Goal: Task Accomplishment & Management: Manage account settings

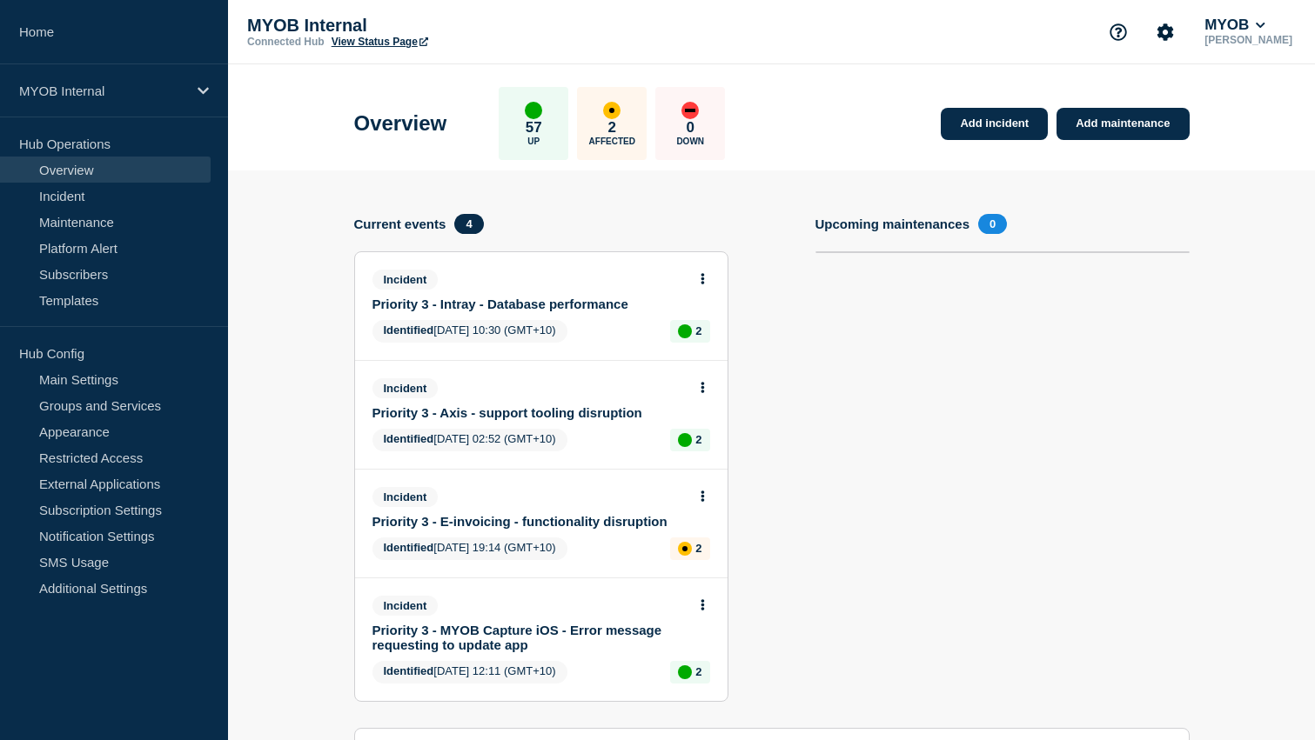
click at [568, 311] on link "Priority 3 - Intray - Database performance" at bounding box center [529, 304] width 314 height 15
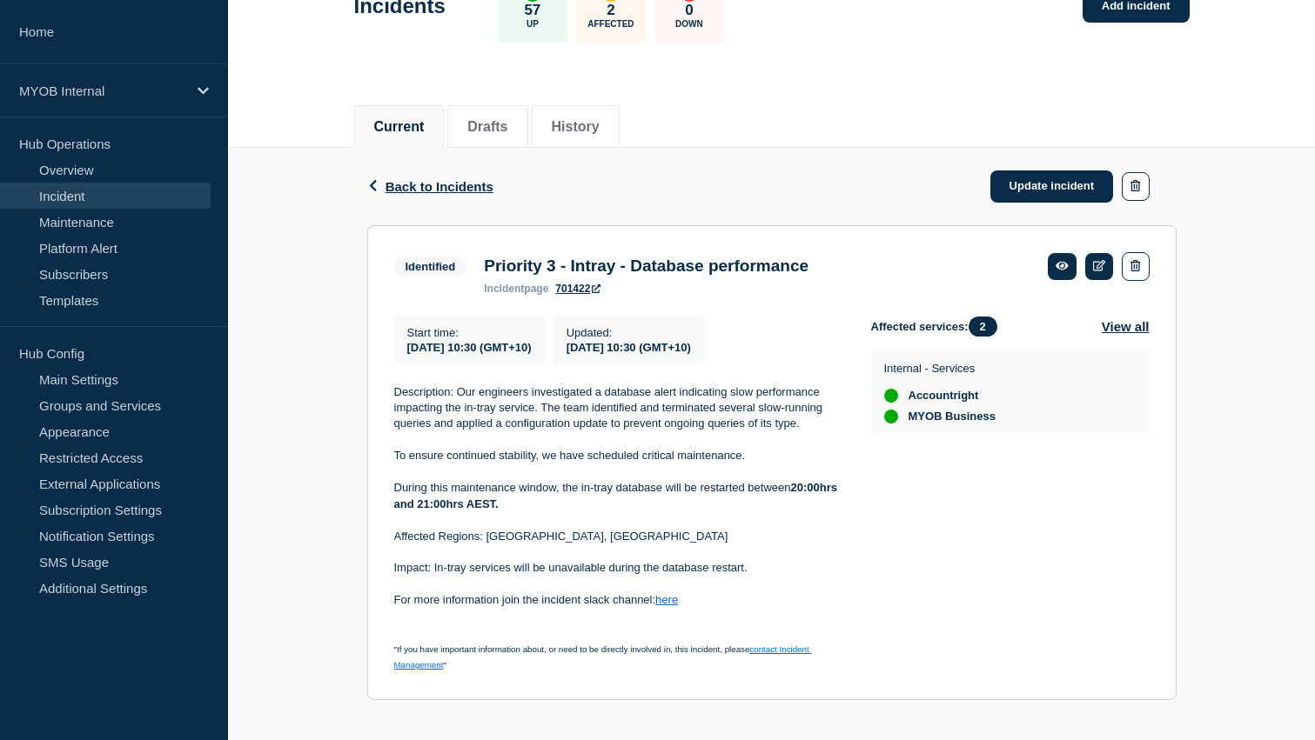
scroll to position [147, 0]
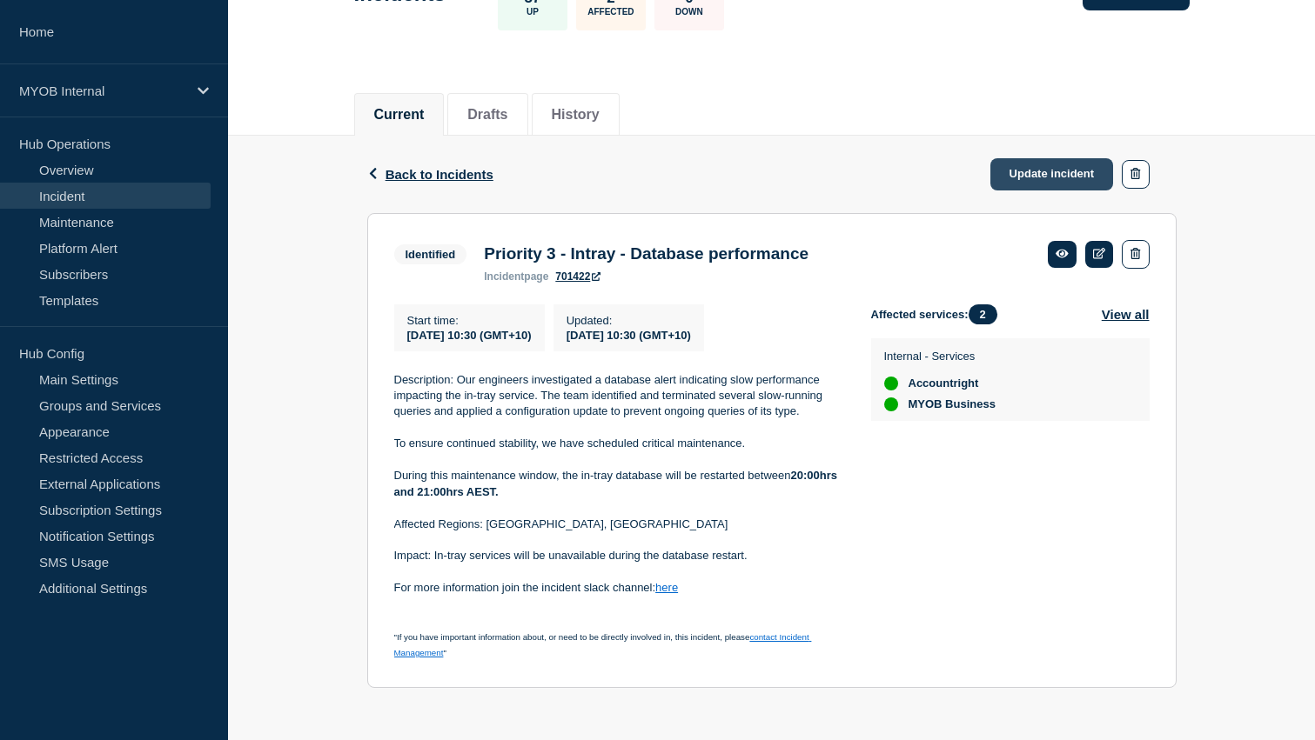
click at [1035, 168] on link "Update incident" at bounding box center [1052, 174] width 124 height 32
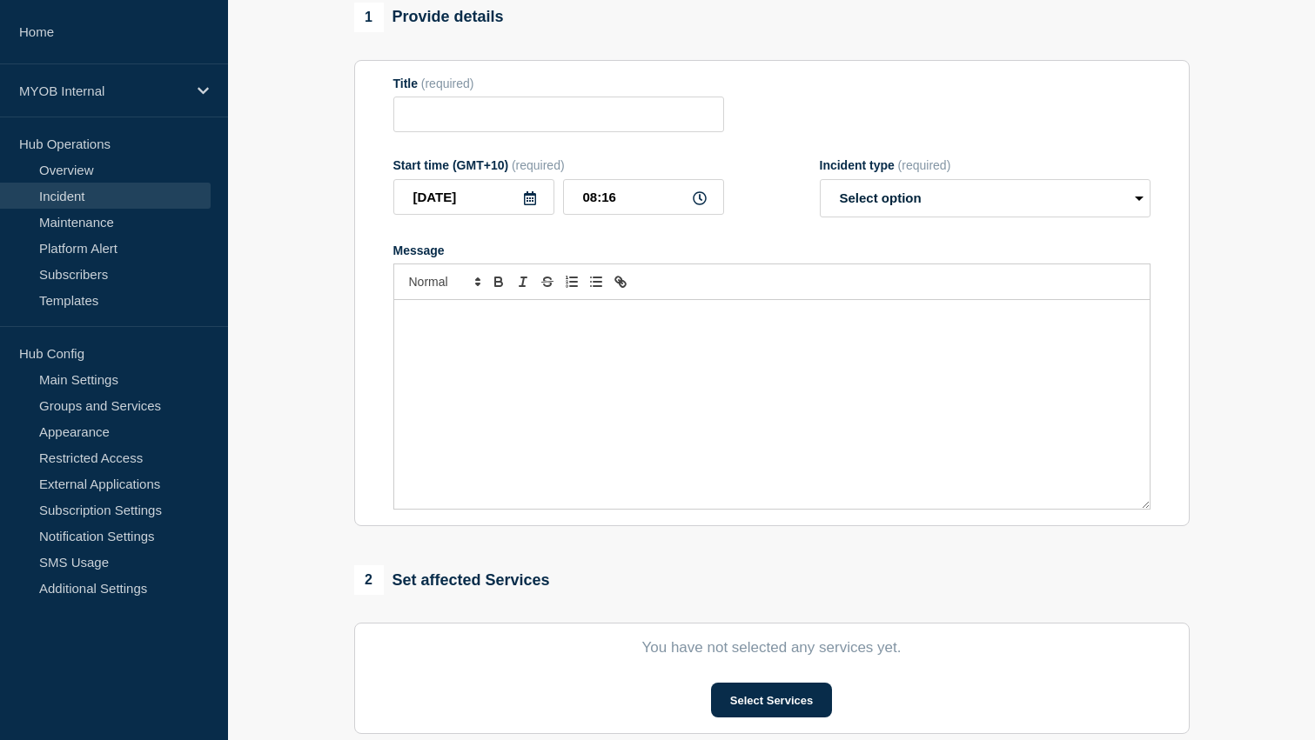
type input "Priority 3 - Intray - Database performance"
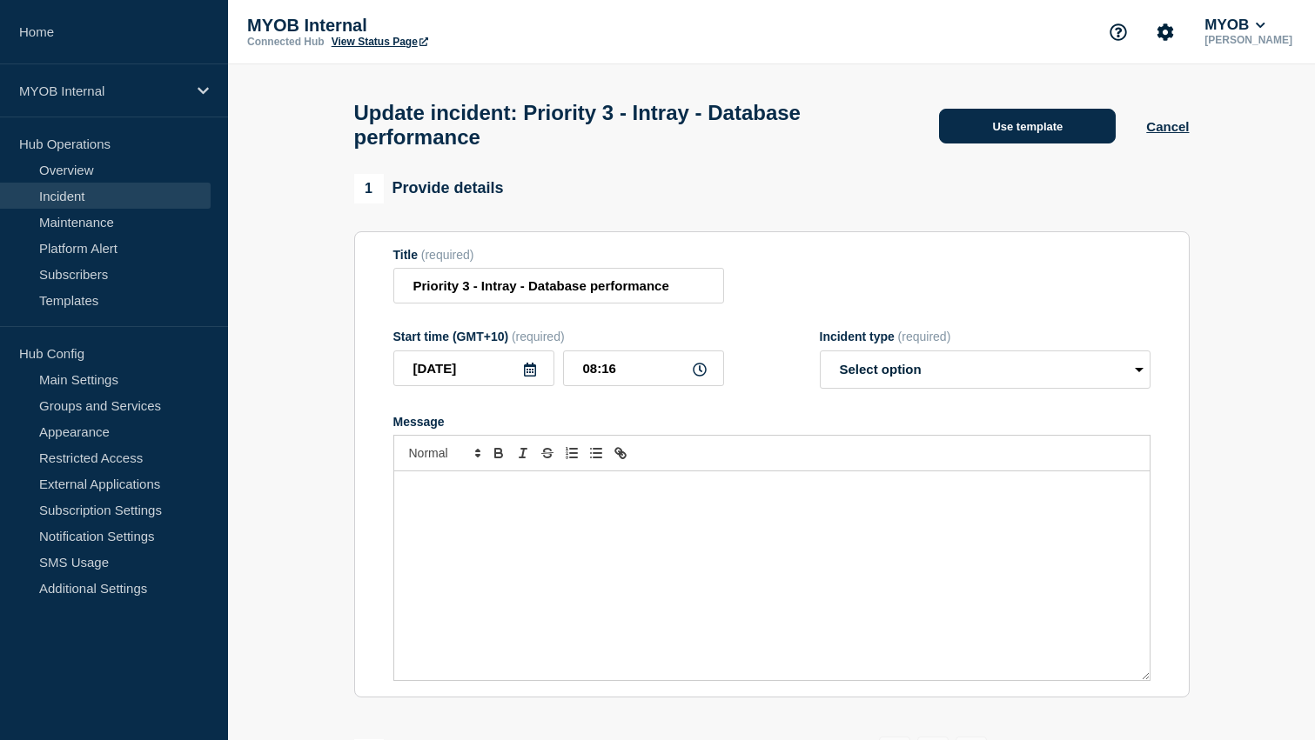
click at [1025, 135] on button "Use template" at bounding box center [1027, 126] width 177 height 35
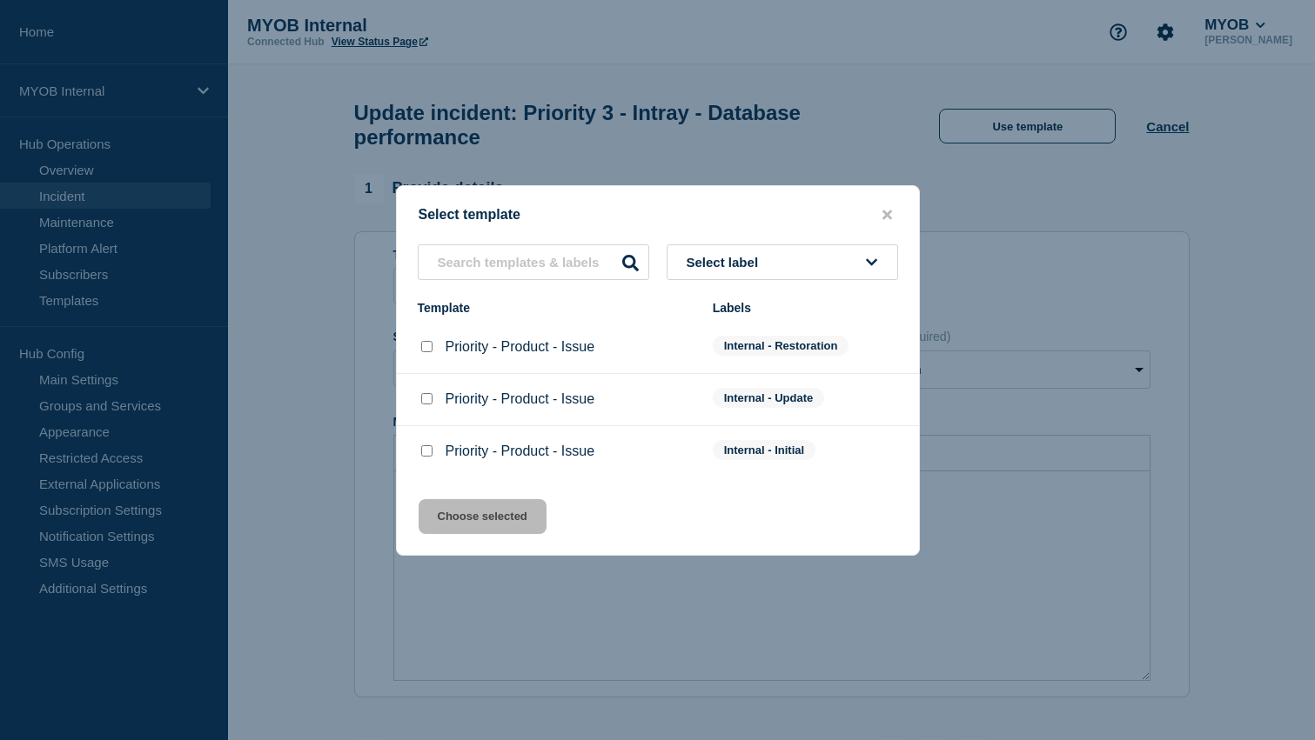
click at [429, 355] on div at bounding box center [426, 346] width 17 height 17
click at [429, 349] on input "Priority - Product - Issue checkbox" at bounding box center [426, 346] width 11 height 11
checkbox input "true"
click at [516, 531] on button "Choose selected" at bounding box center [483, 516] width 128 height 35
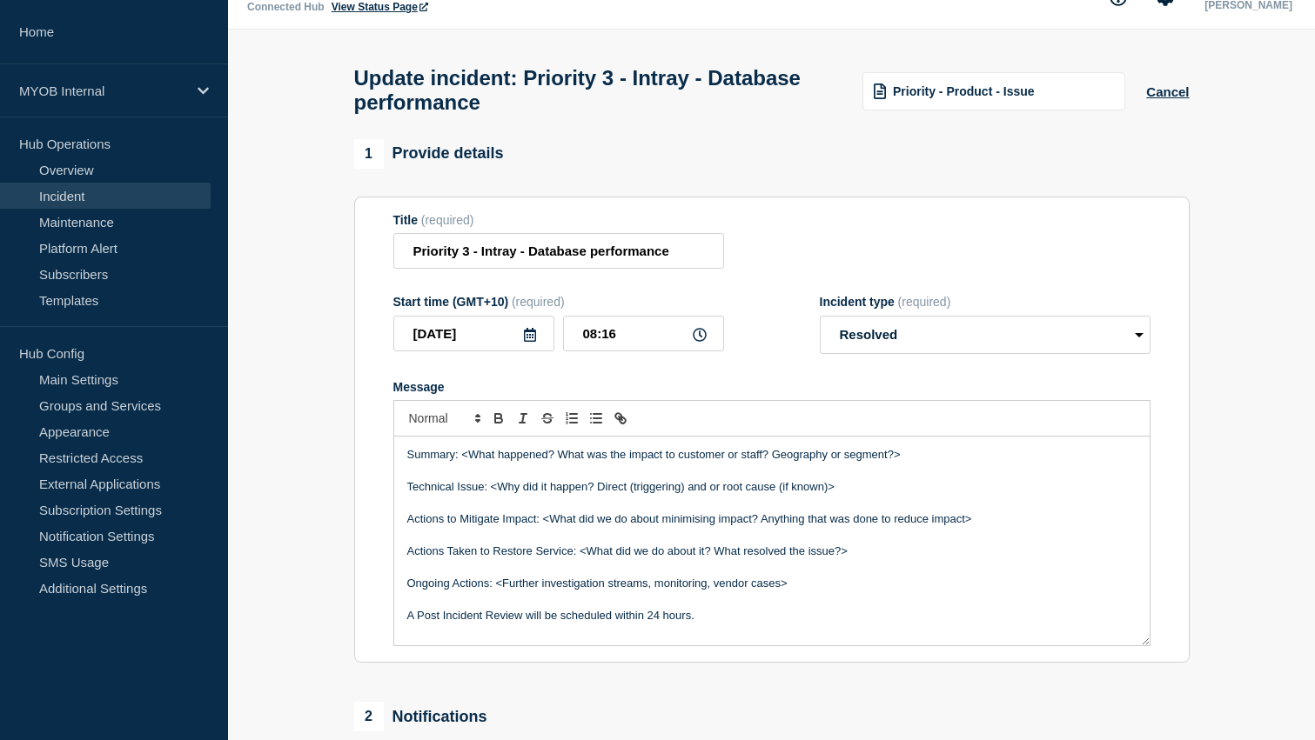
scroll to position [37, 0]
click at [927, 339] on select "Select option Investigating Identified Monitoring Resolved" at bounding box center [985, 333] width 331 height 38
select select "monitoring"
click at [820, 331] on select "Select option Investigating Identified Monitoring Resolved" at bounding box center [985, 333] width 331 height 38
drag, startPoint x: 907, startPoint y: 475, endPoint x: 464, endPoint y: 472, distance: 442.9
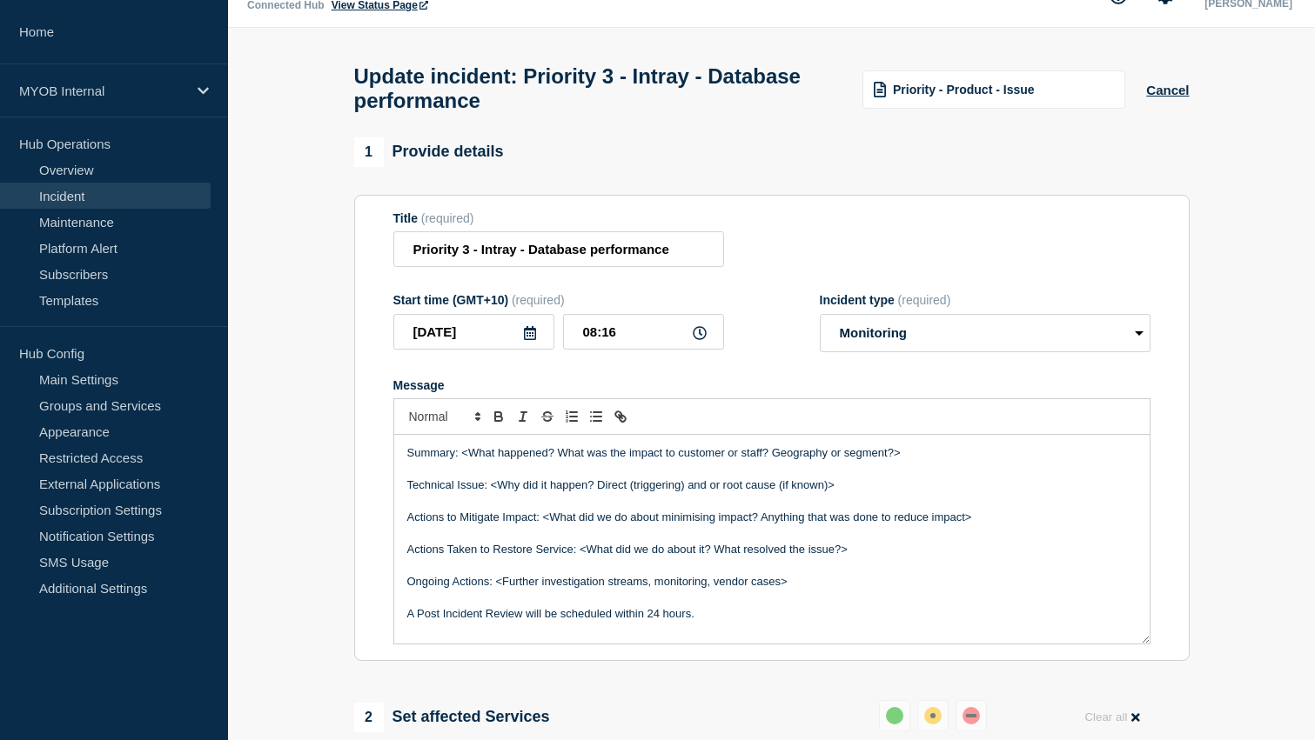
click at [464, 461] on p "Summary: <What happened? What was the impact to customer or staff? Geography or…" at bounding box center [771, 453] width 729 height 16
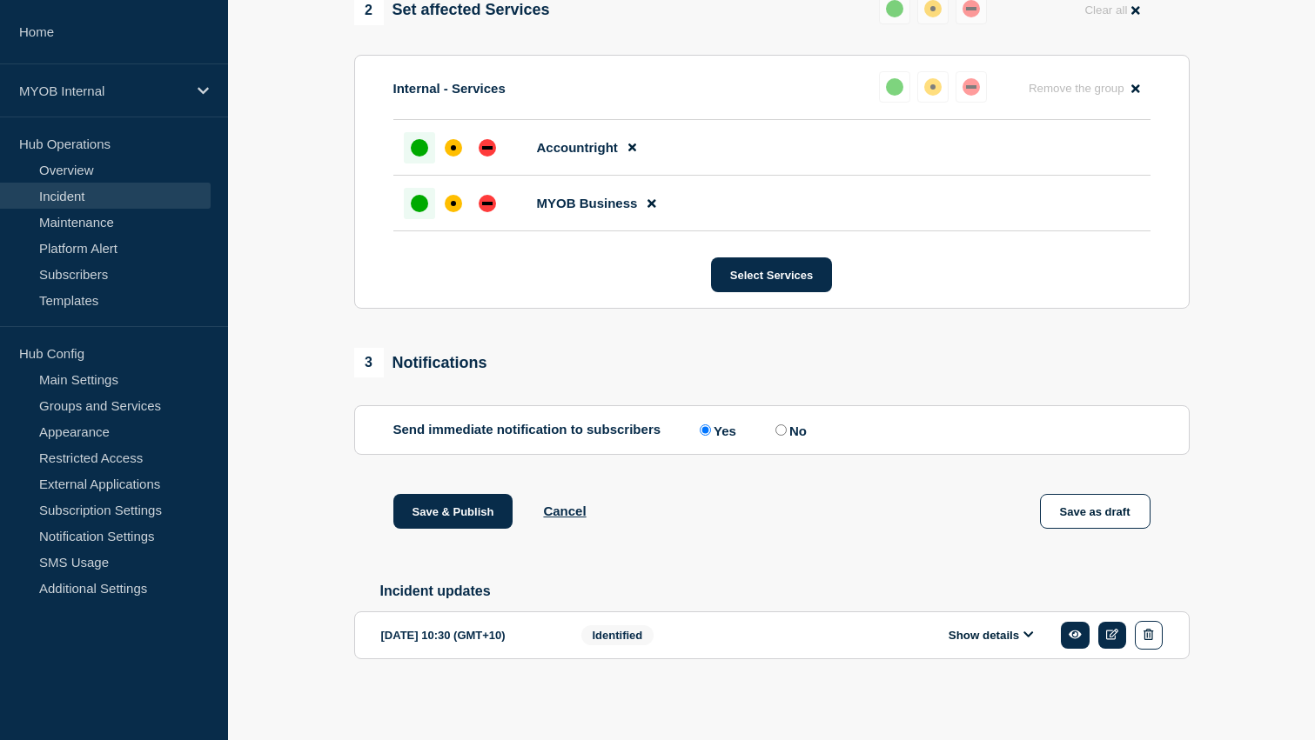
scroll to position [784, 0]
click at [989, 637] on button "Show details" at bounding box center [991, 635] width 96 height 15
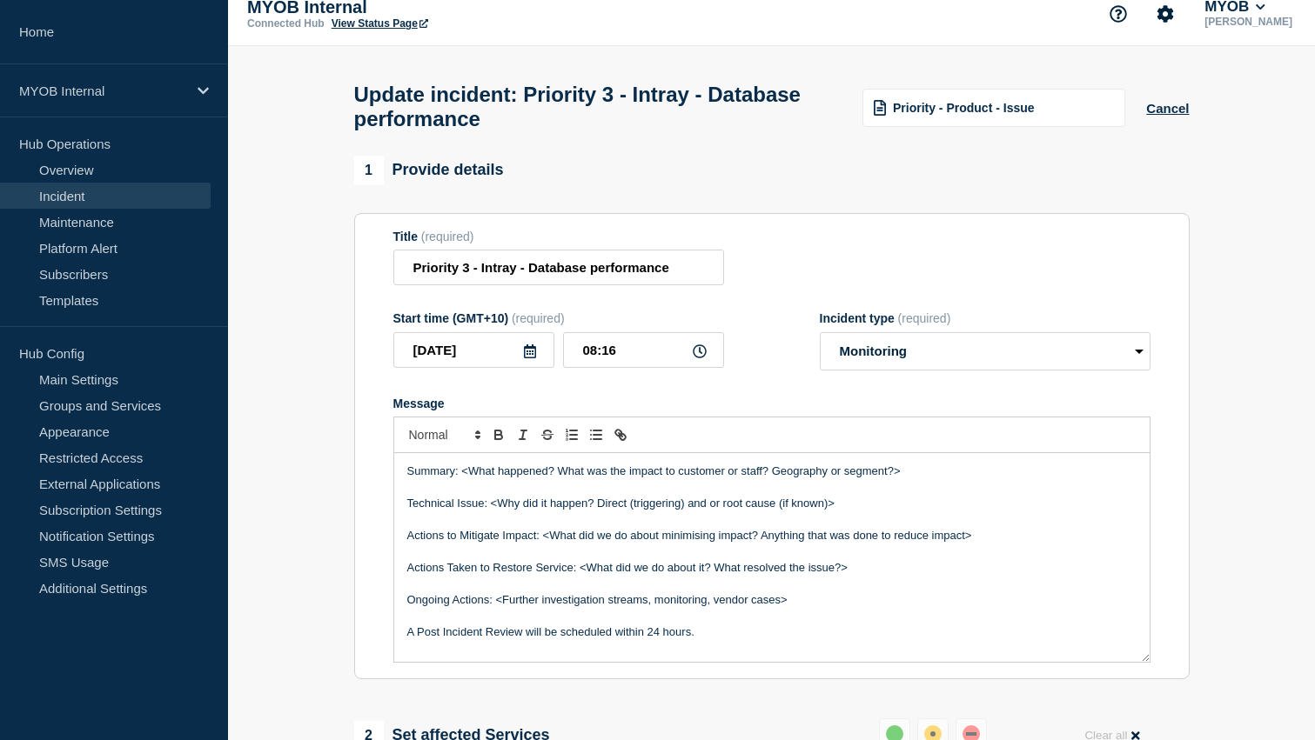
scroll to position [0, 0]
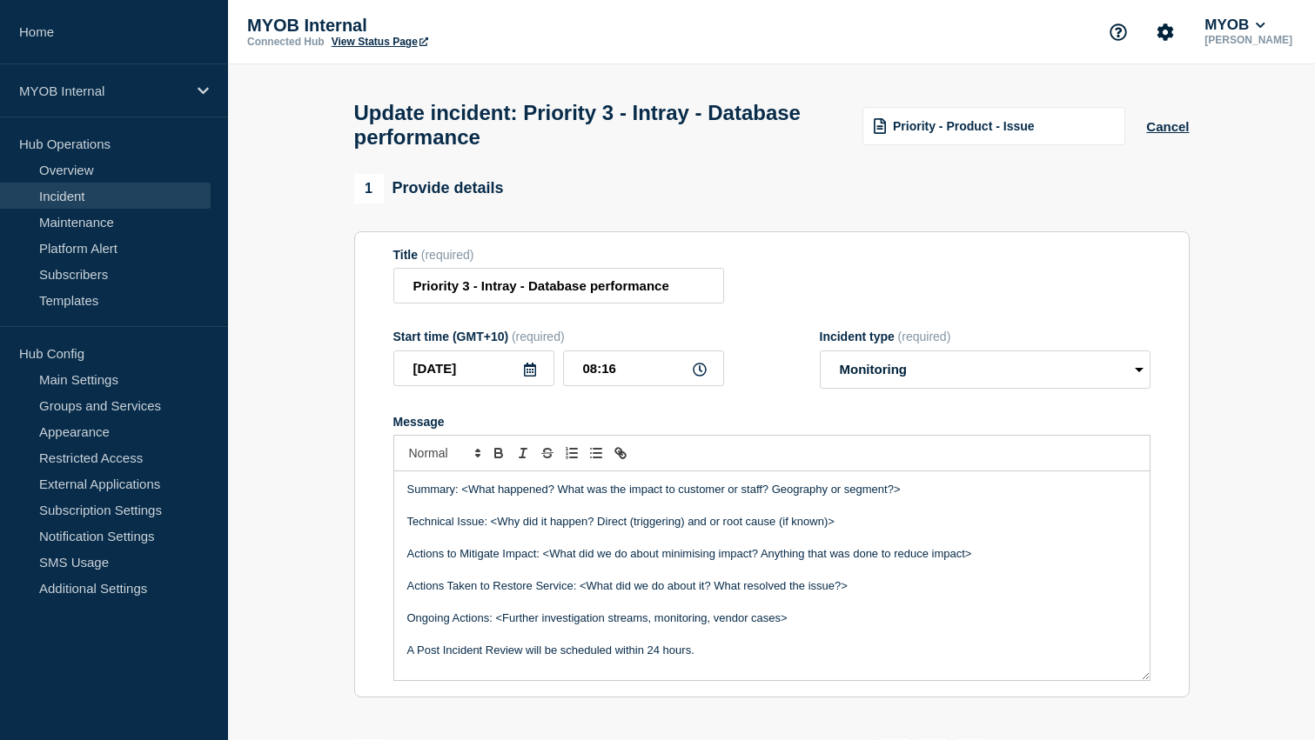
click at [720, 530] on p "Technical Issue: <Why did it happen? Direct (triggering) and or root cause (if …" at bounding box center [771, 522] width 729 height 16
drag, startPoint x: 908, startPoint y: 512, endPoint x: 459, endPoint y: 515, distance: 449.0
click at [459, 498] on p "Summary: <What happened? What was the impact to customer or staff? Geography or…" at bounding box center [771, 490] width 729 height 16
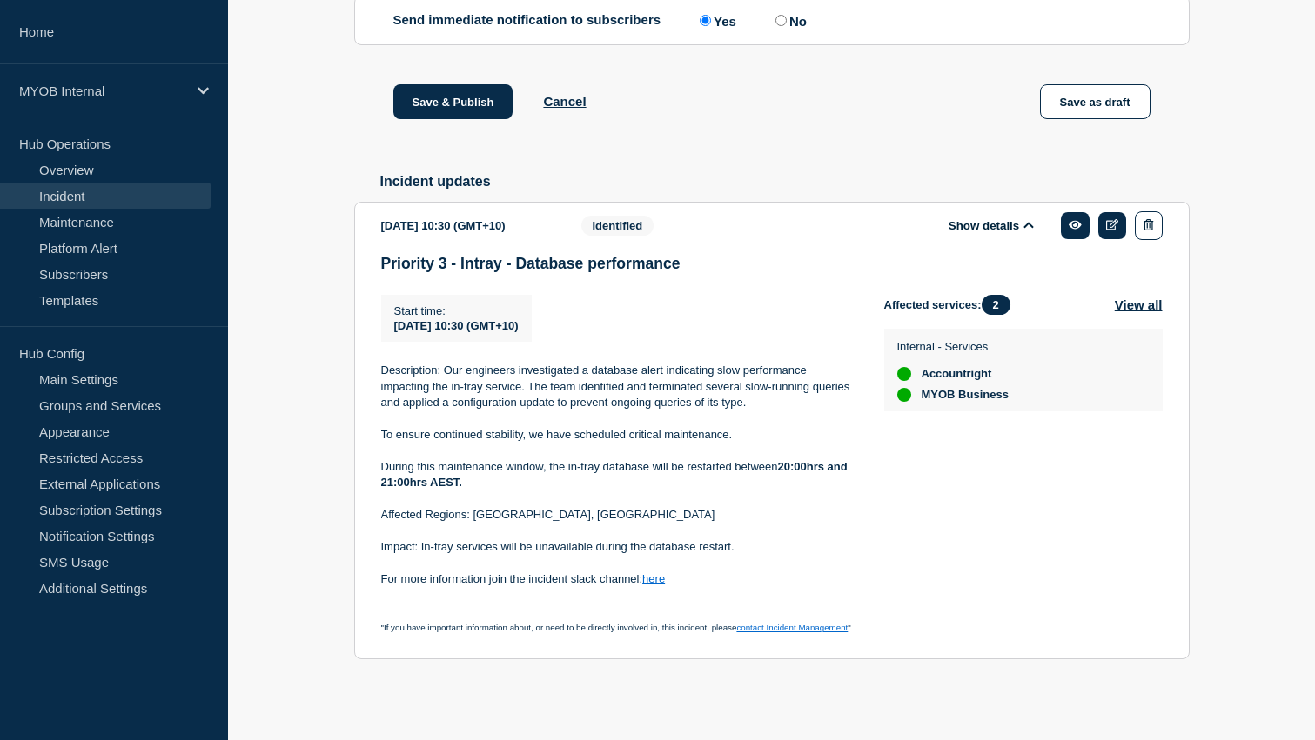
scroll to position [1201, 0]
click at [472, 485] on p "During this maintenance window, the in-tray database will be restarted between …" at bounding box center [618, 475] width 475 height 32
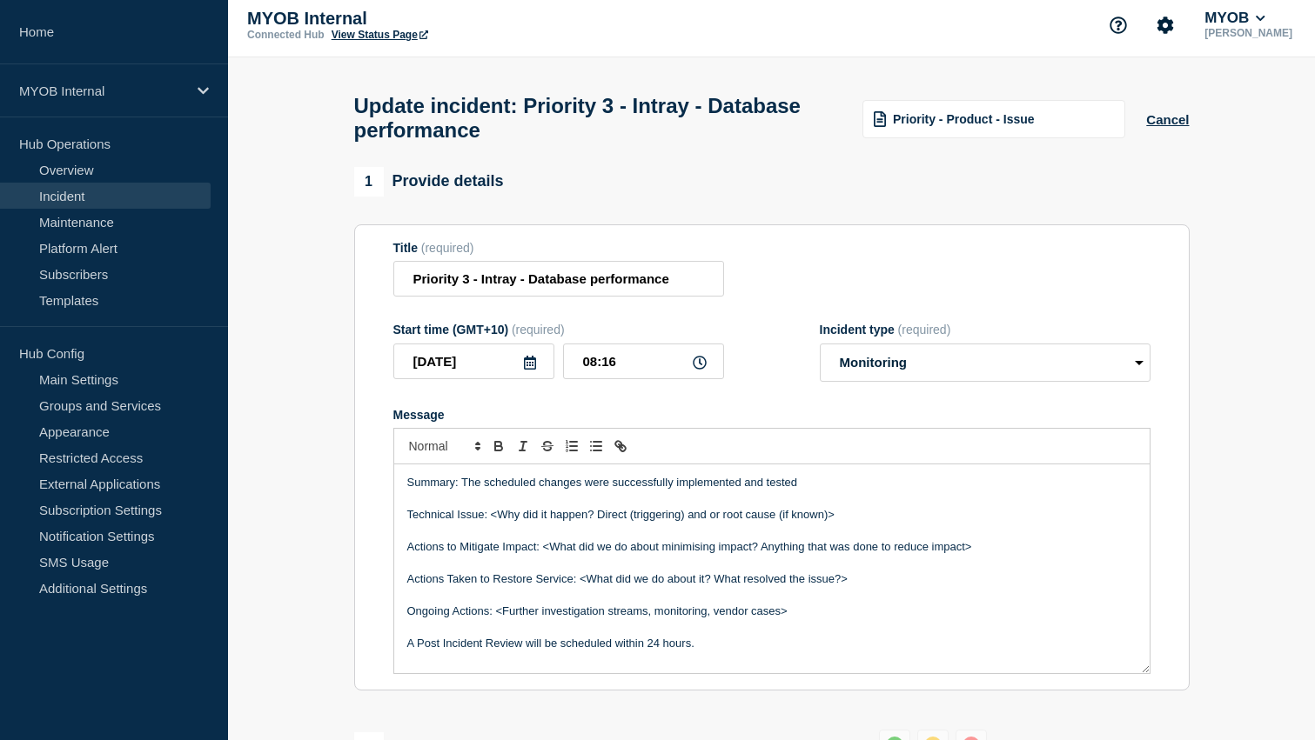
scroll to position [0, 0]
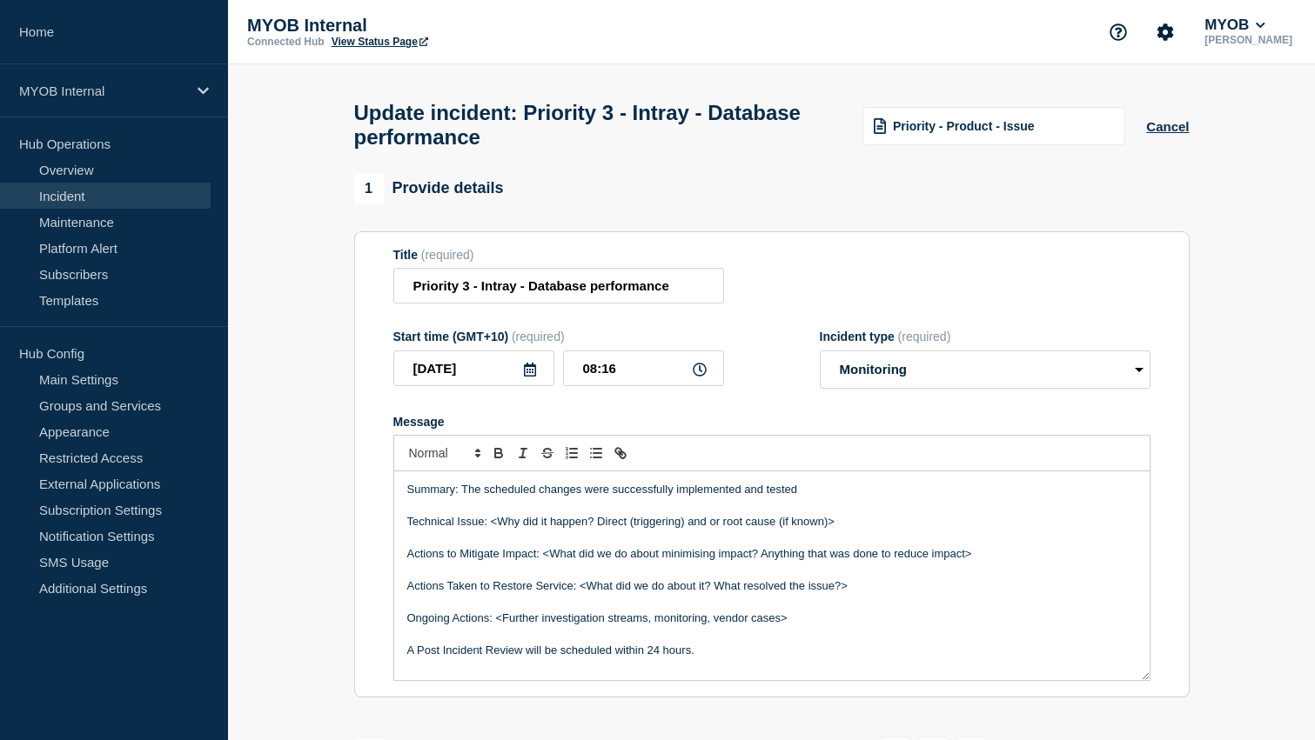
click at [816, 498] on p "Summary: The scheduled changes were successfully implemented and tested" at bounding box center [771, 490] width 729 height 16
click at [1101, 498] on p "Summary: The scheduled changes were successfully implemented and tested after t…" at bounding box center [771, 490] width 729 height 16
click at [992, 498] on p "Summary: The scheduled changes were successfully implemented and tested after t…" at bounding box center [771, 490] width 729 height 16
click at [1065, 498] on p "Summary: The scheduled changes were successfully implemented and tested after t…" at bounding box center [771, 490] width 729 height 16
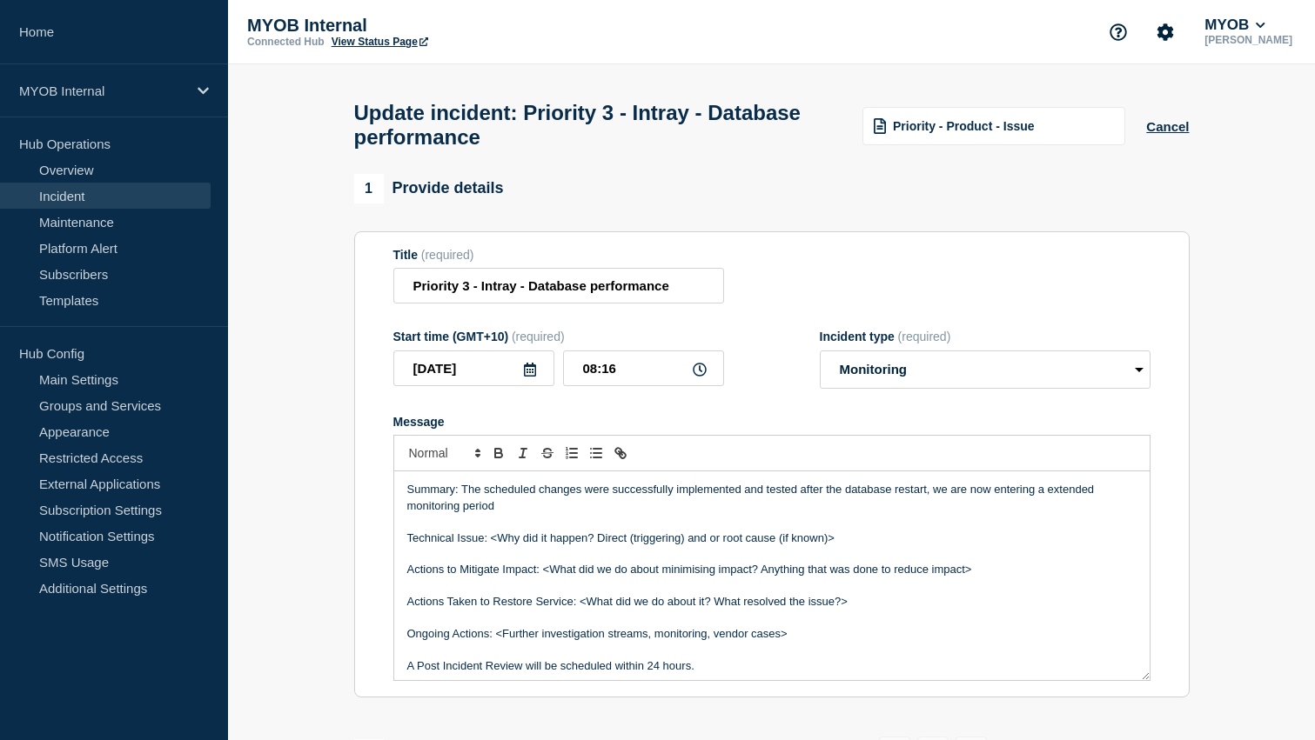
click at [508, 514] on p "Summary: The scheduled changes were successfully implemented and tested after t…" at bounding box center [771, 498] width 729 height 32
click at [529, 514] on p "Summary: The scheduled changes were successfully implemented and tested after t…" at bounding box center [771, 498] width 729 height 32
click at [614, 514] on p "Summary: The scheduled changes were successfully implemented and tested after t…" at bounding box center [771, 498] width 729 height 32
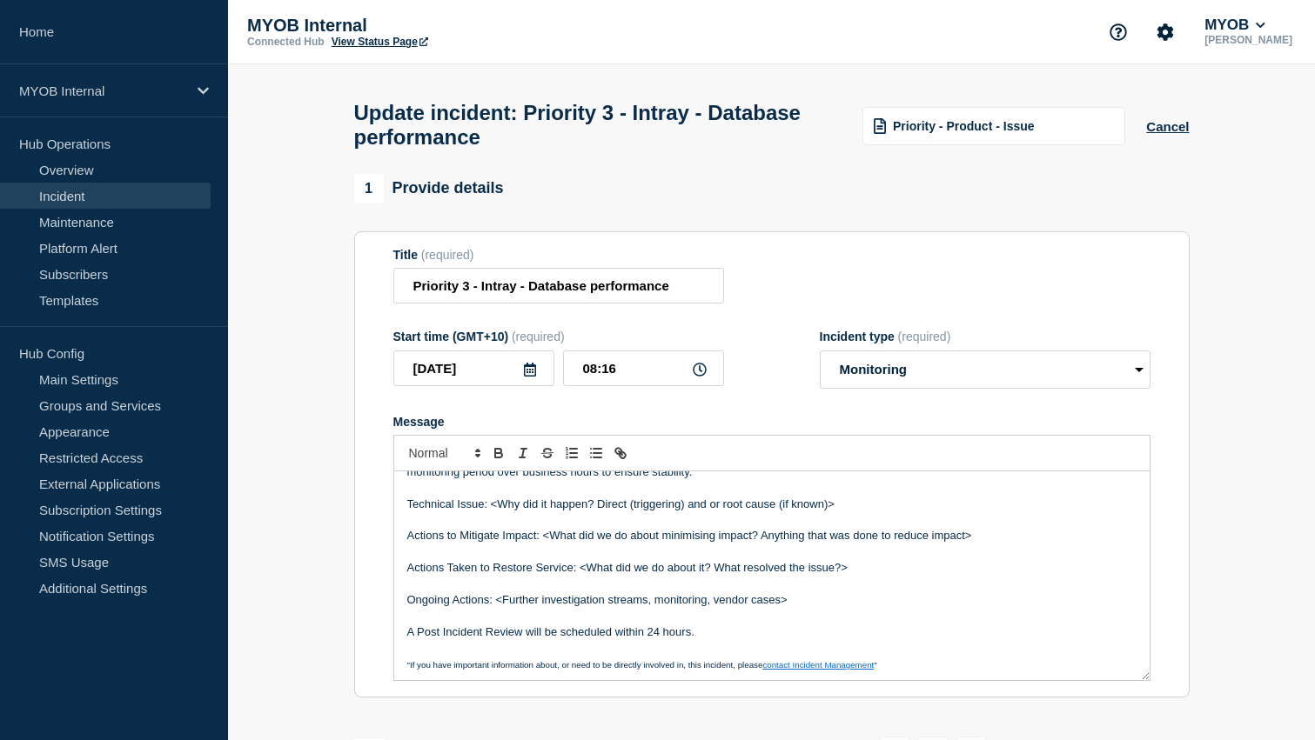
scroll to position [37, 0]
drag, startPoint x: 854, startPoint y: 523, endPoint x: 492, endPoint y: 521, distance: 362.8
click at [492, 510] on p "Technical Issue: <Why did it happen? Direct (triggering) and or root cause (if …" at bounding box center [771, 502] width 729 height 16
click at [578, 510] on p "Technical Issue: Long running wuirys" at bounding box center [771, 502] width 729 height 16
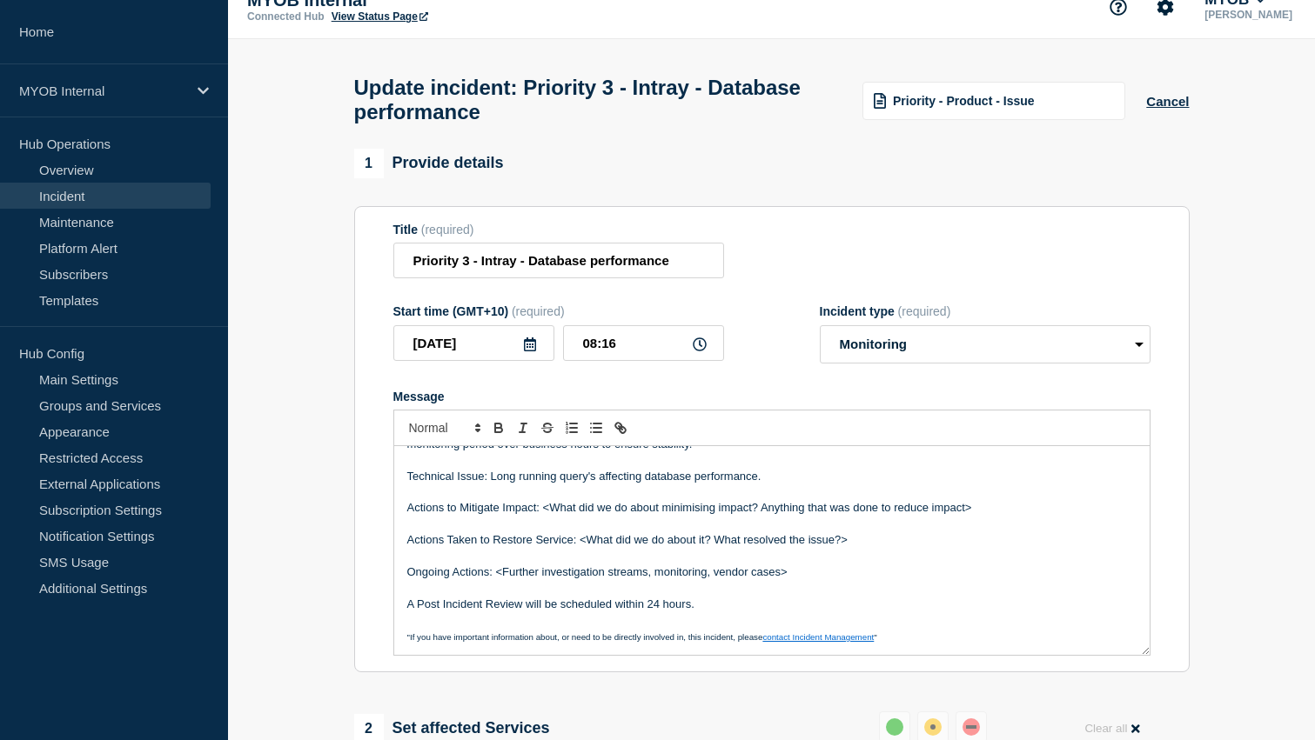
scroll to position [28, 0]
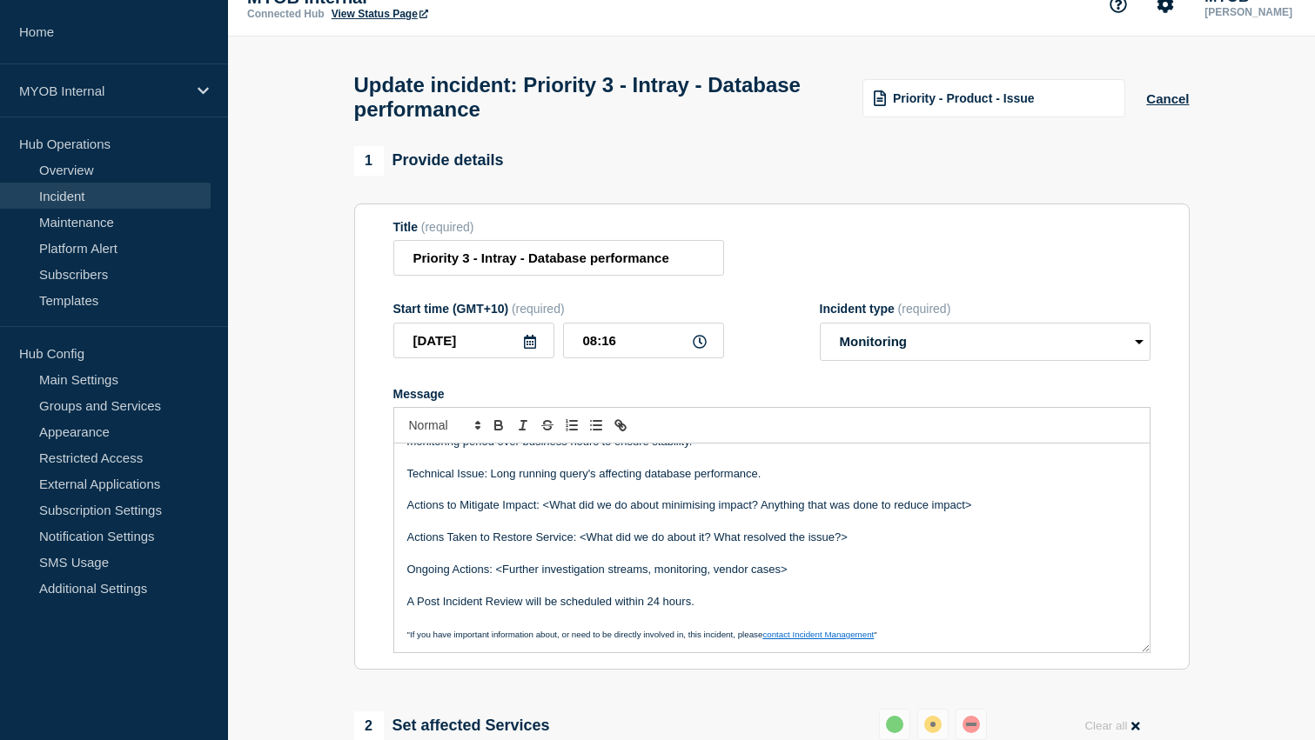
drag, startPoint x: 979, startPoint y: 523, endPoint x: 388, endPoint y: 532, distance: 590.9
click at [388, 532] on section "Title (required) Priority 3 - Intray - Database performance Start time (GMT+10)…" at bounding box center [771, 437] width 835 height 467
click at [546, 530] on p "Message" at bounding box center [771, 522] width 729 height 16
drag, startPoint x: 543, startPoint y: 526, endPoint x: 1000, endPoint y: 533, distance: 456.9
click at [1000, 513] on p "Actions to Mitigate Impact: <What did we do about minimising impact? Anything t…" at bounding box center [771, 506] width 729 height 16
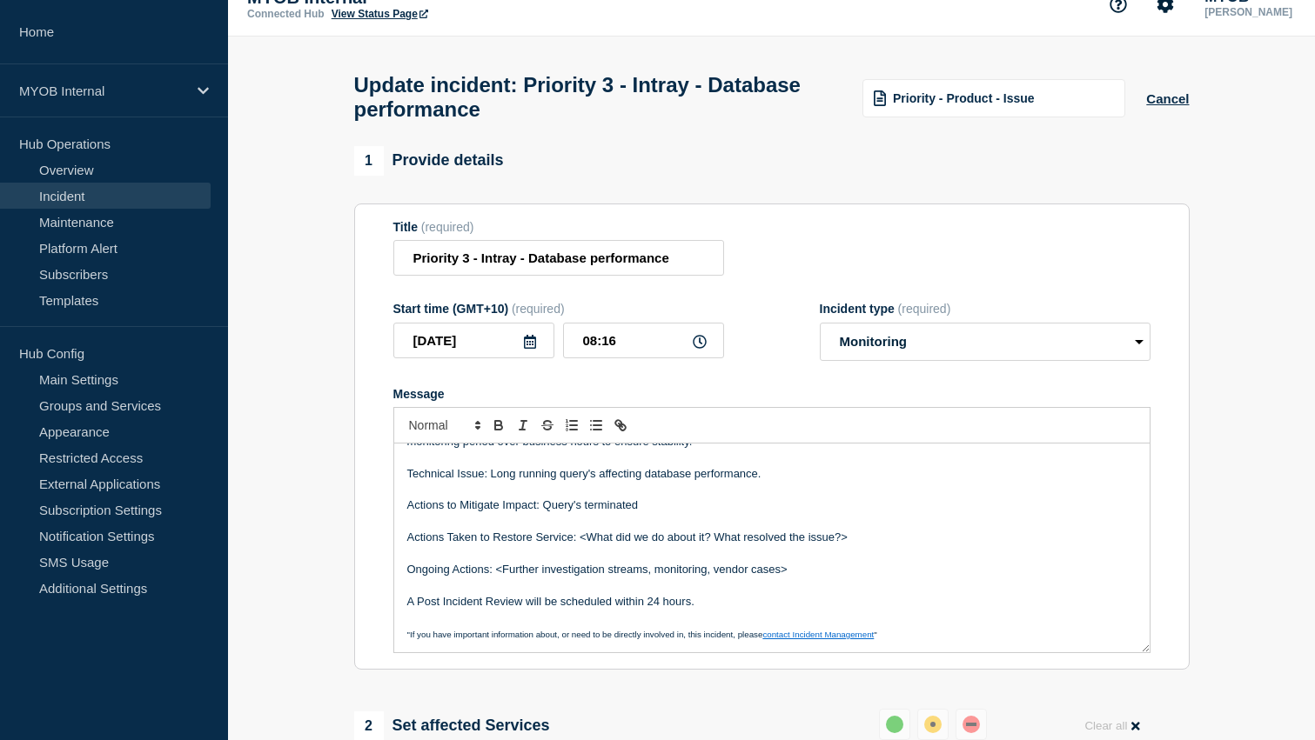
click at [651, 513] on p "Actions to Mitigate Impact: Query's terminated" at bounding box center [771, 506] width 729 height 16
click at [689, 513] on p "Actions to Mitigate Impact: Query's terminated with autovaccume" at bounding box center [771, 506] width 729 height 16
click at [746, 513] on p "Actions to Mitigate Impact: Query's terminated with autov accume" at bounding box center [771, 506] width 729 height 16
drag, startPoint x: 699, startPoint y: 527, endPoint x: 720, endPoint y: 532, distance: 22.2
click at [699, 513] on p "Actions to Mitigate Impact: Query's terminated with autov accume" at bounding box center [771, 506] width 729 height 16
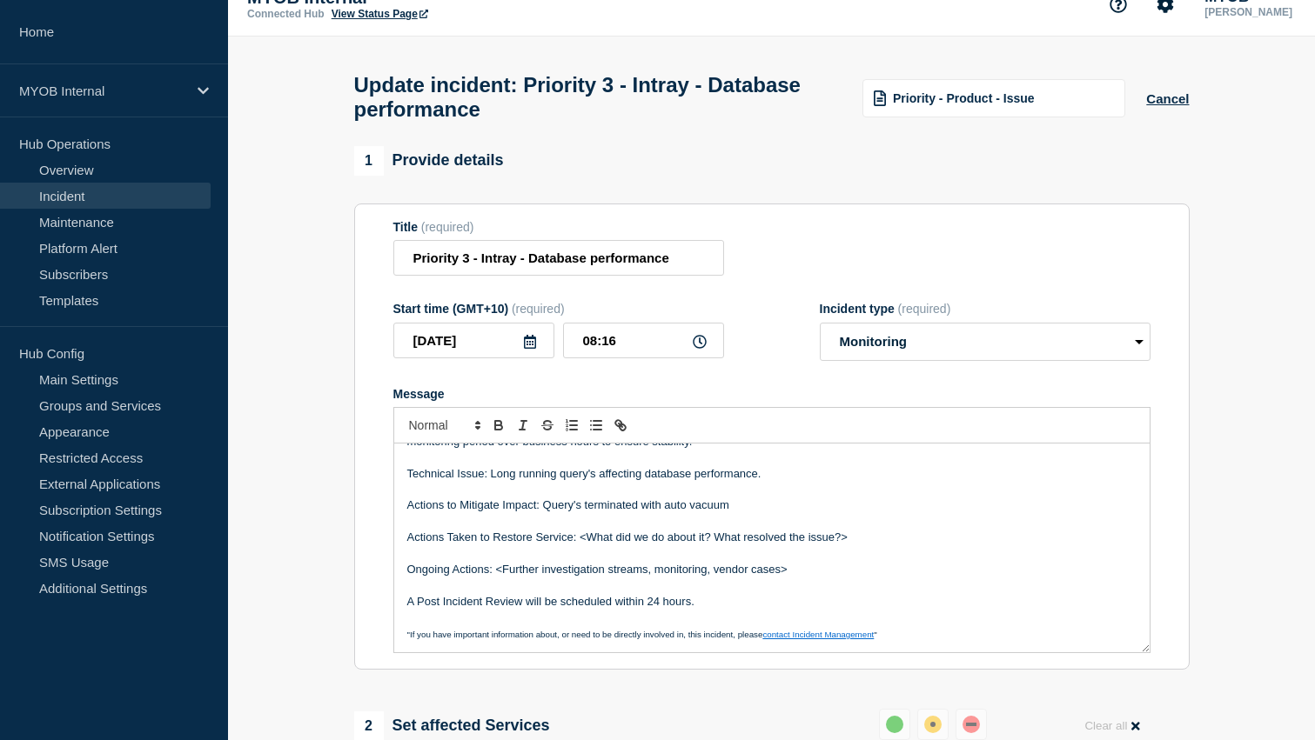
click at [693, 513] on p "Actions to Mitigate Impact: Query's terminated with auto vacuum" at bounding box center [771, 506] width 729 height 16
click at [728, 513] on p "Actions to Mitigate Impact: Query's terminated with autovacuum" at bounding box center [771, 506] width 729 height 16
click at [649, 513] on p "Actions to Mitigate Impact: Query's terminated with autovacuum" at bounding box center [771, 506] width 729 height 16
click at [728, 513] on p "Actions to Mitigate Impact: Query's terminated with autovacuum" at bounding box center [771, 506] width 729 height 16
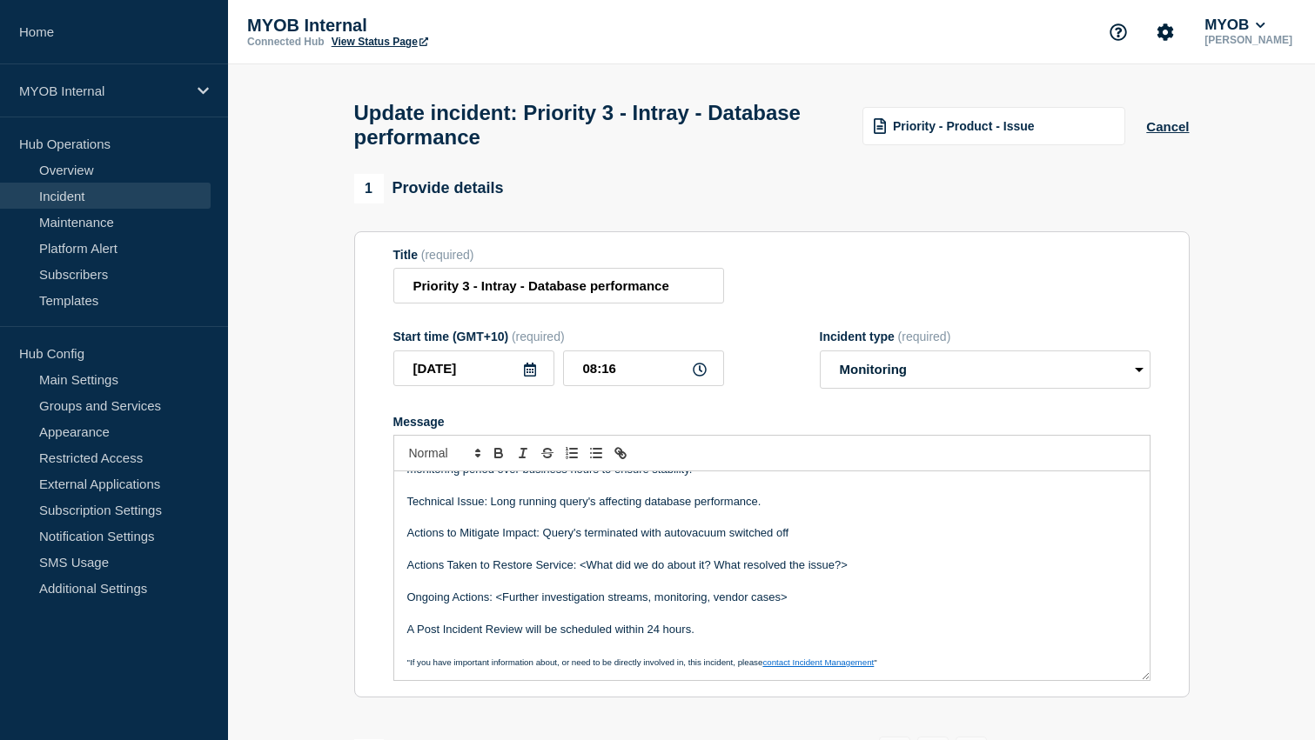
click at [794, 541] on p "Actions to Mitigate Impact: Query's terminated with autovacuum switched off" at bounding box center [771, 534] width 729 height 16
click at [830, 541] on p "Actions to Mitigate Impact: Query's terminated with autovacuum switched off ter…" at bounding box center [771, 534] width 729 height 16
click at [803, 541] on p "Actions to Mitigate Impact: Query's terminated with autovacuum switched off ter…" at bounding box center [771, 534] width 729 height 16
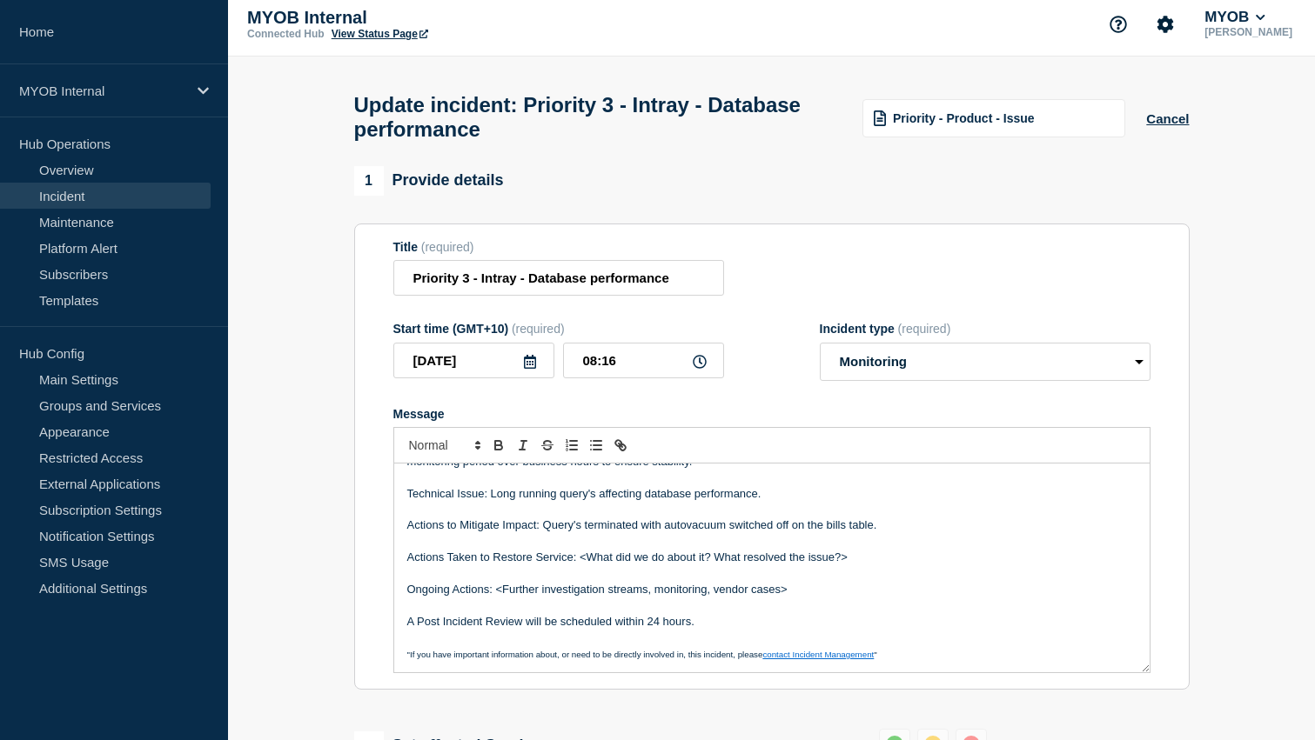
click at [825, 533] on p "Actions to Mitigate Impact: Query's terminated with autovacuum switched off on …" at bounding box center [771, 526] width 729 height 16
click at [849, 533] on p "Actions to Mitigate Impact: Query's terminated with autovacuum switched off on …" at bounding box center [771, 526] width 729 height 16
click at [909, 518] on p "Message" at bounding box center [771, 510] width 729 height 16
drag, startPoint x: 859, startPoint y: 586, endPoint x: 395, endPoint y: 576, distance: 463.9
click at [395, 576] on div "Summary: The scheduled changes were successfully implemented and tested after t…" at bounding box center [771, 568] width 755 height 209
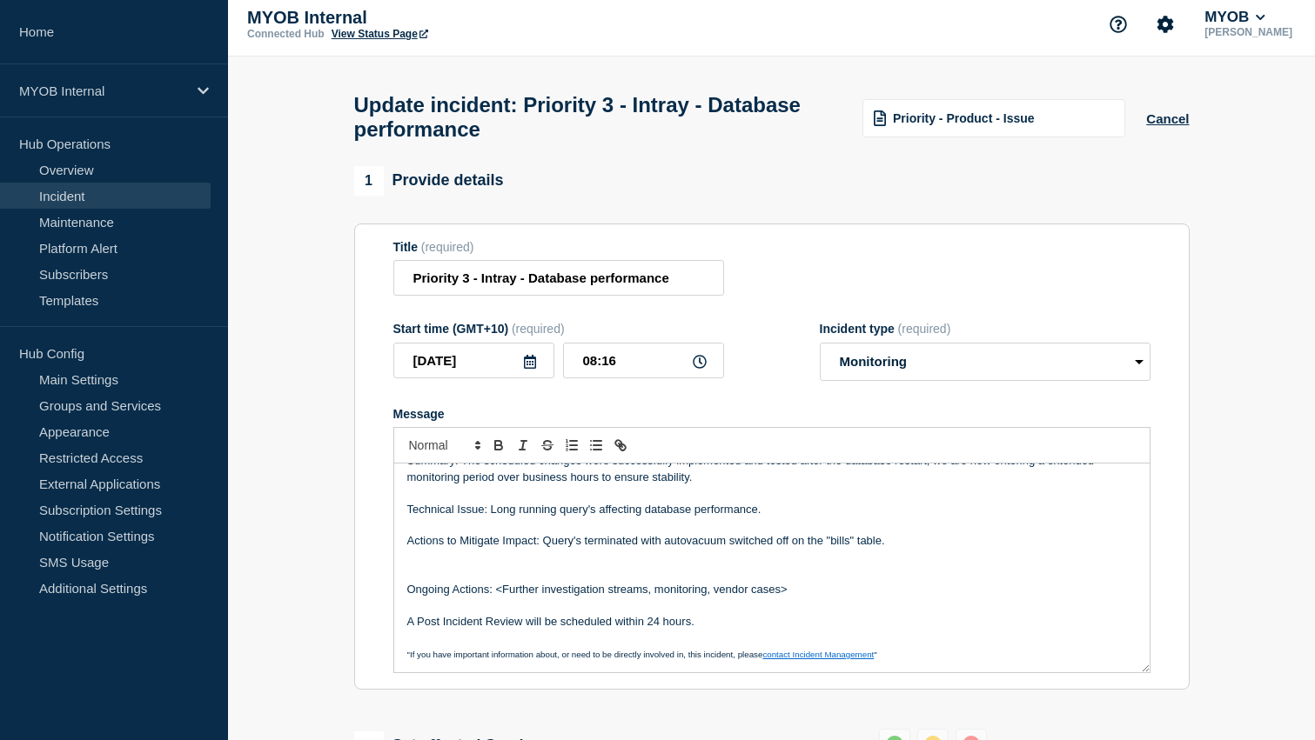
scroll to position [4, 0]
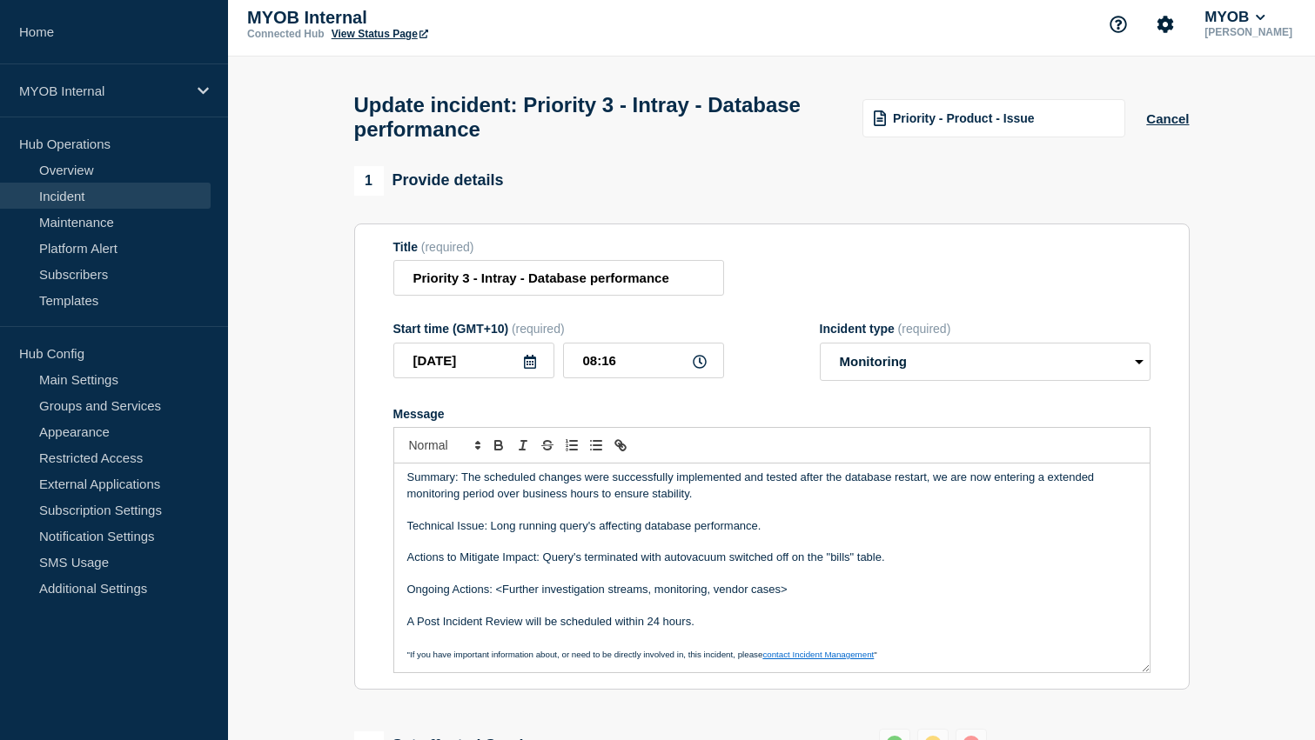
drag, startPoint x: 814, startPoint y: 613, endPoint x: 495, endPoint y: 612, distance: 318.5
click at [495, 598] on p "Ongoing Actions: <Further investigation streams, monitoring, vendor cases>" at bounding box center [771, 590] width 729 height 16
click at [505, 598] on p "Ongoing Actions: monitoring" at bounding box center [771, 590] width 729 height 16
drag, startPoint x: 716, startPoint y: 640, endPoint x: 369, endPoint y: 648, distance: 347.3
click at [369, 648] on section "Title (required) Priority 3 - Intray - Database performance Start time (GMT+10)…" at bounding box center [771, 457] width 835 height 467
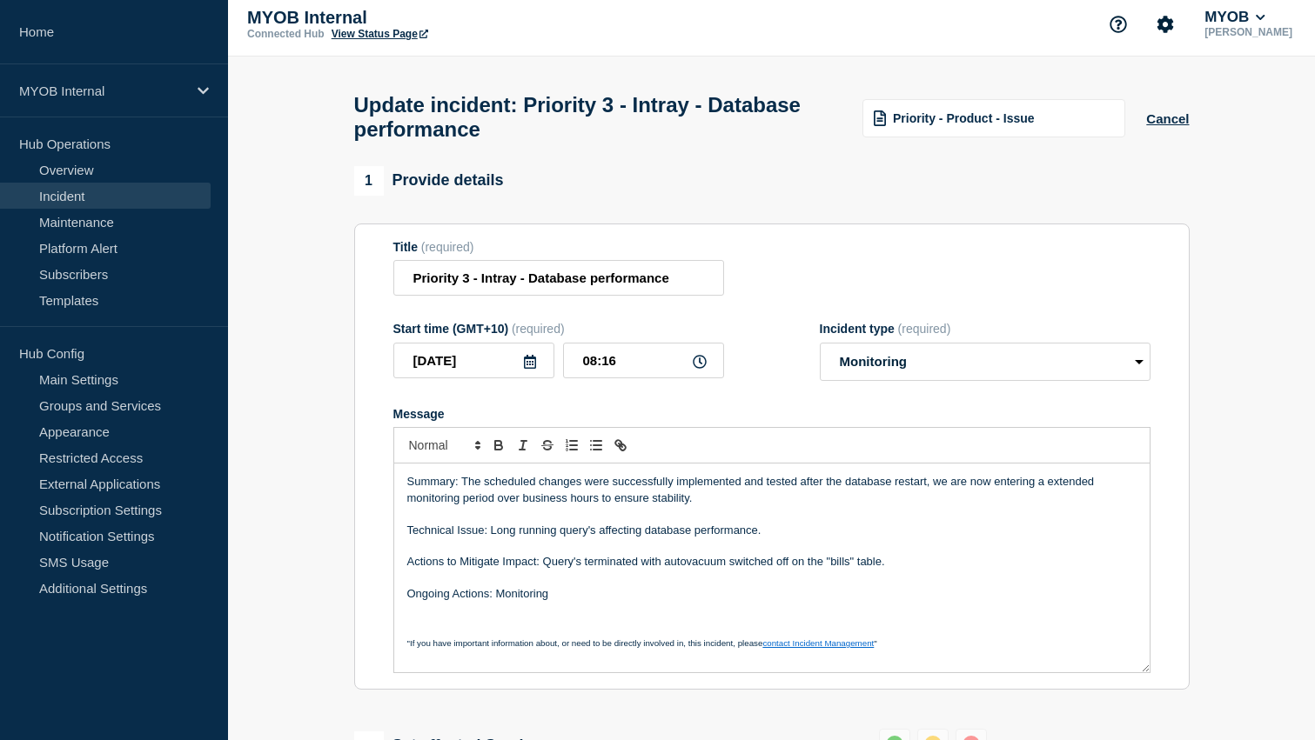
scroll to position [0, 0]
click at [573, 586] on p "Message" at bounding box center [771, 579] width 729 height 16
click at [581, 586] on p "Message" at bounding box center [771, 579] width 729 height 16
click at [573, 602] on p "Ongoing Actions: Monitoring" at bounding box center [771, 594] width 729 height 16
click at [604, 602] on p "Ongoing Actions: Monitoring over peak hours" at bounding box center [771, 594] width 729 height 16
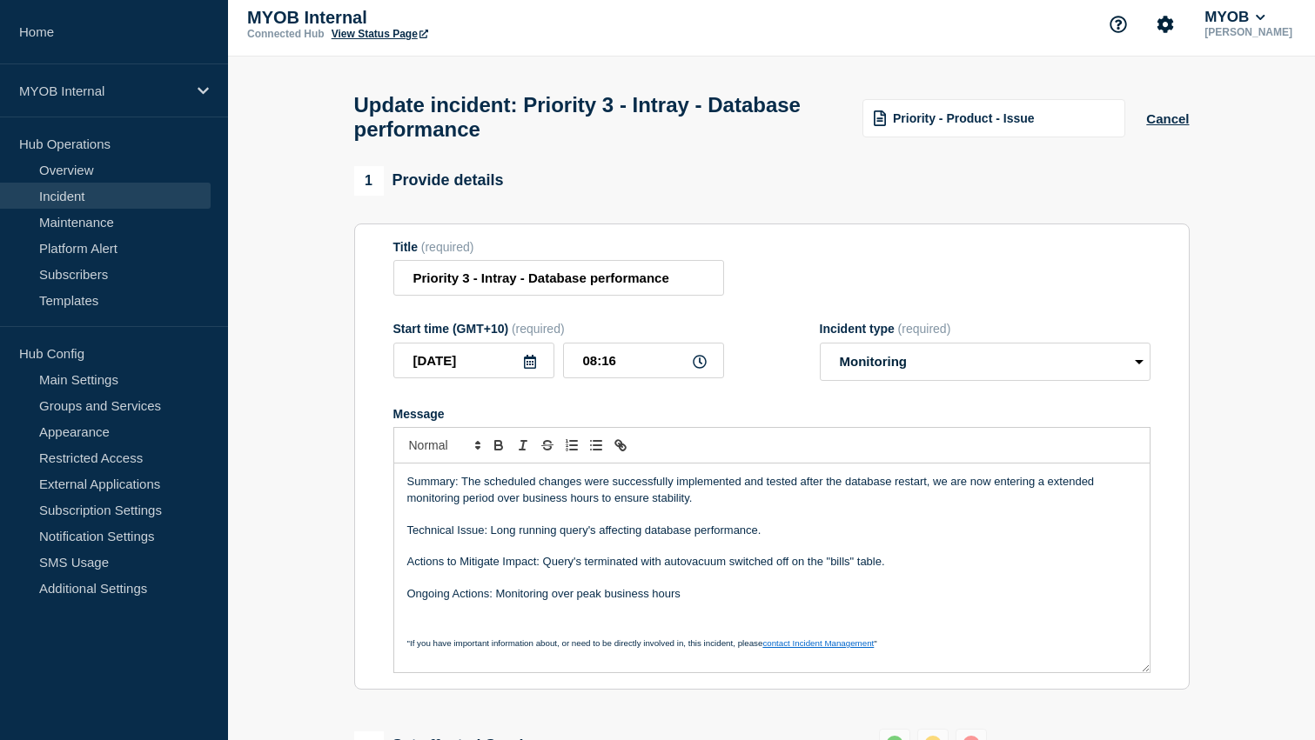
click at [659, 602] on p "Ongoing Actions: Monitoring over peak business hours" at bounding box center [771, 594] width 729 height 16
click at [641, 602] on p "Ongoing Actions: Monitoring over peak business hours" at bounding box center [771, 594] width 729 height 16
click at [690, 602] on p "Ongoing Actions: Monitoring over peak business hours" at bounding box center [771, 594] width 729 height 16
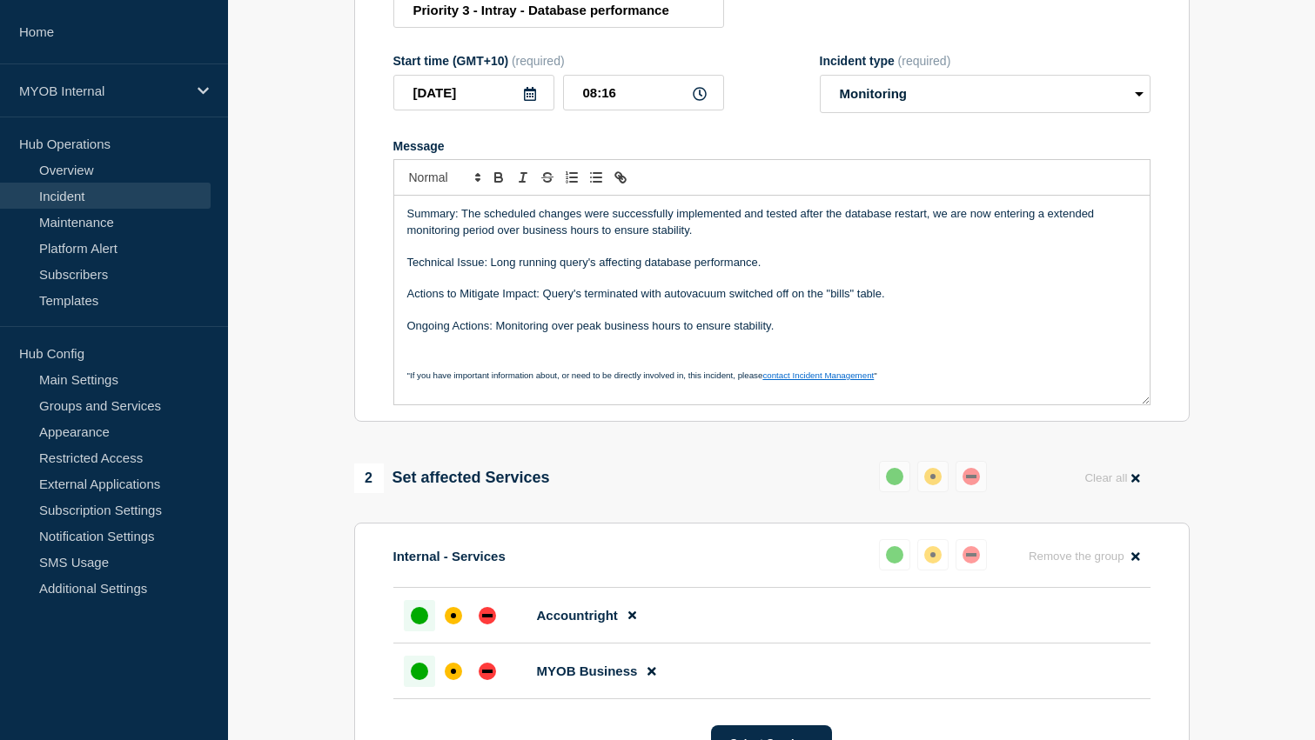
scroll to position [272, 0]
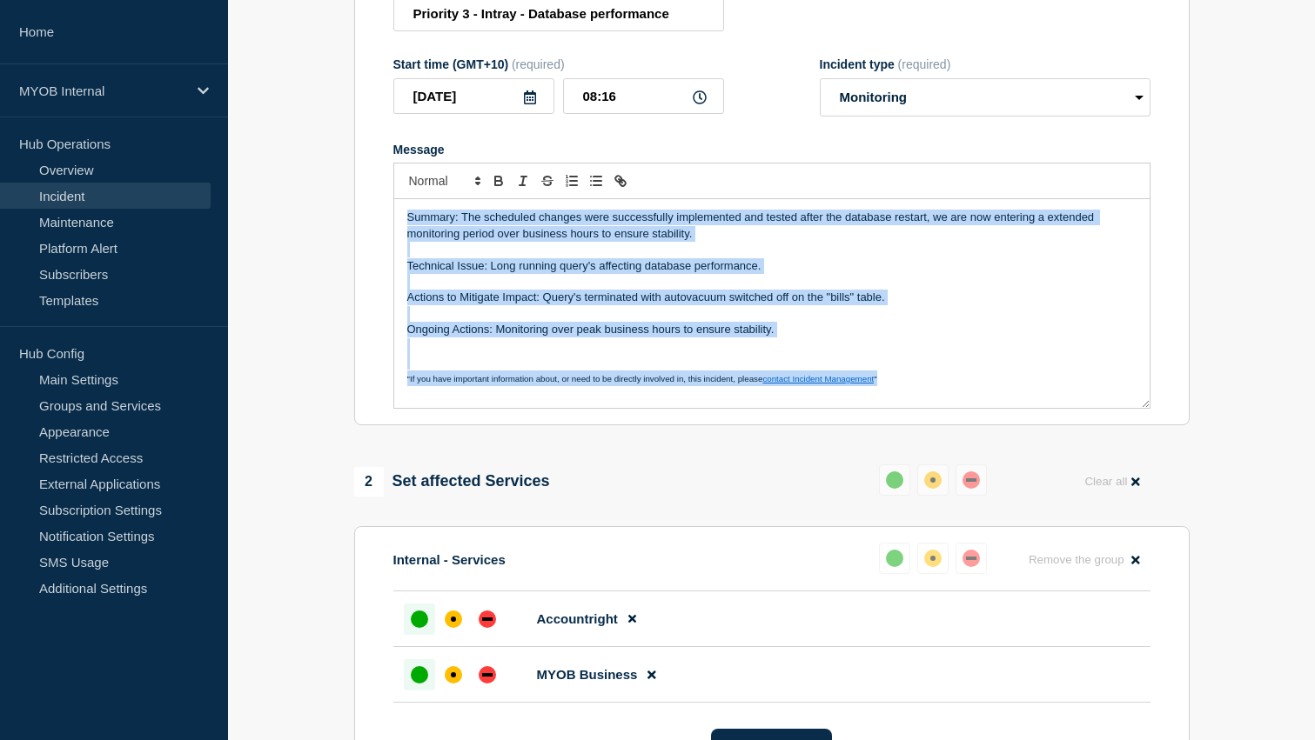
drag, startPoint x: 899, startPoint y: 397, endPoint x: 298, endPoint y: 164, distance: 643.8
click at [298, 164] on section "1 Provide details Title (required) Priority 3 - Intray - Database performance S…" at bounding box center [771, 749] width 1087 height 1694
copy div "Summary: The scheduled changes were successfully implemented and tested after t…"
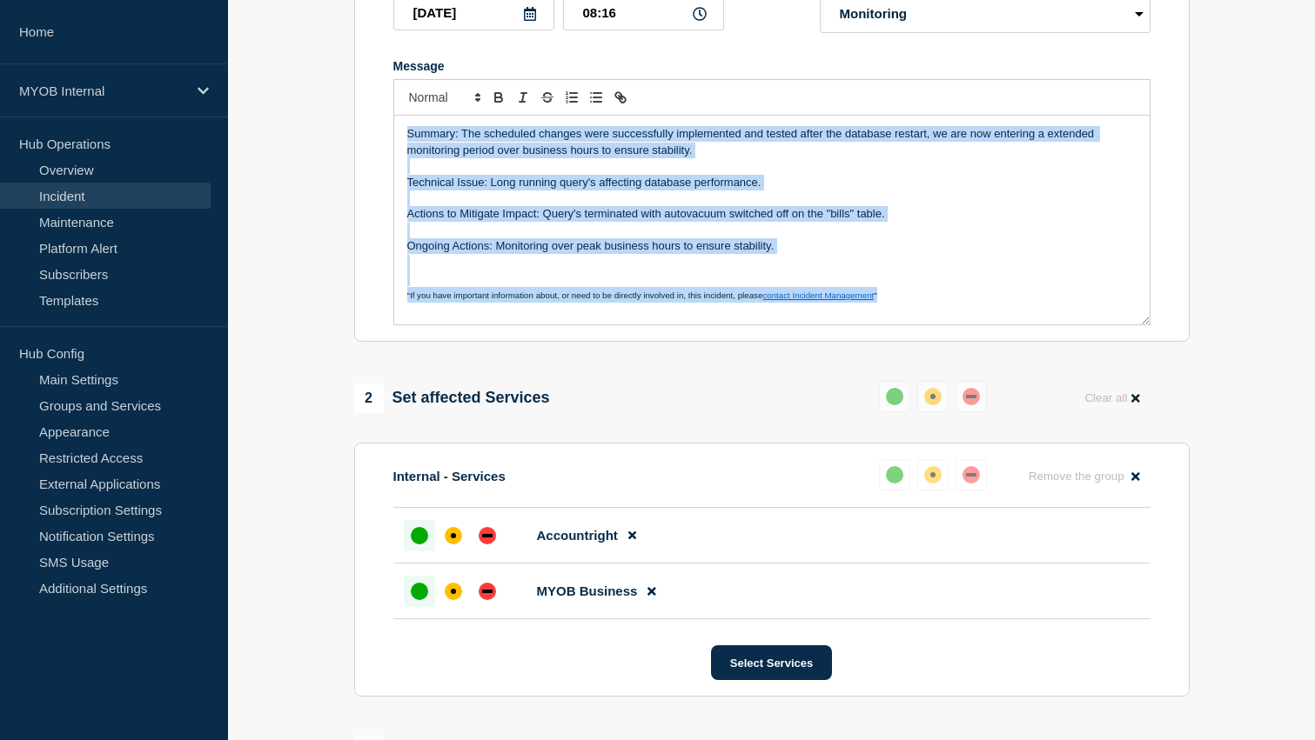
scroll to position [327, 0]
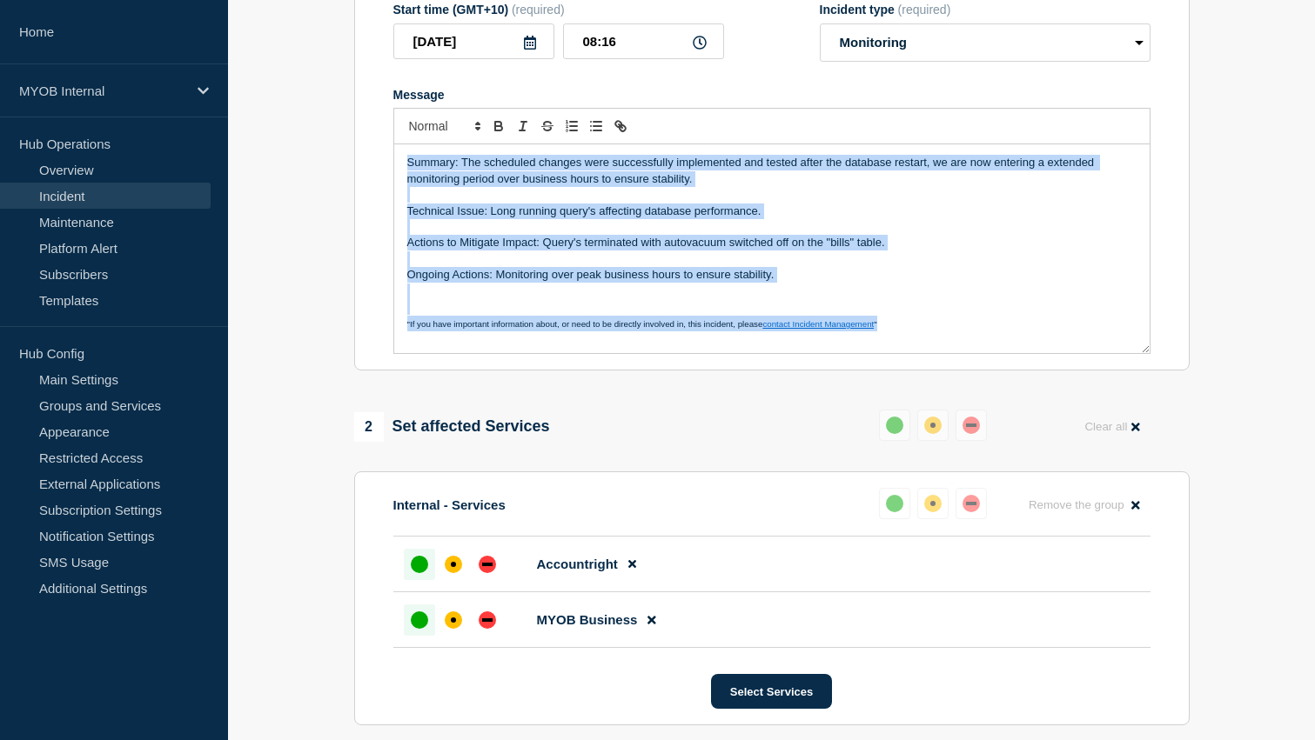
copy div "Summary: The scheduled changes were successfully implemented and tested after t…"
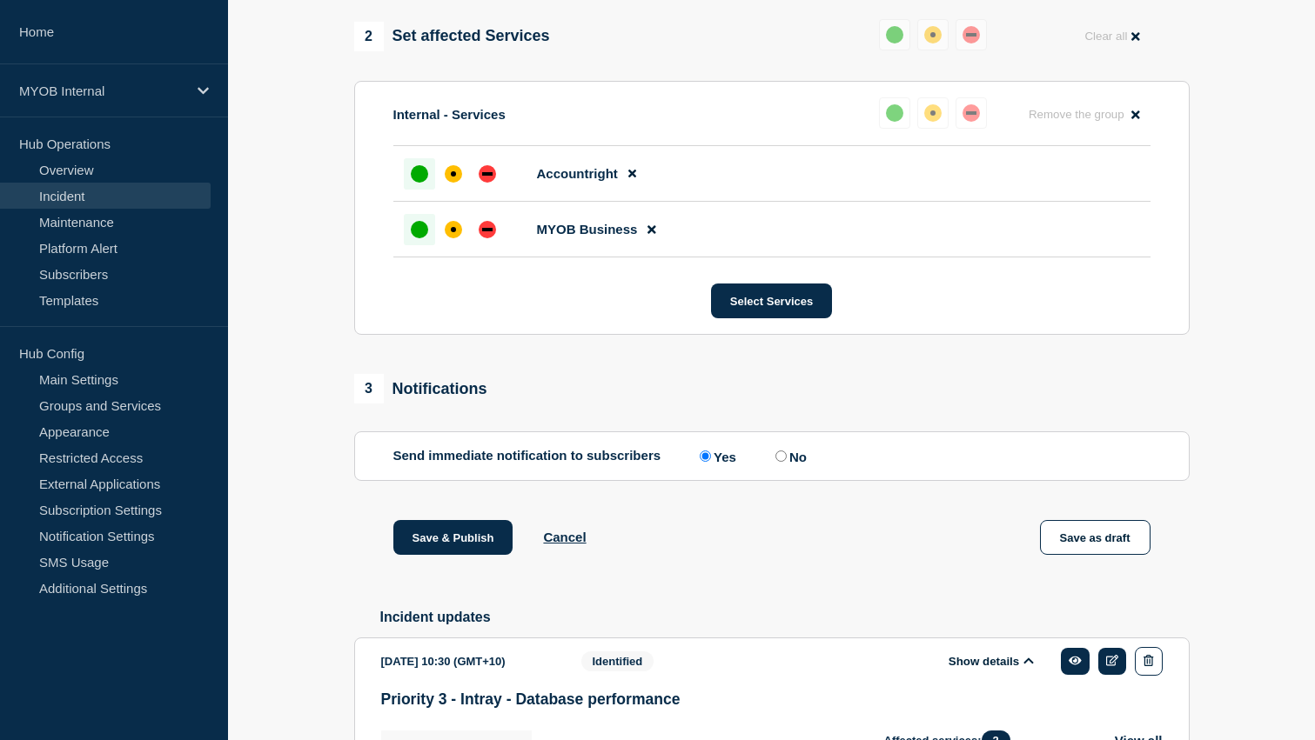
scroll to position [773, 0]
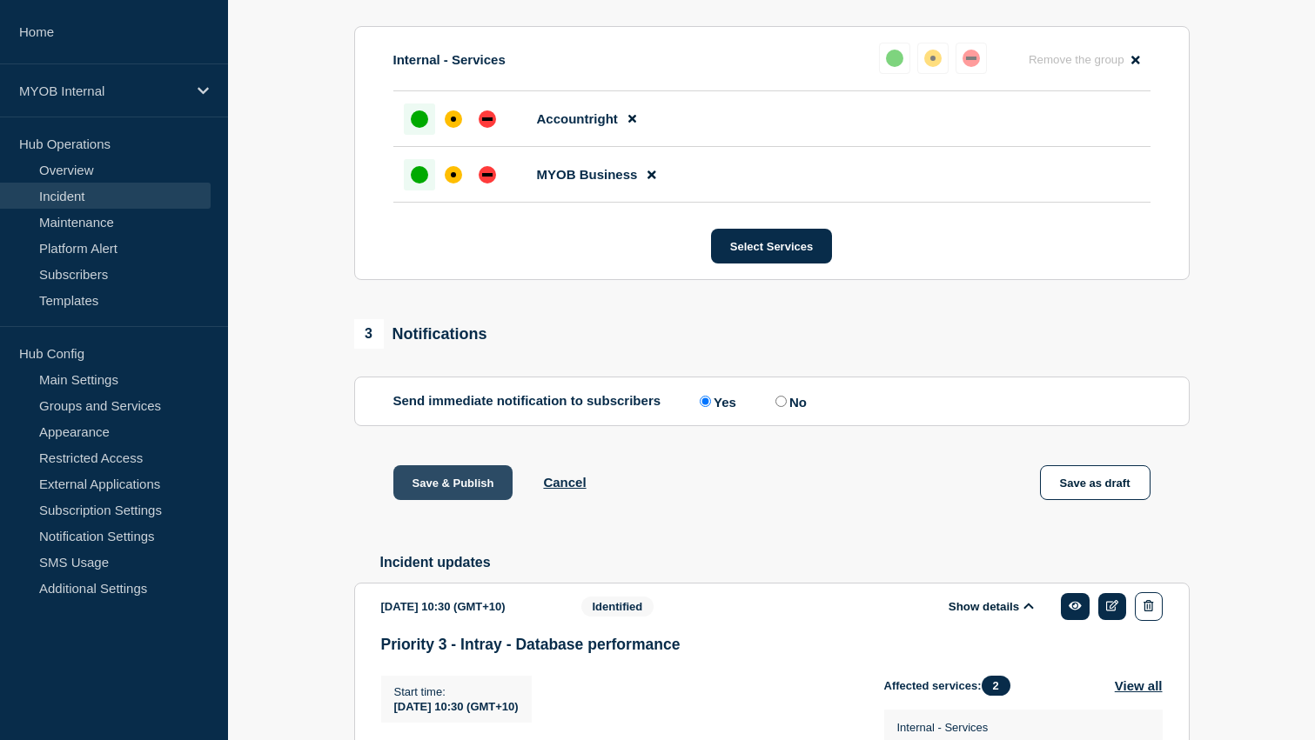
click at [453, 500] on button "Save & Publish" at bounding box center [453, 483] width 120 height 35
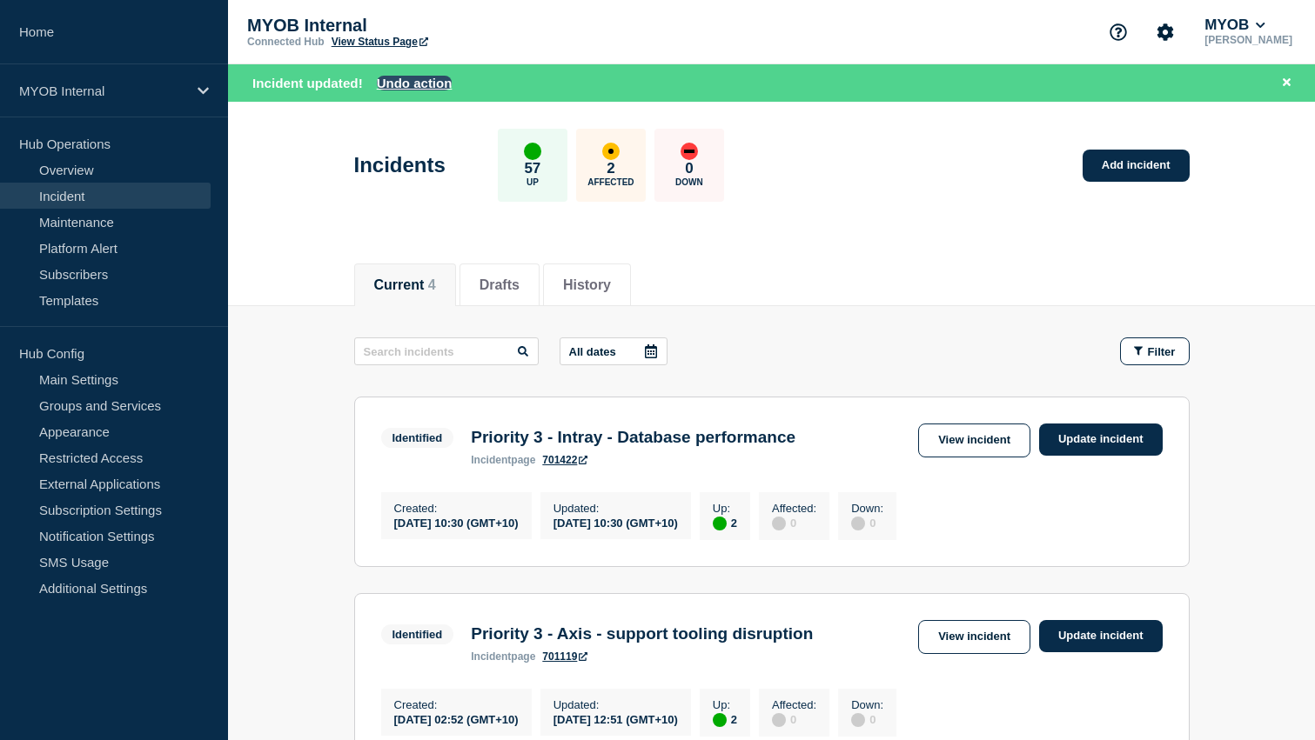
click at [415, 82] on button "Undo action" at bounding box center [415, 83] width 76 height 15
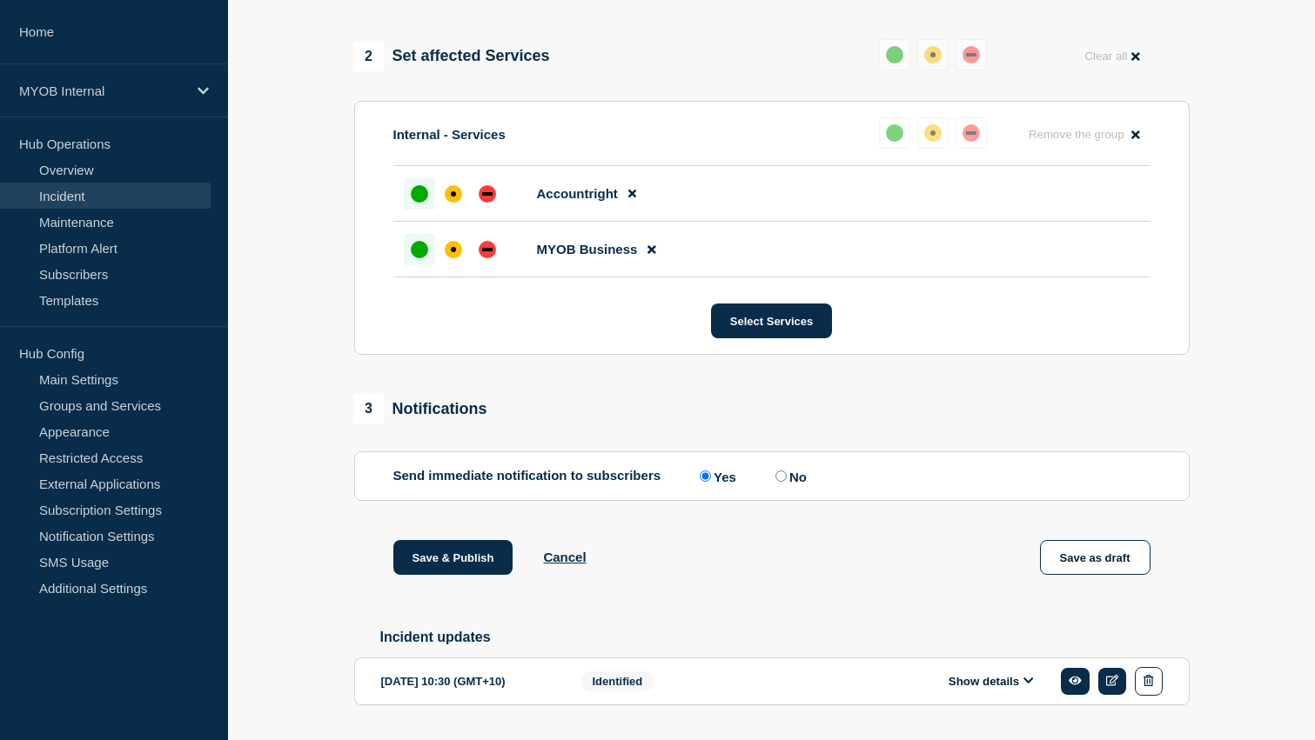
scroll to position [780, 0]
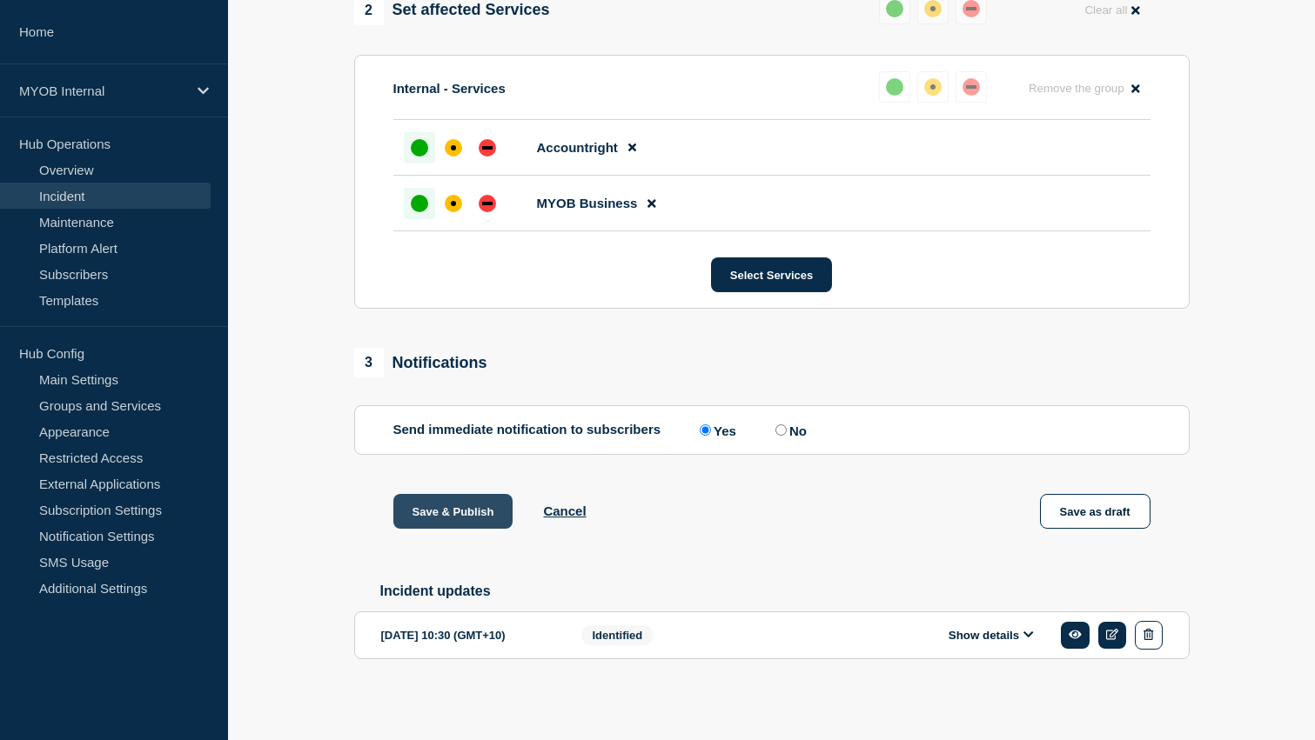
click at [454, 521] on button "Save & Publish" at bounding box center [453, 511] width 120 height 35
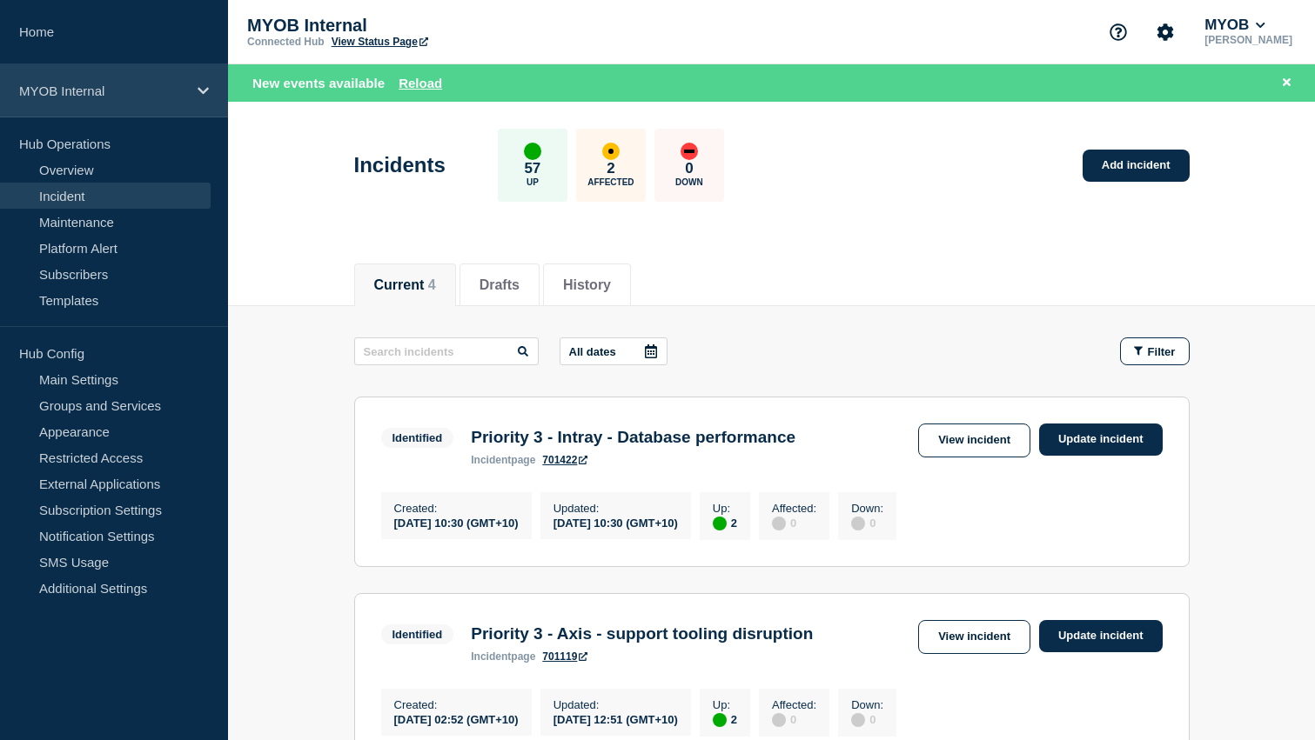
click at [136, 97] on p "MYOB Internal" at bounding box center [102, 91] width 167 height 15
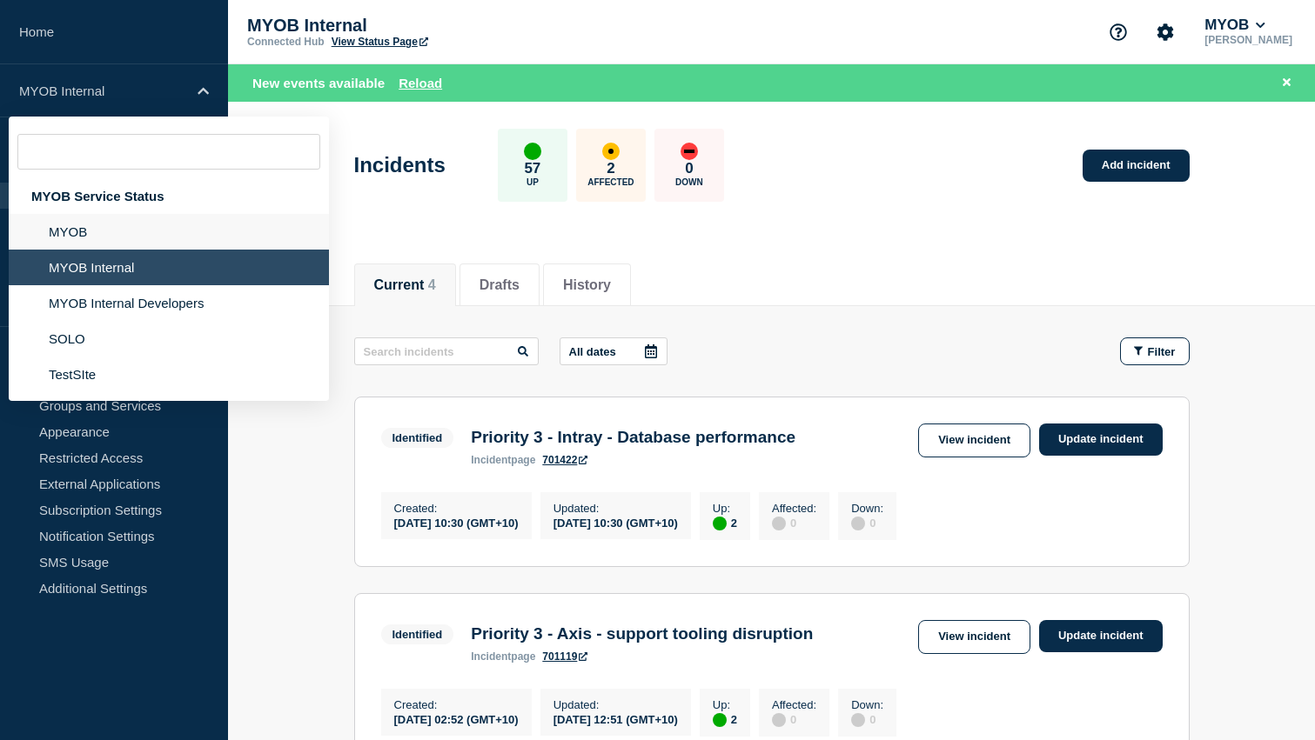
click at [79, 250] on li "MYOB" at bounding box center [169, 268] width 320 height 36
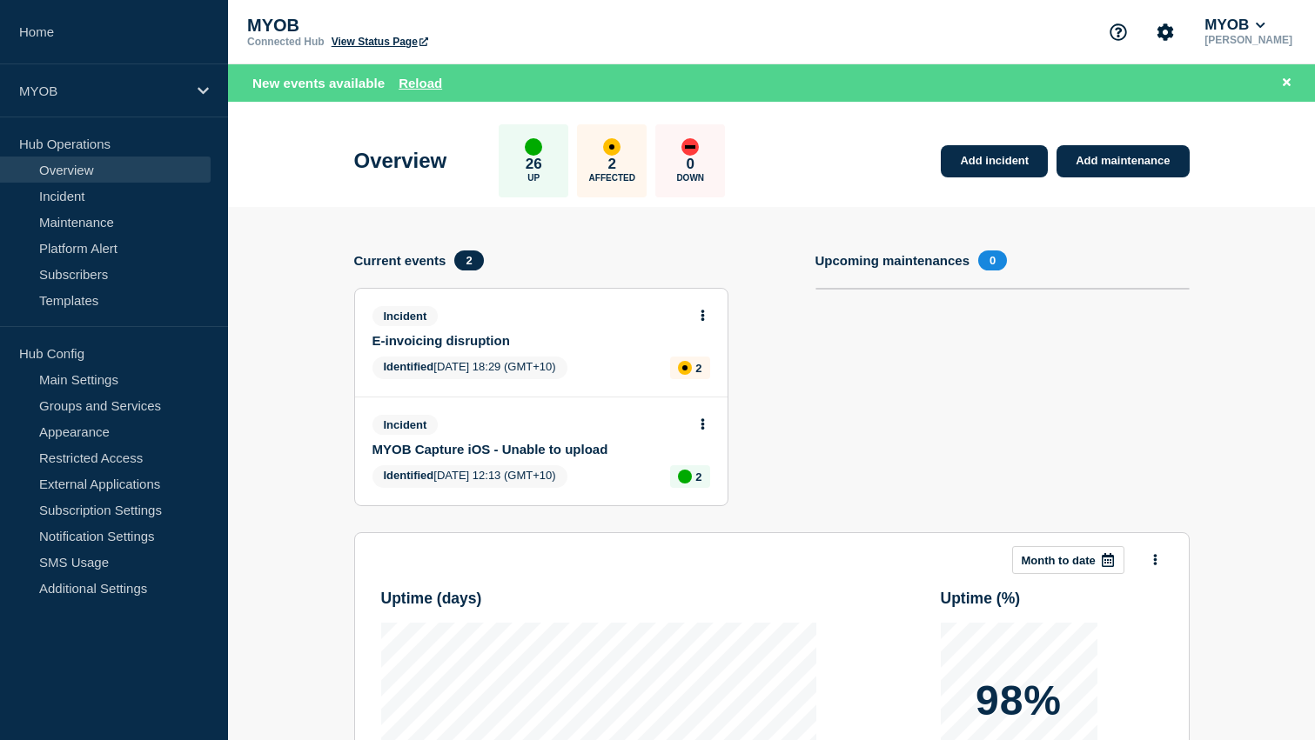
click at [483, 345] on link "E-invoicing disruption" at bounding box center [529, 340] width 314 height 15
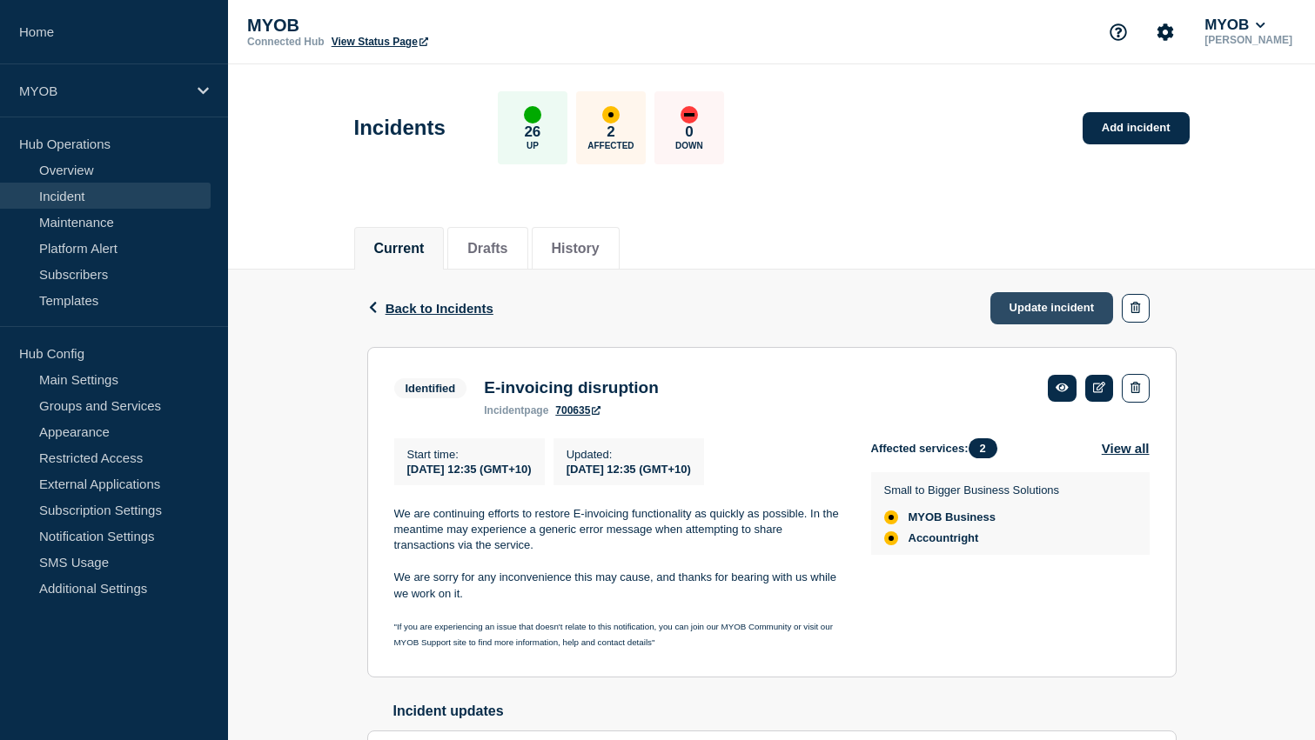
click at [1062, 314] on link "Update incident" at bounding box center [1052, 308] width 124 height 32
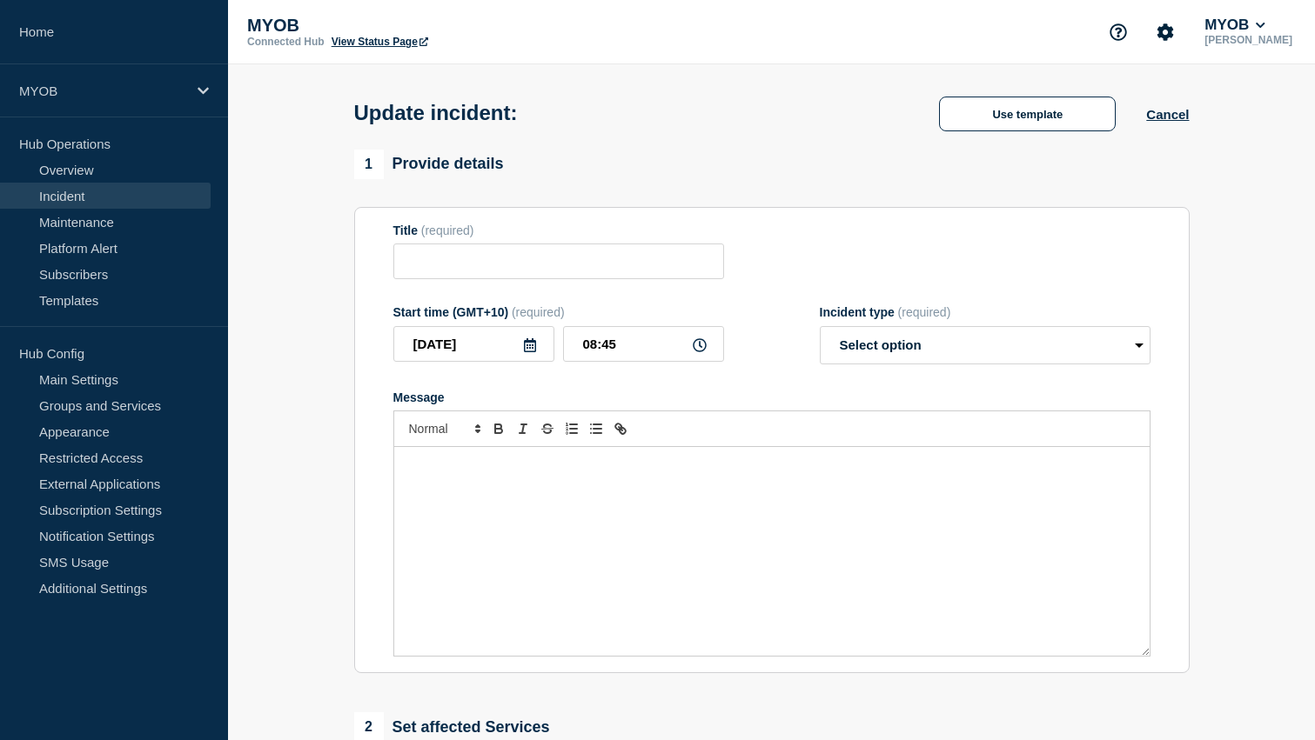
type input "E-invoicing disruption"
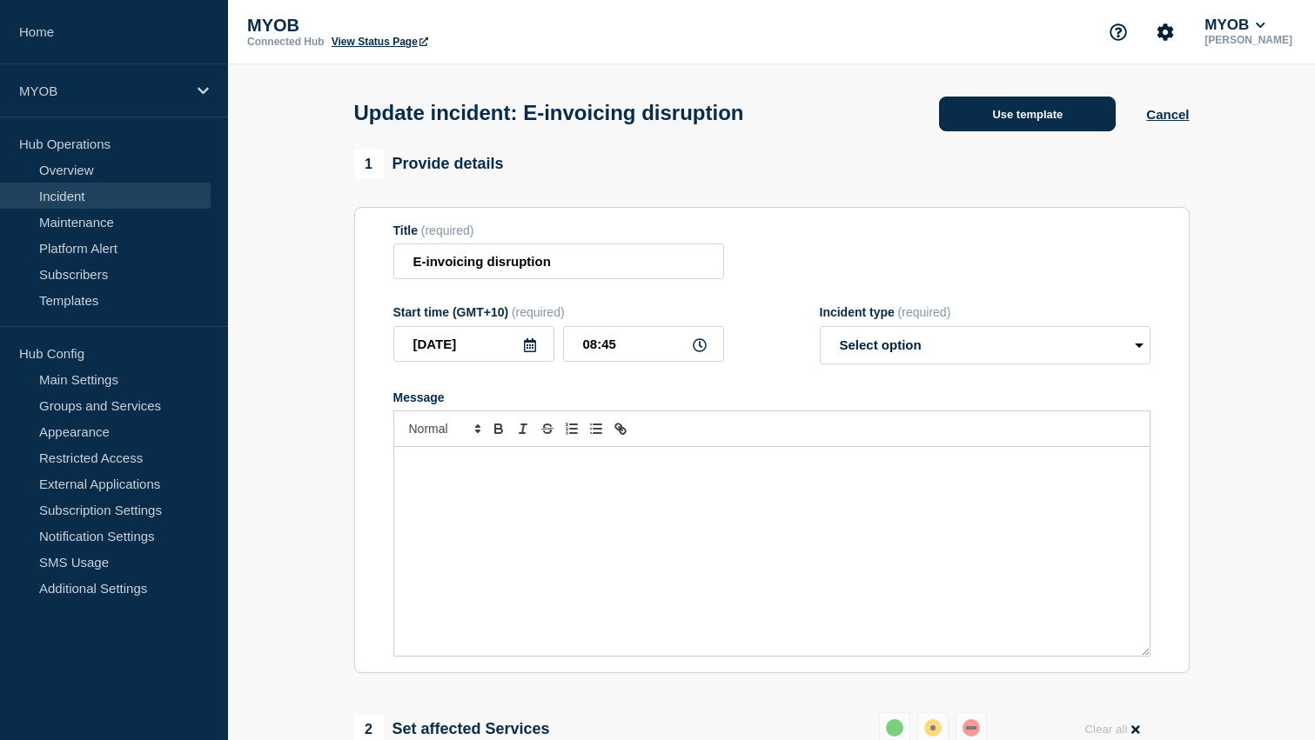
click at [1069, 117] on button "Use template" at bounding box center [1027, 114] width 177 height 35
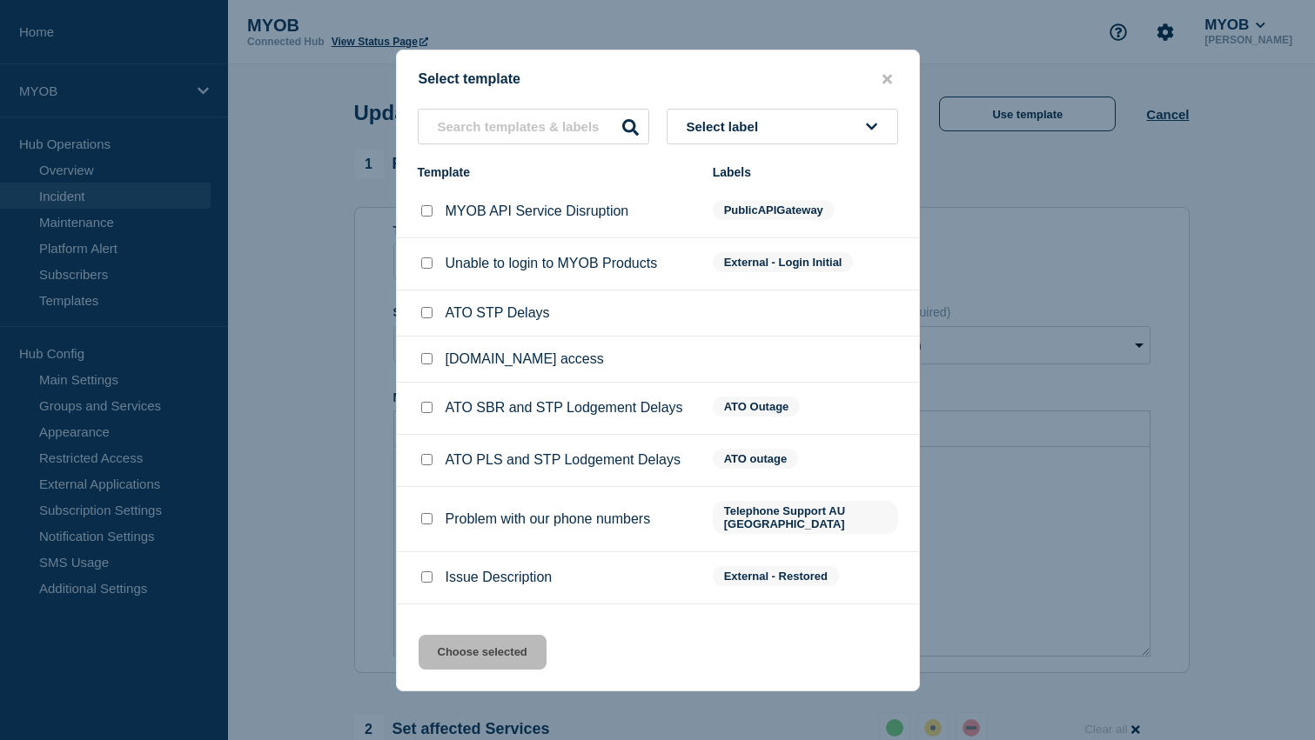
click at [421, 583] on input "Issue Description checkbox" at bounding box center [426, 577] width 11 height 11
checkbox input "true"
click at [485, 652] on button "Choose selected" at bounding box center [483, 652] width 128 height 35
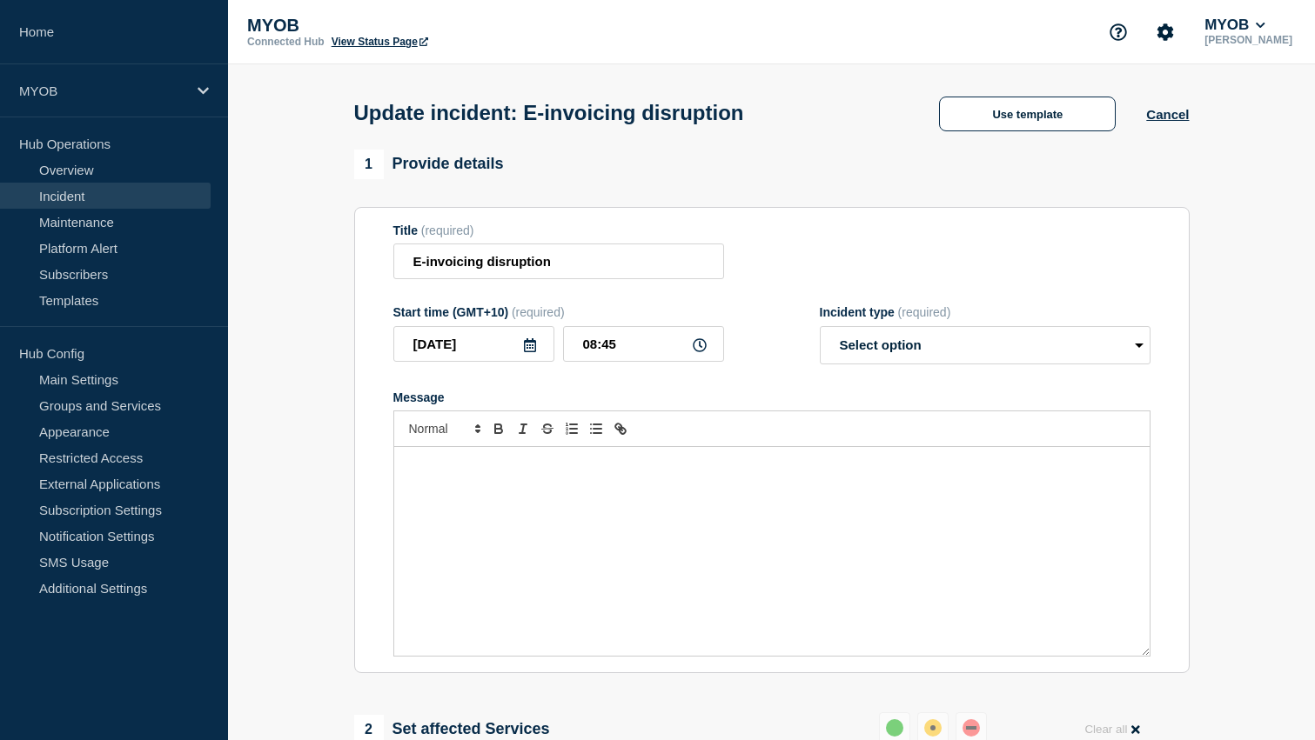
select select "resolved"
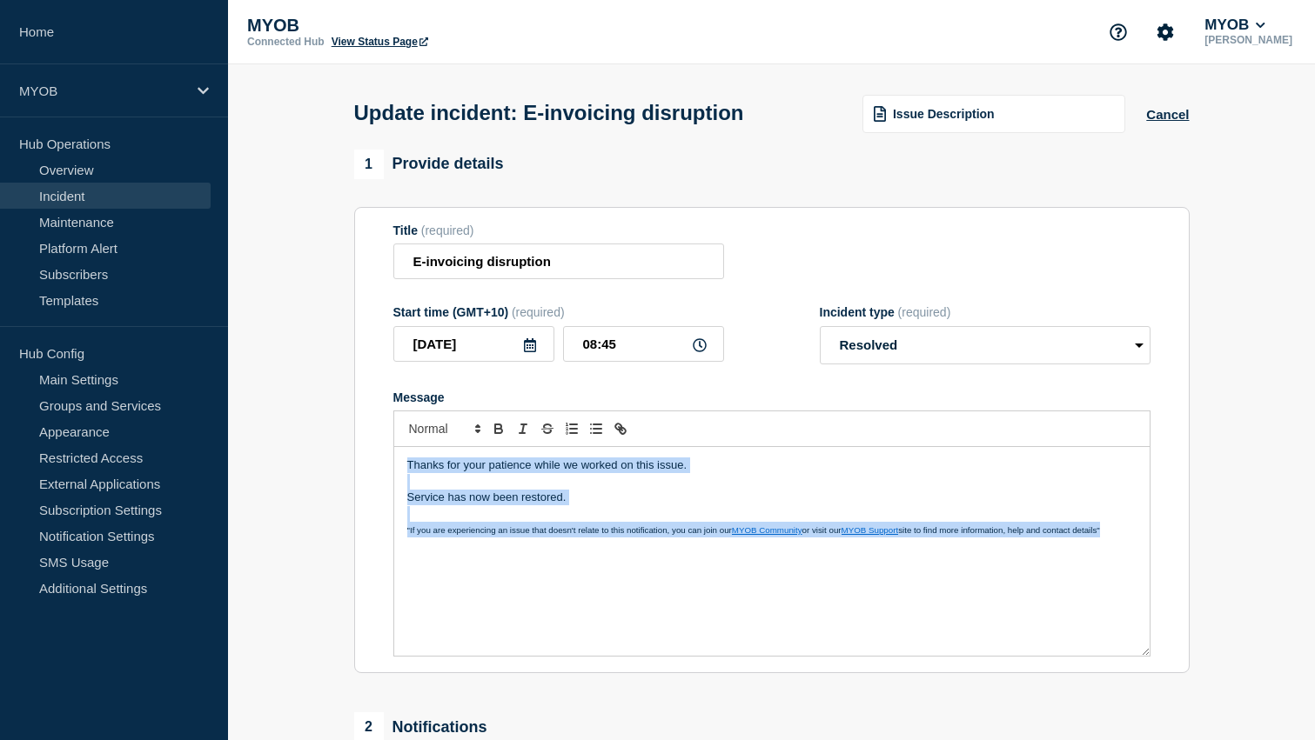
drag, startPoint x: 1131, startPoint y: 547, endPoint x: 236, endPoint y: 430, distance: 903.0
click at [236, 430] on section "1 Provide details Title (required) E-invoicing disruption Start time (GMT+10) (…" at bounding box center [771, 643] width 1087 height 986
copy div "Thanks for your patience while we worked on this issue. Service has now been re…"
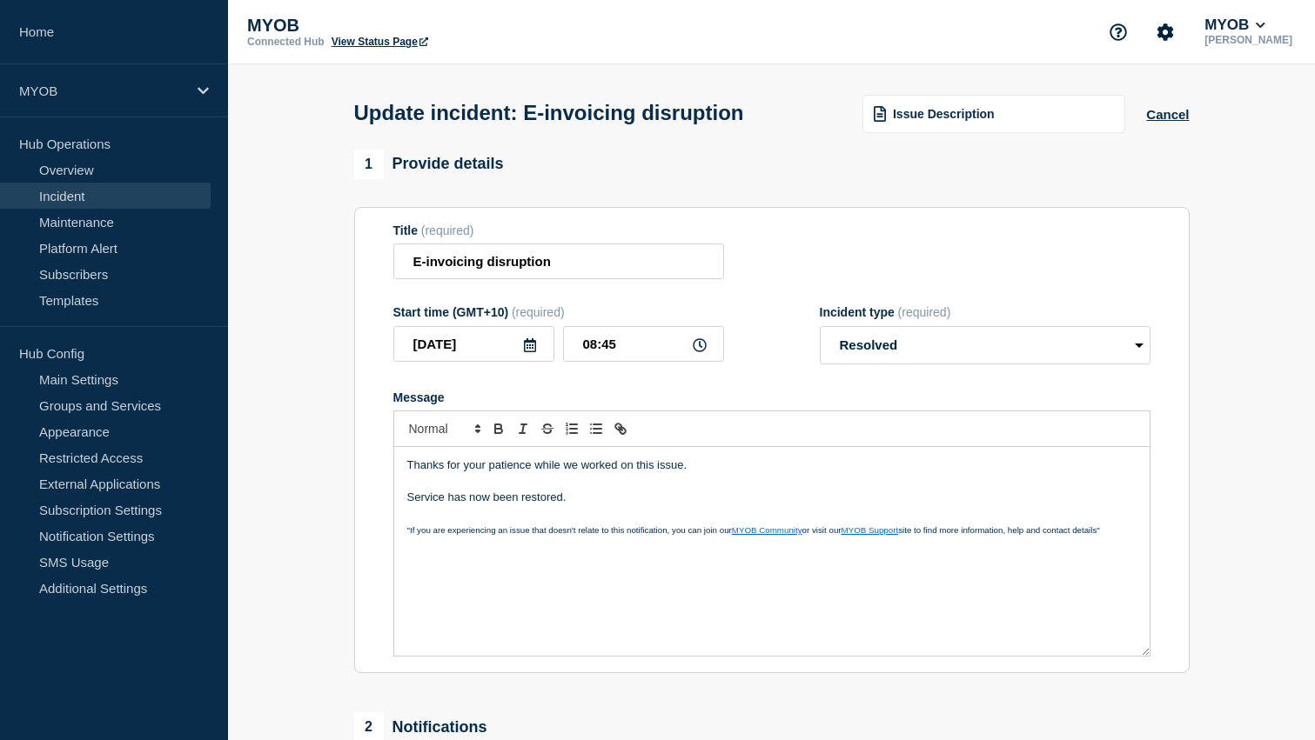
click at [432, 489] on p "Message" at bounding box center [771, 482] width 729 height 16
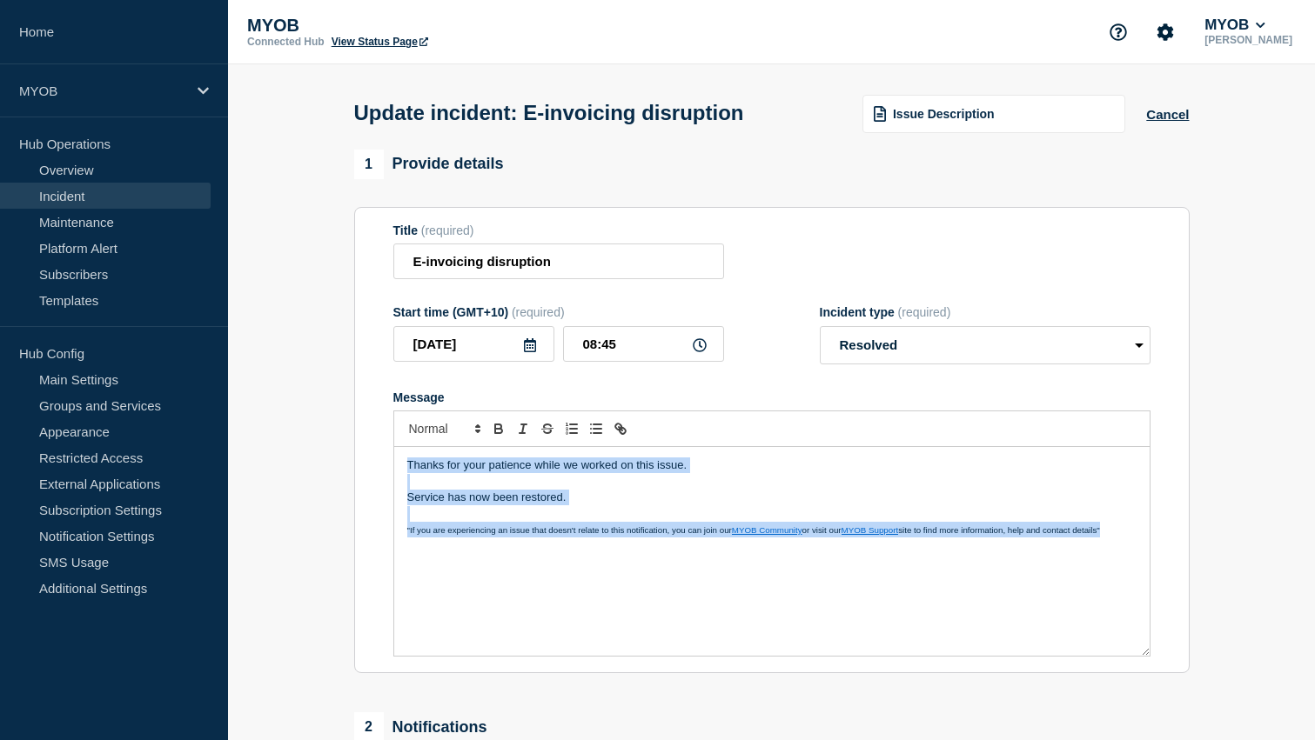
drag, startPoint x: 1130, startPoint y: 549, endPoint x: 325, endPoint y: 481, distance: 807.7
click at [325, 481] on section "1 Provide details Title (required) E-invoicing disruption Start time (GMT+10) (…" at bounding box center [771, 643] width 1087 height 986
copy div "Thanks for your patience while we worked on this issue. Service has now been re…"
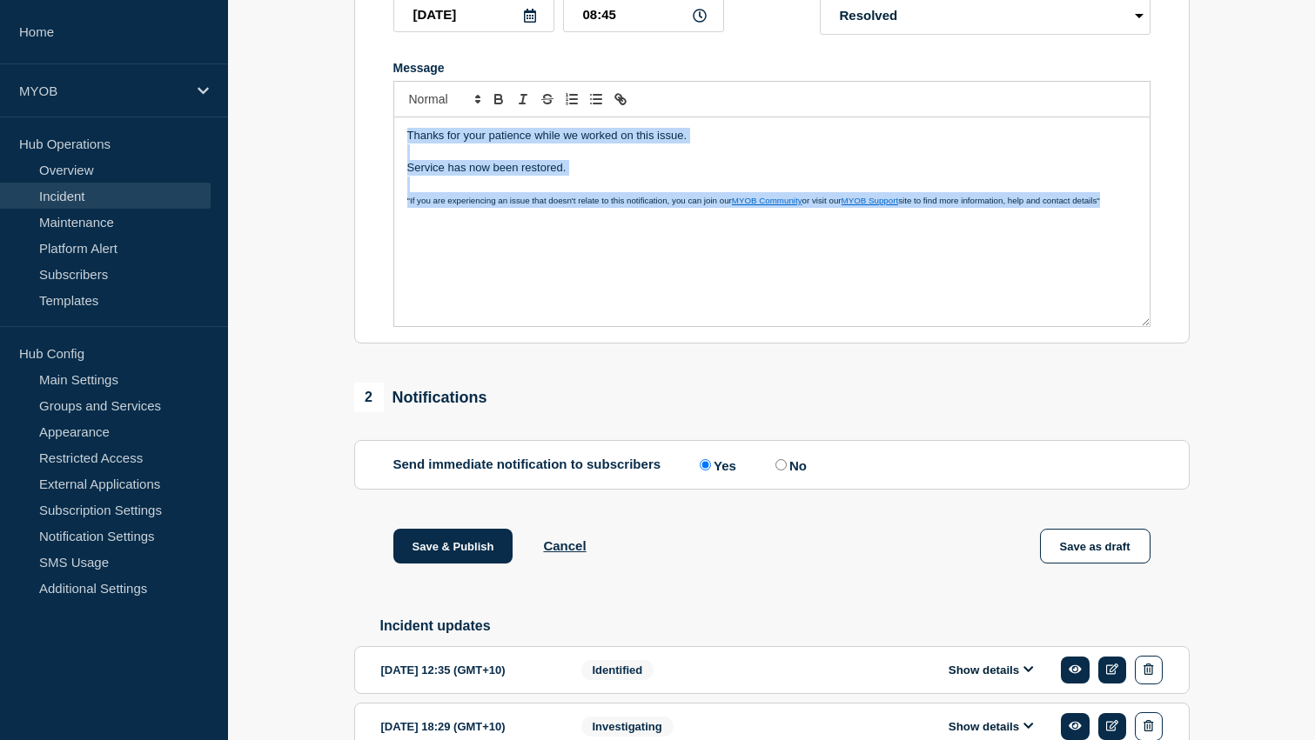
scroll to position [447, 0]
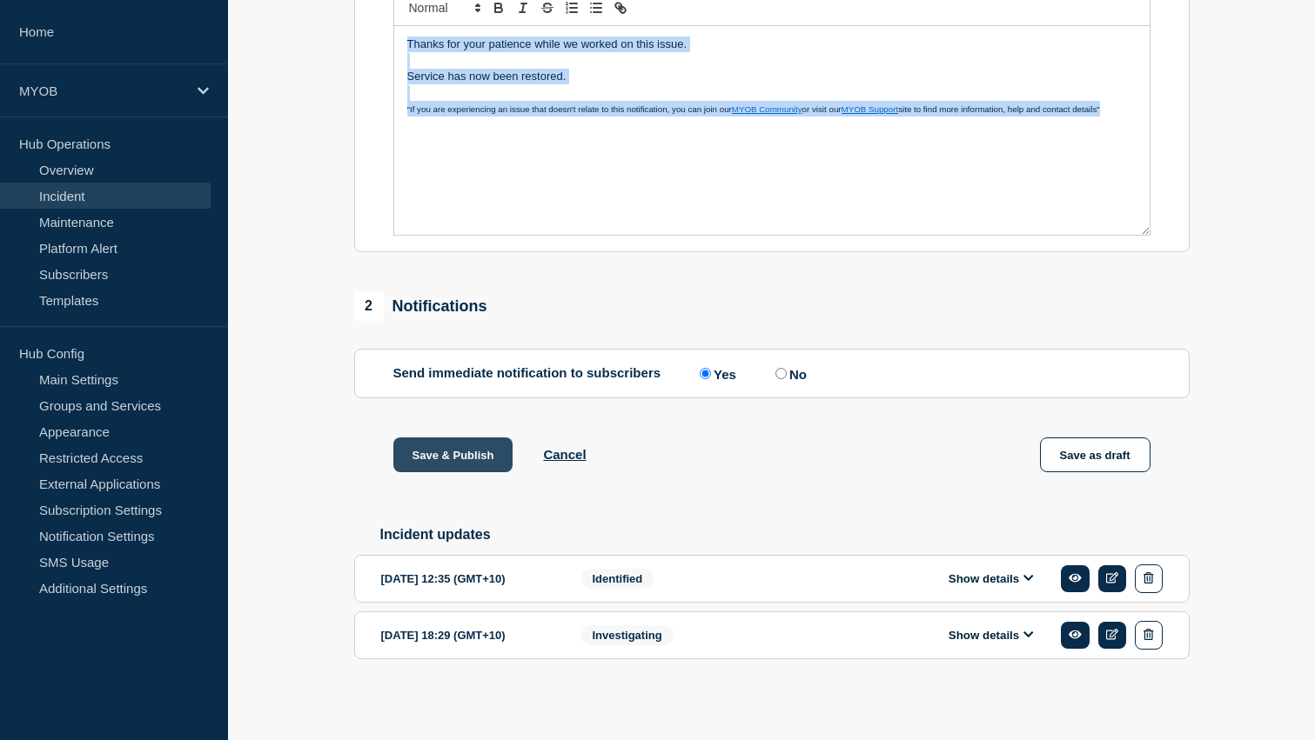
click at [452, 456] on button "Save & Publish" at bounding box center [453, 455] width 120 height 35
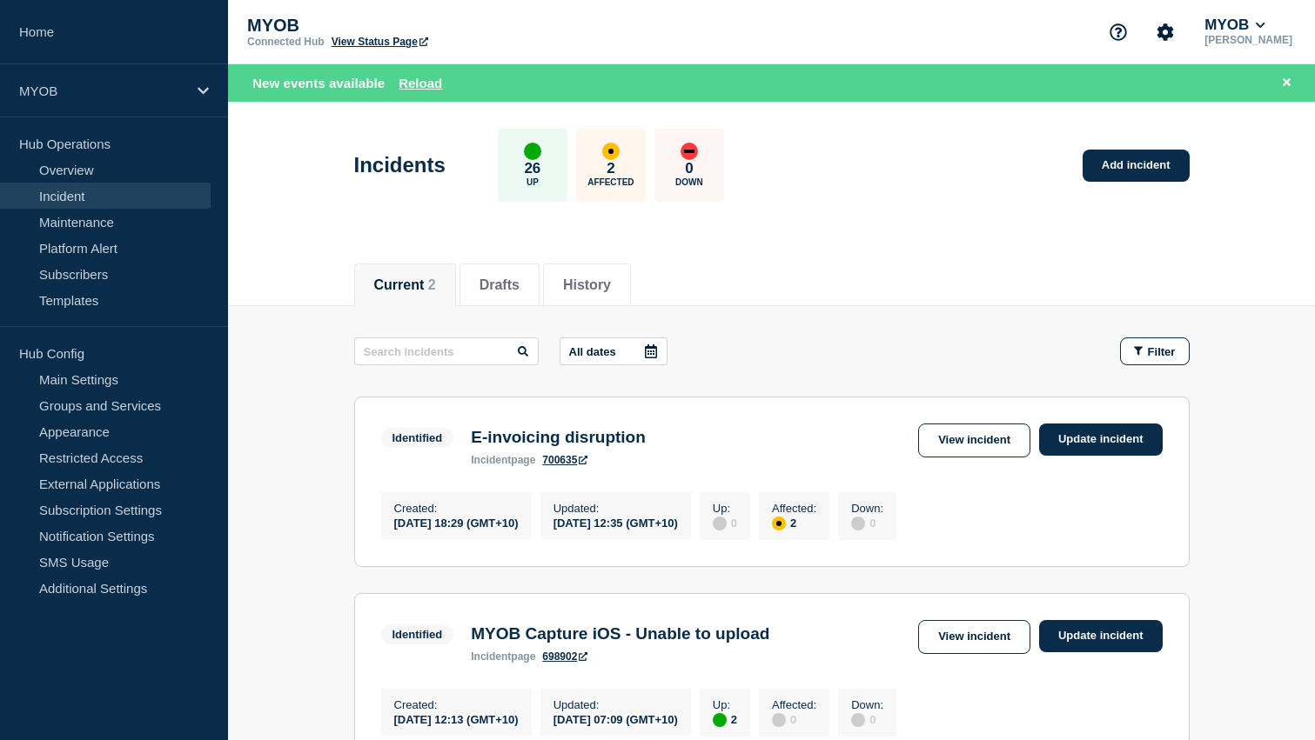
click at [296, 154] on header "Incidents 26 Up 2 Affected 0 Down Add incident" at bounding box center [771, 174] width 1087 height 145
click at [125, 104] on div "MYOB" at bounding box center [114, 90] width 228 height 53
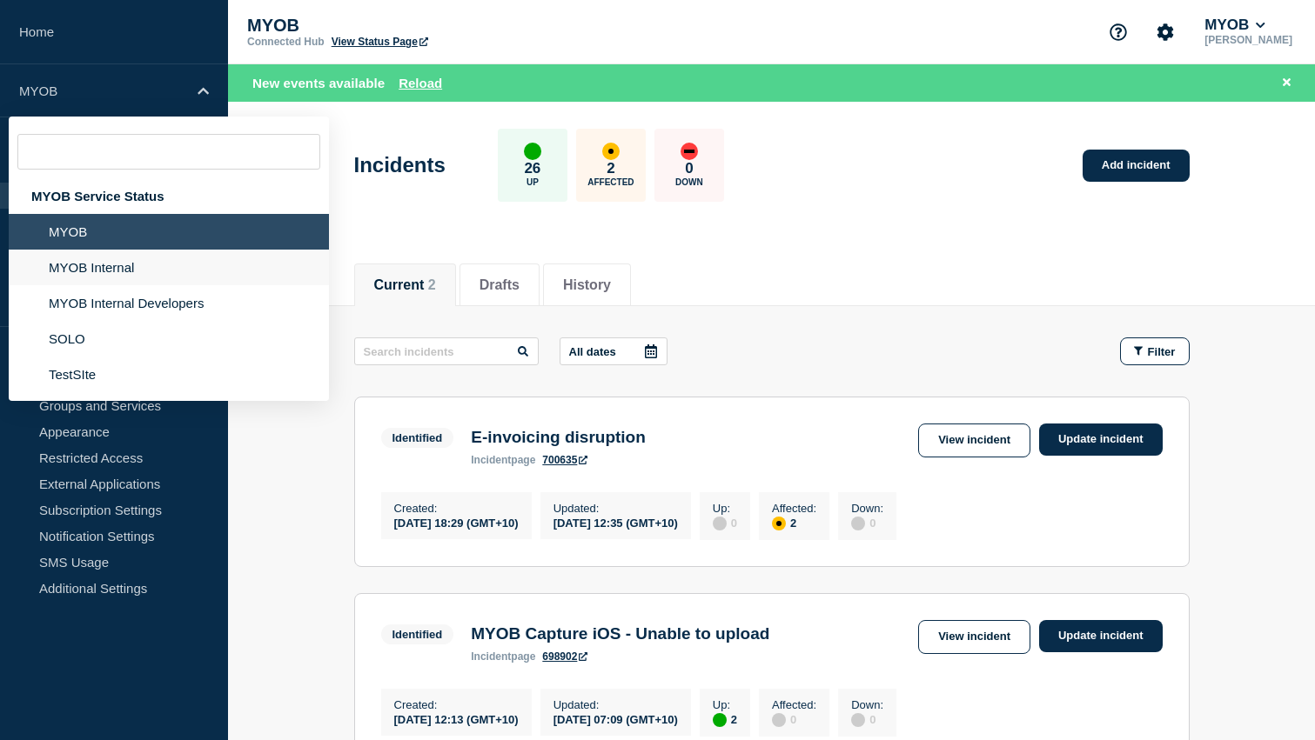
click at [109, 285] on li "MYOB Internal" at bounding box center [169, 303] width 320 height 36
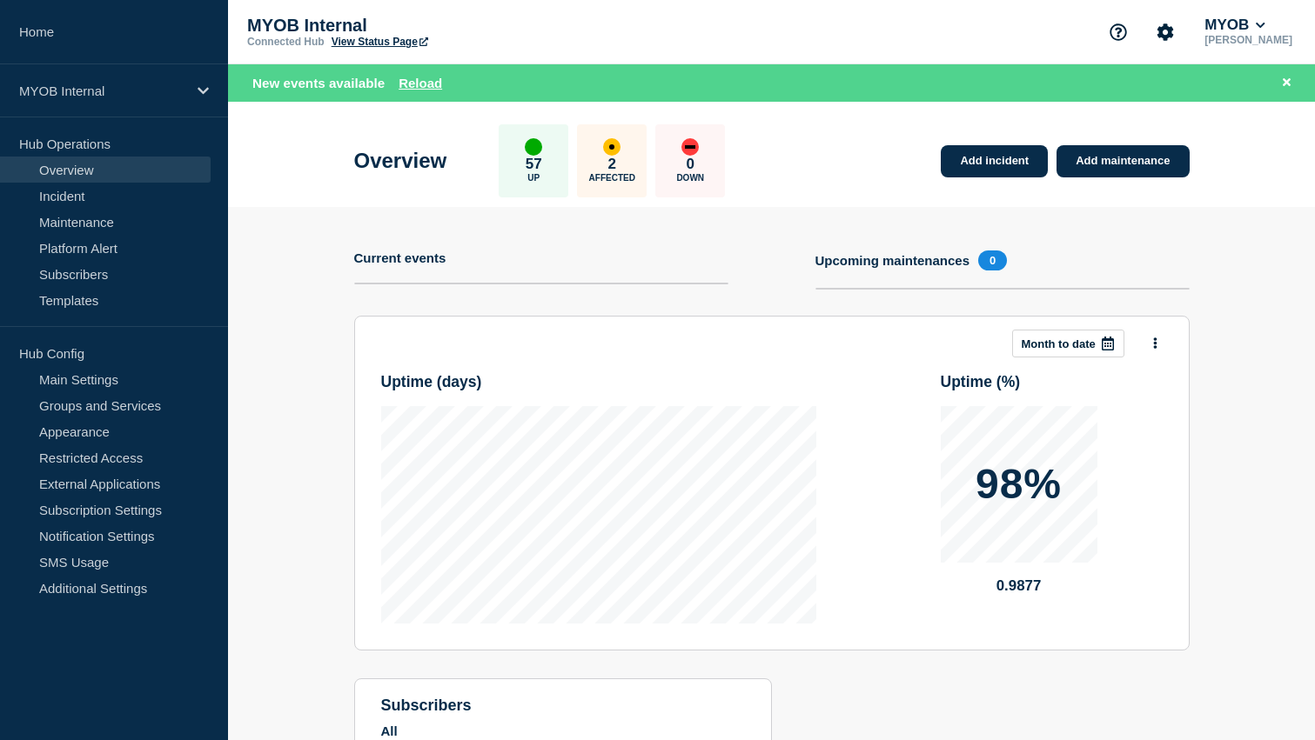
click at [295, 302] on section "Add incident Add maintenance Current events Upcoming maintenances 0 This month …" at bounding box center [771, 537] width 1087 height 660
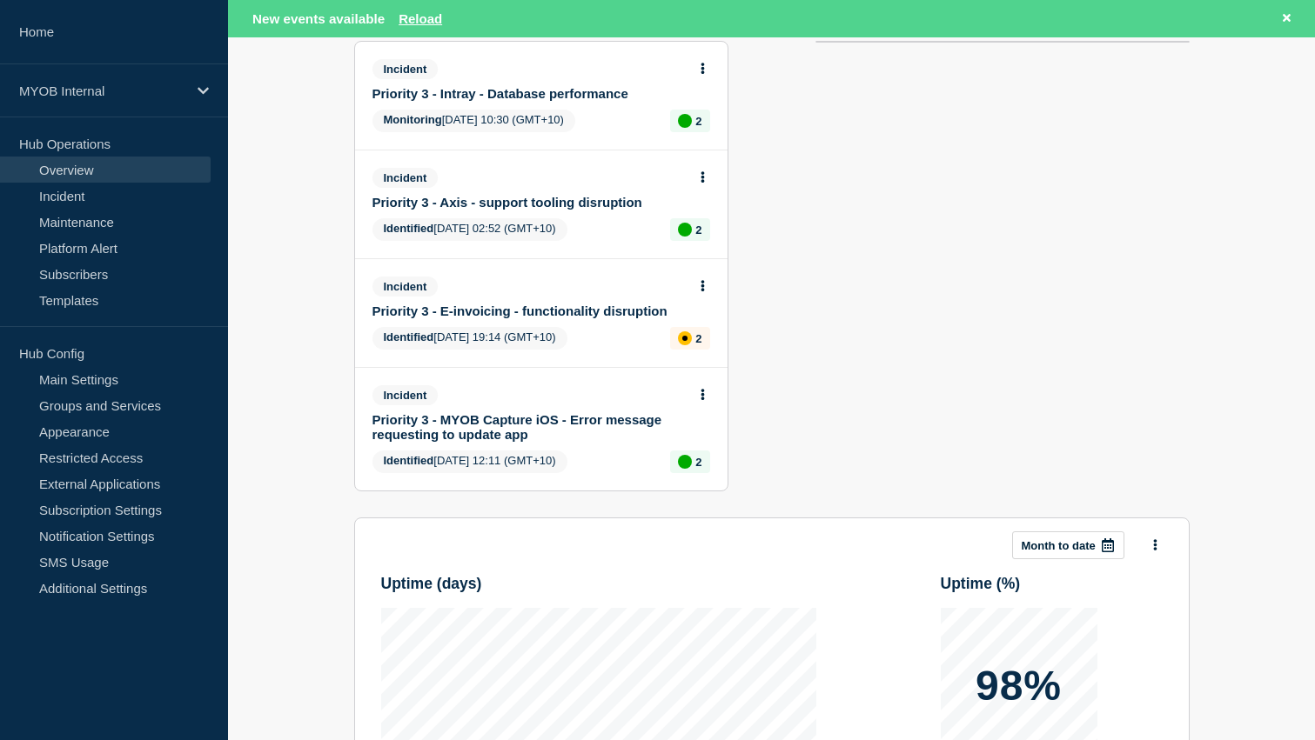
scroll to position [231, 0]
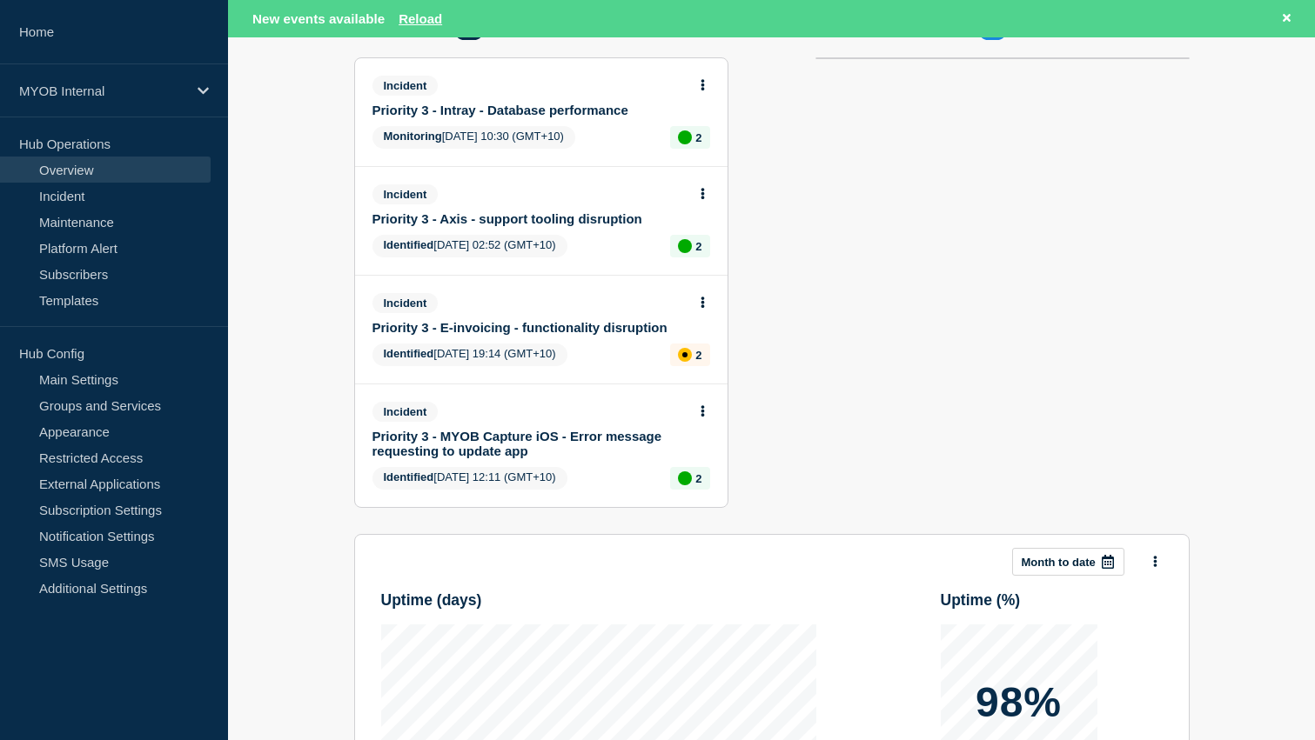
click at [526, 335] on link "Priority 3 - E-invoicing - functionality disruption" at bounding box center [529, 327] width 314 height 15
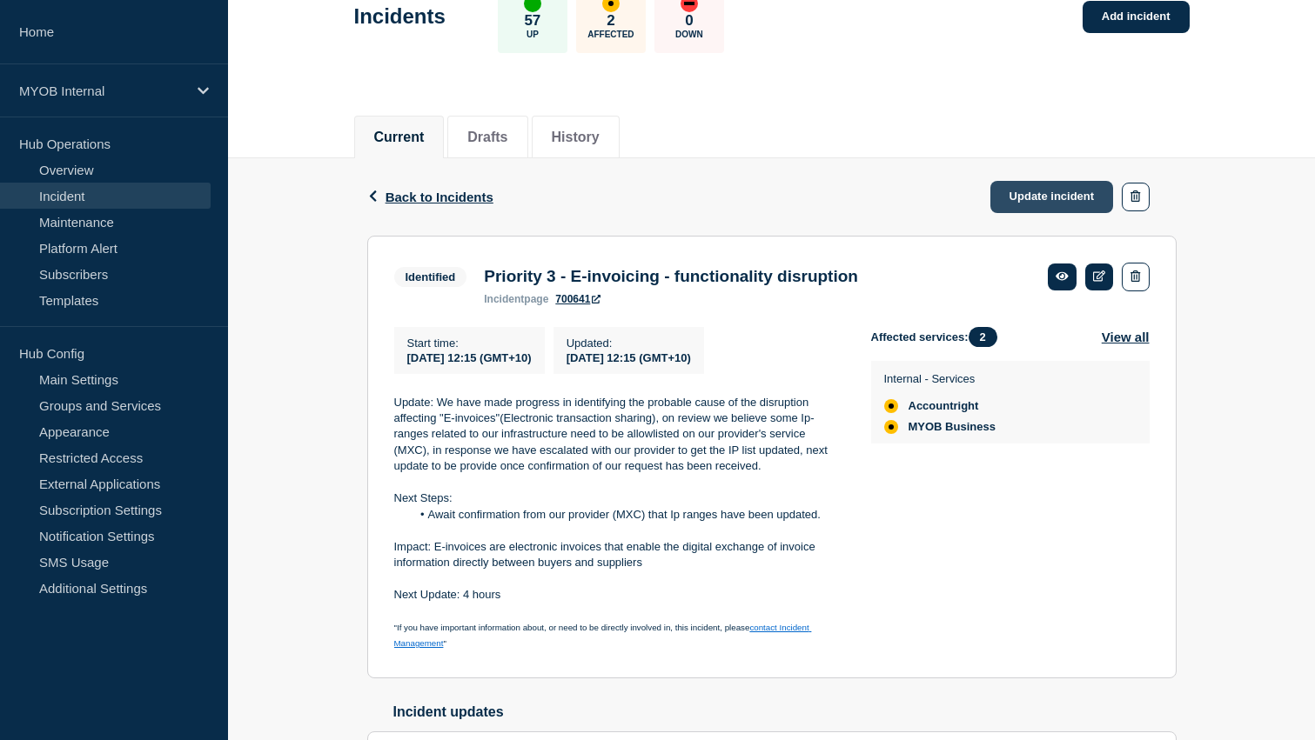
scroll to position [86, 0]
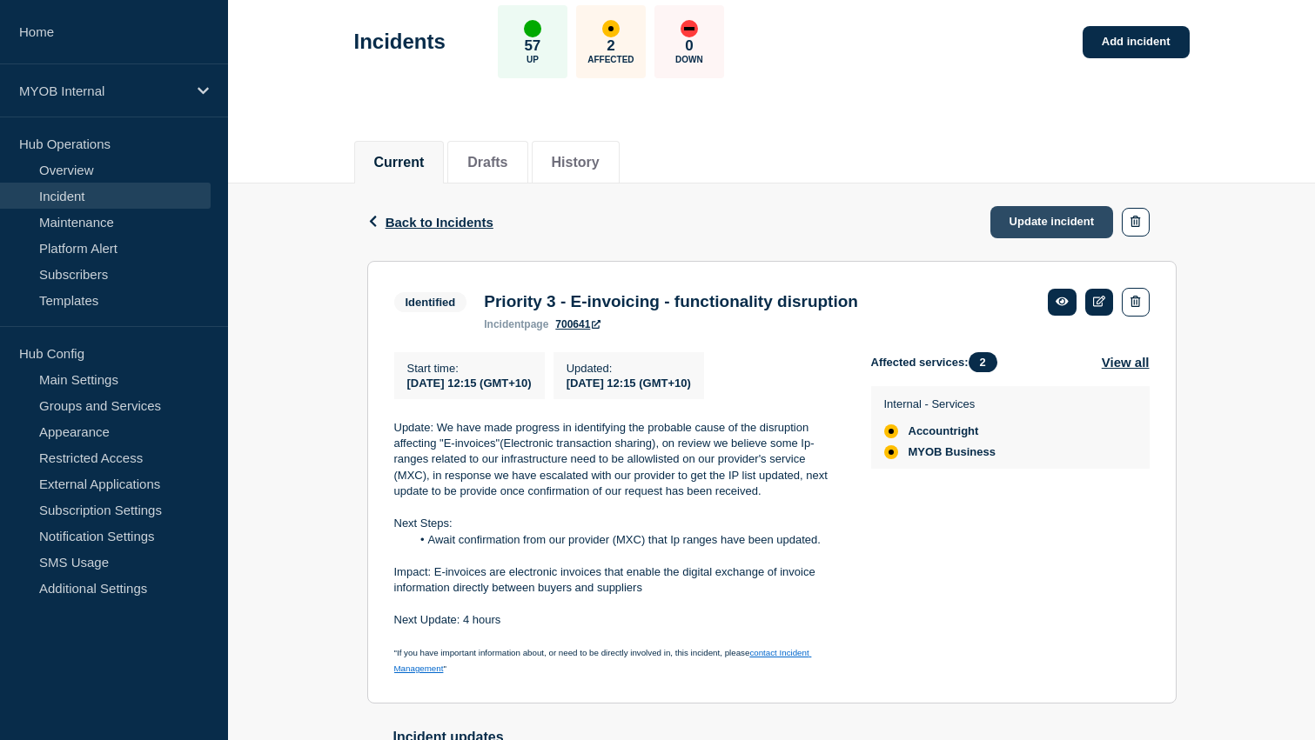
click at [1034, 217] on link "Update incident" at bounding box center [1052, 222] width 124 height 32
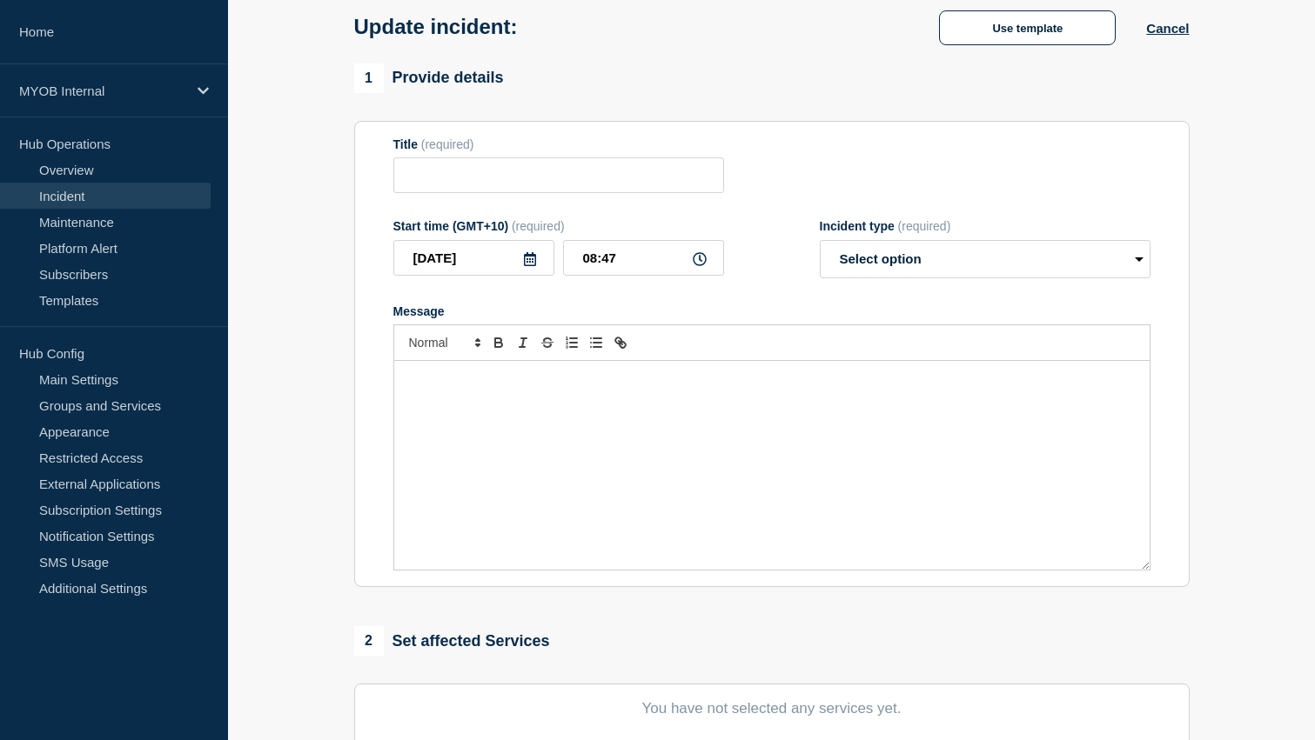
type input "Priority 3 - E-invoicing - functionality disruption"
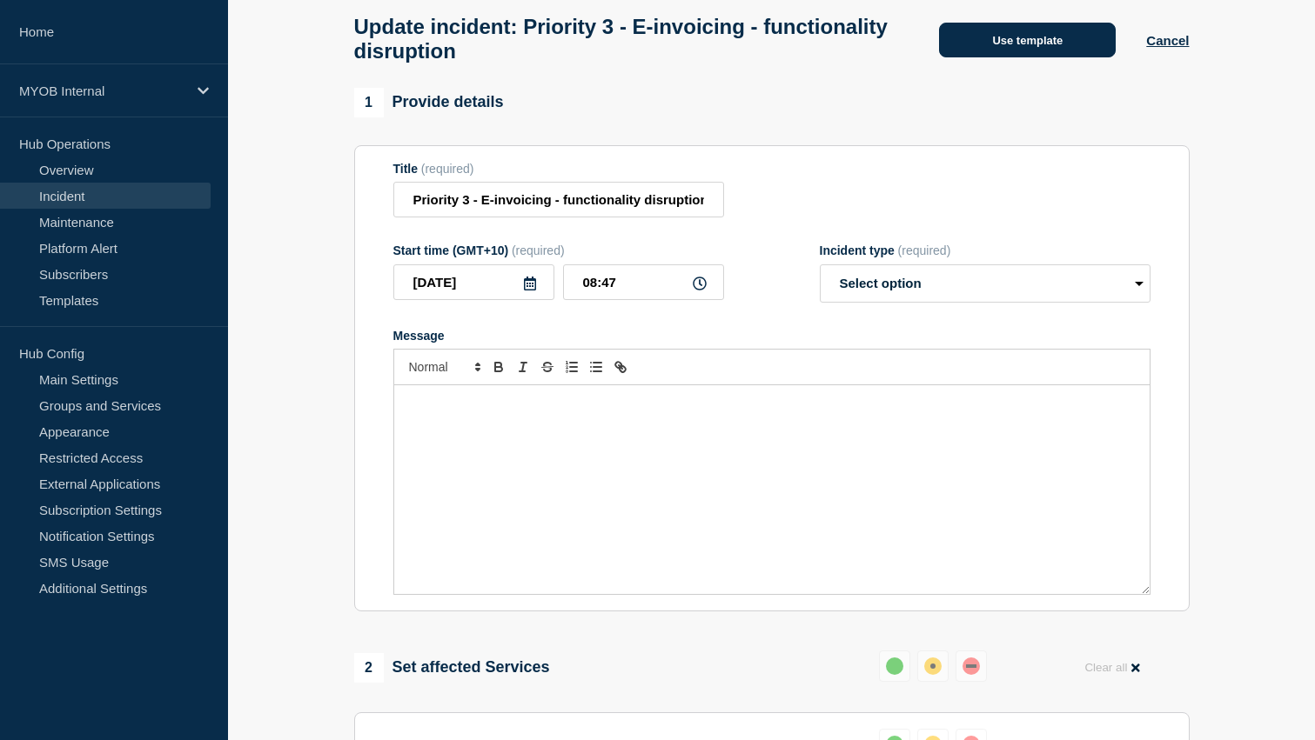
click at [1034, 44] on button "Use template" at bounding box center [1027, 40] width 177 height 35
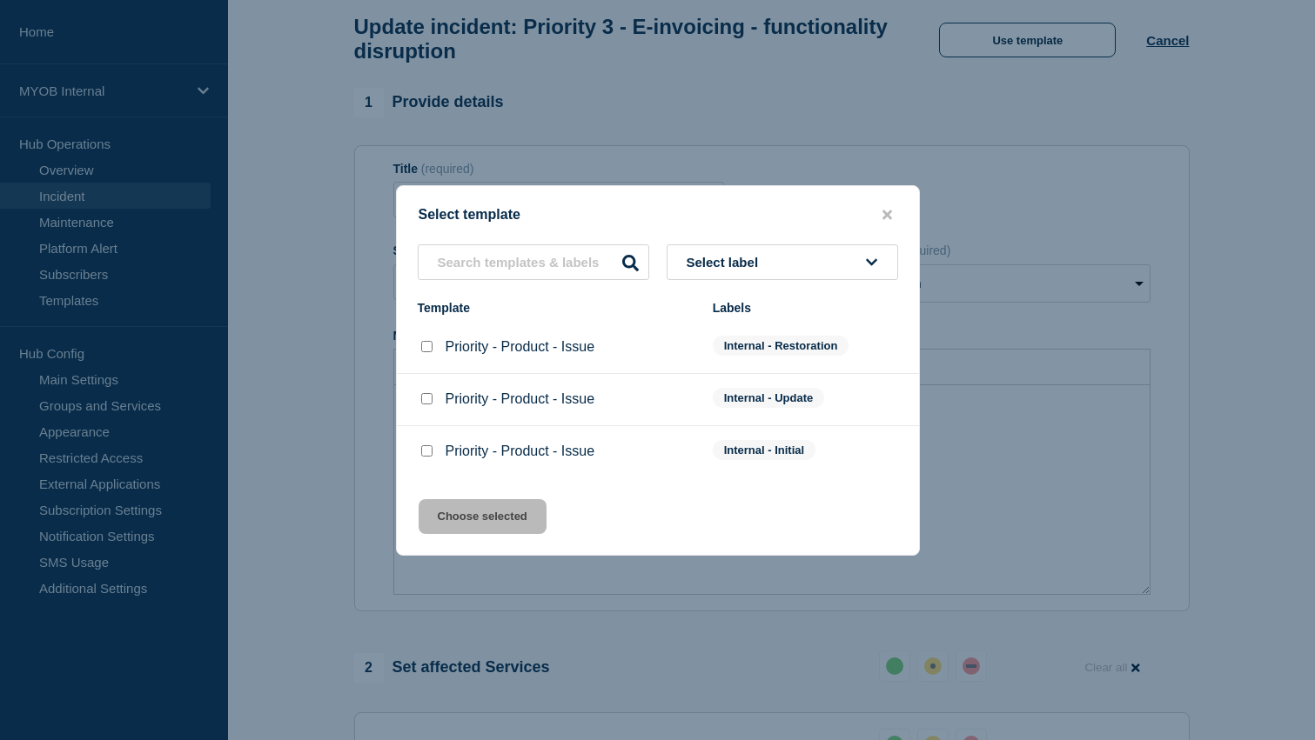
click at [429, 347] on input "Priority - Product - Issue checkbox" at bounding box center [426, 346] width 11 height 11
checkbox input "true"
click at [473, 527] on button "Choose selected" at bounding box center [483, 516] width 128 height 35
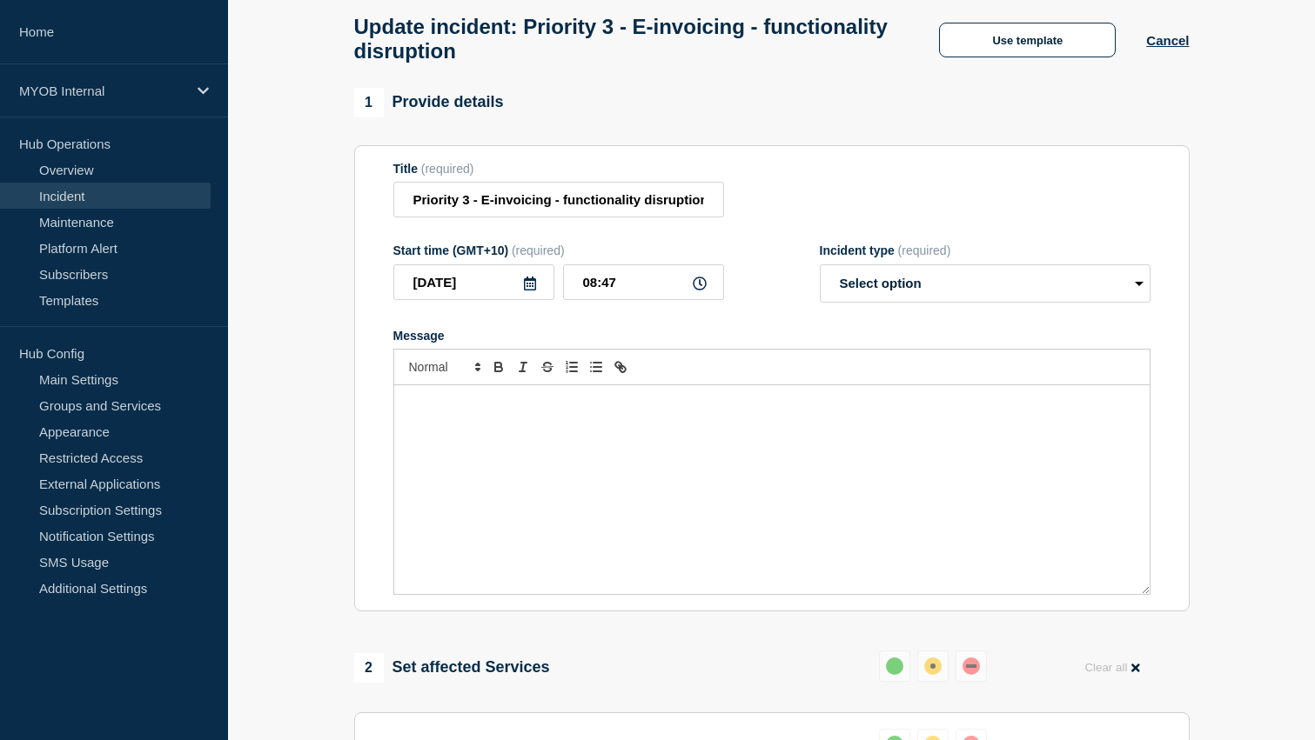
select select "resolved"
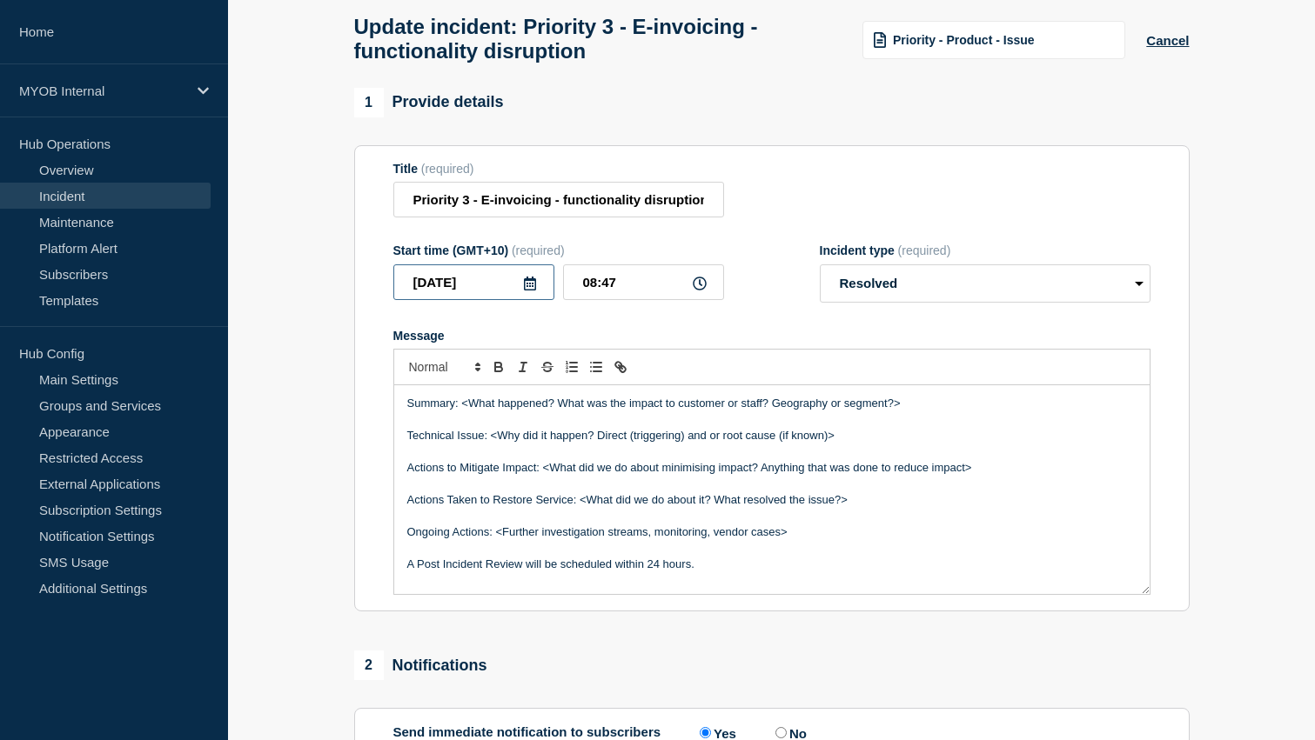
click at [538, 300] on input "[DATE]" at bounding box center [473, 283] width 161 height 36
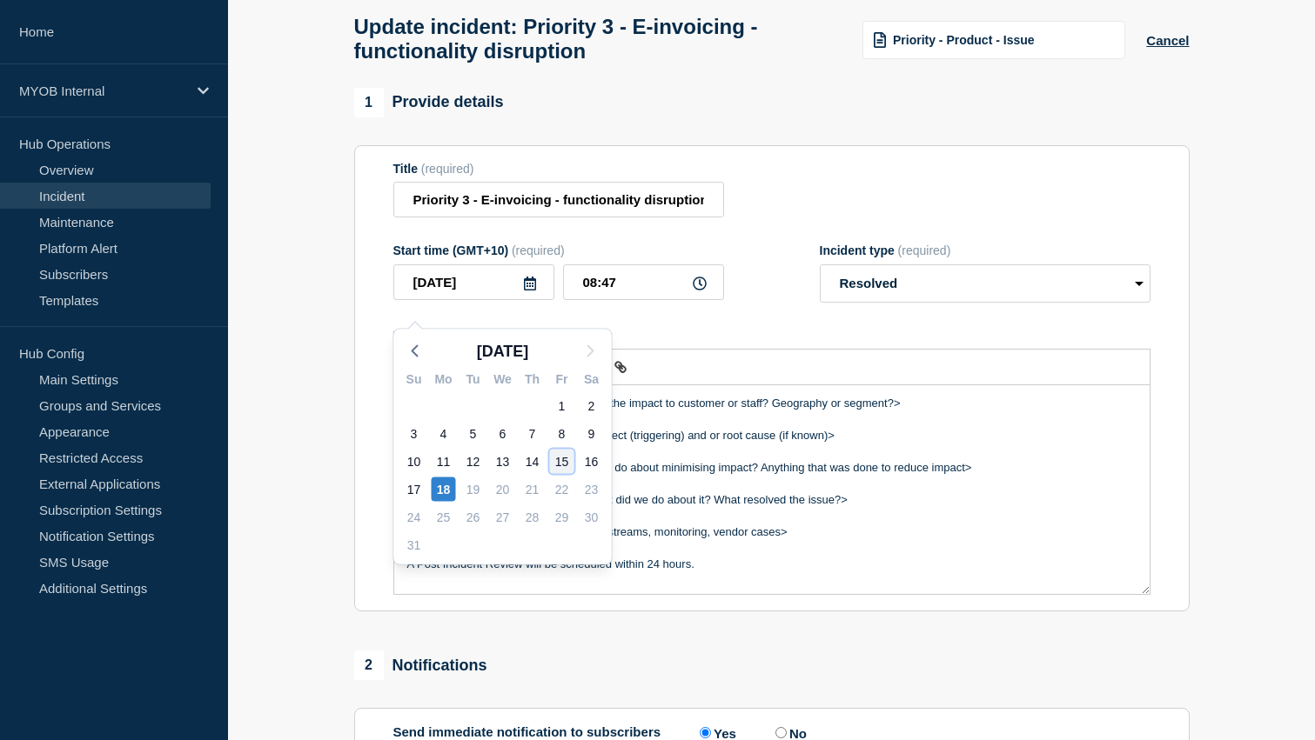
click at [564, 463] on div "15" at bounding box center [562, 462] width 24 height 24
type input "[DATE]"
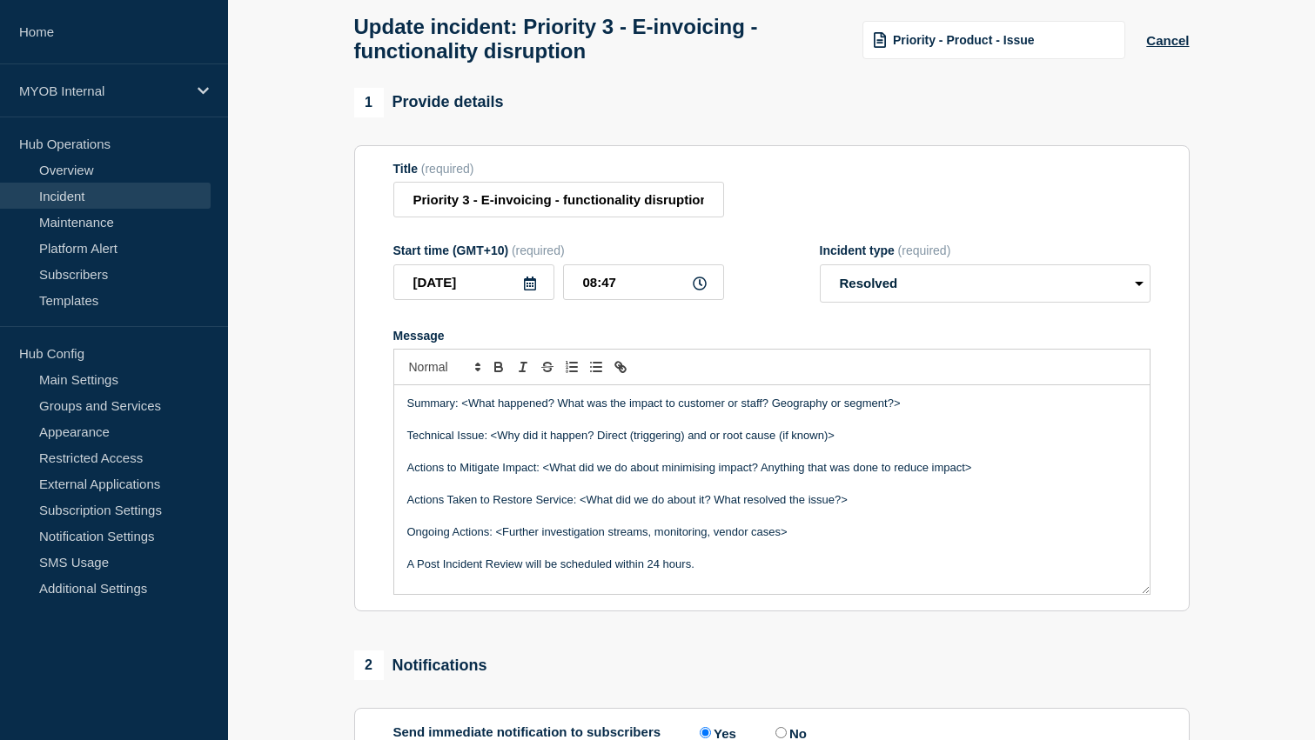
click at [697, 291] on icon at bounding box center [700, 284] width 14 height 14
drag, startPoint x: 640, startPoint y: 300, endPoint x: 560, endPoint y: 299, distance: 79.2
click at [560, 299] on div "[DATE] 08:47" at bounding box center [558, 283] width 331 height 36
type input "17:30"
click at [631, 332] on form "Title (required) Priority 3 - E-invoicing - functionality disruption Start time…" at bounding box center [771, 379] width 757 height 434
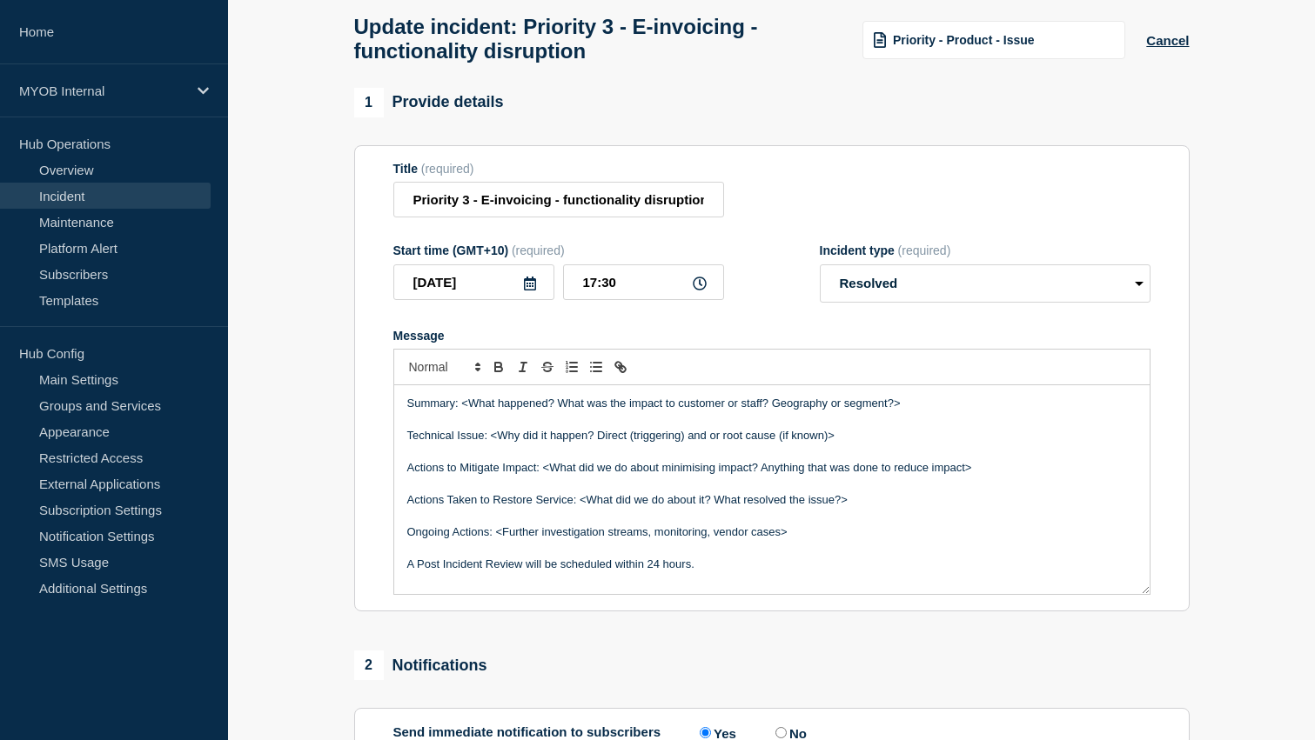
click at [531, 291] on icon at bounding box center [530, 284] width 12 height 14
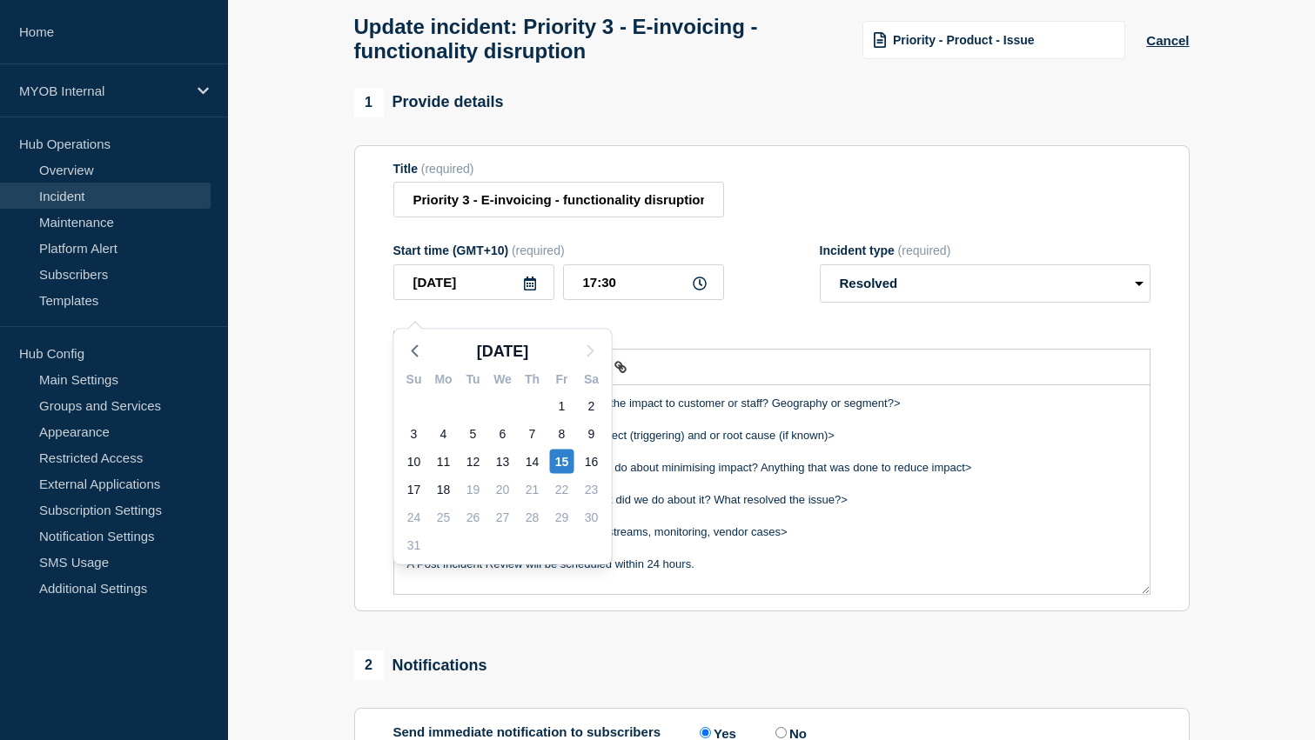
click at [755, 338] on form "Title (required) Priority 3 - E-invoicing - functionality disruption Start time…" at bounding box center [771, 379] width 757 height 434
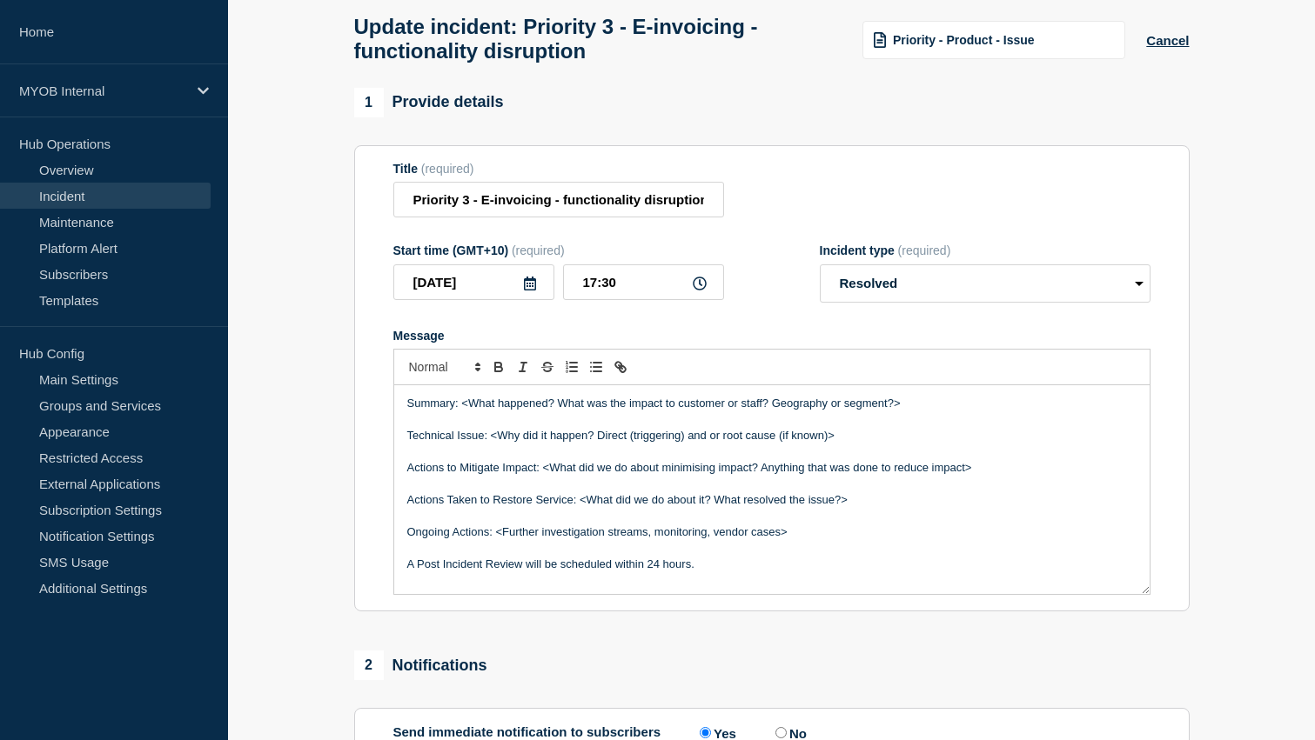
drag, startPoint x: 915, startPoint y: 425, endPoint x: 463, endPoint y: 428, distance: 452.5
click at [463, 412] on p "Summary: <What happened? What was the impact to customer or staff? Geography or…" at bounding box center [771, 404] width 729 height 16
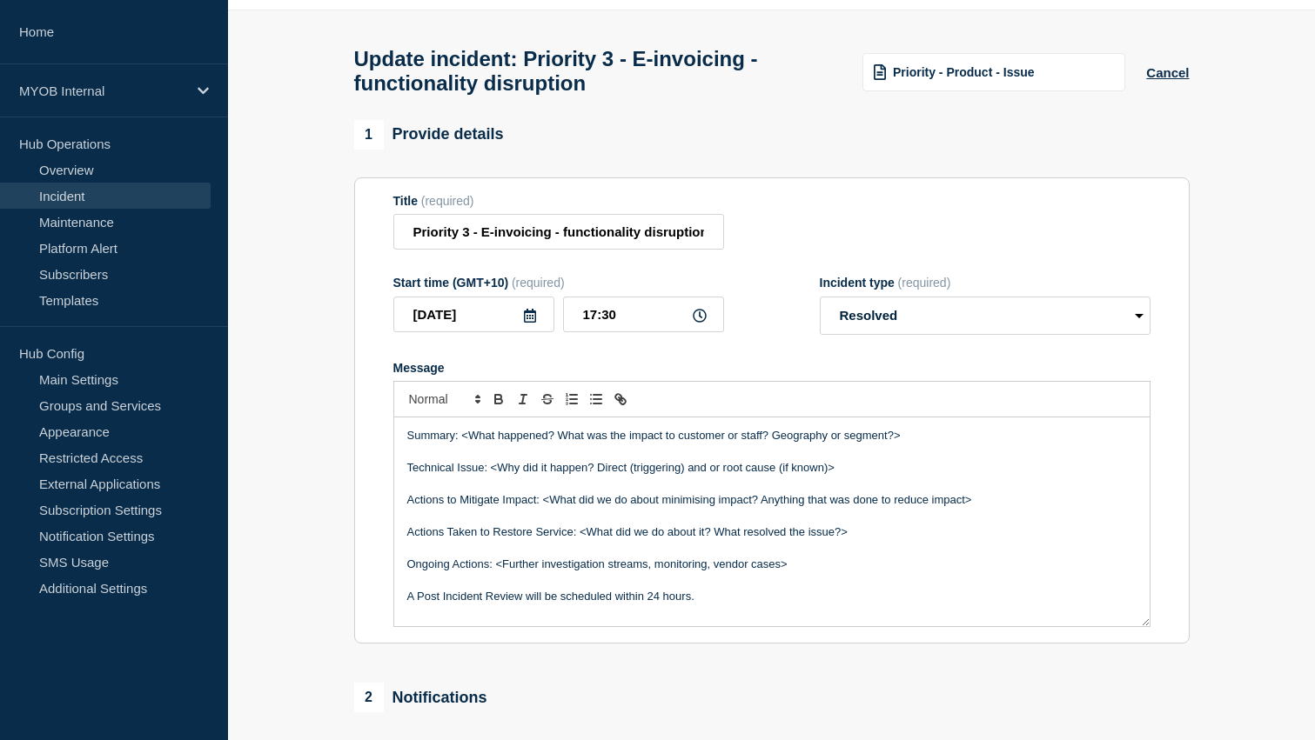
scroll to position [70, 0]
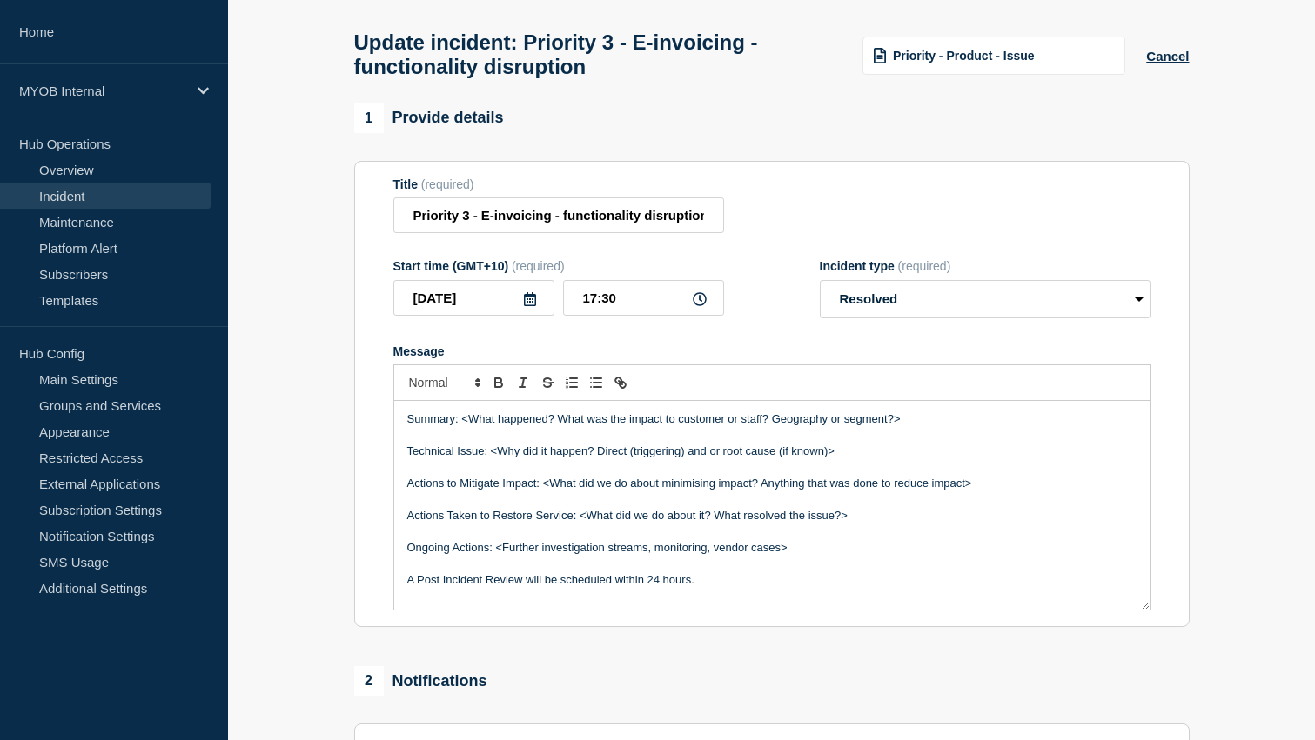
click at [478, 427] on p "Summary: <What happened? What was the impact to customer or staff? Geography or…" at bounding box center [771, 420] width 729 height 16
drag, startPoint x: 908, startPoint y: 435, endPoint x: 465, endPoint y: 445, distance: 443.9
click at [465, 427] on p "Summary: <What happened? What was the impact to customer or staff? Geography or…" at bounding box center [771, 420] width 729 height 16
click at [585, 427] on p "Summary: Our provider messageCChange" at bounding box center [771, 420] width 729 height 16
click at [646, 427] on p "Summary: Our provider messageXChange" at bounding box center [771, 420] width 729 height 16
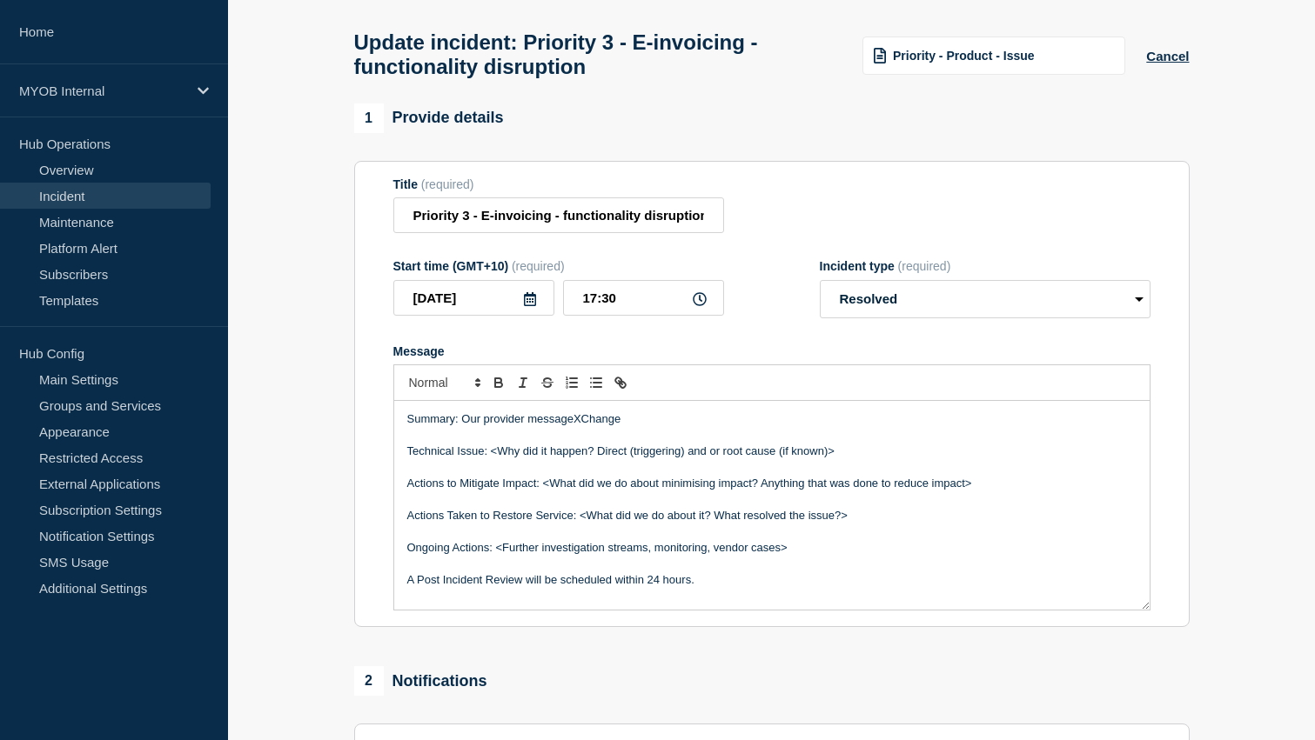
click at [537, 427] on p "Summary: Our provider messageXChange" at bounding box center [771, 420] width 729 height 16
click at [638, 427] on p "Summary: Our provider MessageXChange" at bounding box center [771, 420] width 729 height 16
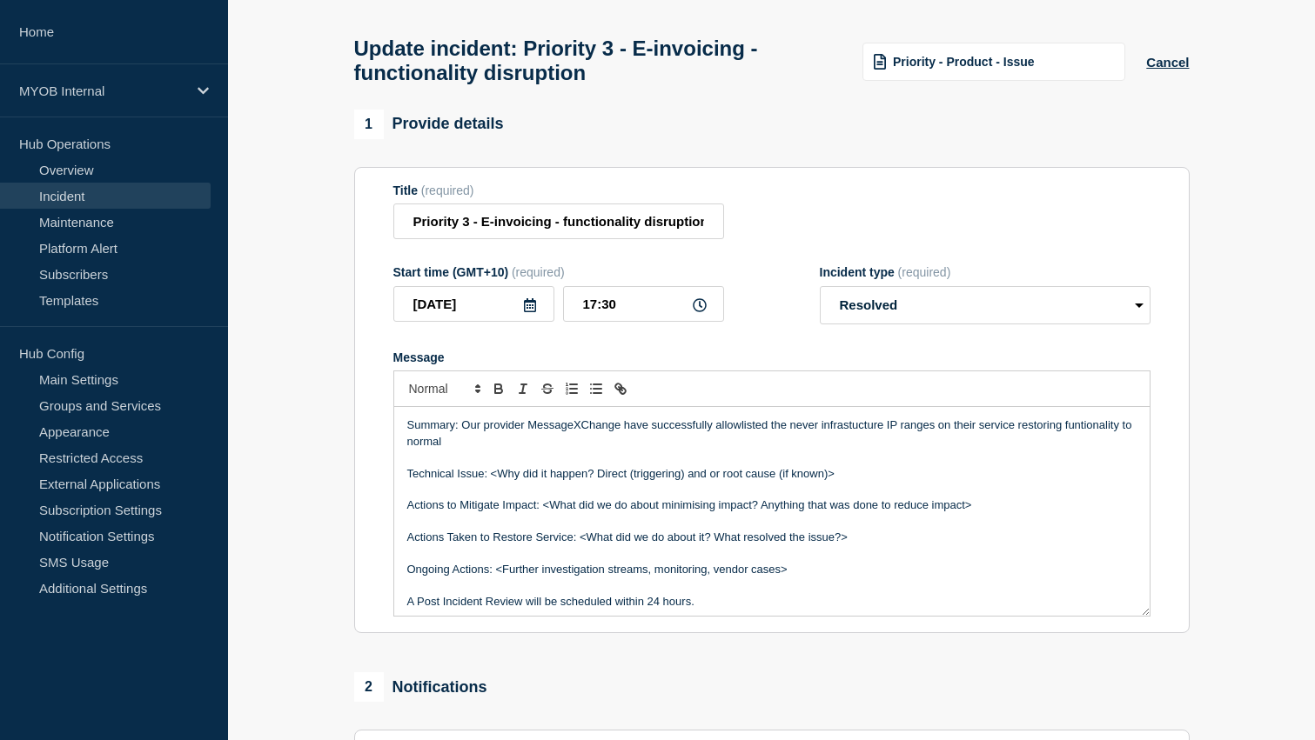
scroll to position [64, 0]
click at [452, 451] on p "Summary: Our provider MessageXChange have successfully allowlisted the never in…" at bounding box center [771, 435] width 729 height 32
click at [1065, 450] on p "Summary: Our provider MessageXChange have successfully allowlisted the never in…" at bounding box center [771, 435] width 729 height 32
click at [523, 451] on p "Summary: Our provider MessageXChange have successfully allowlisted the never in…" at bounding box center [771, 435] width 729 height 32
click at [638, 451] on p "Summary: Our provider MessageXChange have successfully allowlisted the never in…" at bounding box center [771, 435] width 729 height 32
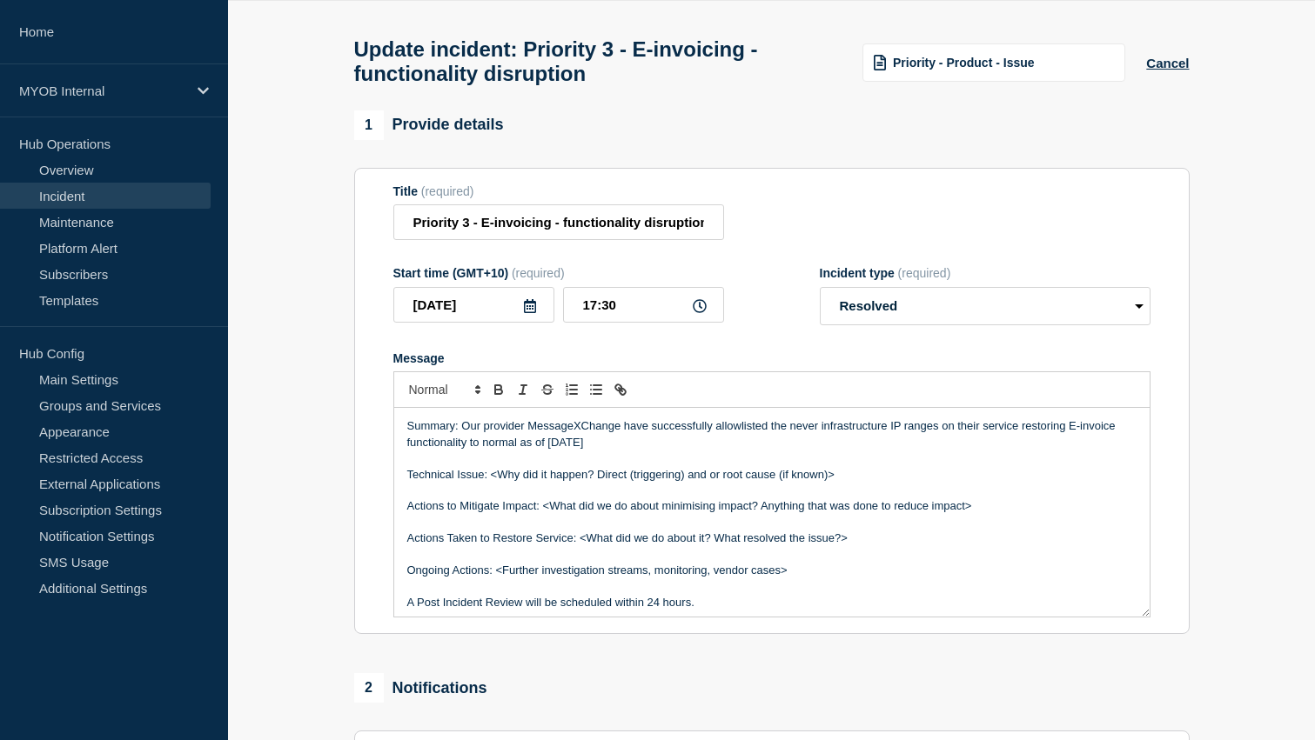
click at [630, 451] on p "Summary: Our provider MessageXChange have successfully allowlisted the never in…" at bounding box center [771, 435] width 729 height 32
click at [634, 451] on p "Summary: Our provider MessageXChange have successfully allowlisted the never in…" at bounding box center [771, 435] width 729 height 32
click at [811, 449] on p "Summary: Our provider MessageXChange have successfully allowlisted the never in…" at bounding box center [771, 435] width 729 height 32
click at [695, 451] on p "Summary: Our provider MessageXChange have successfully allowlisted the new infr…" at bounding box center [771, 435] width 729 height 32
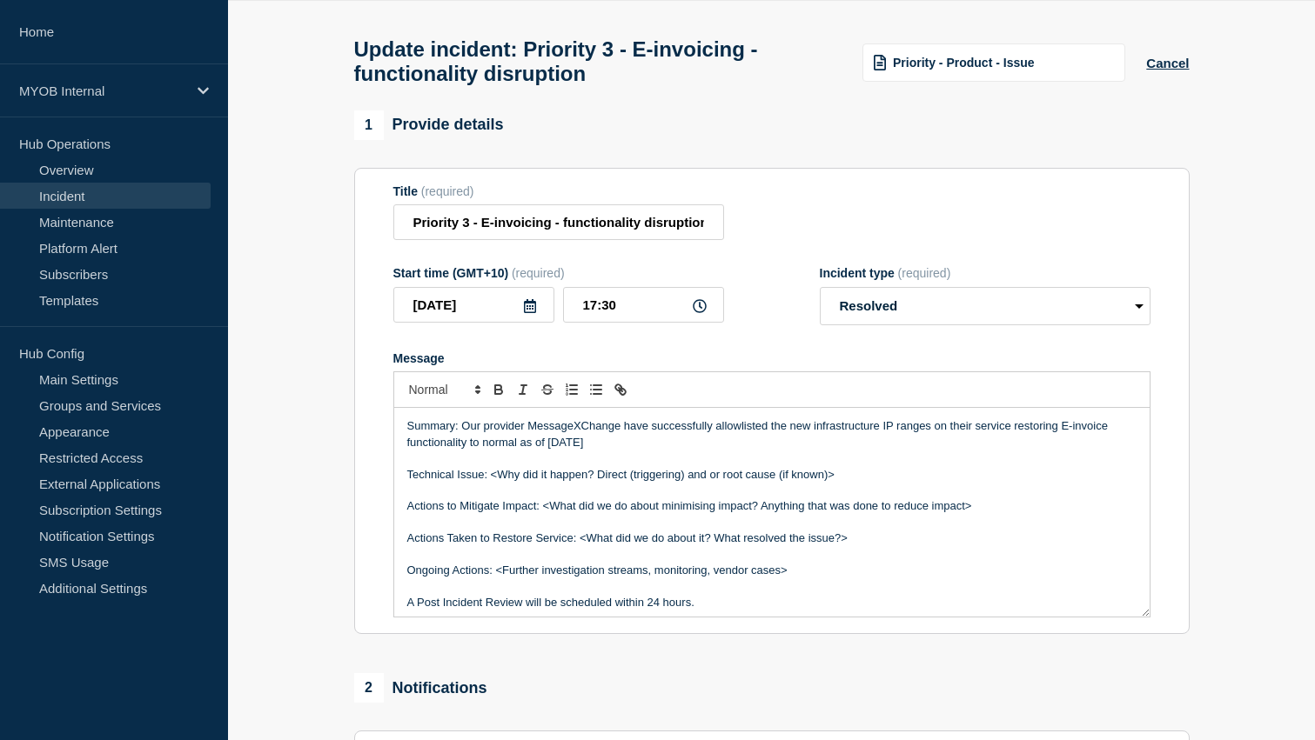
click at [650, 451] on p "Summary: Our provider MessageXChange have successfully allowlisted the new infr…" at bounding box center [771, 435] width 729 height 32
click at [620, 451] on p "Summary: Our provider MessageXChange have successfully allowlisted the new infr…" at bounding box center [771, 435] width 729 height 32
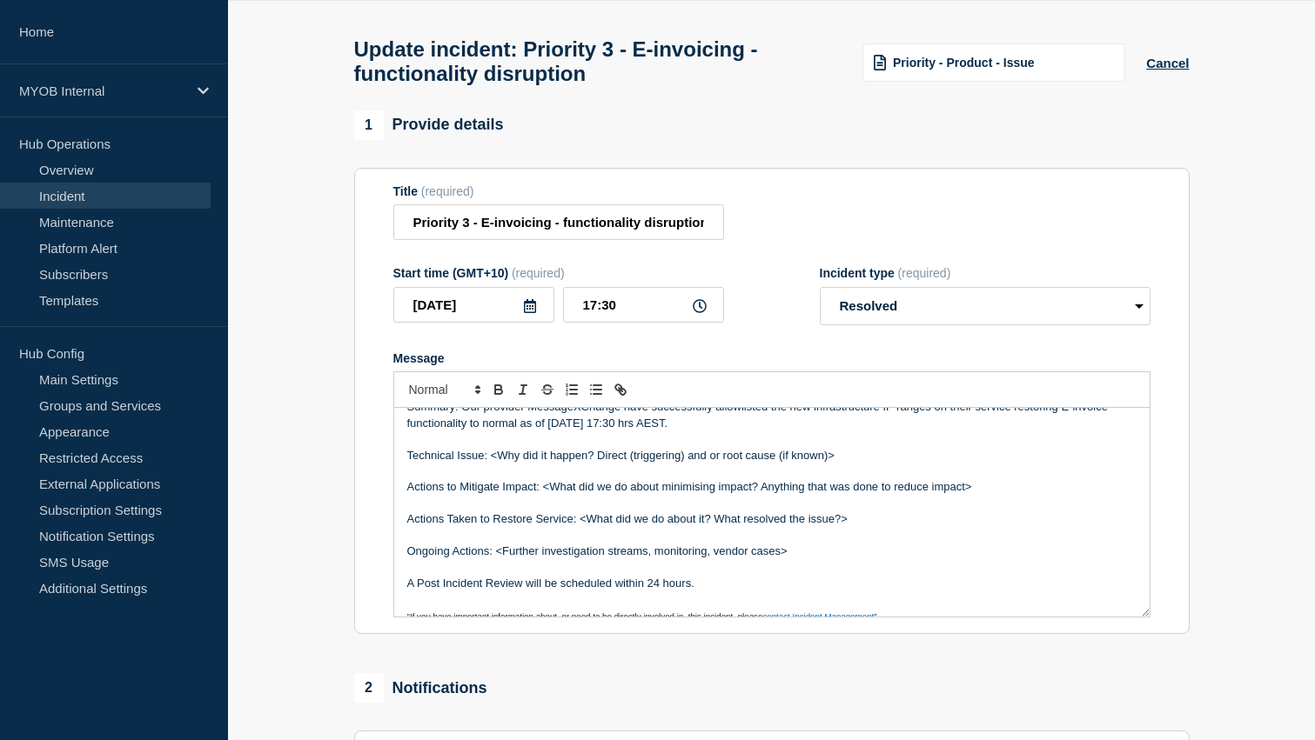
scroll to position [23, 0]
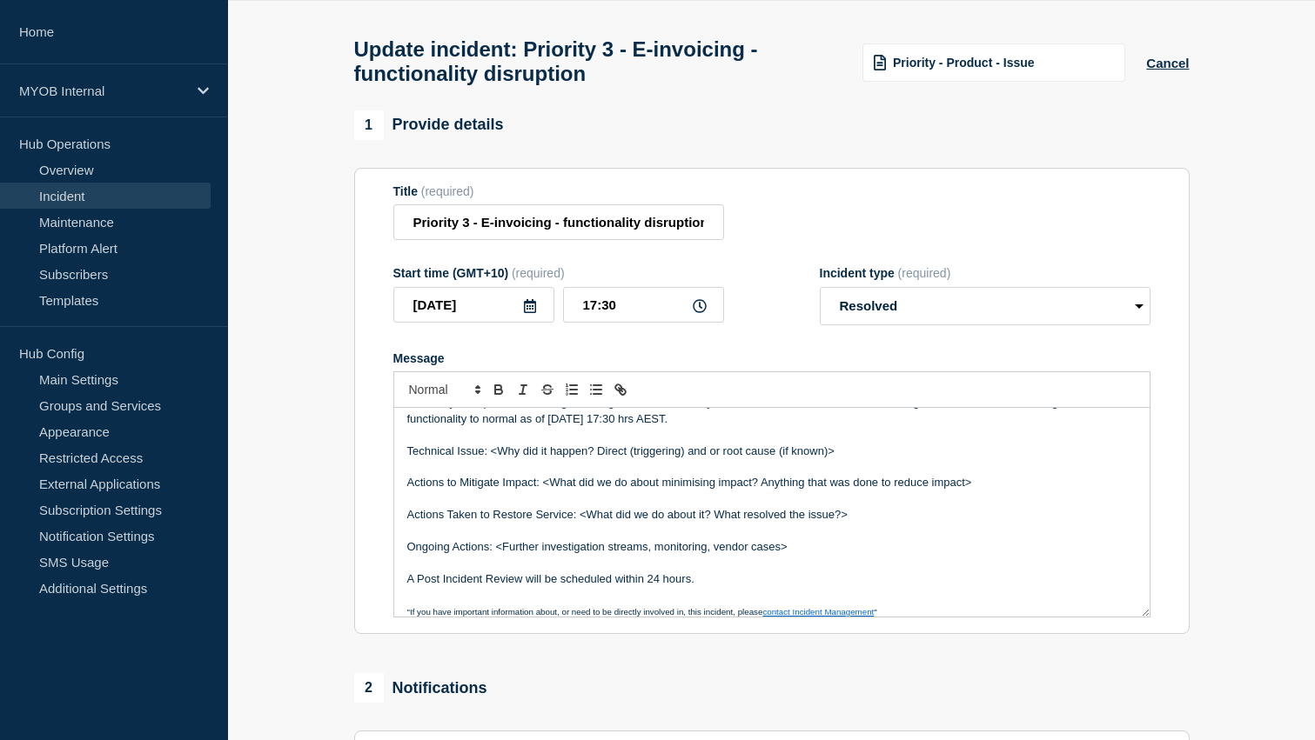
drag, startPoint x: 852, startPoint y: 469, endPoint x: 492, endPoint y: 478, distance: 360.3
click at [492, 459] on p "Technical Issue: <Why did it happen? Direct (triggering) and or root cause (if …" at bounding box center [771, 452] width 729 height 16
click at [651, 459] on p "Technical Issue: New infrastructure IP ranges" at bounding box center [771, 452] width 729 height 16
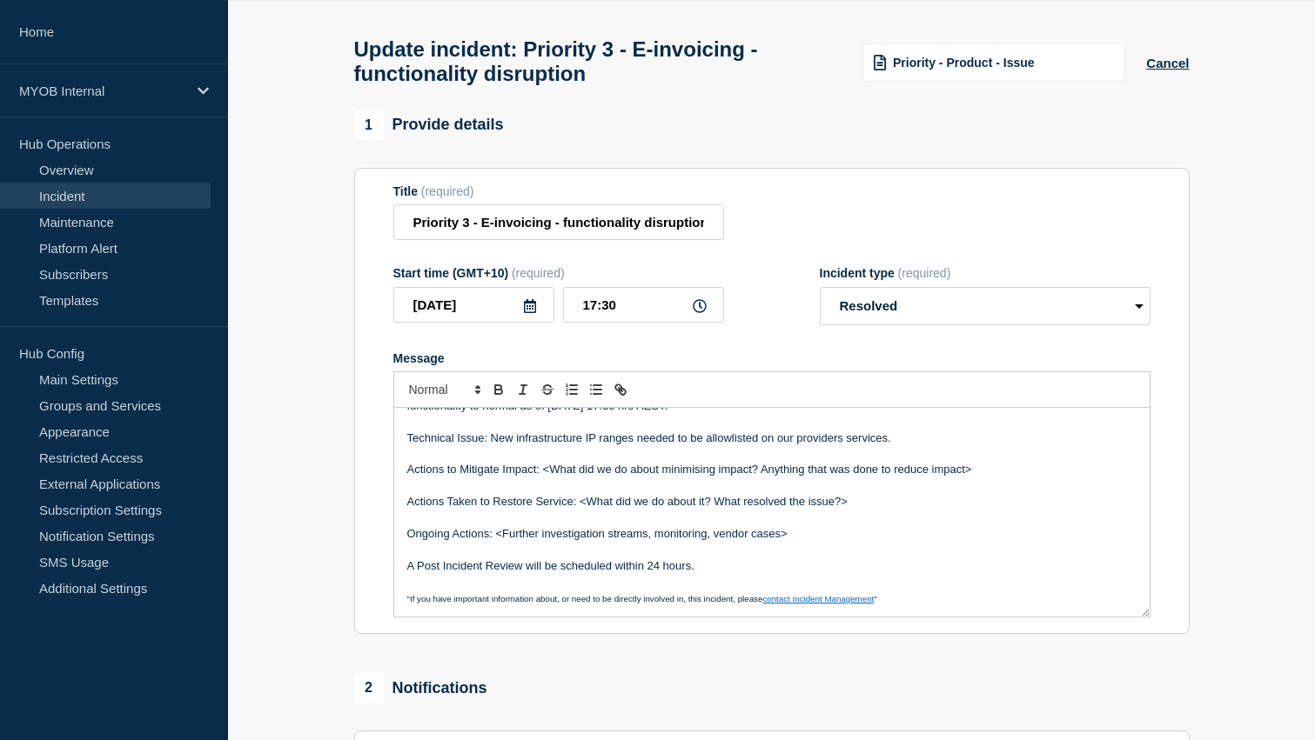
drag, startPoint x: 1002, startPoint y: 486, endPoint x: 366, endPoint y: 492, distance: 636.1
click at [366, 492] on section "Title (required) Priority 3 - E-invoicing - functionality disruption Start time…" at bounding box center [771, 401] width 835 height 467
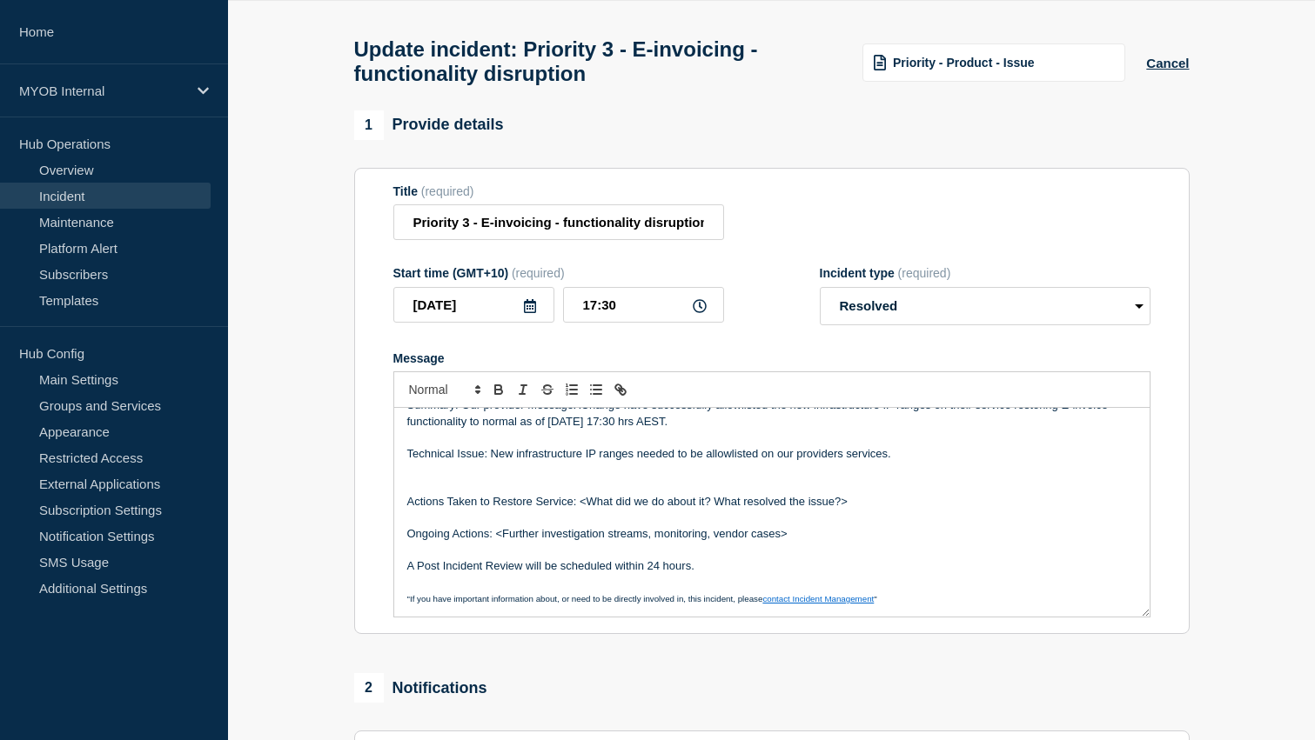
scroll to position [4, 0]
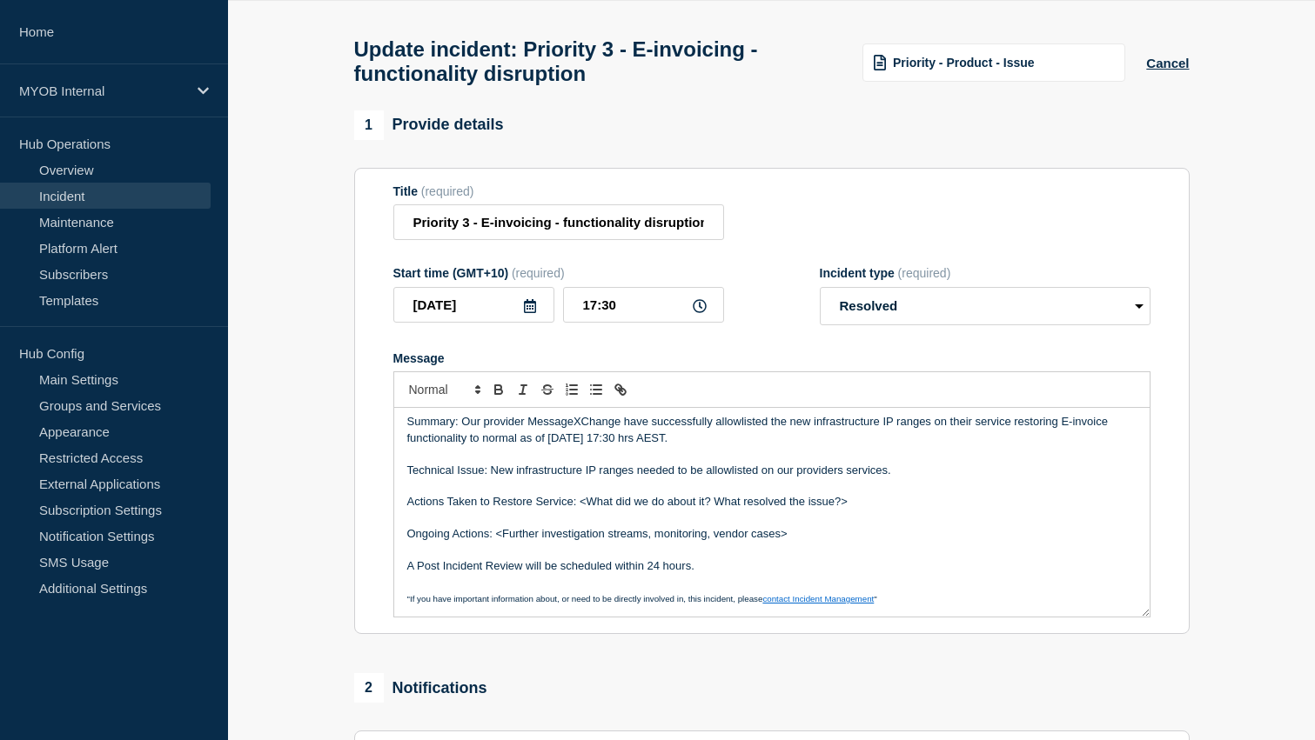
drag, startPoint x: 873, startPoint y: 525, endPoint x: 579, endPoint y: 524, distance: 293.2
click at [579, 510] on p "Actions Taken to Restore Service: <What did we do about it? What resolved the i…" at bounding box center [771, 502] width 729 height 16
click at [795, 526] on p "Message" at bounding box center [771, 519] width 729 height 16
drag, startPoint x: 807, startPoint y: 559, endPoint x: 492, endPoint y: 559, distance: 315.0
click at [492, 542] on p "Ongoing Actions: <Further investigation streams, monitoring, vendor cases>" at bounding box center [771, 534] width 729 height 16
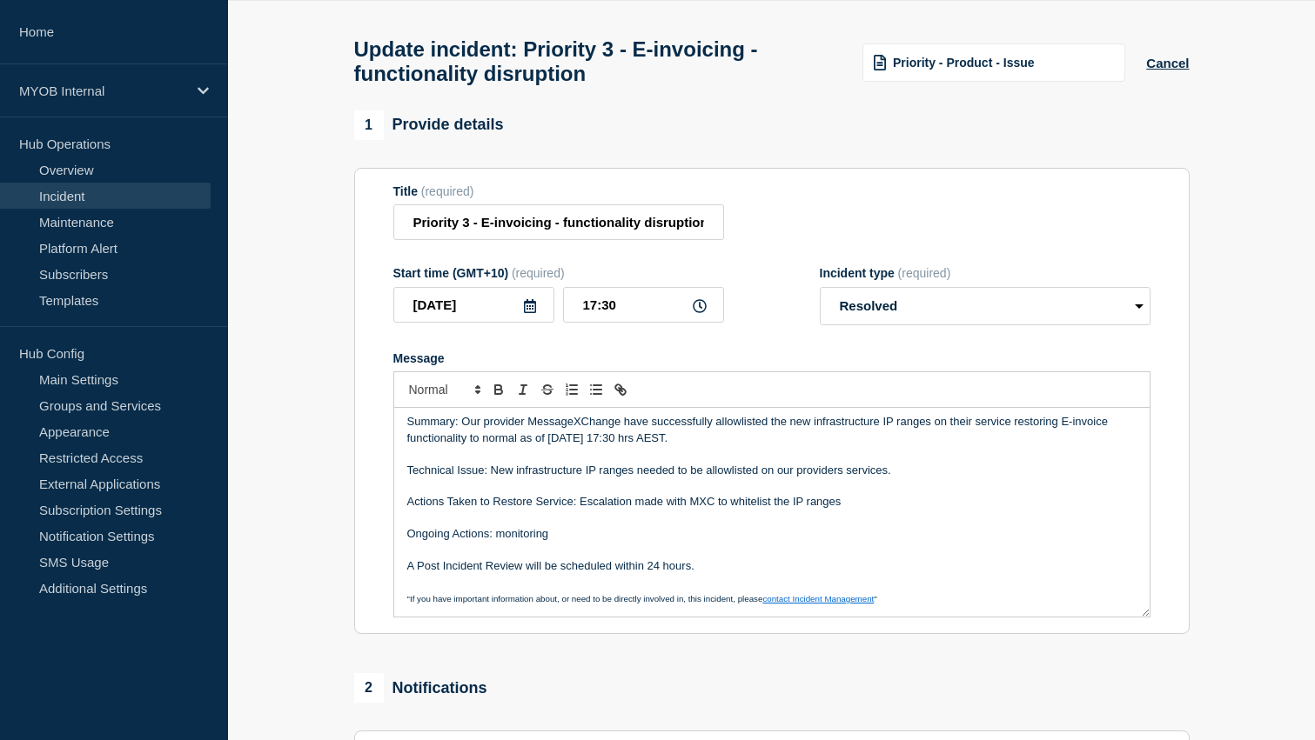
drag, startPoint x: 756, startPoint y: 591, endPoint x: 399, endPoint y: 584, distance: 356.8
click at [399, 584] on div "Summary: Our provider MessageXChange have successfully allowlisted the new infr…" at bounding box center [771, 512] width 755 height 209
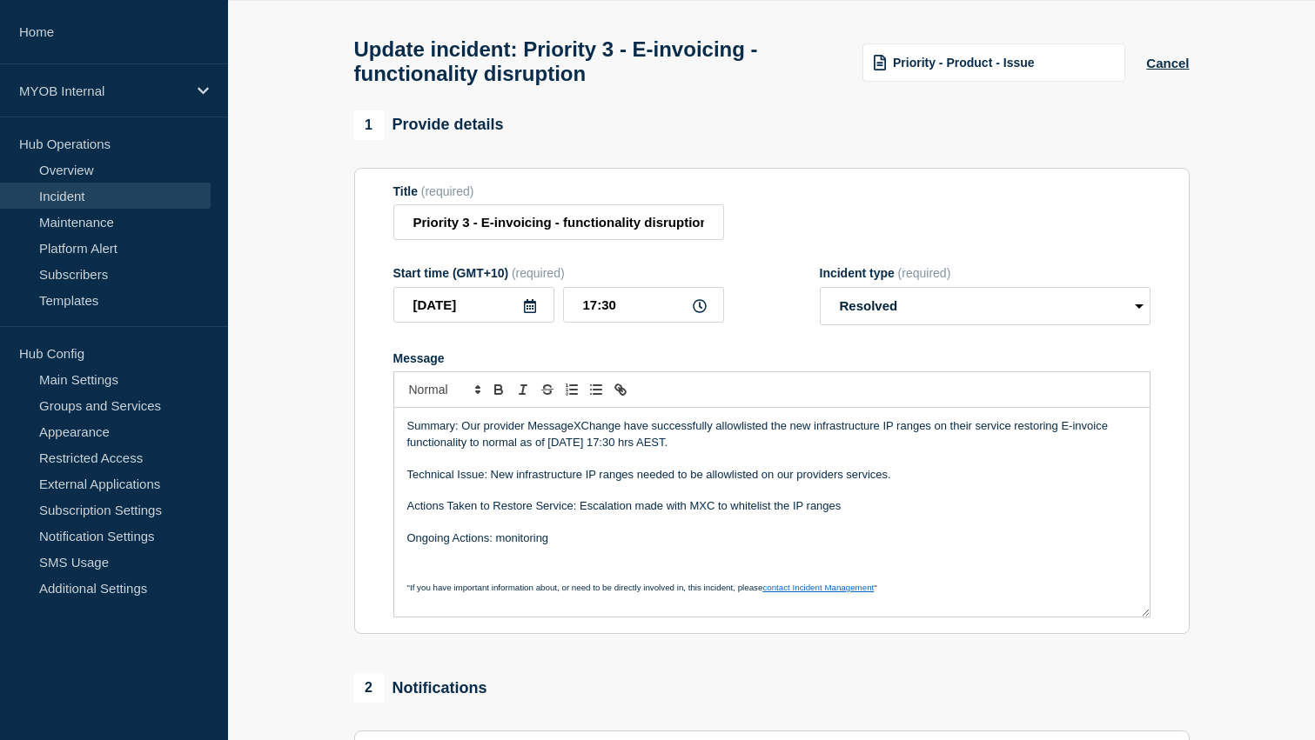
scroll to position [0, 0]
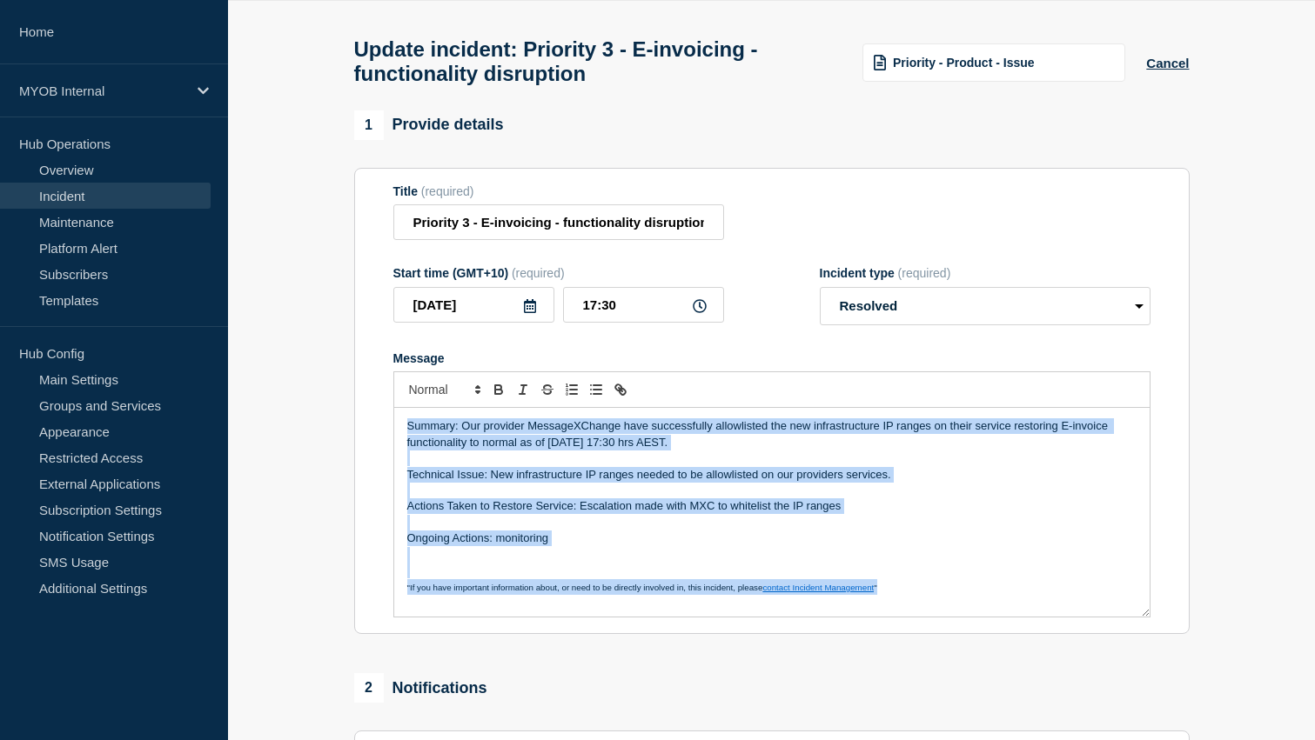
drag, startPoint x: 924, startPoint y: 615, endPoint x: 365, endPoint y: 393, distance: 601.9
click at [365, 393] on section "Title (required) Priority 3 - E-invoicing - functionality disruption Start time…" at bounding box center [771, 401] width 835 height 467
copy div "Summary: Our provider MessageXChange have successfully allowlisted the new infr…"
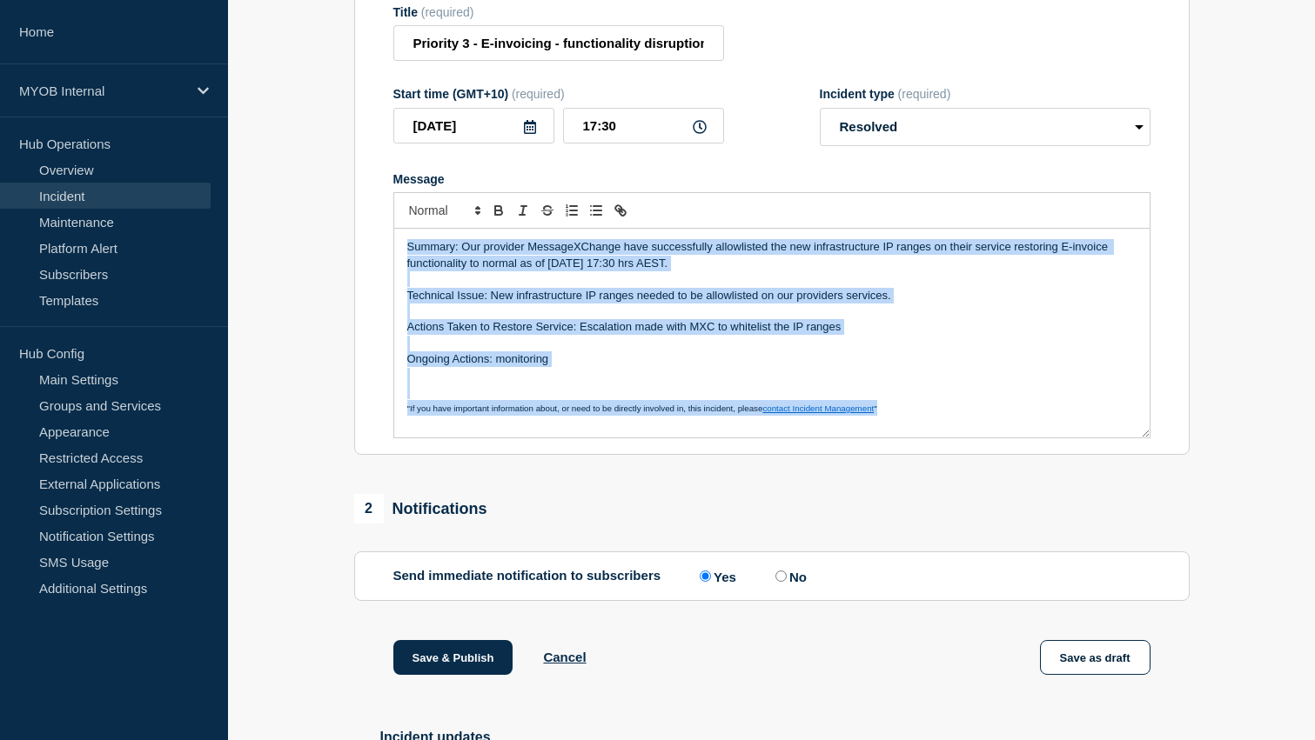
scroll to position [476, 0]
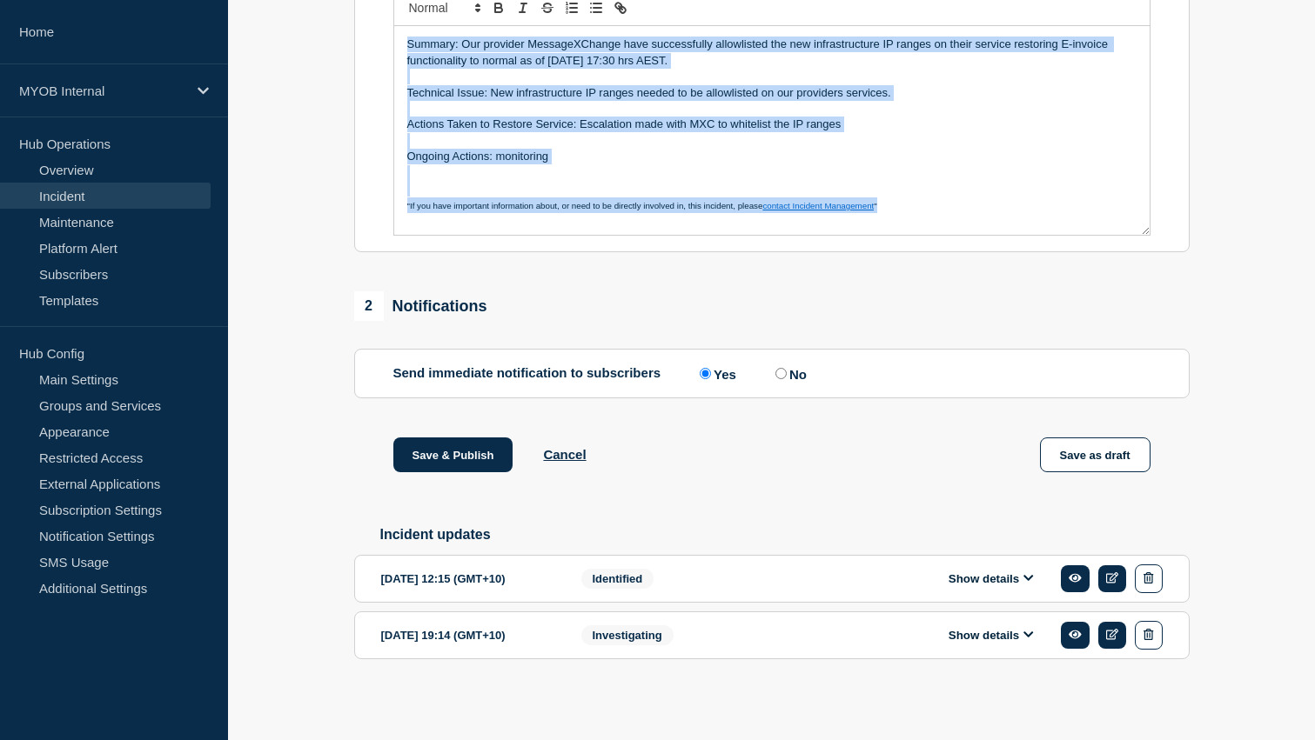
drag, startPoint x: 476, startPoint y: 452, endPoint x: 338, endPoint y: 211, distance: 277.9
click at [337, 218] on section "1 Provide details Title (required) Priority 3 - E-invoicing - functionality dis…" at bounding box center [771, 222] width 1087 height 986
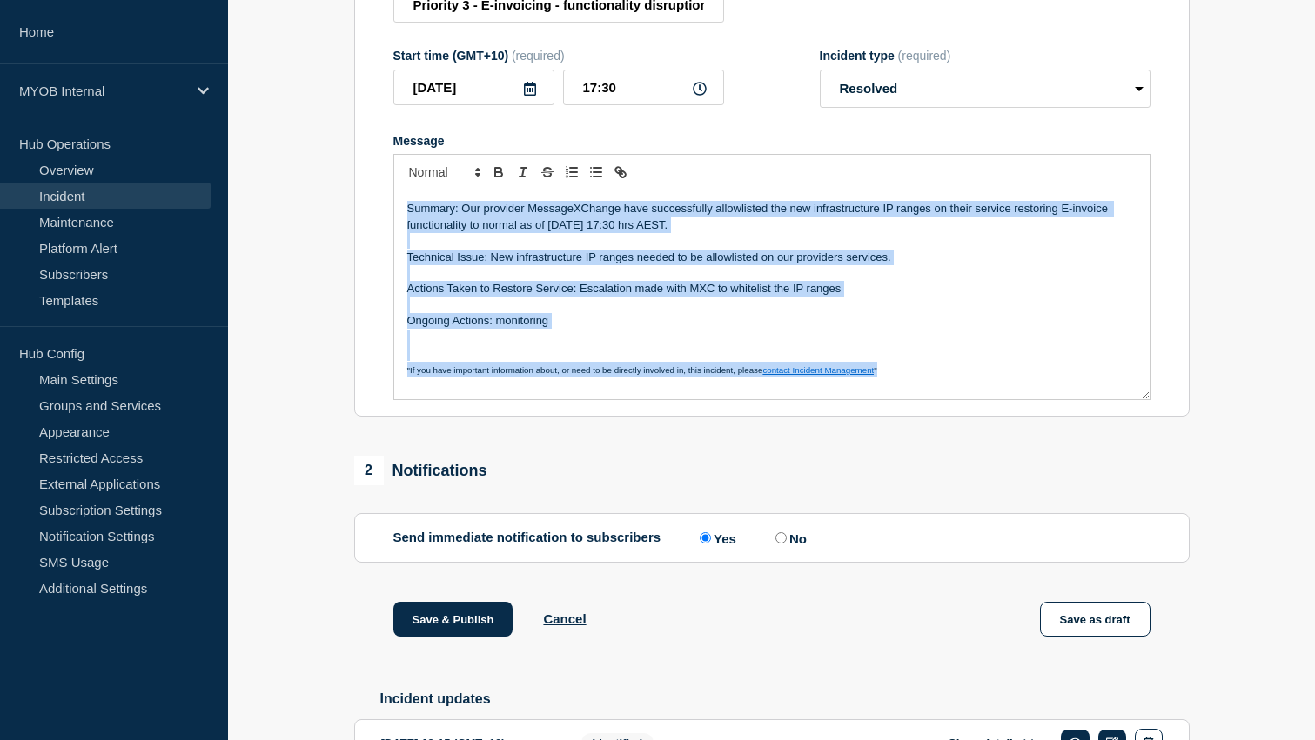
scroll to position [279, 0]
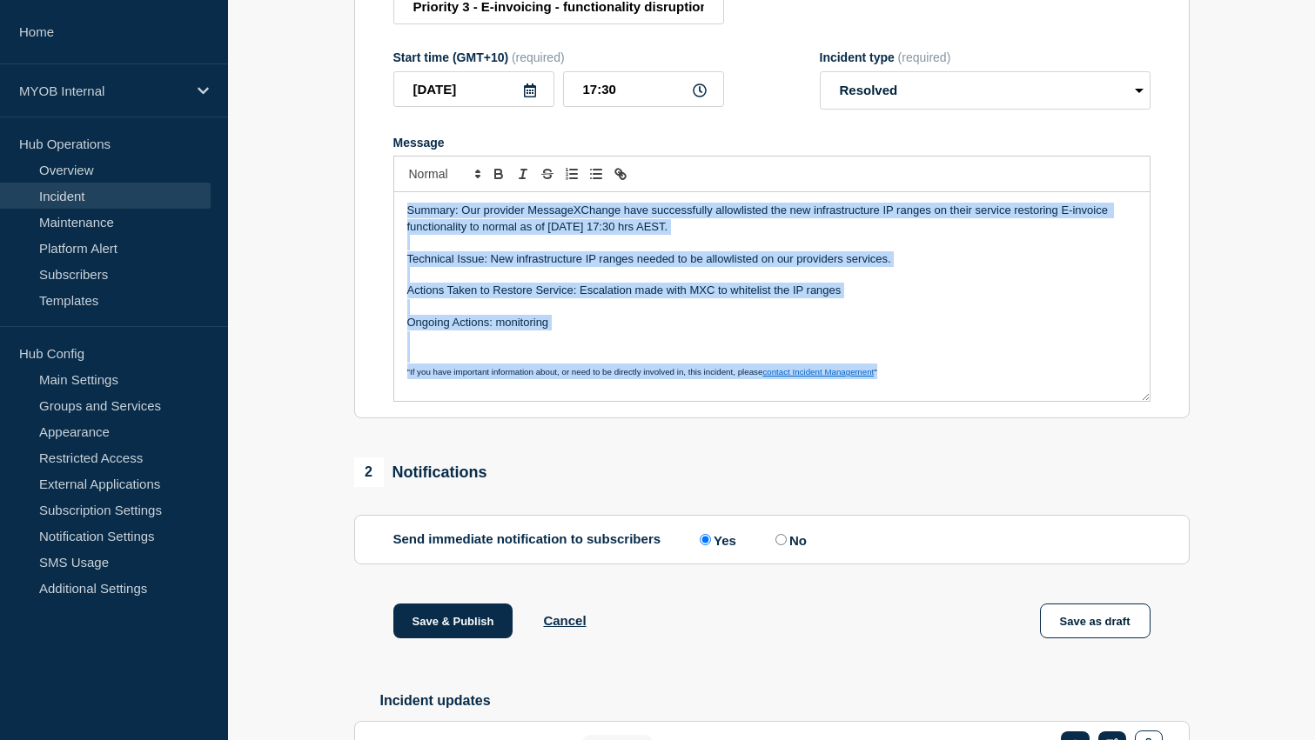
click at [1044, 251] on p "Message" at bounding box center [771, 243] width 729 height 16
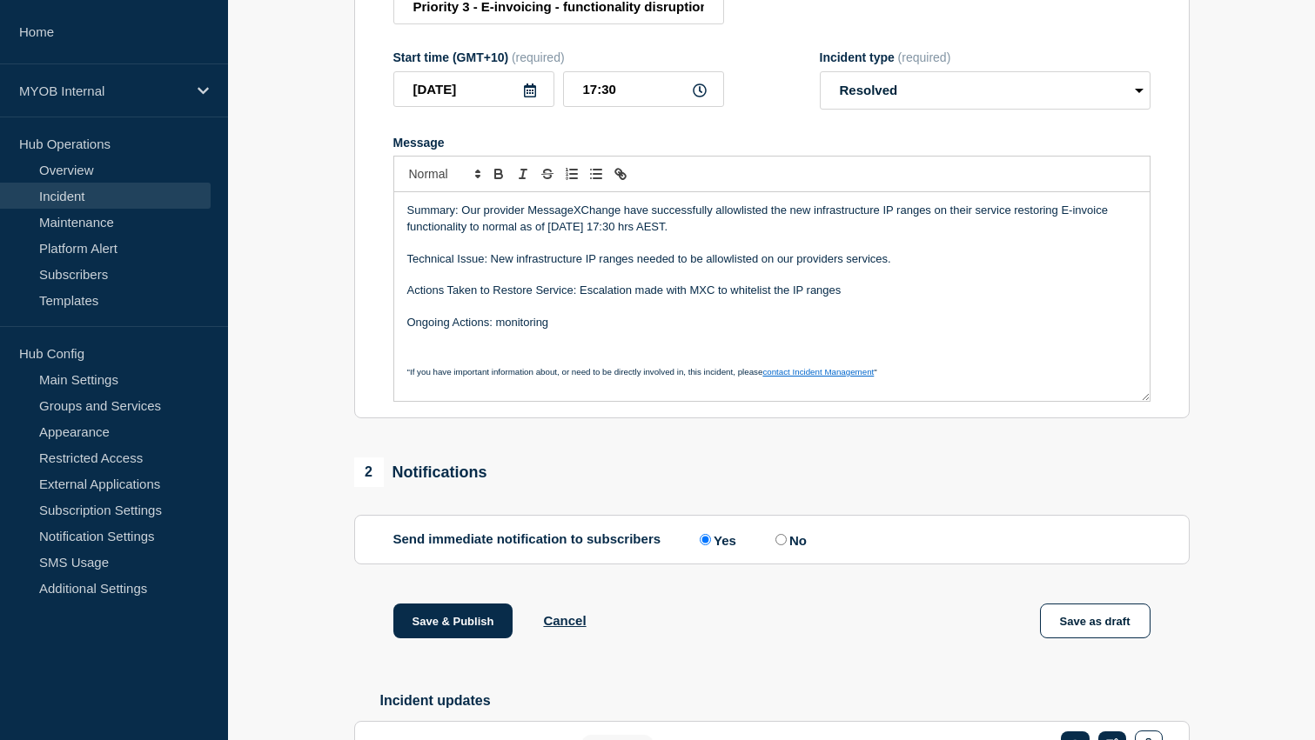
click at [1010, 232] on p "Summary: Our provider MessageXChange have successfully allowlisted the new infr…" at bounding box center [771, 219] width 729 height 32
drag, startPoint x: 1011, startPoint y: 233, endPoint x: 934, endPoint y: 234, distance: 77.4
click at [934, 234] on p "Summary: Our provider MessageXChange have successfully allowlisted the new infr…" at bounding box center [771, 219] width 729 height 32
click at [936, 267] on p "Technical Issue: New infrastructure IP ranges needed to be allowlisted on our p…" at bounding box center [771, 259] width 729 height 16
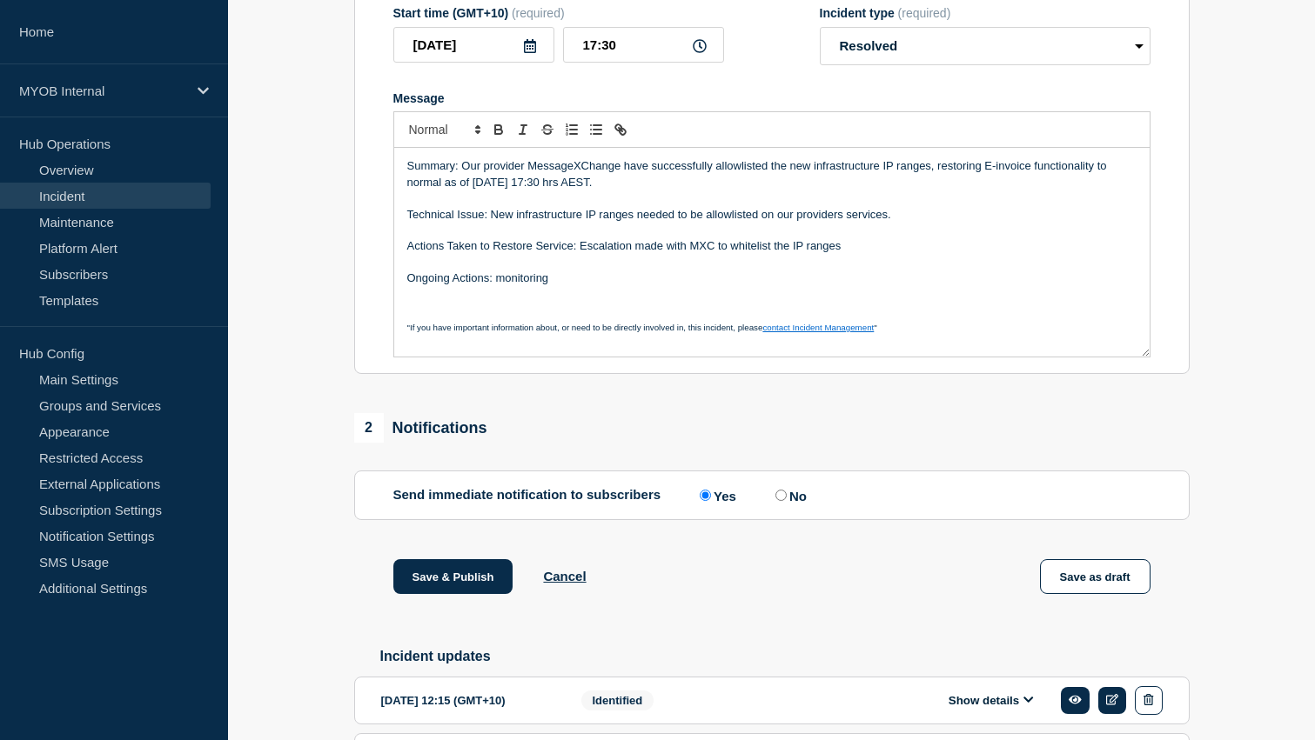
scroll to position [325, 0]
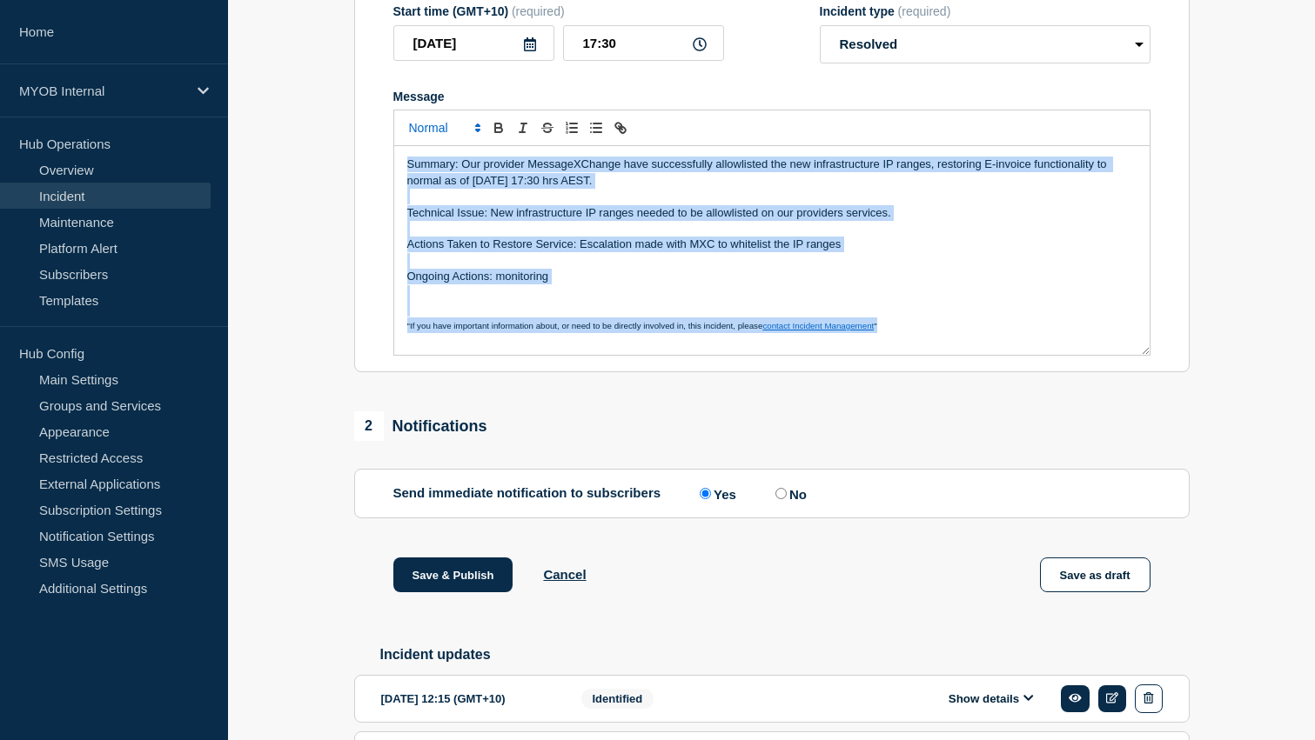
drag, startPoint x: 899, startPoint y: 353, endPoint x: 405, endPoint y: 152, distance: 533.5
click at [404, 152] on div "Summary: Our provider MessageXChange have successfully allowlisted the new infr…" at bounding box center [771, 233] width 757 height 246
copy div "Summary: Our provider MessageXChange have successfully allowlisted the new infr…"
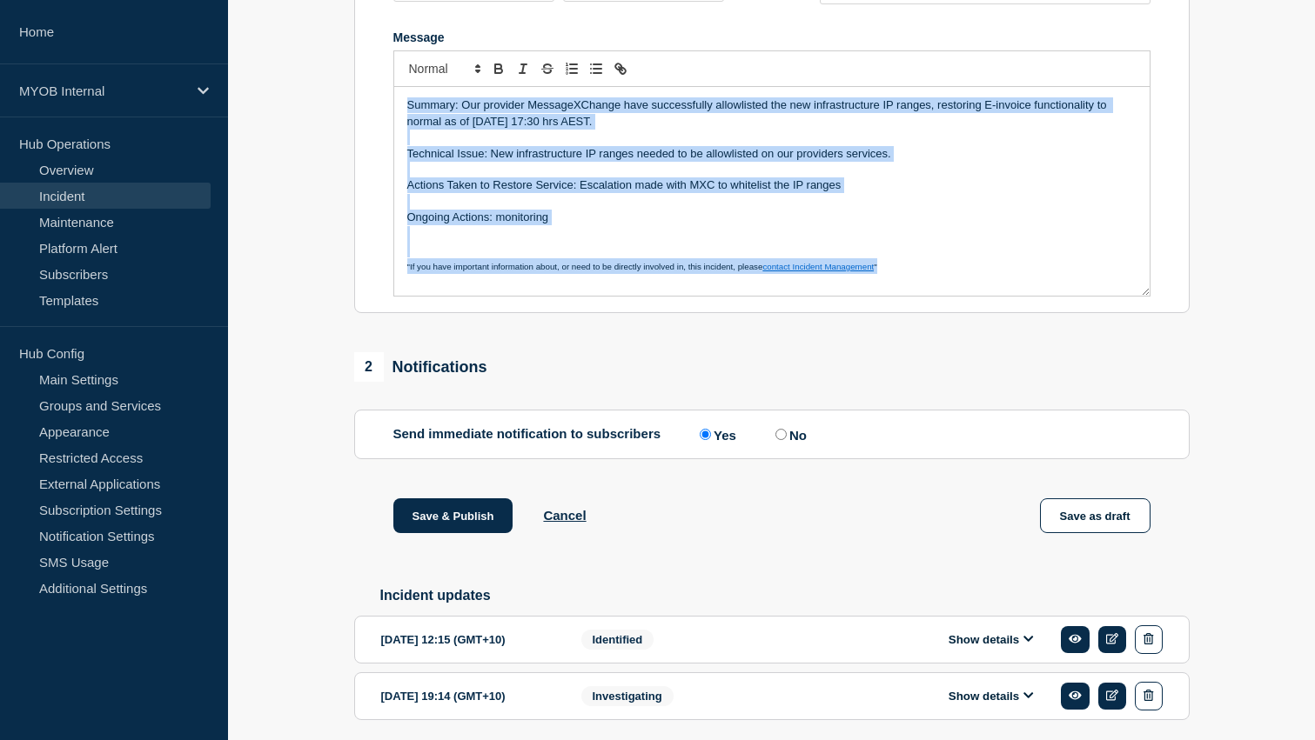
scroll to position [387, 0]
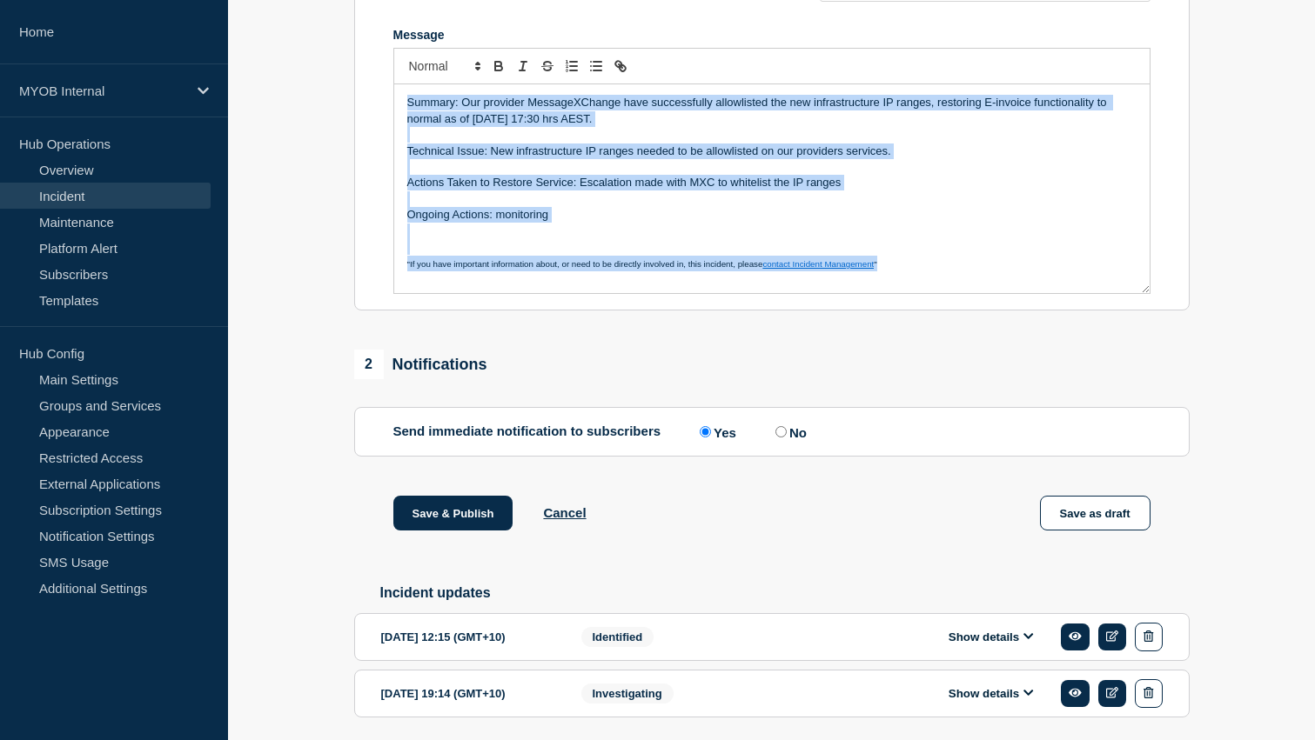
click at [502, 223] on p "Ongoing Actions: monitoring" at bounding box center [771, 215] width 729 height 16
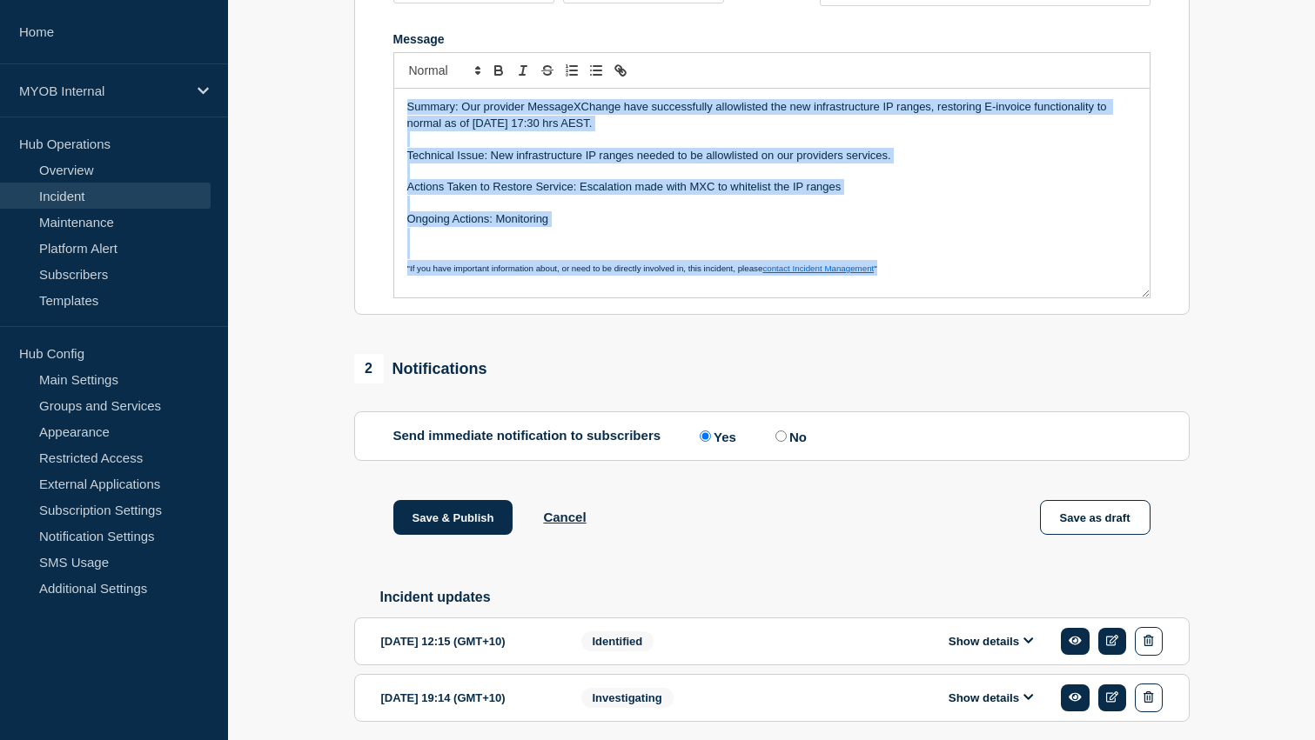
scroll to position [139, 0]
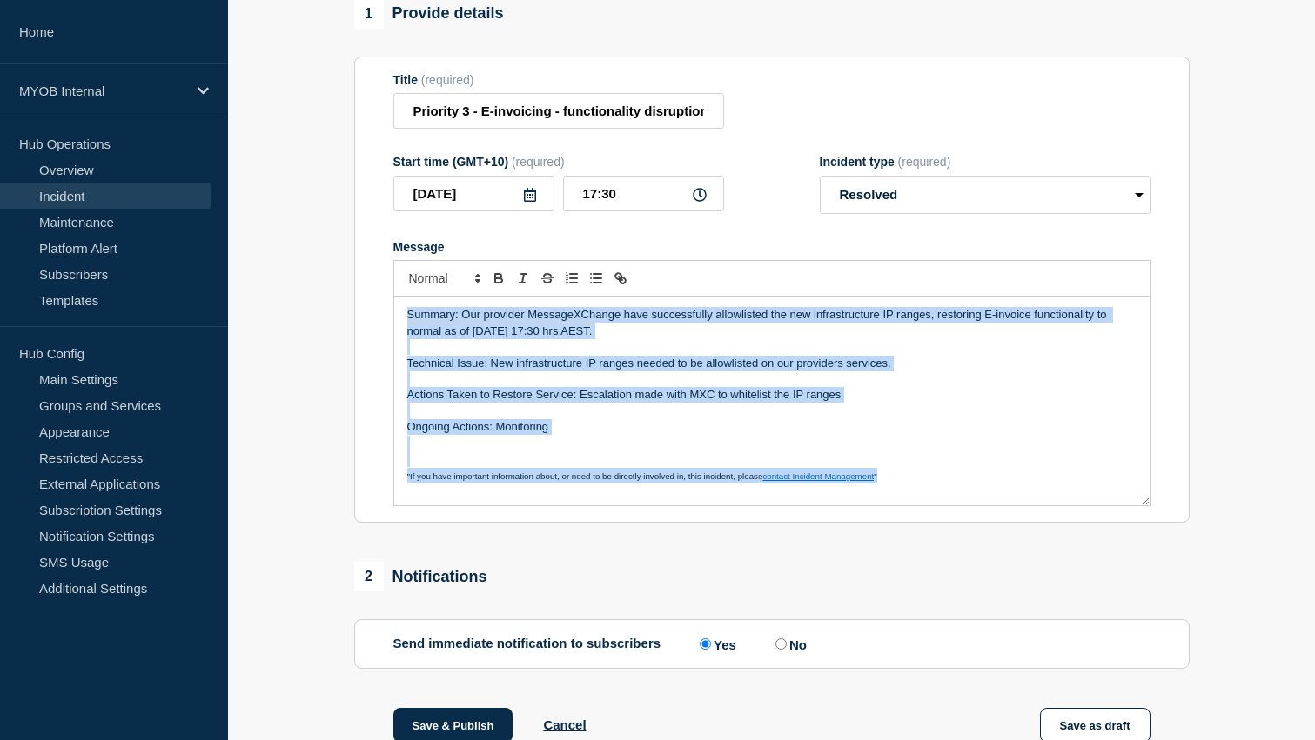
drag, startPoint x: 943, startPoint y: 285, endPoint x: 52, endPoint y: -22, distance: 942.2
click at [52, 0] on html "Home MYOB Internal Hub Operations Overview Incident Maintenance Platform Alert …" at bounding box center [657, 195] width 1315 height 740
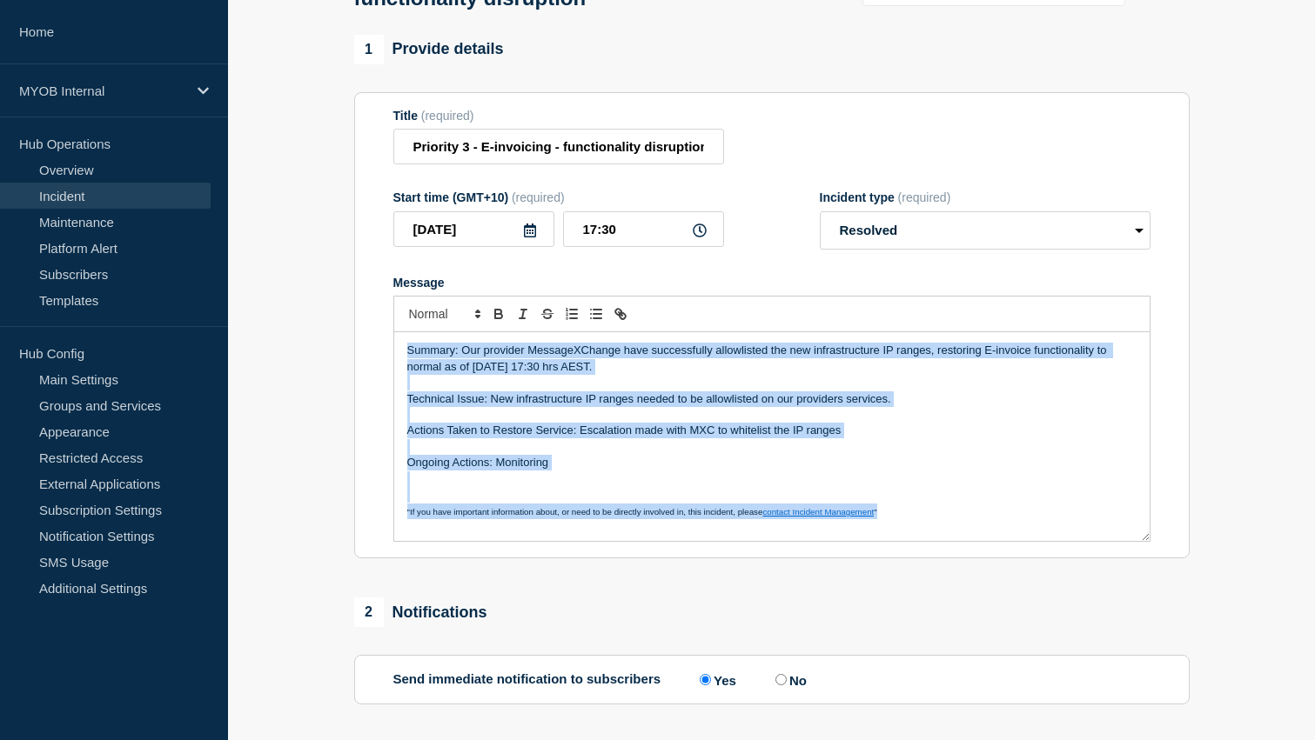
copy div "Summary: Our provider MessageXChange have successfully allowlisted the new infr…"
click at [723, 423] on p "Message" at bounding box center [771, 415] width 729 height 16
drag, startPoint x: 908, startPoint y: 547, endPoint x: 259, endPoint y: 331, distance: 684.3
click at [259, 331] on section "1 Provide details Title (required) Priority 3 - E-invoicing - functionality dis…" at bounding box center [771, 528] width 1087 height 986
copy div "Summary: Our provider MessageXChange have successfully allowlisted the new infr…"
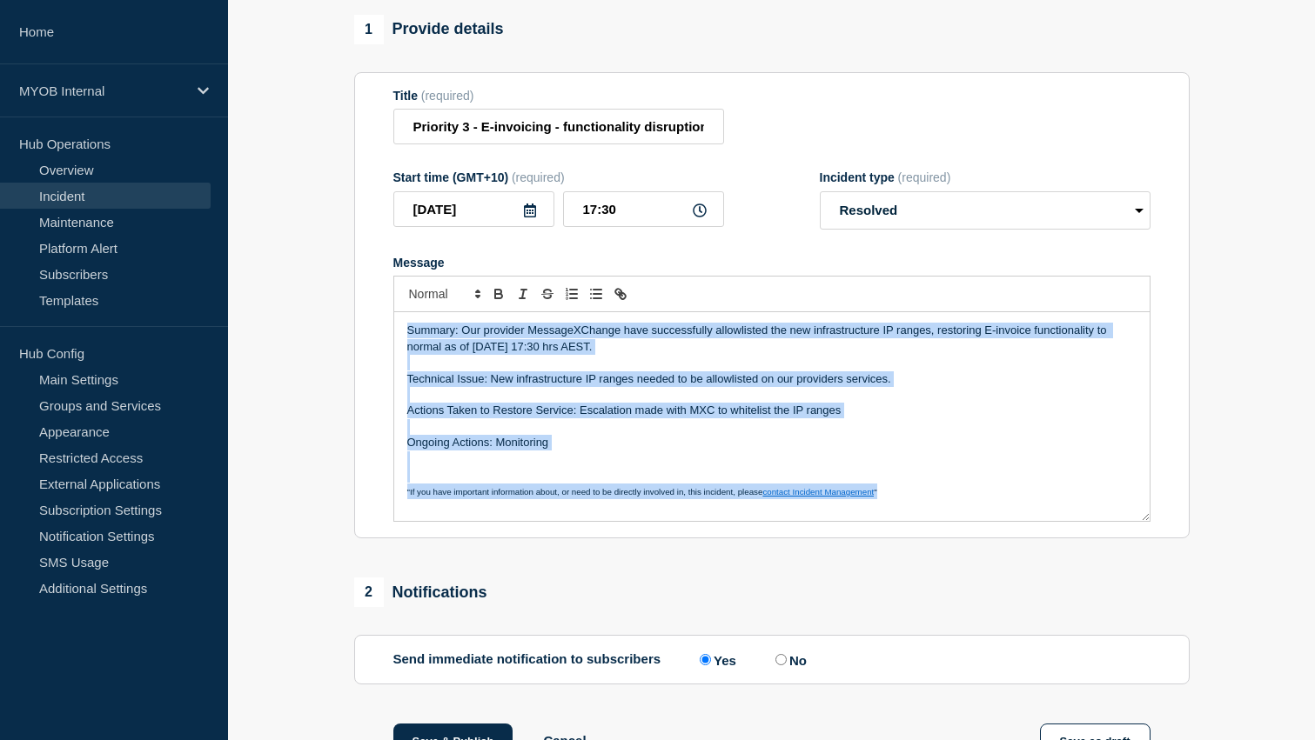
scroll to position [167, 0]
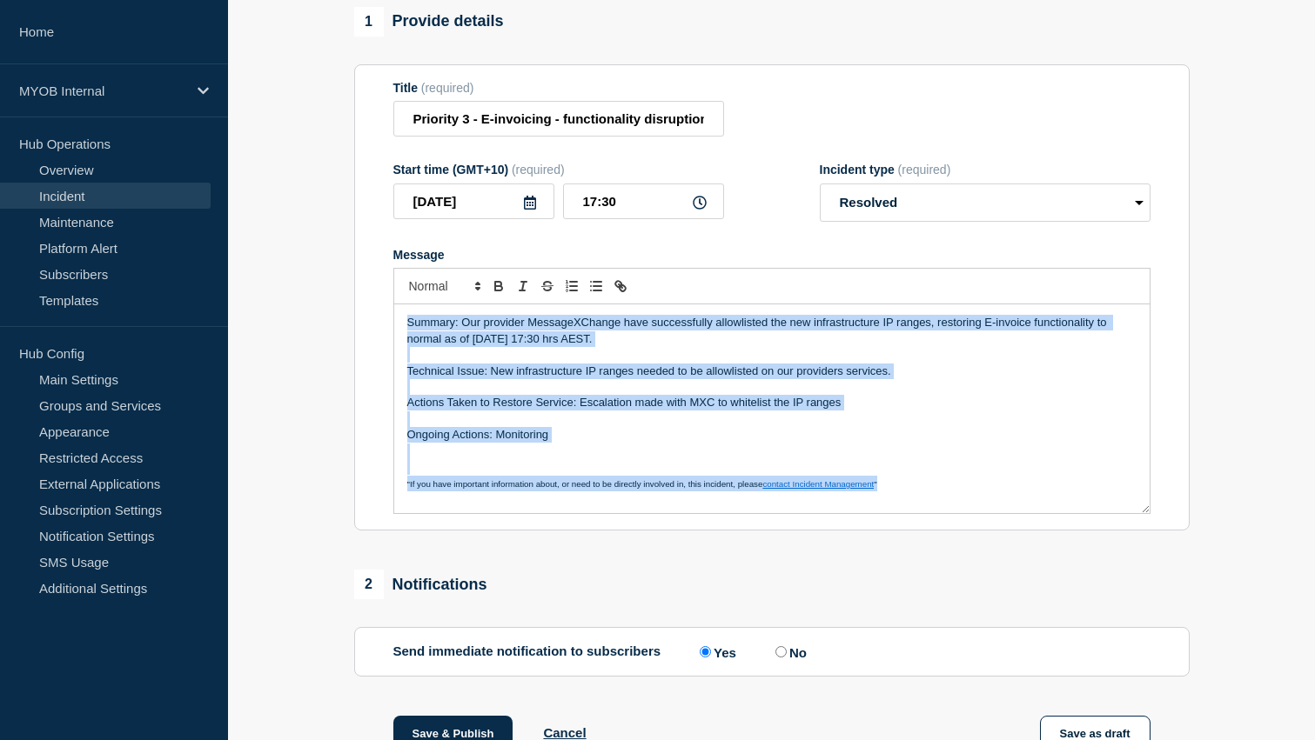
copy div "Summary: Our provider MessageXChange have successfully allowlisted the new infr…"
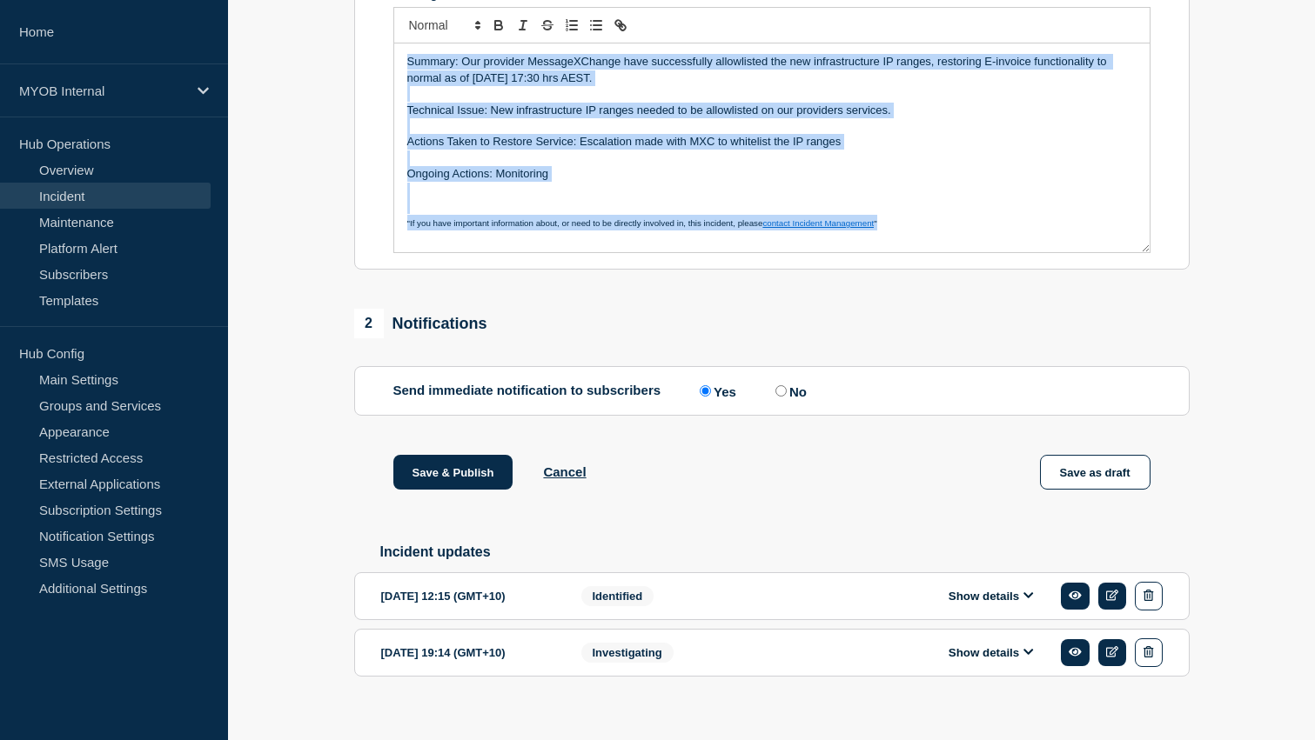
scroll to position [476, 0]
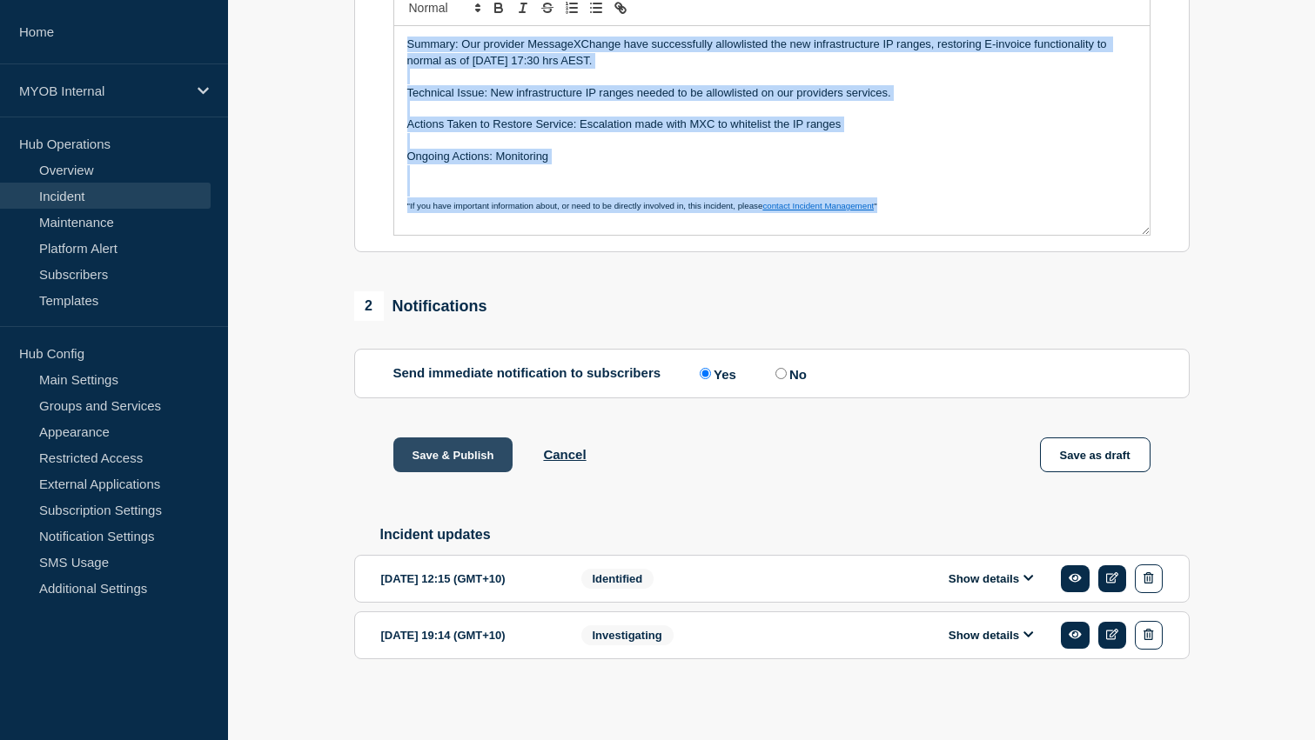
click at [456, 451] on button "Save & Publish" at bounding box center [453, 455] width 120 height 35
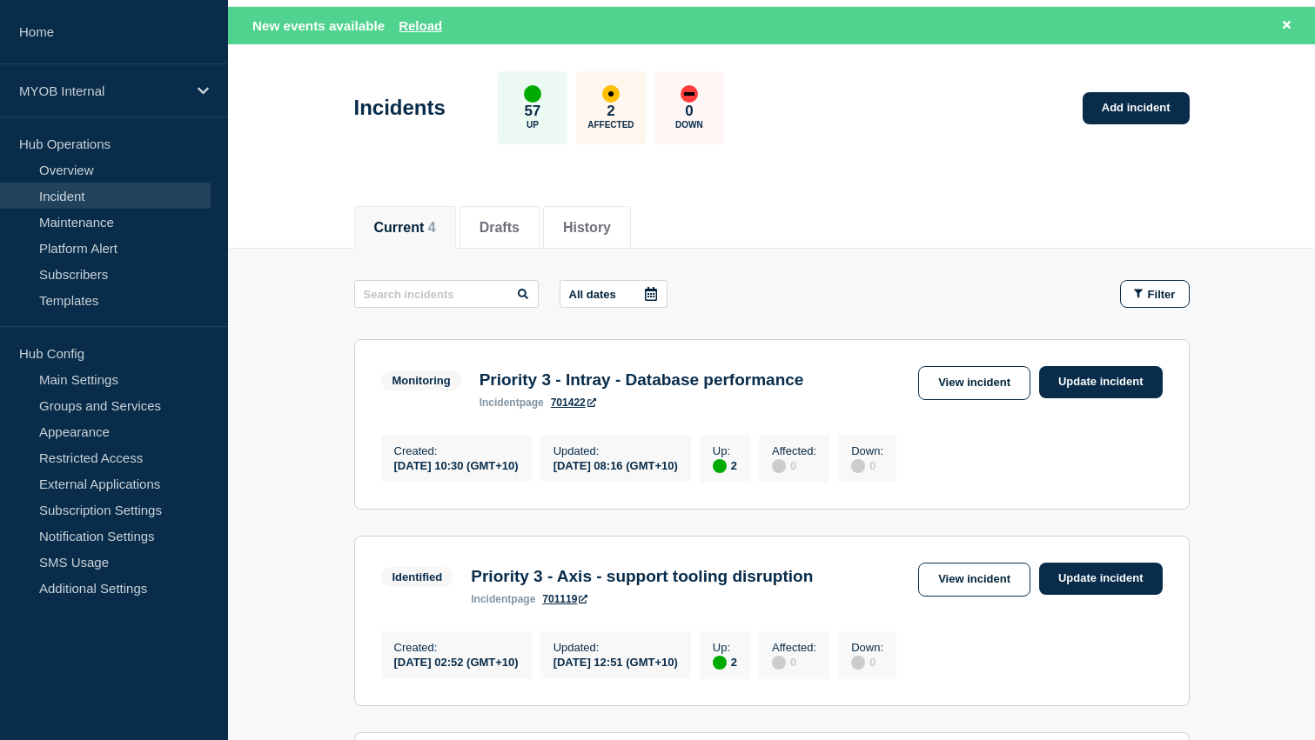
scroll to position [66, 0]
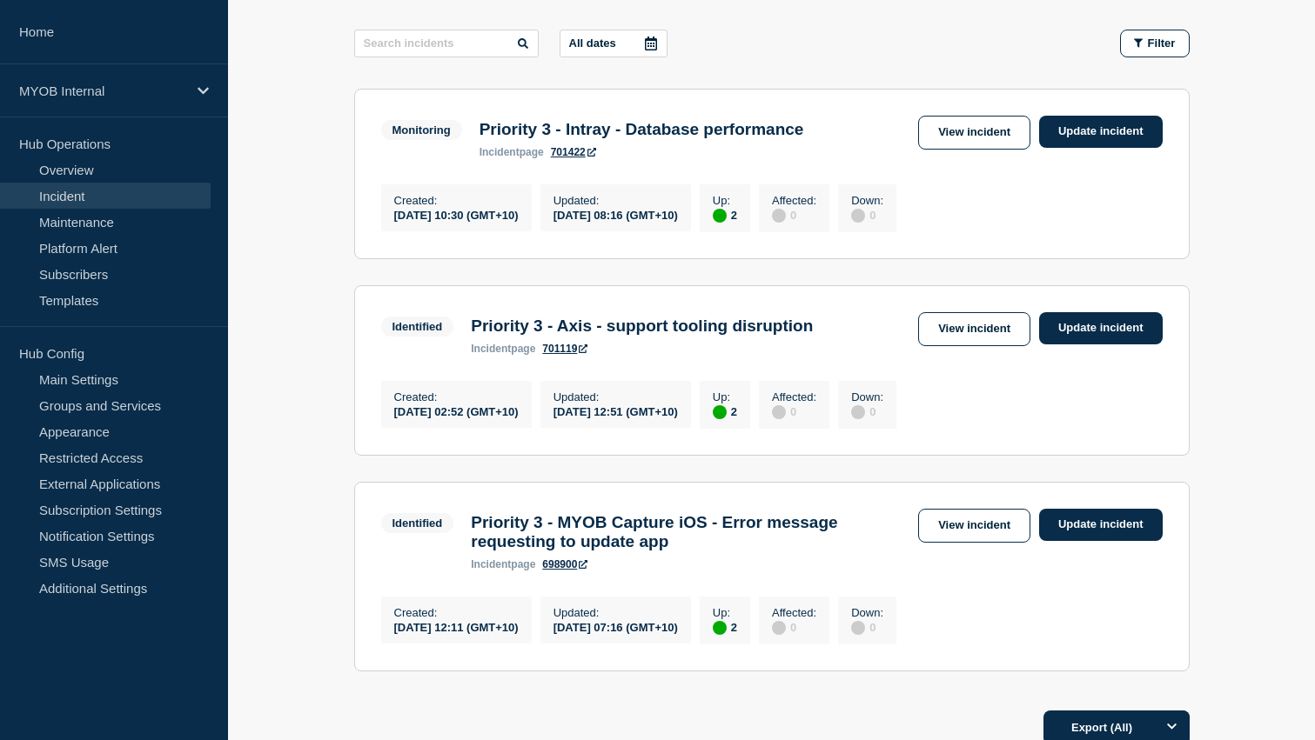
scroll to position [269, 0]
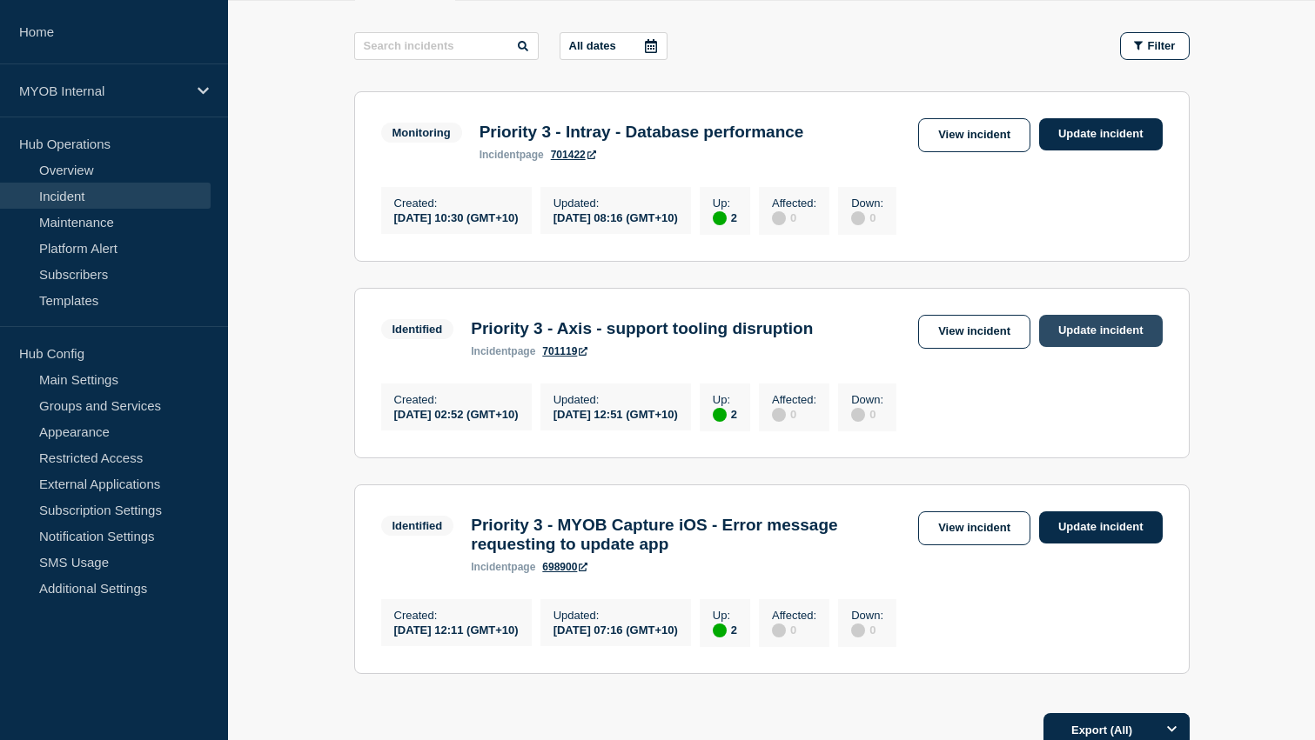
click at [1112, 345] on link "Update incident" at bounding box center [1101, 331] width 124 height 32
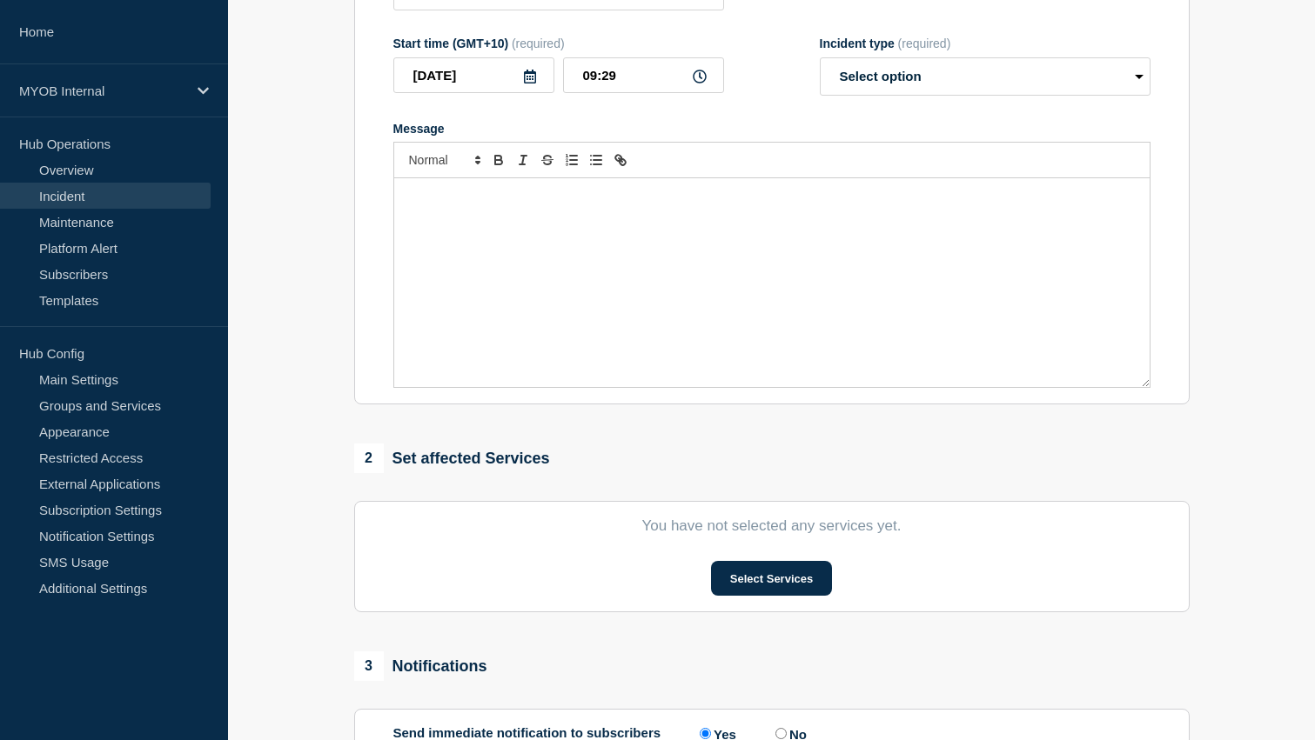
type input "Priority 3 - Axis - support tooling disruption"
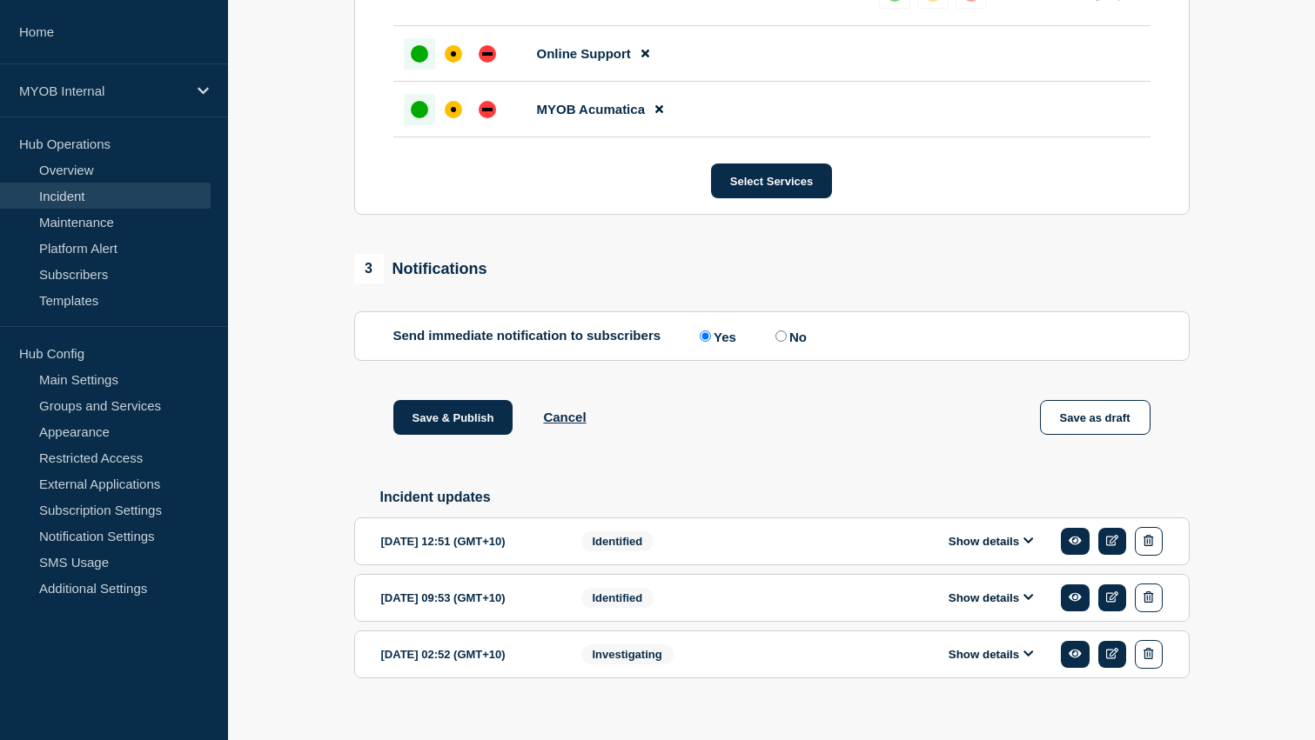
scroll to position [902, 0]
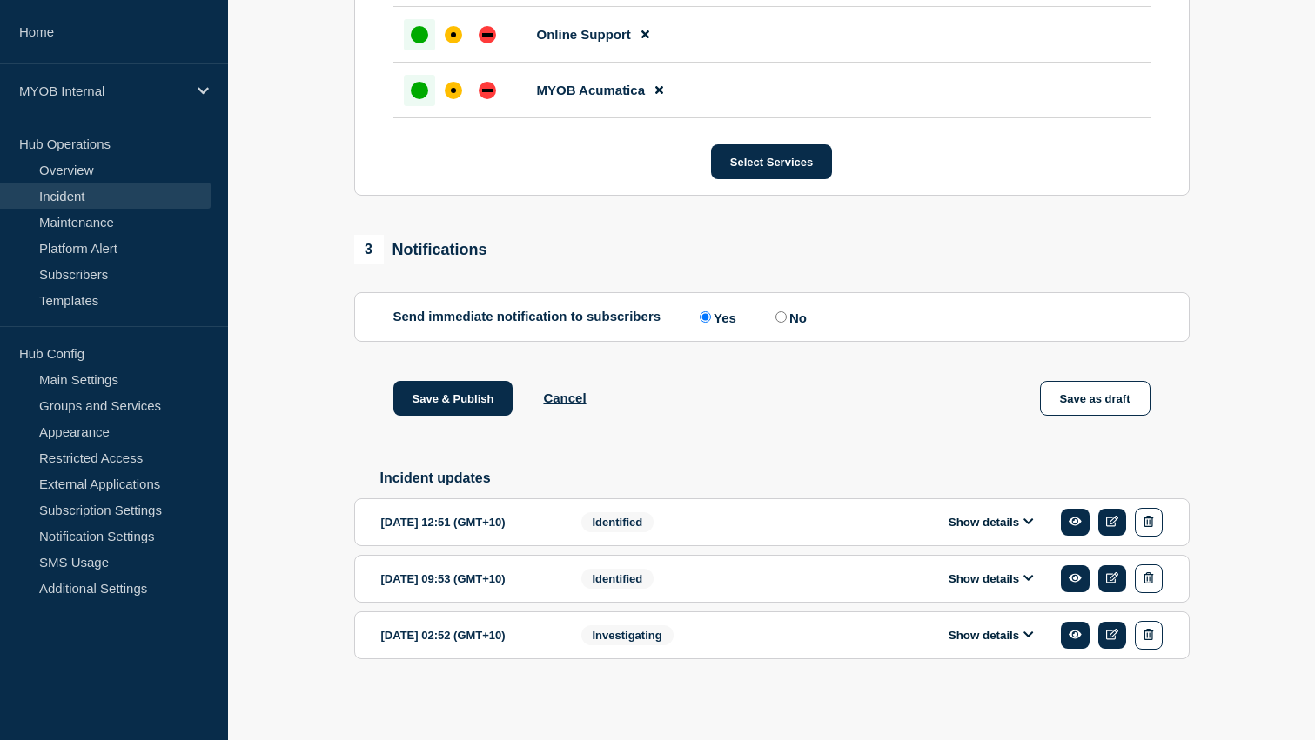
click at [834, 512] on div "Show details" at bounding box center [995, 522] width 333 height 29
click at [1005, 515] on button "Show details" at bounding box center [991, 522] width 96 height 15
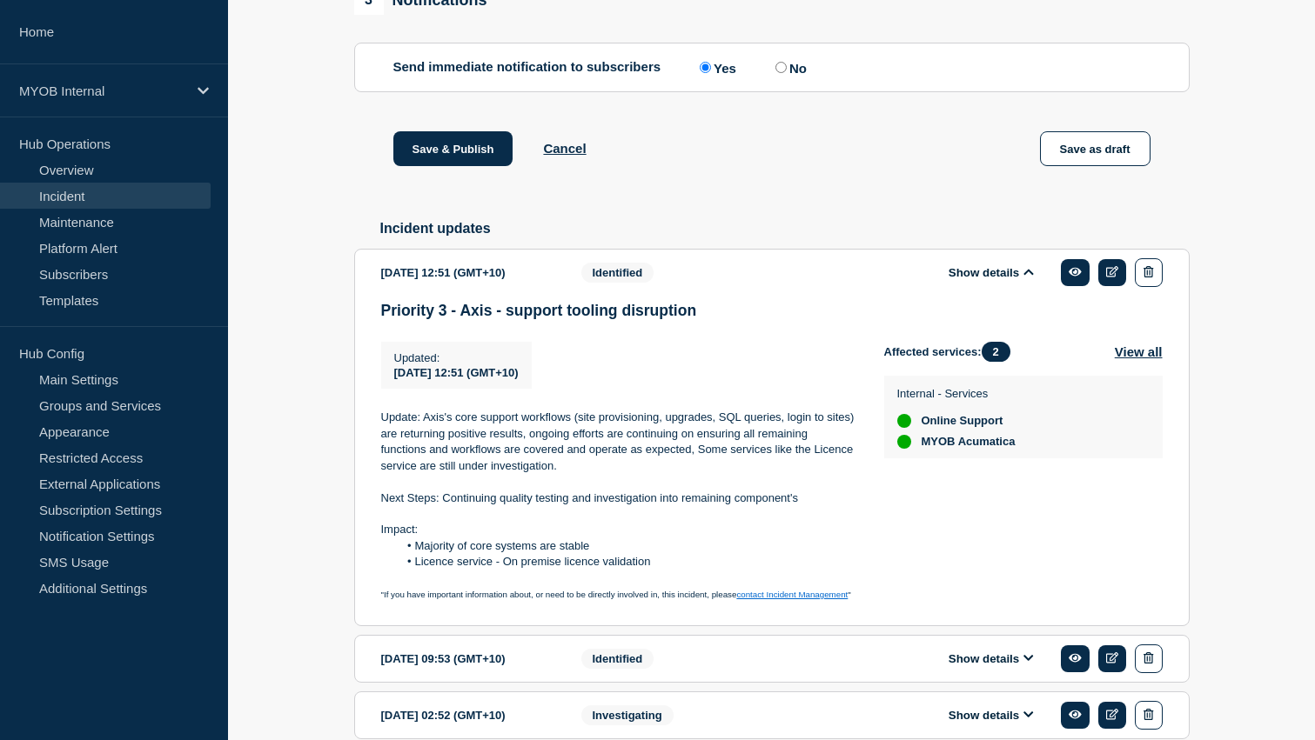
scroll to position [1144, 0]
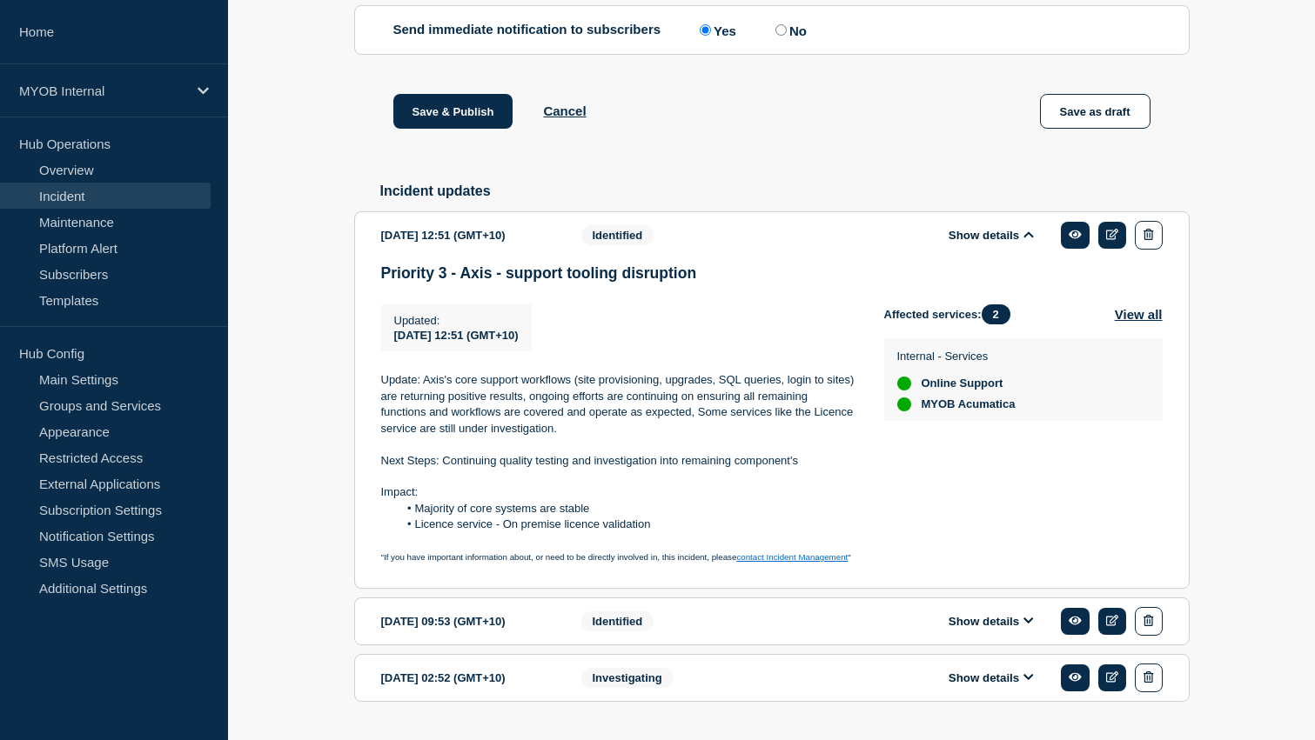
click at [489, 437] on p "Update: Axis's core support workflows (site provisioning, upgrades, SQL queries…" at bounding box center [618, 404] width 475 height 64
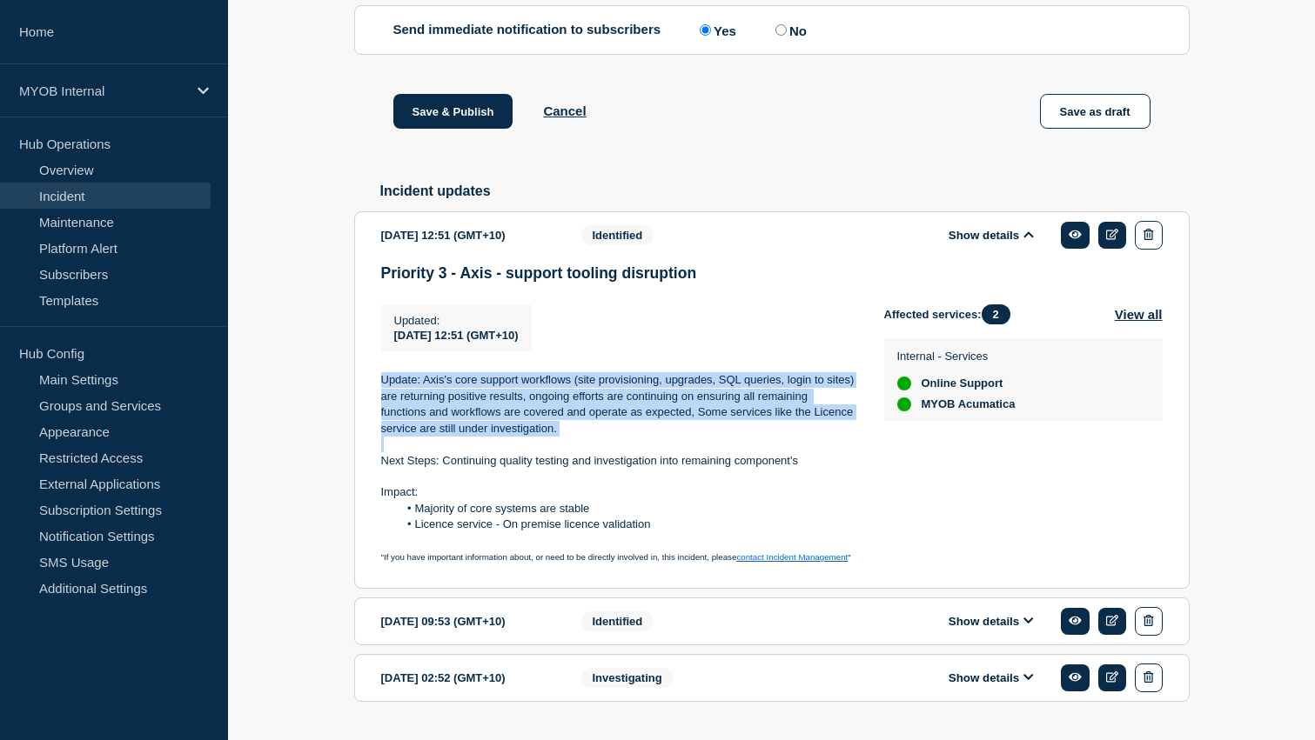
click at [489, 437] on p "Update: Axis's core support workflows (site provisioning, upgrades, SQL queries…" at bounding box center [618, 404] width 475 height 64
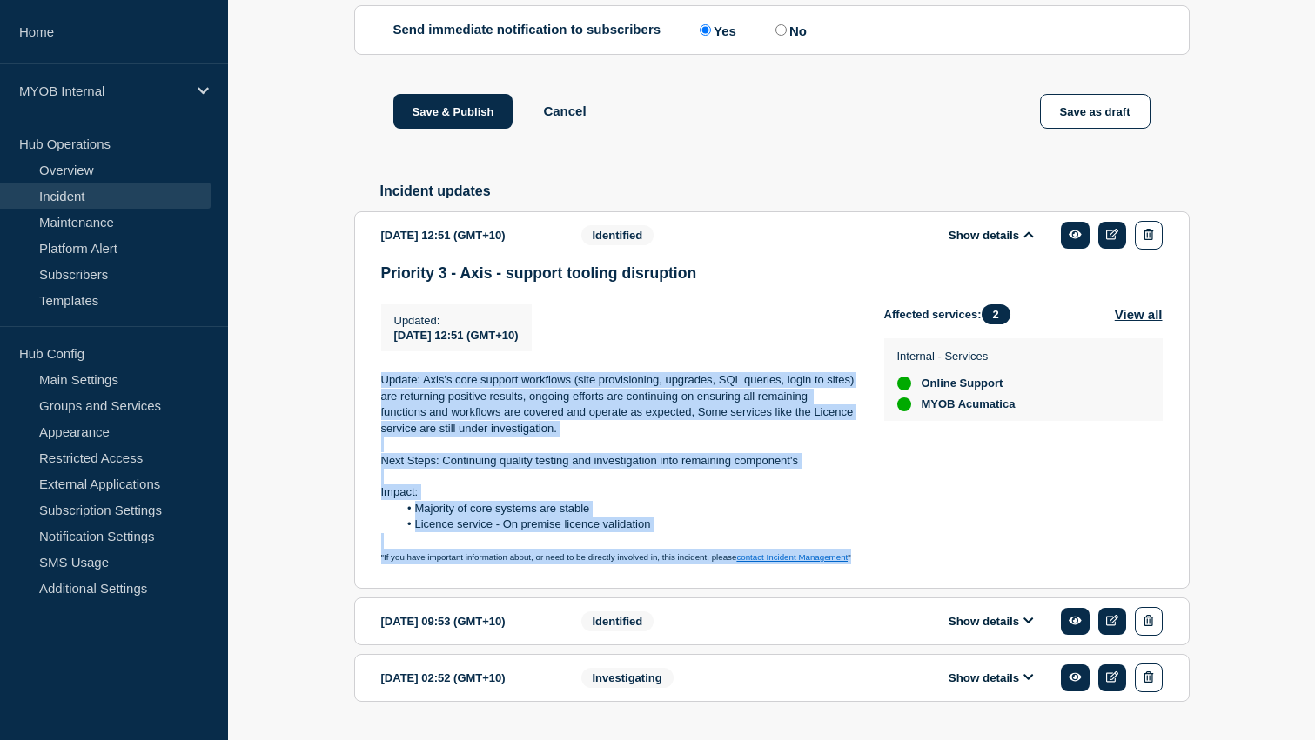
drag, startPoint x: 378, startPoint y: 429, endPoint x: 879, endPoint y: 606, distance: 531.7
click at [879, 589] on section "2025-08-15 12:51 (GMT+10) Show details Identified Priority 3 - Axis - support t…" at bounding box center [771, 400] width 835 height 378
copy div "Update: Axis's core support workflows (site provisioning, upgrades, SQL queries…"
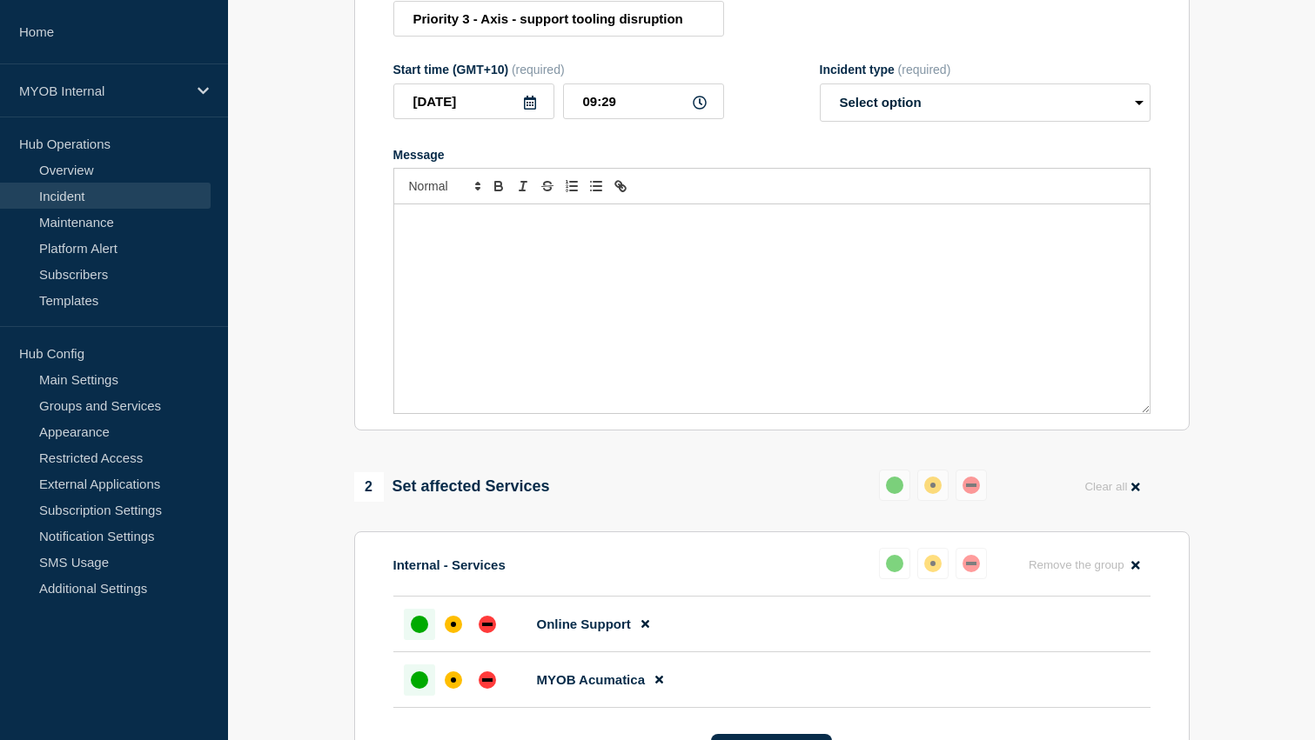
scroll to position [0, 0]
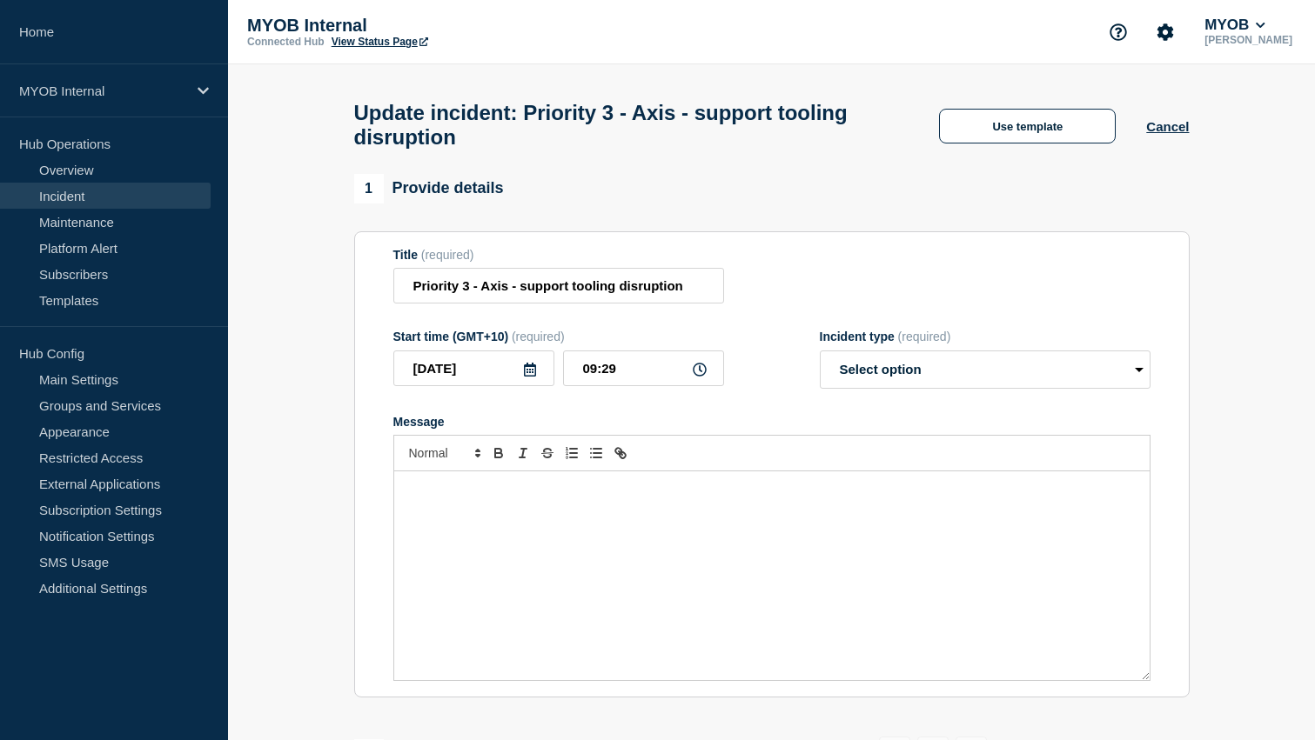
click at [708, 545] on div "Message" at bounding box center [771, 576] width 755 height 209
click at [1007, 156] on div "Update incident: Priority 3 - Axis - support tooling disruption Use template Ca…" at bounding box center [771, 119] width 874 height 110
click at [1008, 128] on button "Use template" at bounding box center [1027, 126] width 177 height 35
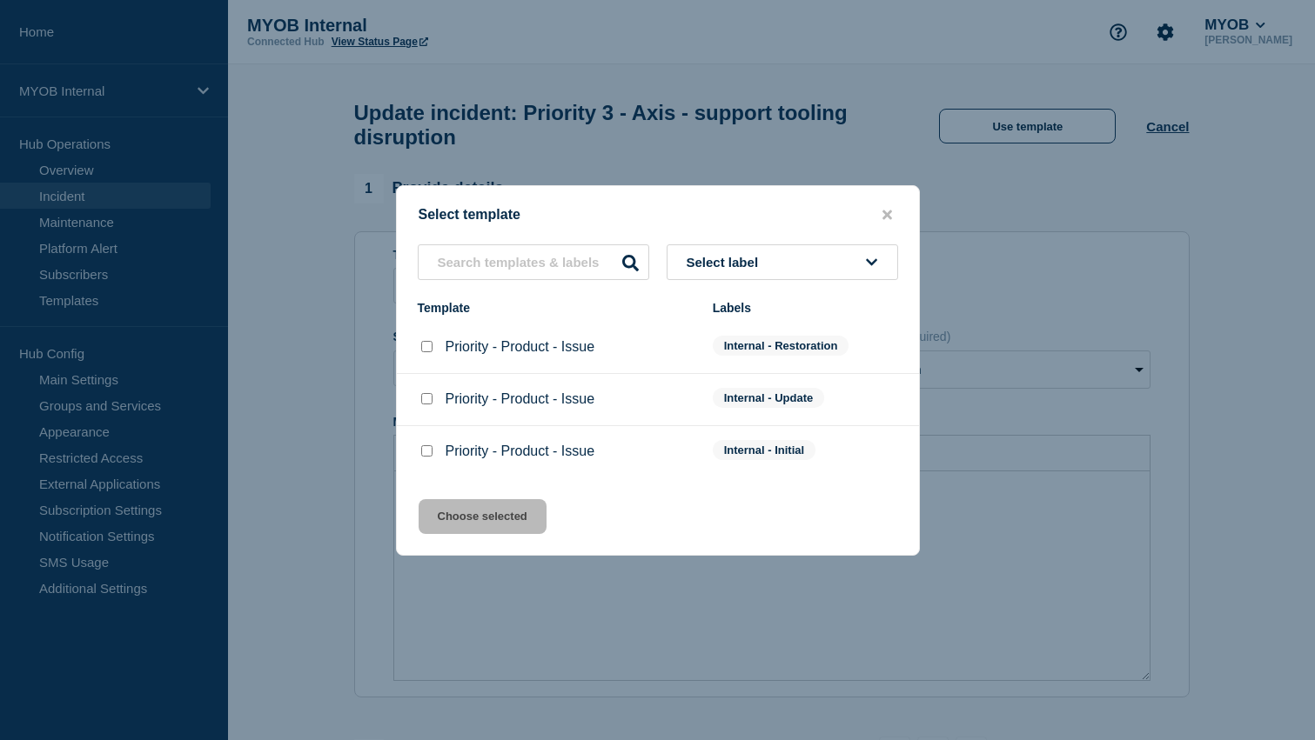
click at [429, 401] on input "Priority - Product - Issue checkbox" at bounding box center [426, 398] width 11 height 11
checkbox input "true"
click at [462, 519] on button "Choose selected" at bounding box center [483, 516] width 128 height 35
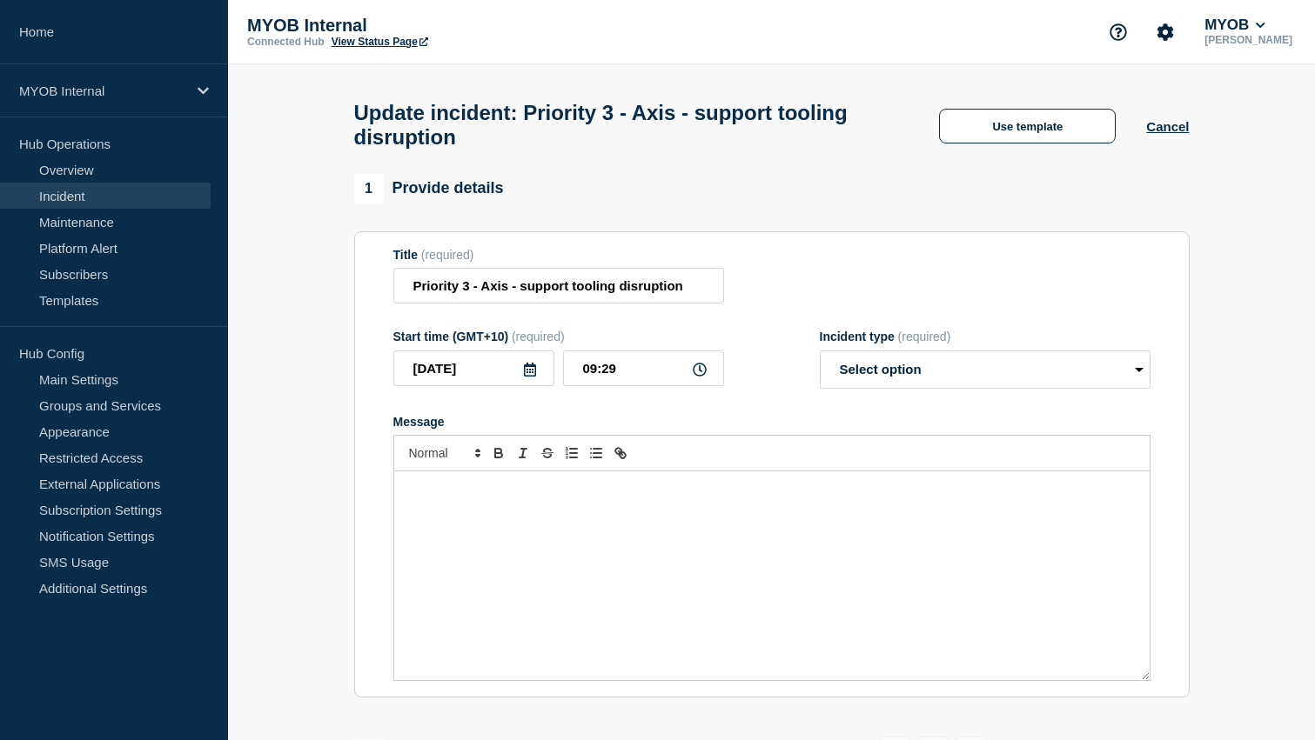
select select "identified"
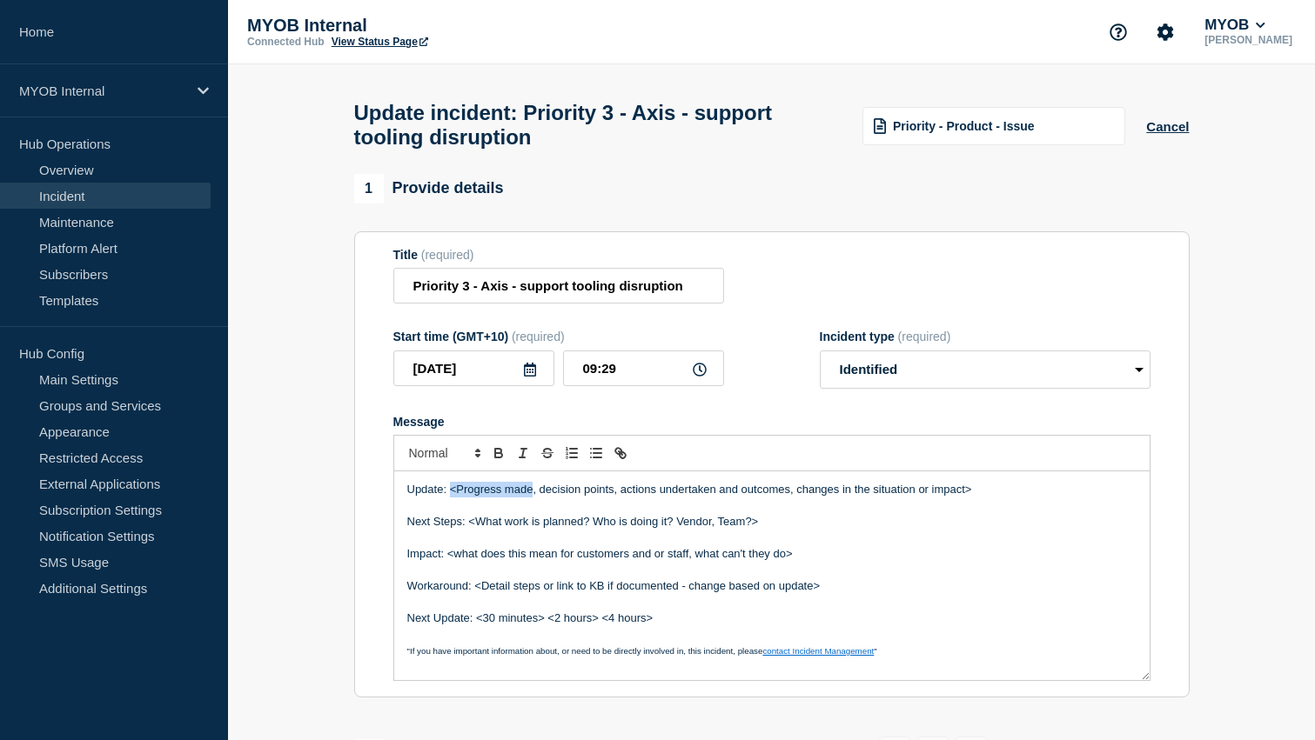
drag, startPoint x: 533, startPoint y: 512, endPoint x: 448, endPoint y: 512, distance: 84.4
click at [448, 498] on p "Update: <Progress made, decision points, actions undertaken and outcomes, chang…" at bounding box center [771, 490] width 729 height 16
drag, startPoint x: 699, startPoint y: 511, endPoint x: 1096, endPoint y: 511, distance: 397.6
click at [1096, 498] on p "Update: Axis regression testing has now been completed, decision points, action…" at bounding box center [771, 490] width 729 height 16
drag, startPoint x: 1137, startPoint y: 513, endPoint x: 697, endPoint y: 511, distance: 440.3
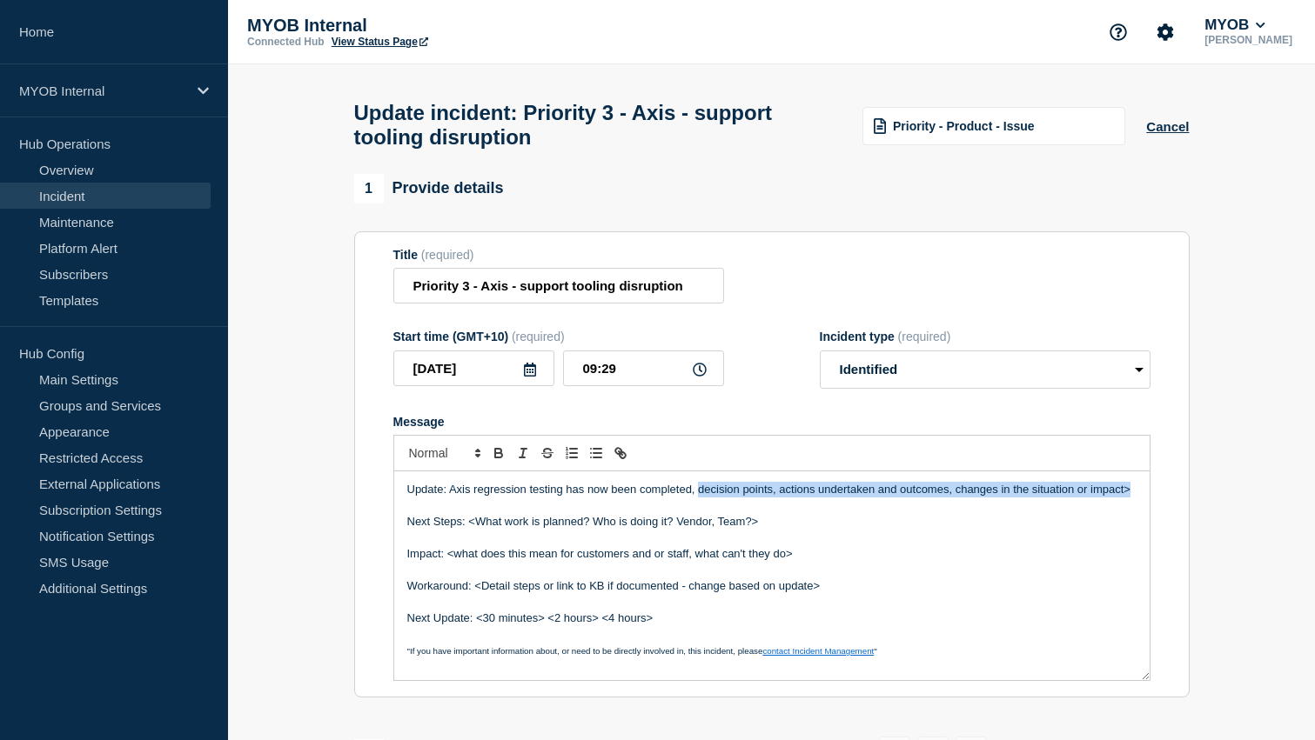
click at [697, 511] on div "Update: Axis regression testing has now been completed, decision points, action…" at bounding box center [771, 576] width 755 height 209
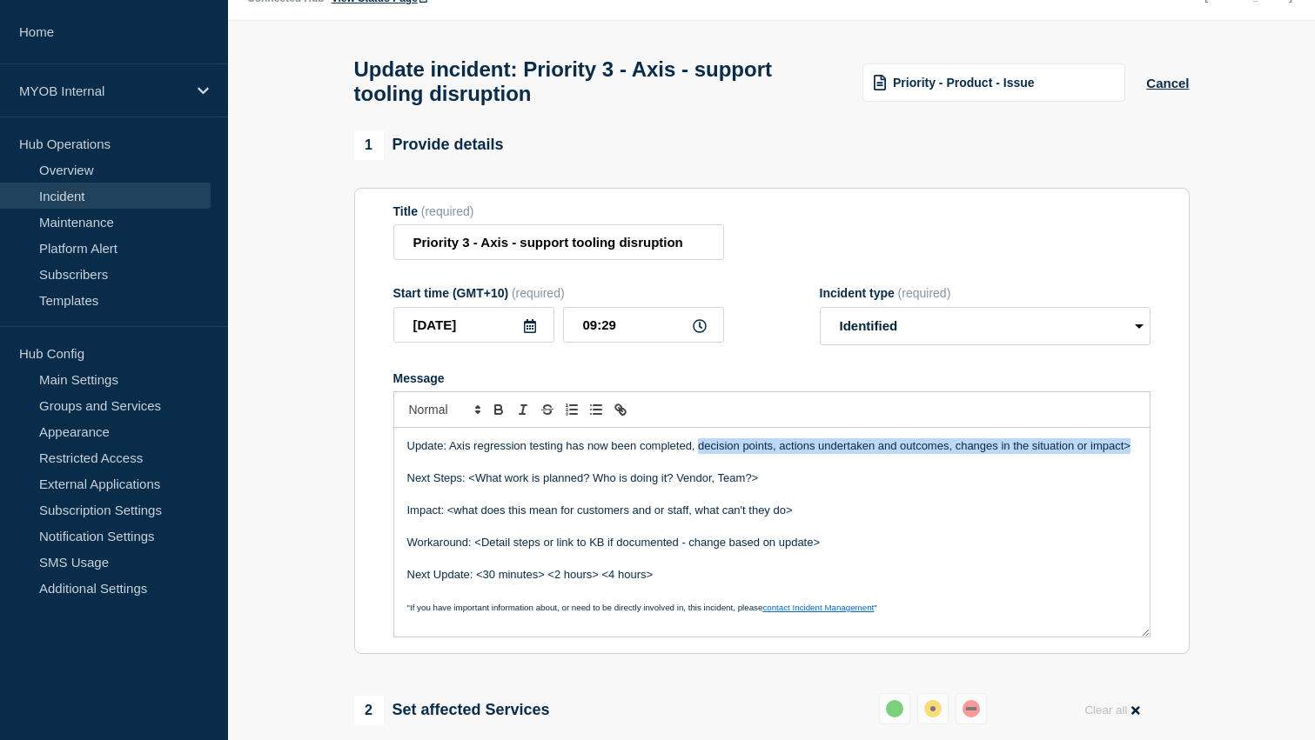
scroll to position [55, 0]
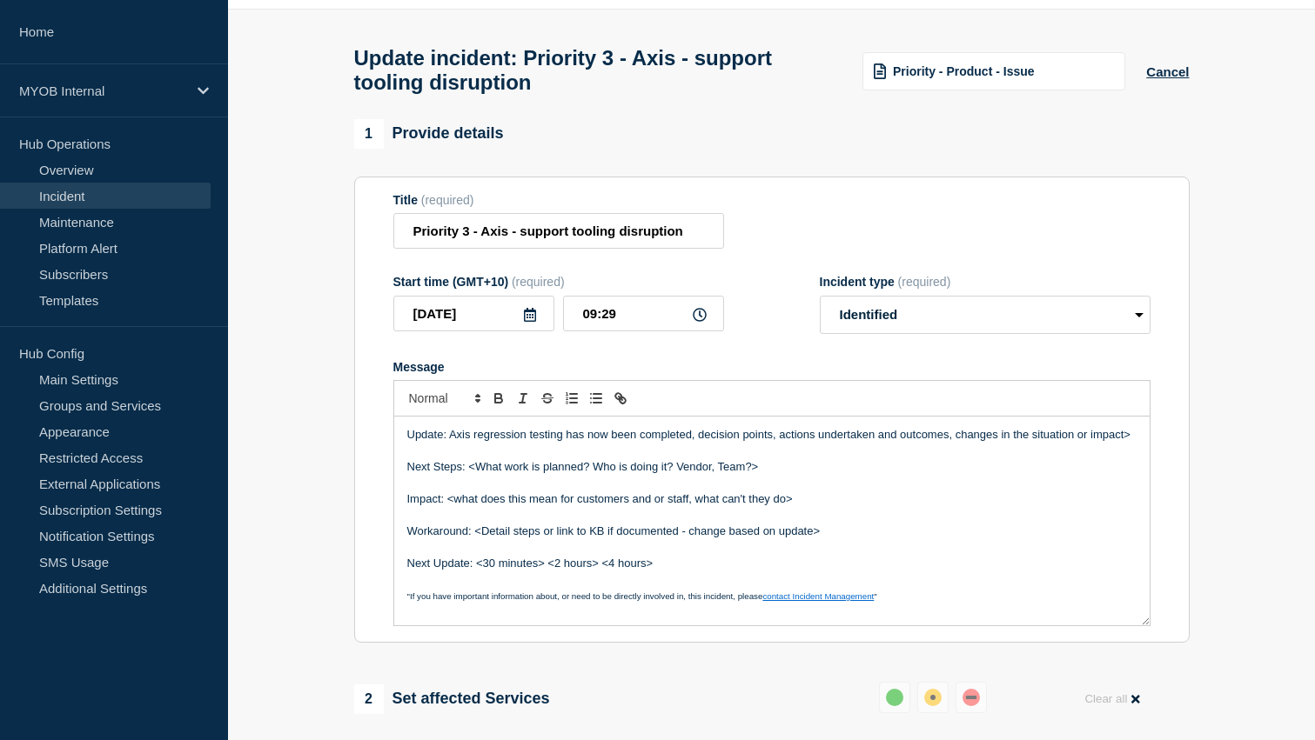
click at [981, 370] on form "Title (required) Priority 3 - Axis - support tooling disruption Start time (GMT…" at bounding box center [771, 410] width 757 height 434
click at [986, 334] on select "Select option Investigating Identified Monitoring Resolved" at bounding box center [985, 315] width 331 height 38
click at [820, 312] on select "Select option Investigating Identified Monitoring Resolved" at bounding box center [985, 315] width 331 height 38
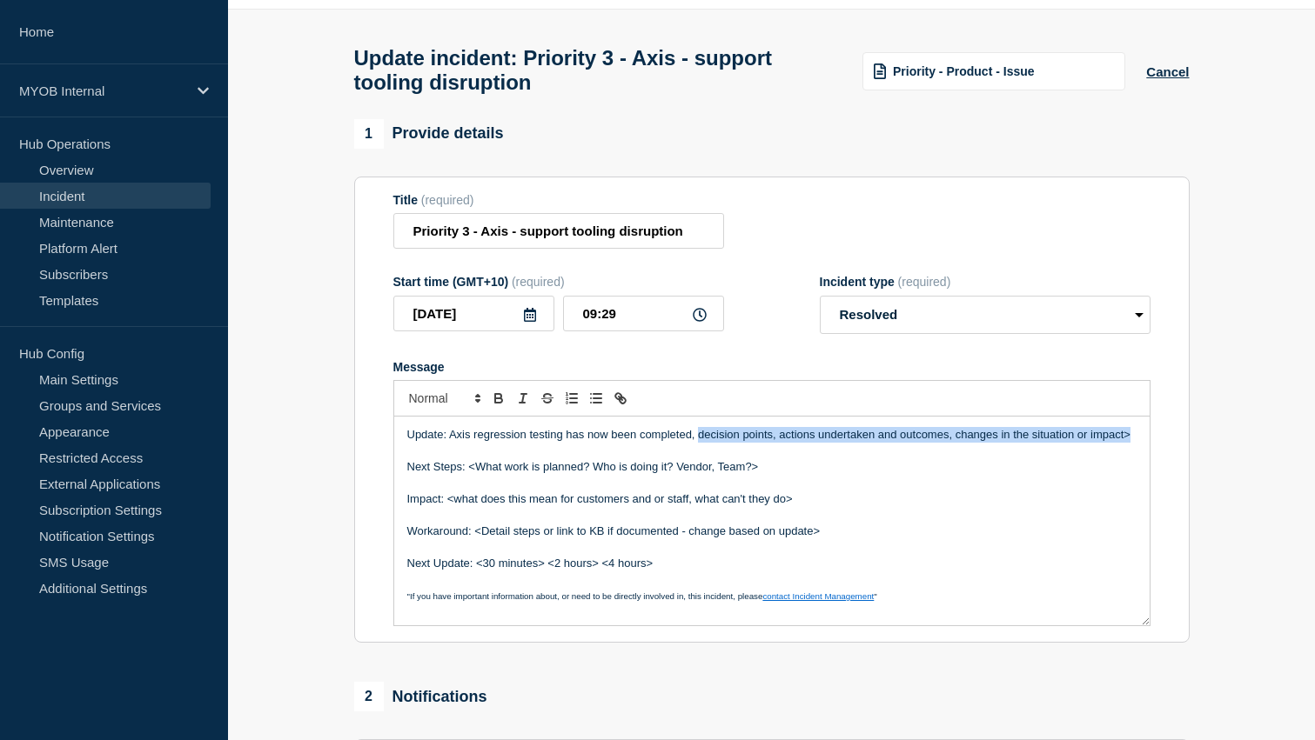
drag, startPoint x: 700, startPoint y: 456, endPoint x: 1149, endPoint y: 452, distance: 448.1
click at [1149, 453] on div "Update: Axis regression testing has now been completed, decision points, action…" at bounding box center [771, 522] width 757 height 210
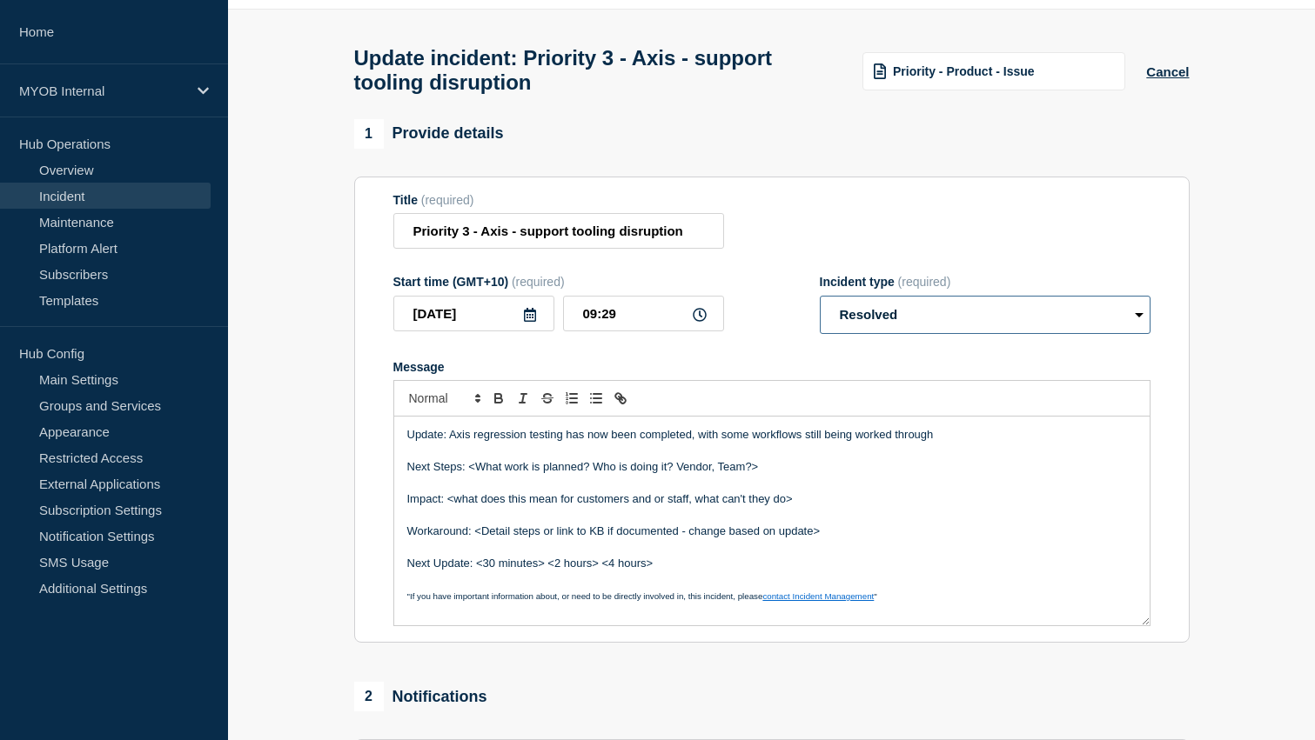
click at [969, 324] on select "Select option Investigating Identified Monitoring Resolved" at bounding box center [985, 315] width 331 height 38
select select "identified"
click at [820, 312] on select "Select option Investigating Identified Monitoring Resolved" at bounding box center [985, 315] width 331 height 38
click at [941, 443] on p "Update: Axis regression testing has now been completed, with some workflows sti…" at bounding box center [771, 435] width 729 height 16
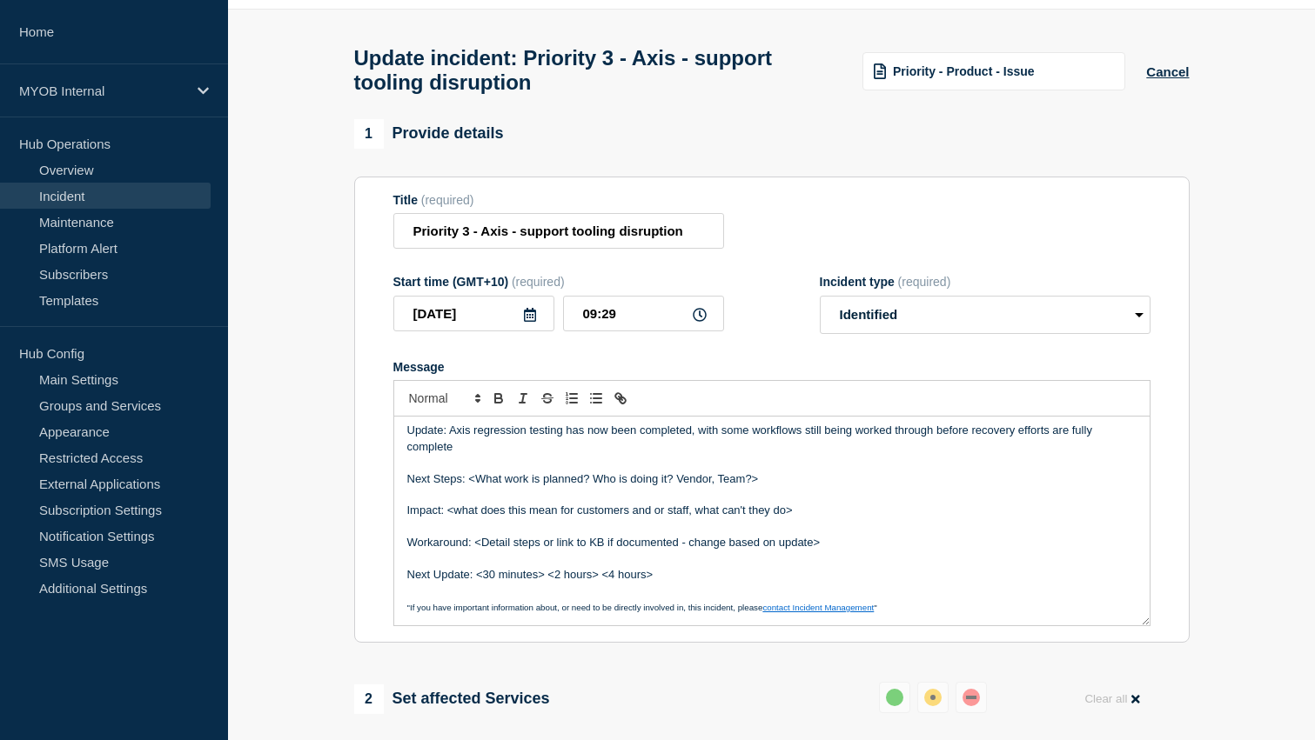
scroll to position [3, 0]
drag, startPoint x: 805, startPoint y: 534, endPoint x: 447, endPoint y: 533, distance: 357.6
click at [447, 520] on p "Impact: <what does this mean for customers and or staff, what can't they do>" at bounding box center [771, 513] width 729 height 16
click at [666, 520] on p "Impact: Majority of functionality has been restored" at bounding box center [771, 513] width 729 height 16
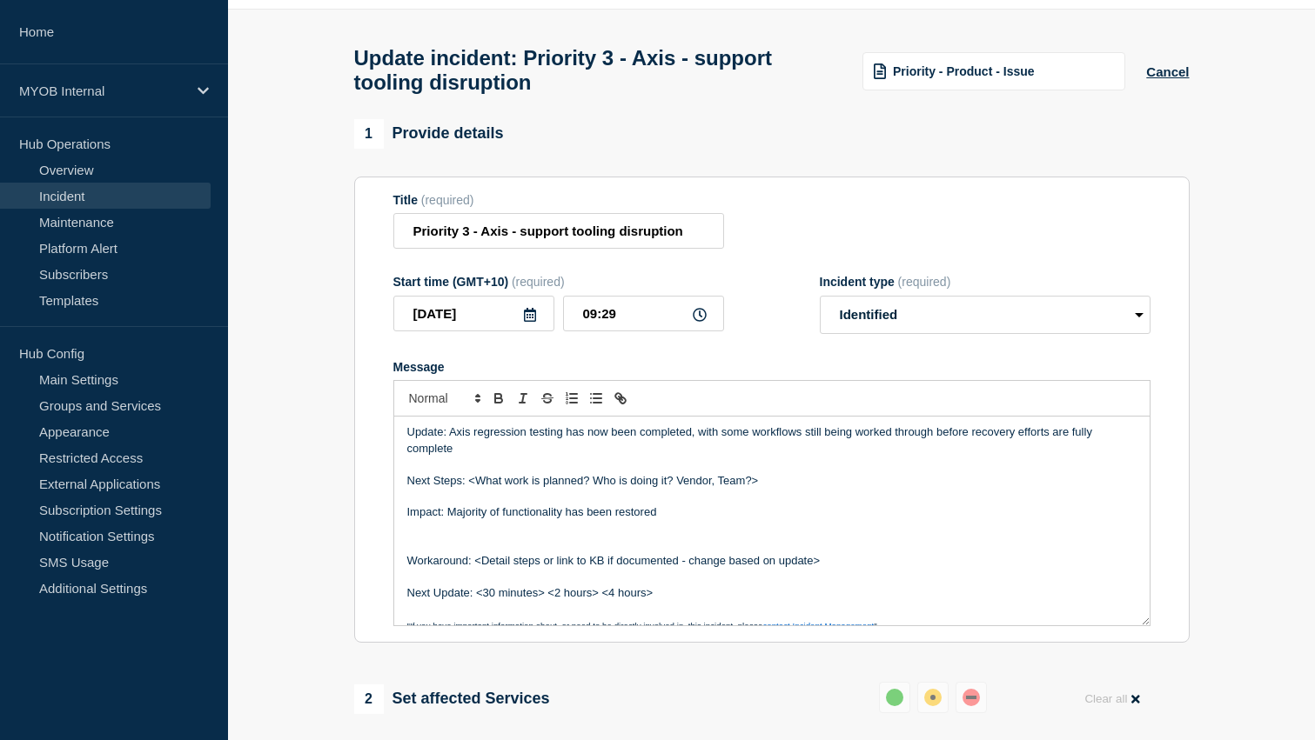
click at [445, 520] on p "Impact: Majority of functionality has been restored" at bounding box center [771, 513] width 729 height 16
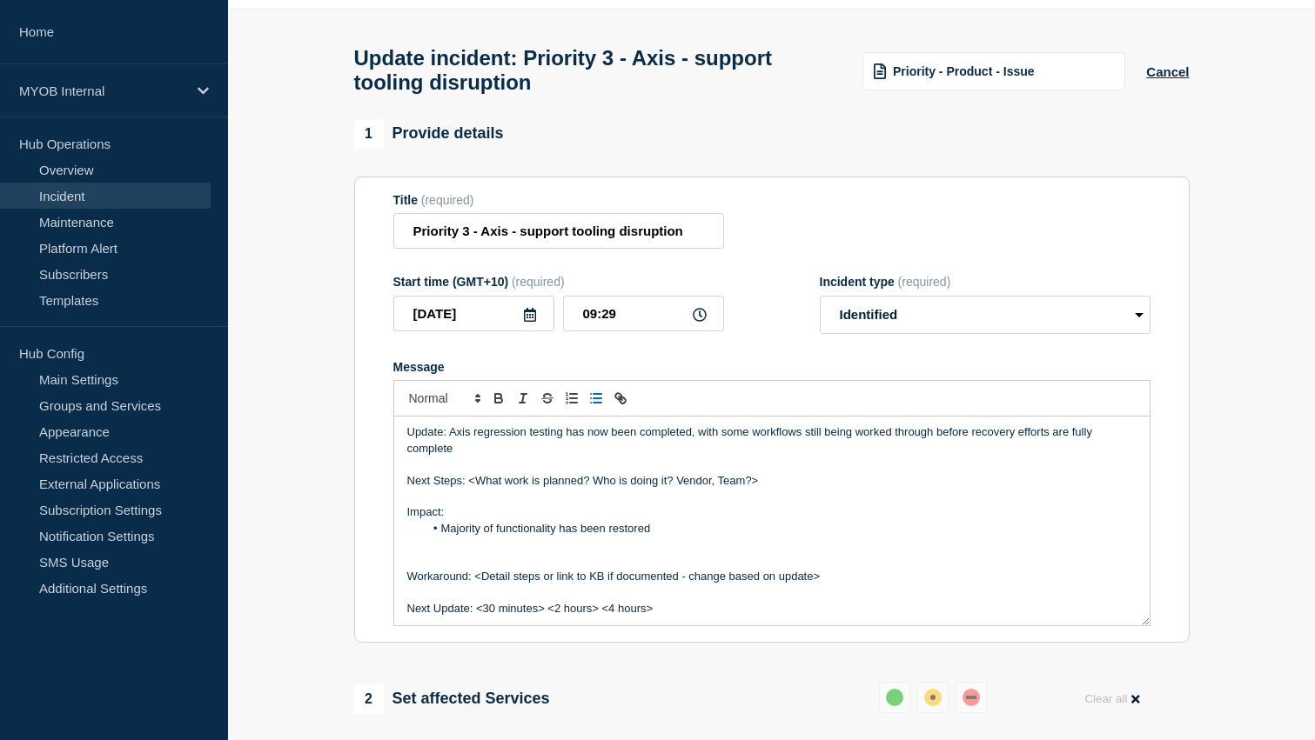
click at [681, 537] on li "Majority of functionality has been restored" at bounding box center [780, 529] width 713 height 16
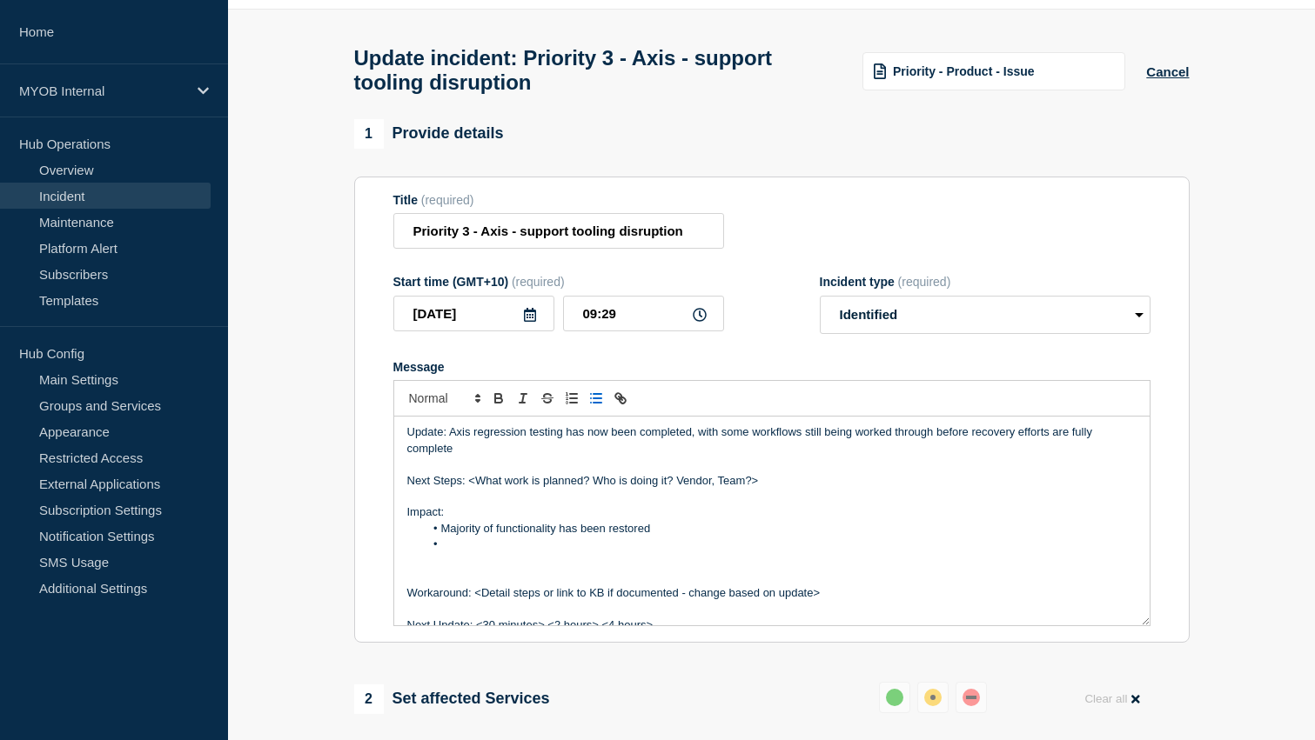
click at [456, 553] on li "Message" at bounding box center [780, 545] width 713 height 16
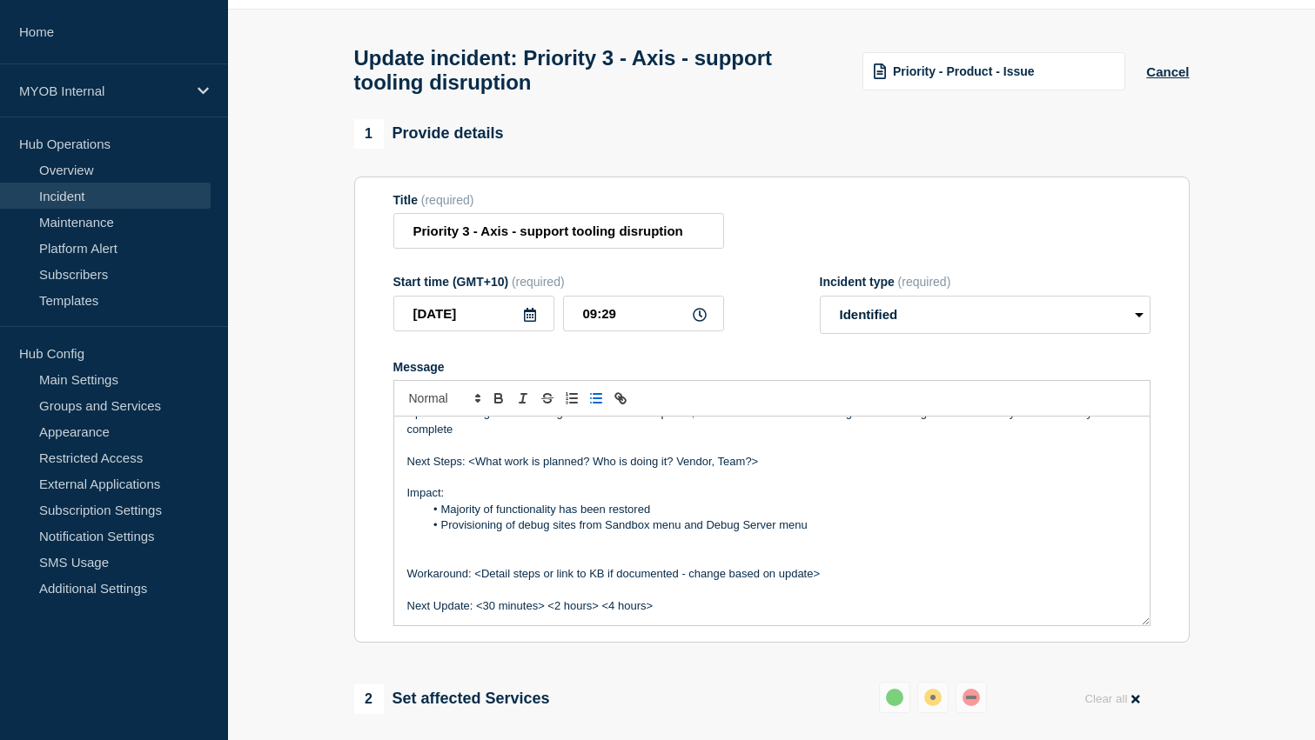
scroll to position [29, 0]
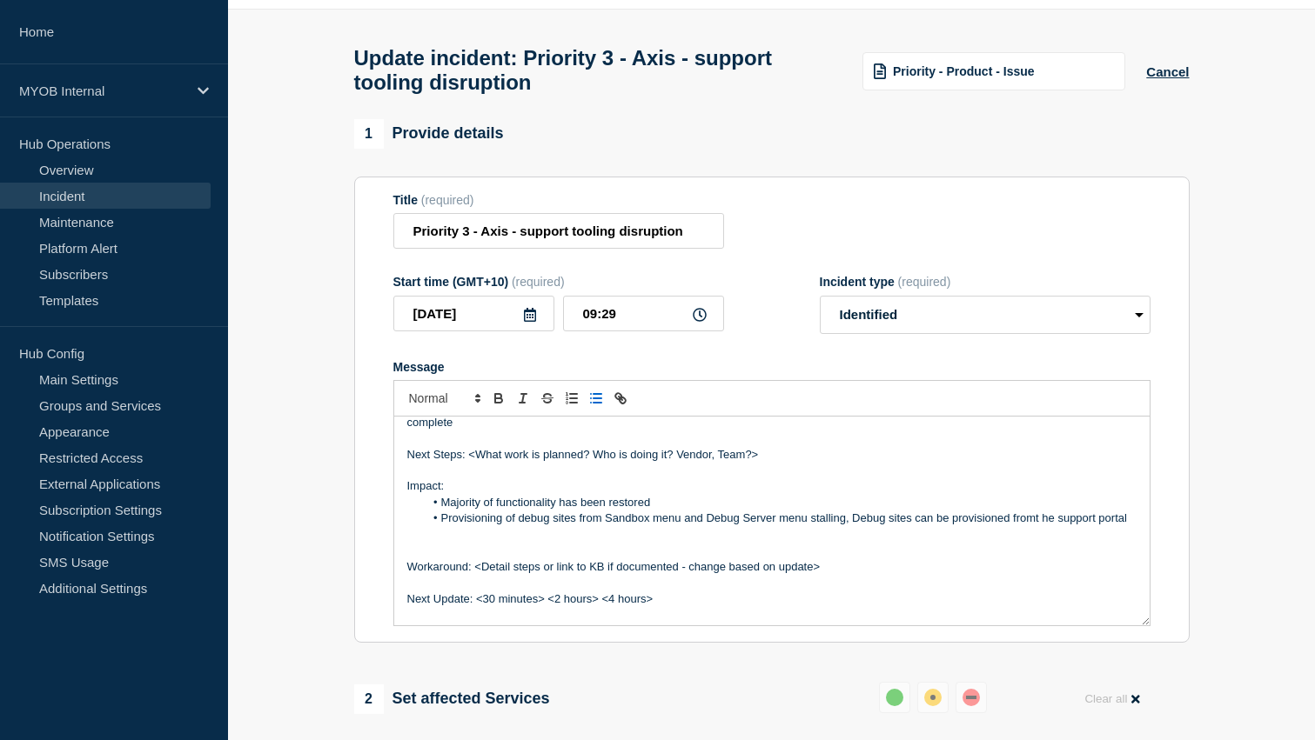
drag, startPoint x: 1037, startPoint y: 540, endPoint x: 1054, endPoint y: 540, distance: 16.5
click at [1037, 526] on li "Provisioning of debug sites from Sandbox menu and Debug Server menu stalling, D…" at bounding box center [780, 519] width 713 height 16
drag, startPoint x: 914, startPoint y: 539, endPoint x: 948, endPoint y: 541, distance: 34.0
click at [948, 526] on li "Provisioning of debug sites from Sandbox menu and Debug Server menu stalling, D…" at bounding box center [780, 519] width 713 height 16
click at [1100, 526] on li "Provisioning of debug sites from Sandbox menu and Debug Server menu stalling, D…" at bounding box center [780, 519] width 713 height 16
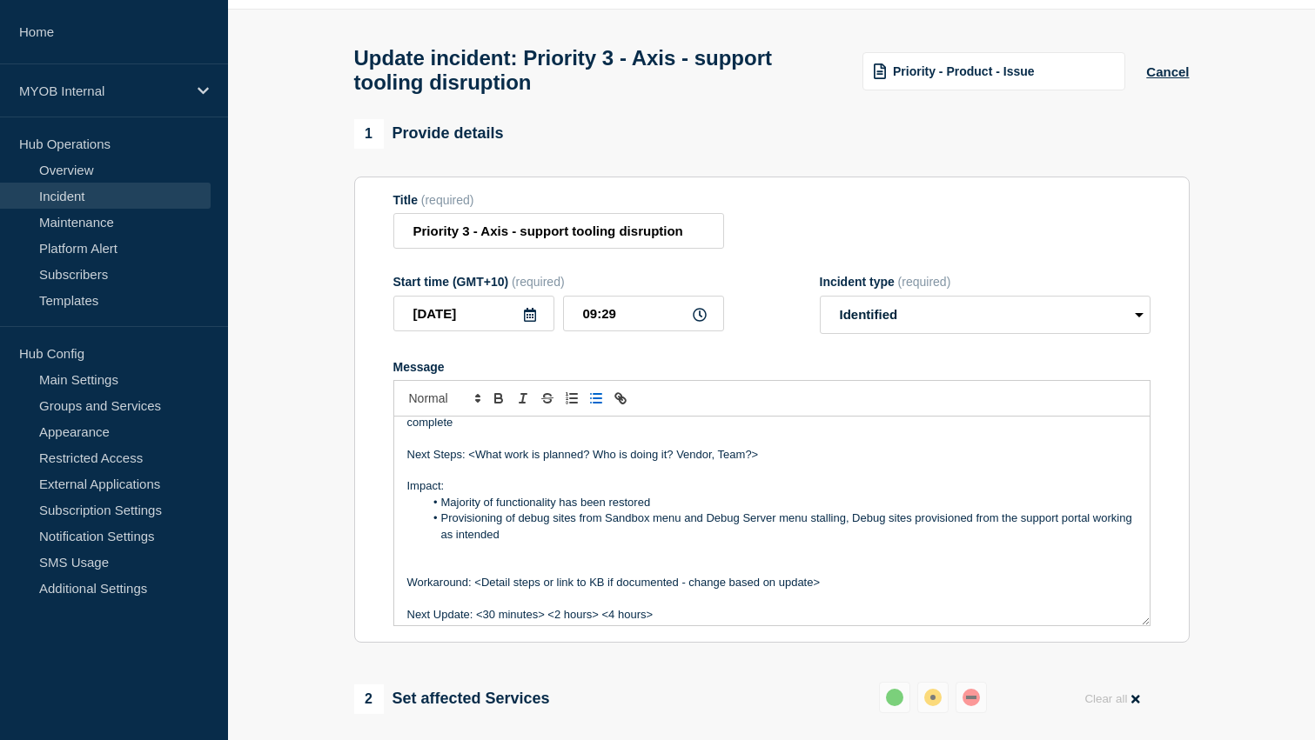
scroll to position [0, 0]
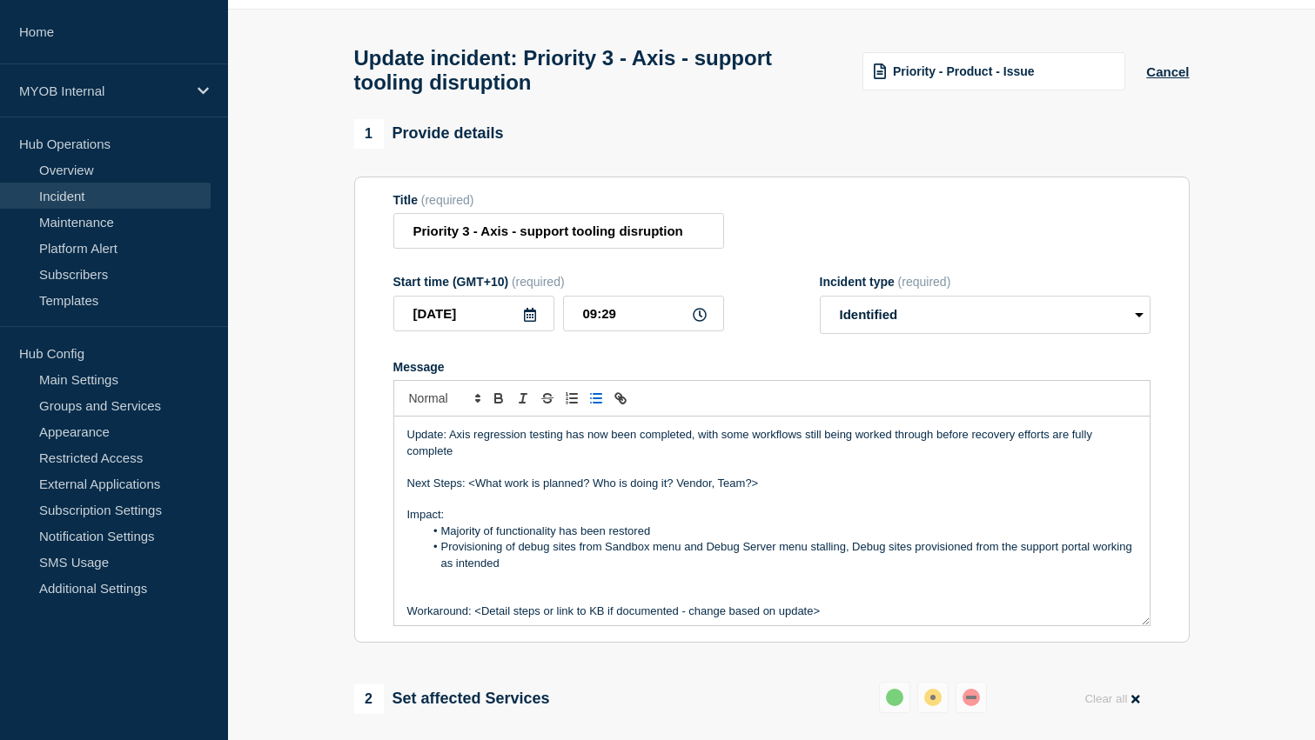
click at [904, 456] on p "Update: Axis regression testing has now been completed, with some workflows sti…" at bounding box center [771, 443] width 729 height 32
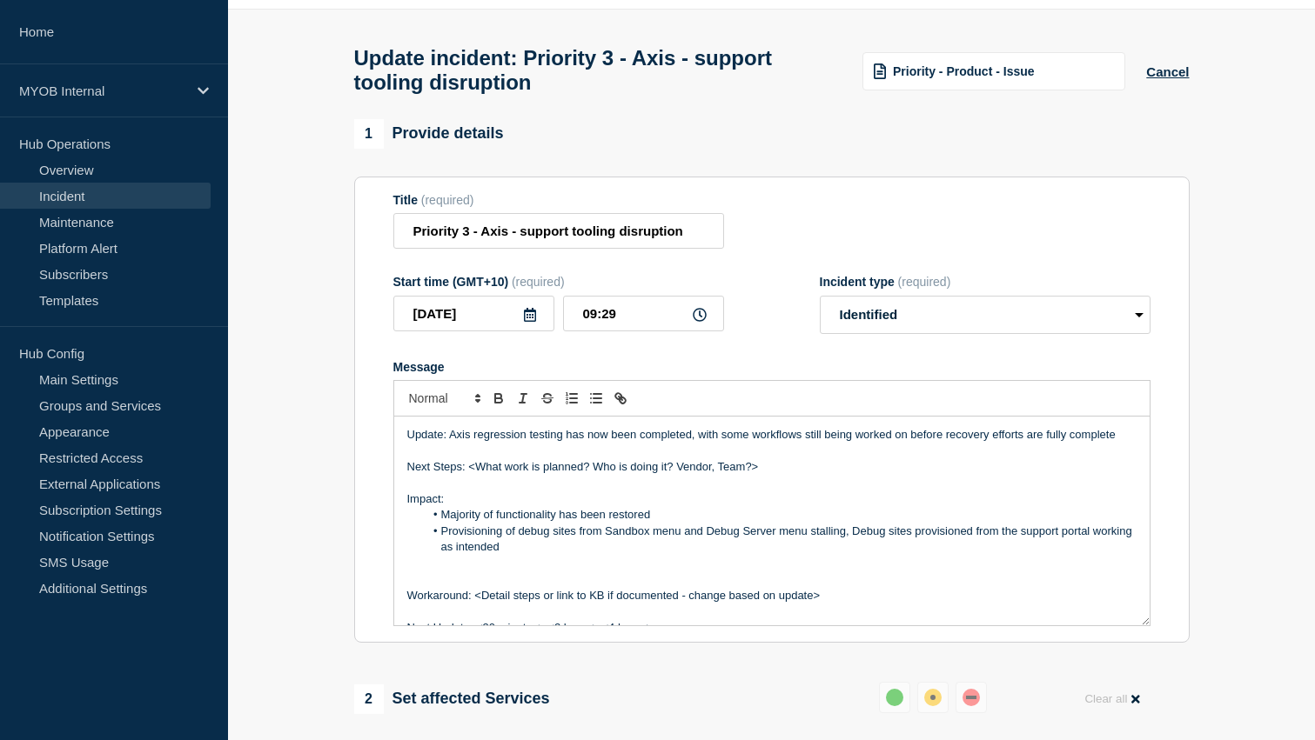
click at [1117, 443] on p "Update: Axis regression testing has now been completed, with some workflows sti…" at bounding box center [771, 435] width 729 height 16
click at [663, 523] on li "Majority of functionality has been restored" at bounding box center [780, 515] width 713 height 16
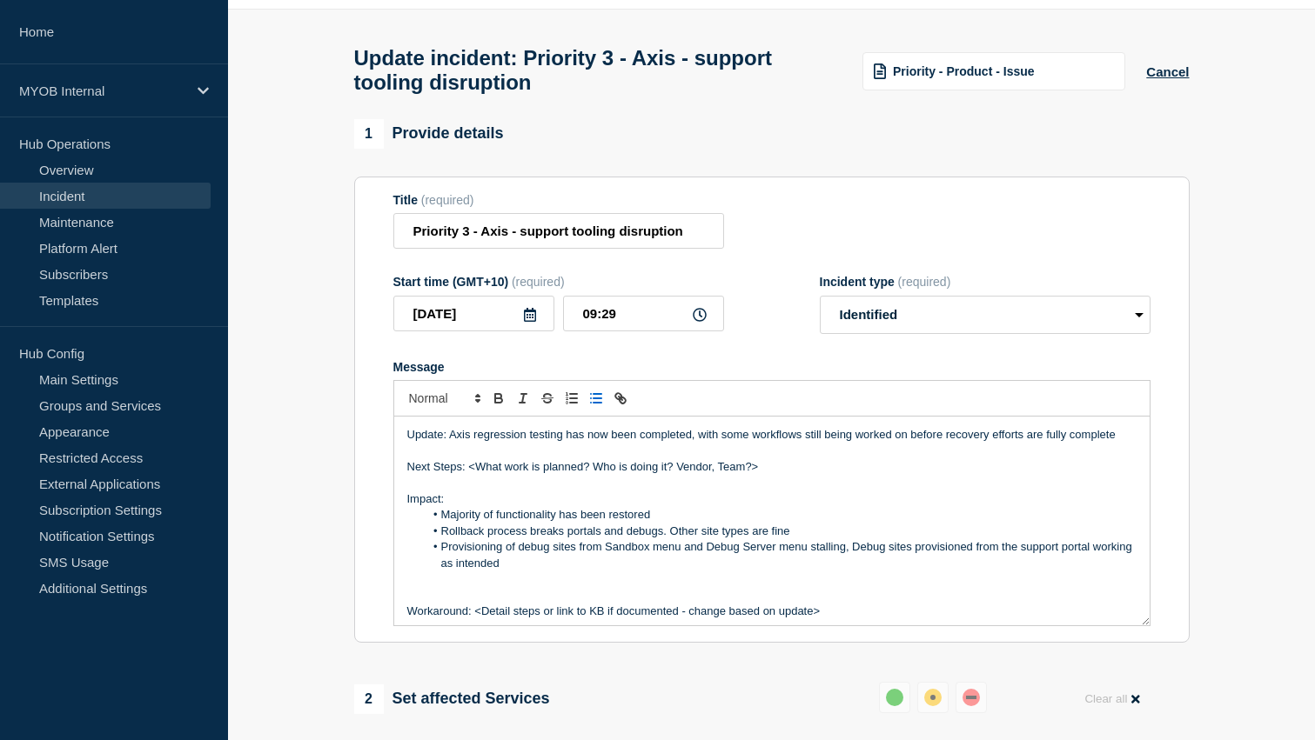
click at [486, 539] on li "Rollback process breaks portals and debugs. Other site types are fine" at bounding box center [780, 532] width 713 height 16
click at [853, 539] on li "Rollback upgradecprocess breaks portals and debugs. Other site types are fine" at bounding box center [780, 532] width 713 height 16
drag, startPoint x: 797, startPoint y: 552, endPoint x: 834, endPoint y: 552, distance: 37.4
click at [834, 539] on li "Rollback upgradecprocess breaks portals and debugs. Other site types are fine" at bounding box center [780, 532] width 713 height 16
drag, startPoint x: 847, startPoint y: 552, endPoint x: 798, endPoint y: 553, distance: 49.6
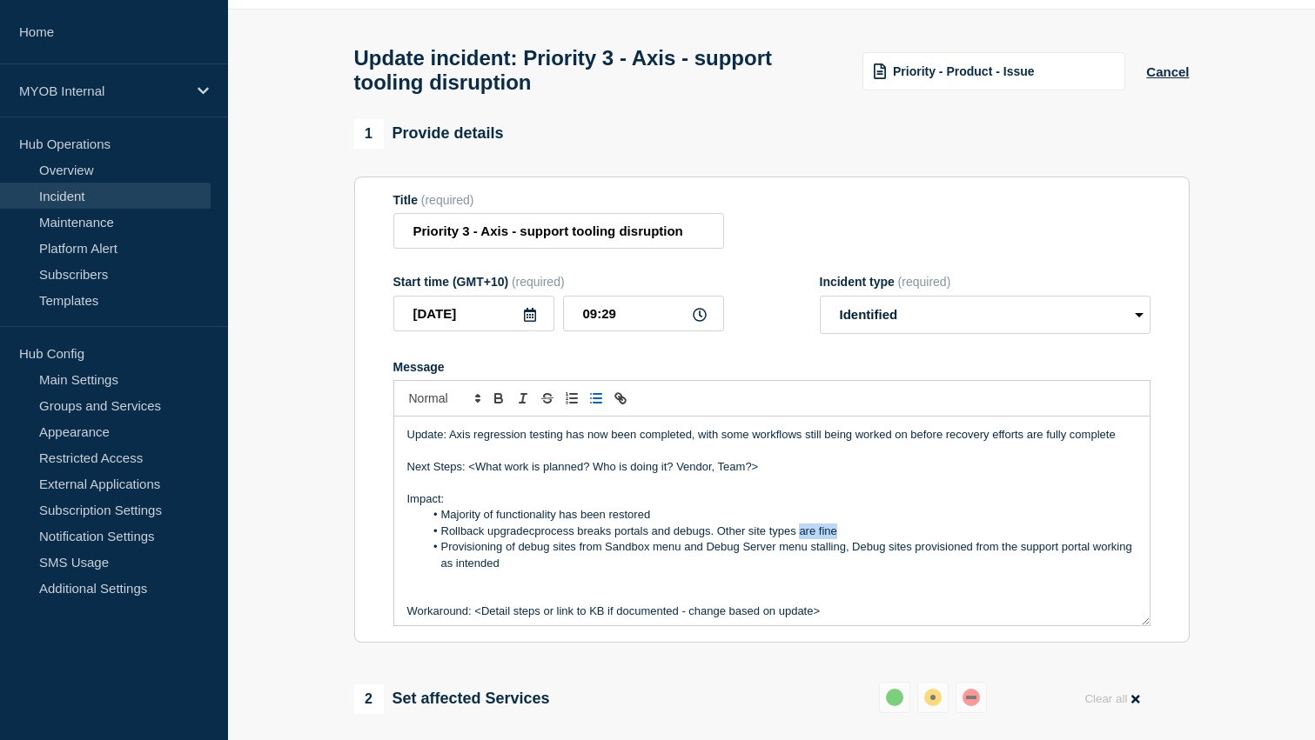
click at [798, 539] on li "Rollback upgradecprocess breaks portals and debugs. Other site types are fine" at bounding box center [780, 532] width 713 height 16
drag, startPoint x: 533, startPoint y: 553, endPoint x: 605, endPoint y: 557, distance: 71.5
click at [537, 539] on li "Rollback upgradecprocess breaks portals and debugs. Other site types working as…" at bounding box center [780, 532] width 713 height 16
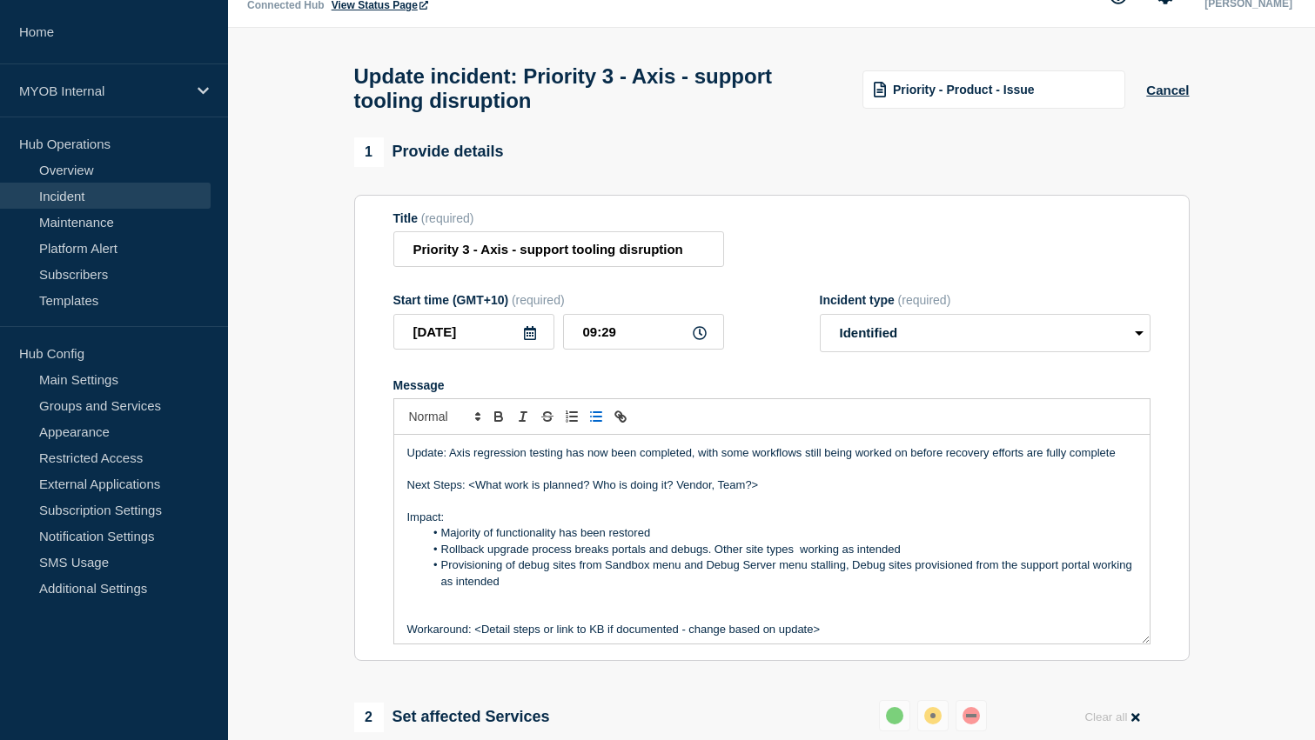
scroll to position [31, 0]
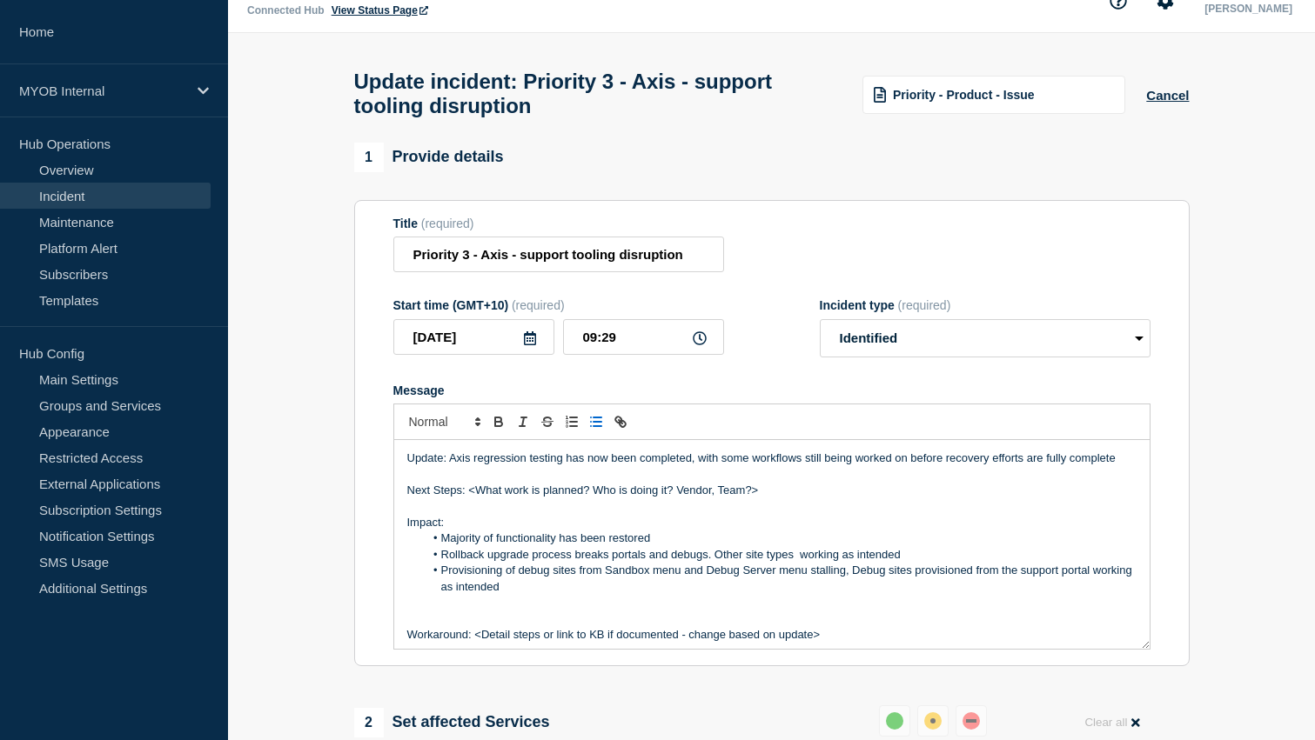
click at [1123, 466] on p "Update: Axis regression testing has now been completed, with some workflows sti…" at bounding box center [771, 459] width 729 height 16
drag, startPoint x: 769, startPoint y: 515, endPoint x: 470, endPoint y: 511, distance: 299.3
click at [470, 499] on p "Next Steps: <What work is planned? Who is doing it? Vendor, Team?>" at bounding box center [771, 491] width 729 height 16
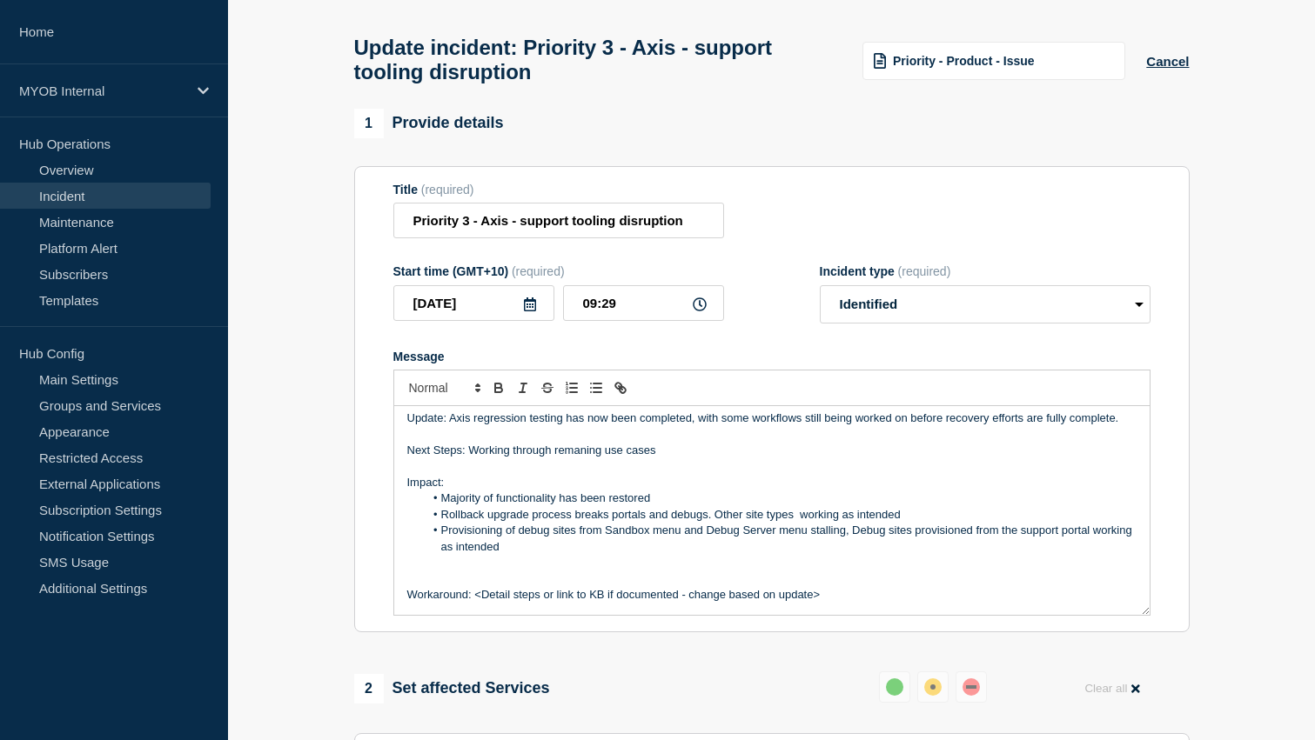
scroll to position [7, 0]
click at [571, 458] on p "Next Steps: Working through remaning use cases" at bounding box center [771, 450] width 729 height 16
click at [673, 458] on p "Next Steps: Working through remaining use cases" at bounding box center [771, 450] width 729 height 16
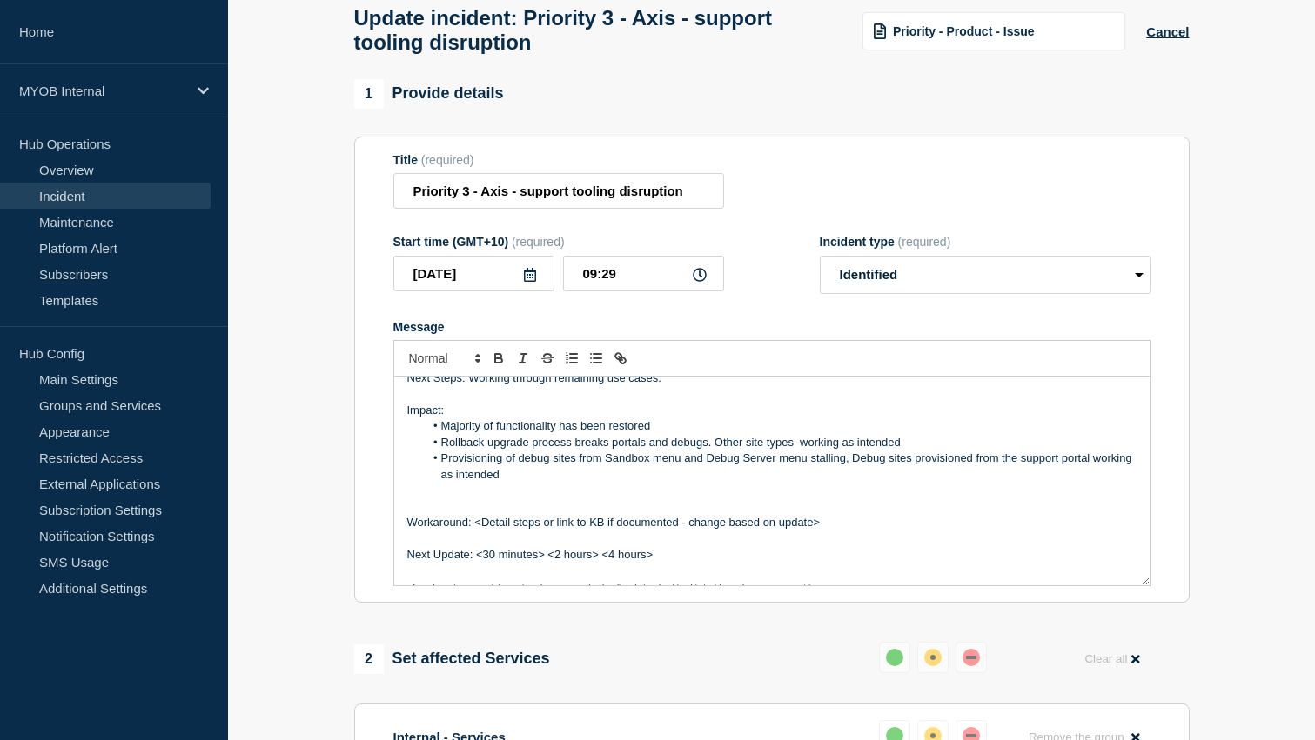
scroll to position [62, 0]
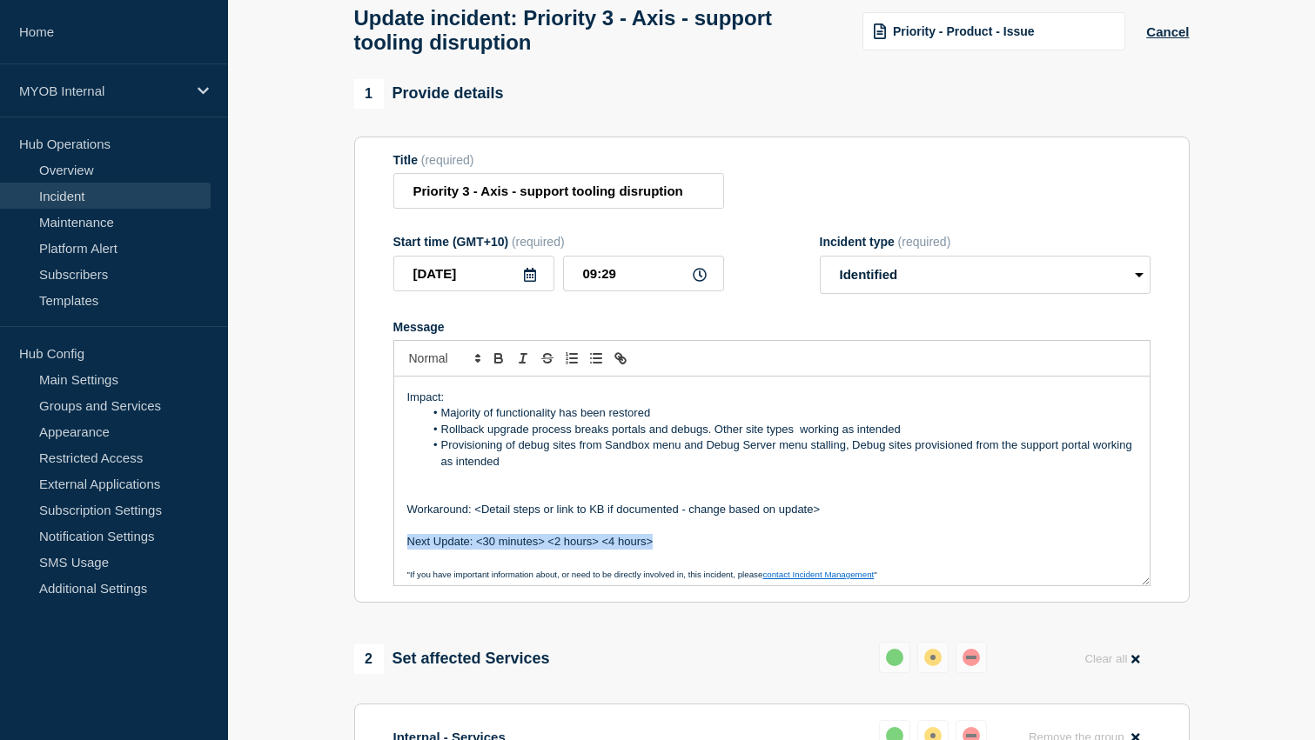
drag, startPoint x: 661, startPoint y: 562, endPoint x: 396, endPoint y: 560, distance: 265.4
click at [396, 560] on div "Update: Axis regression testing has now been completed, with some workflows sti…" at bounding box center [771, 481] width 755 height 209
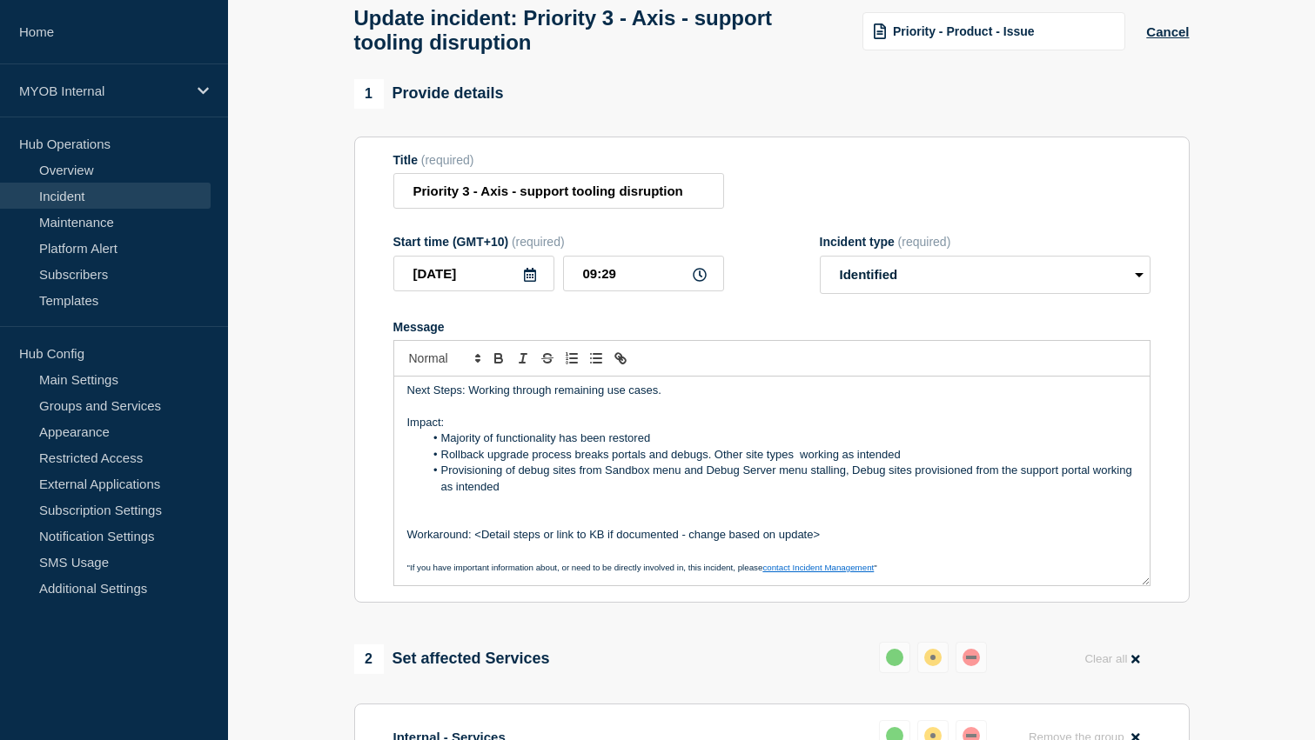
scroll to position [37, 0]
drag, startPoint x: 840, startPoint y: 551, endPoint x: 476, endPoint y: 554, distance: 363.7
click at [476, 543] on p "Workaround: <Detail steps or link to KB if documented - change based on update>" at bounding box center [771, 535] width 729 height 16
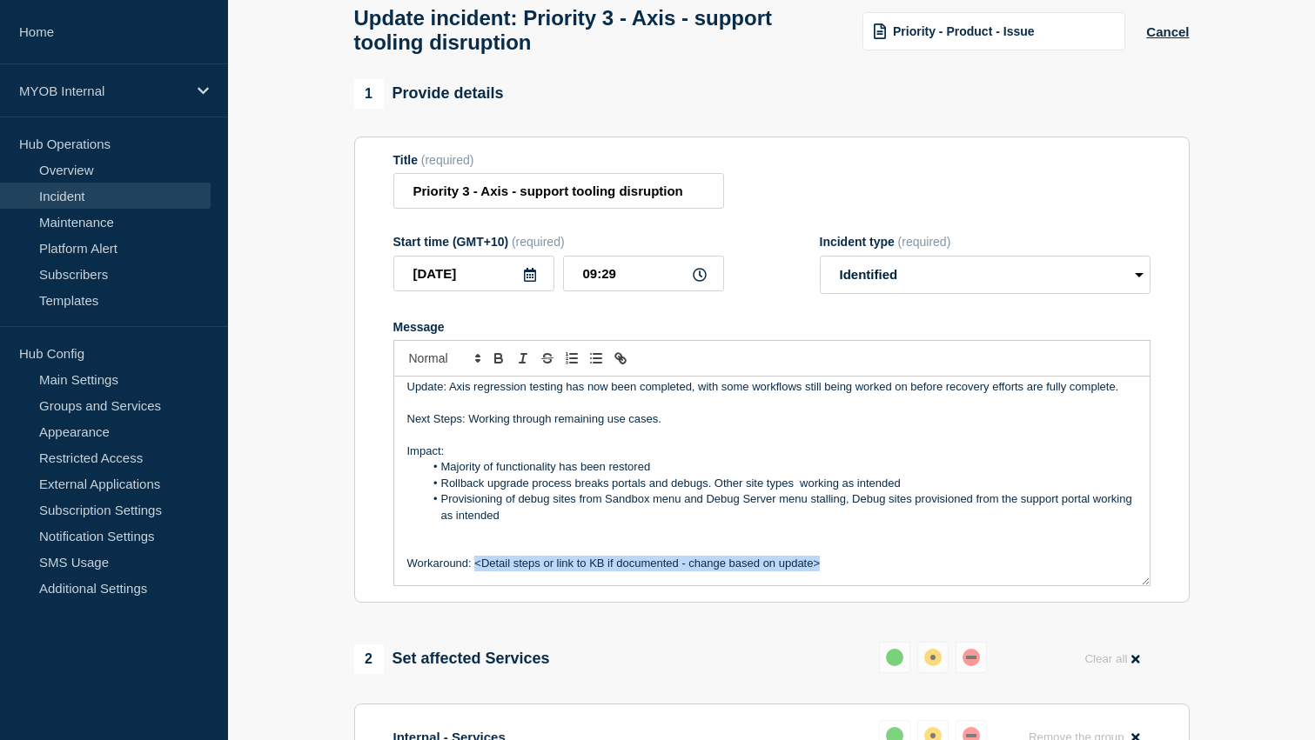
scroll to position [24, 0]
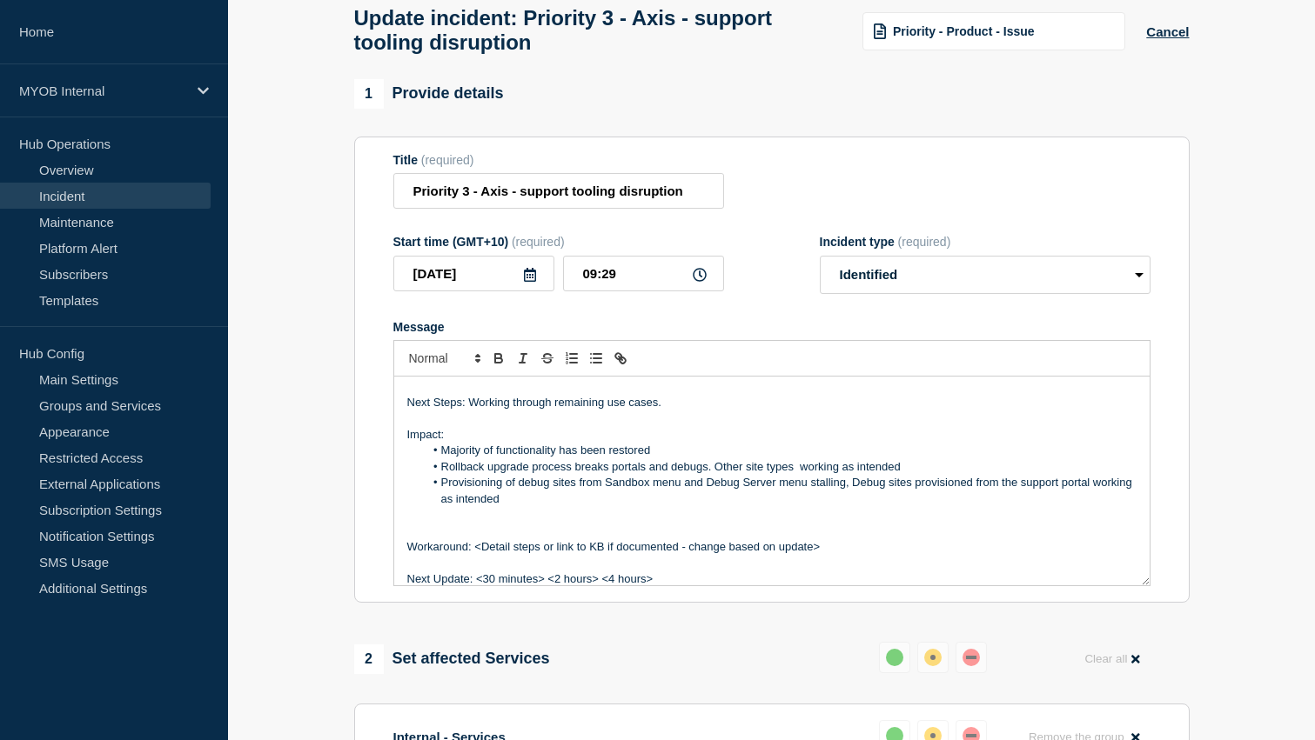
click at [611, 587] on p "Next Update: <30 minutes> <2 hours> <4 hours>" at bounding box center [771, 580] width 729 height 16
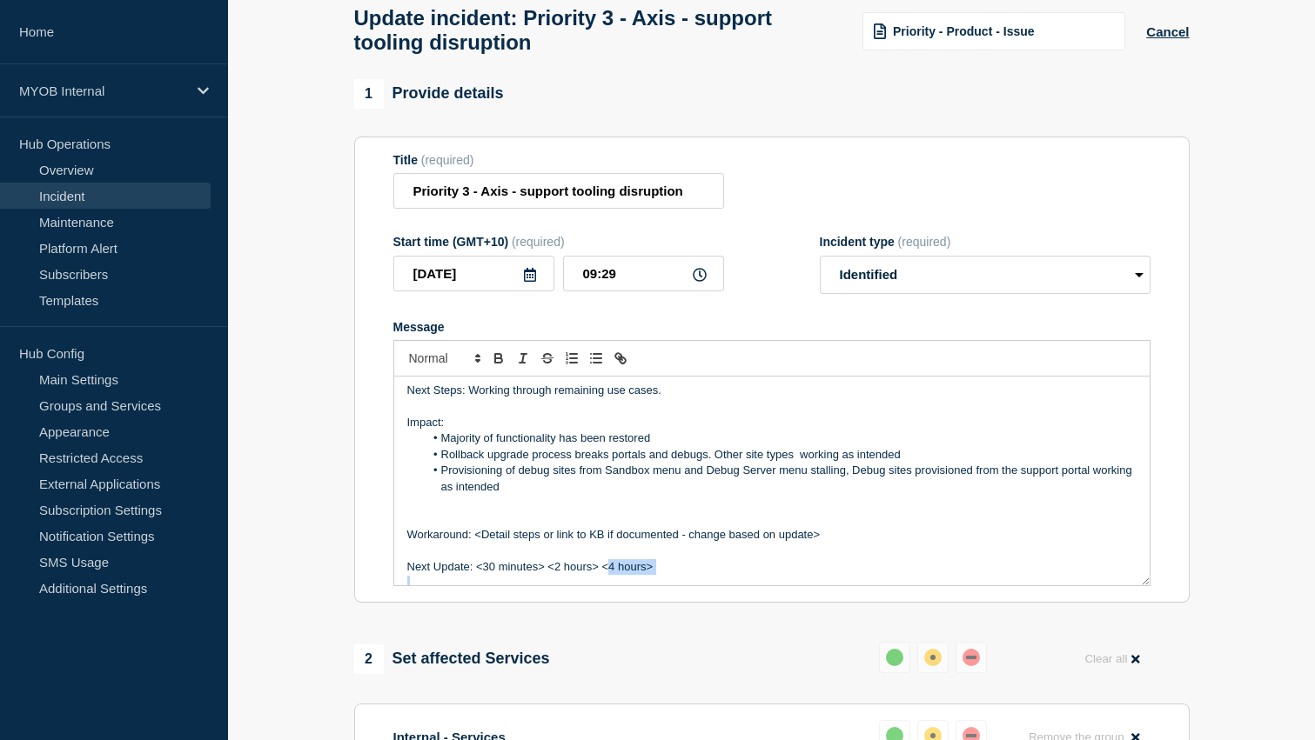
scroll to position [38, 0]
drag, startPoint x: 611, startPoint y: 598, endPoint x: 475, endPoint y: 589, distance: 136.0
click at [475, 573] on p "Next Update: <30 minutes> <2 hours> <4 hours>" at bounding box center [771, 566] width 729 height 16
click at [524, 573] on p "Next Update: 4 hours>" at bounding box center [771, 566] width 729 height 16
drag, startPoint x: 834, startPoint y: 553, endPoint x: 310, endPoint y: 535, distance: 524.1
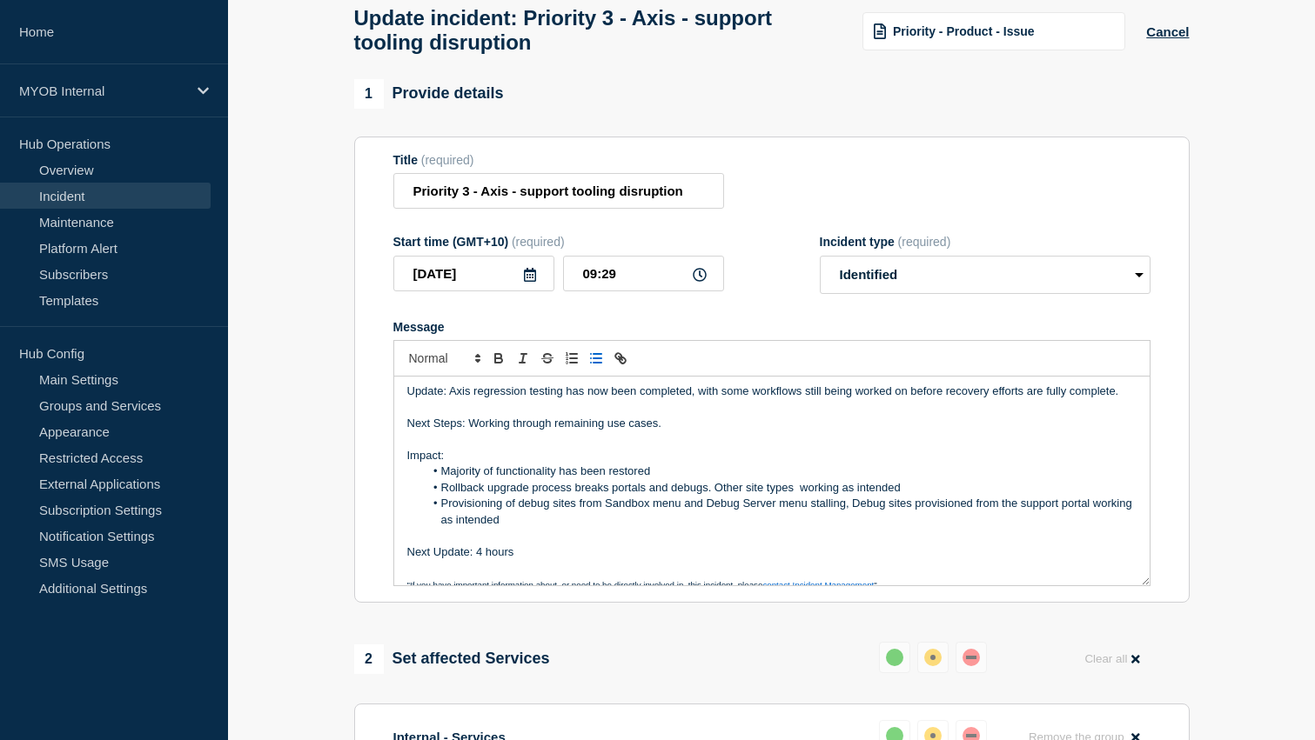
scroll to position [0, 0]
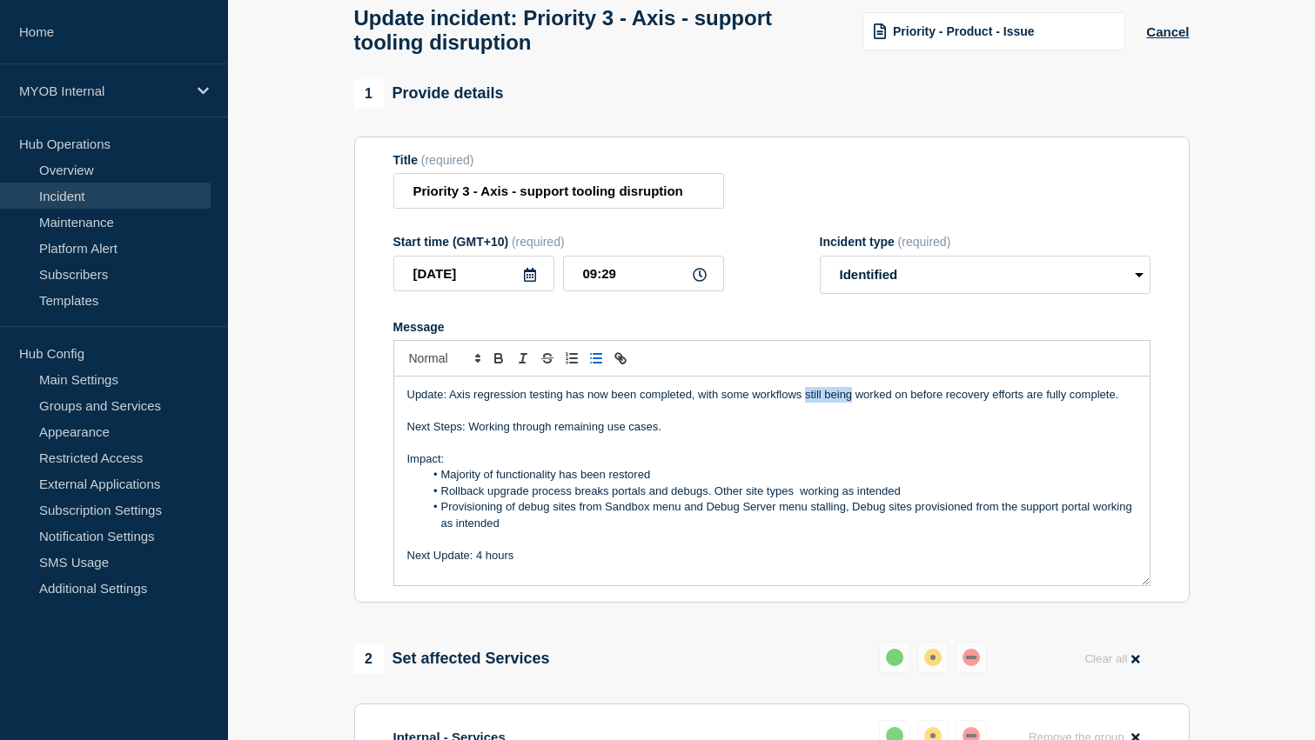
drag, startPoint x: 805, startPoint y: 416, endPoint x: 853, endPoint y: 420, distance: 48.1
click at [853, 403] on p "Update: Axis regression testing has now been completed, with some workflows sti…" at bounding box center [771, 395] width 729 height 16
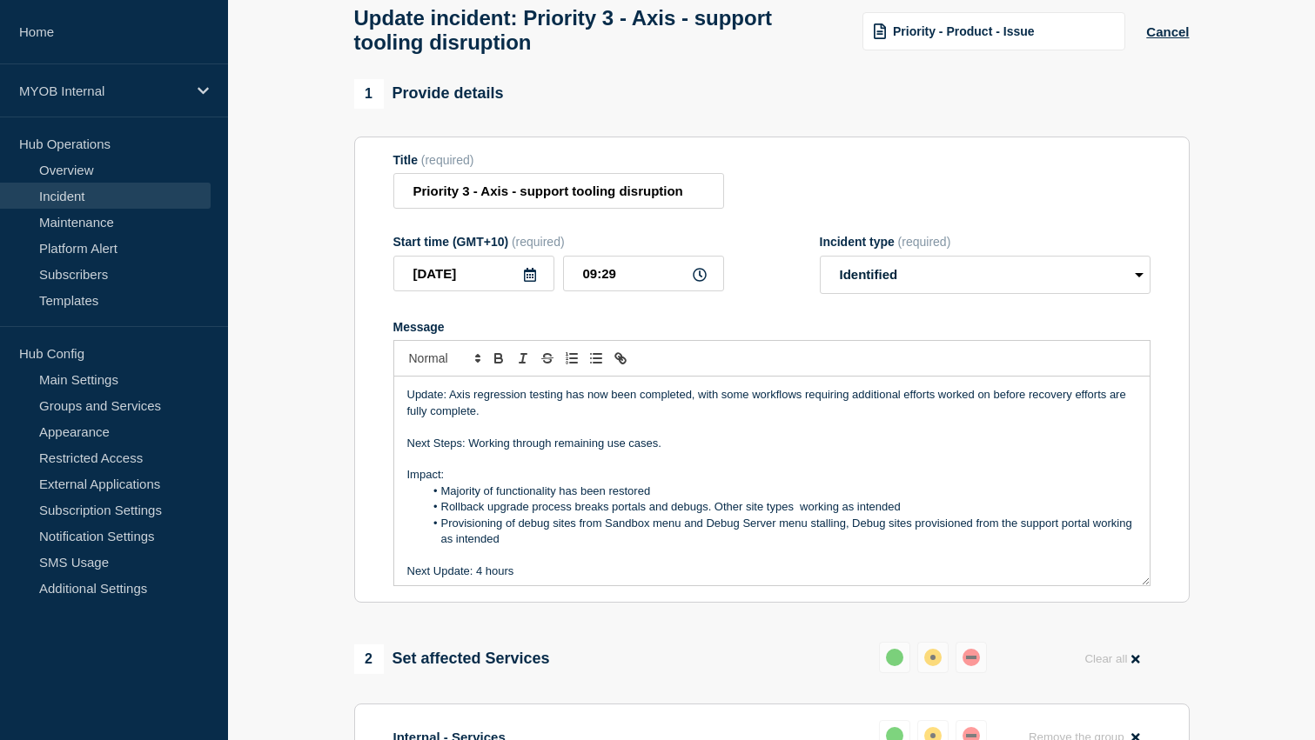
click at [956, 415] on p "Update: Axis regression testing has now been completed, with some workflows req…" at bounding box center [771, 403] width 729 height 32
click at [950, 416] on p "Update: Axis regression testing has now been completed, with some workflows req…" at bounding box center [771, 403] width 729 height 32
click at [739, 419] on p "Update: Axis regression testing has now been completed, with some workflows req…" at bounding box center [771, 403] width 729 height 32
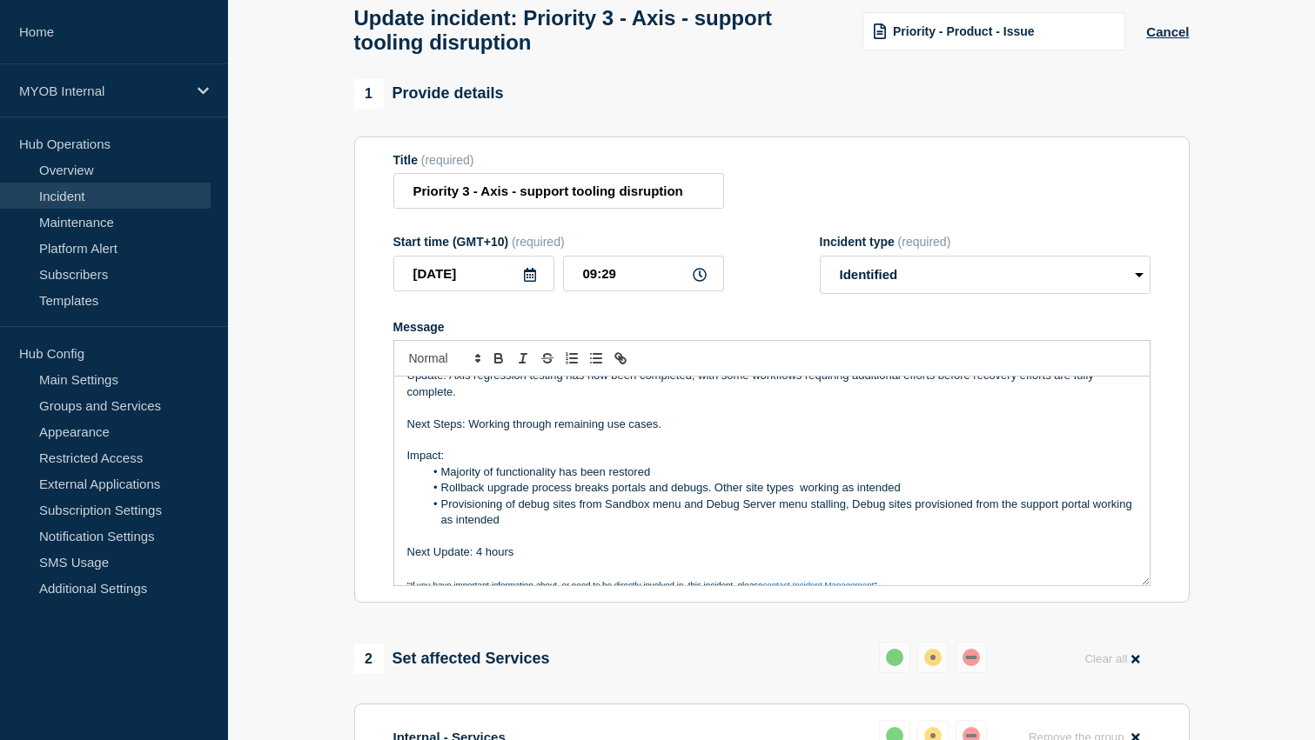
scroll to position [22, 0]
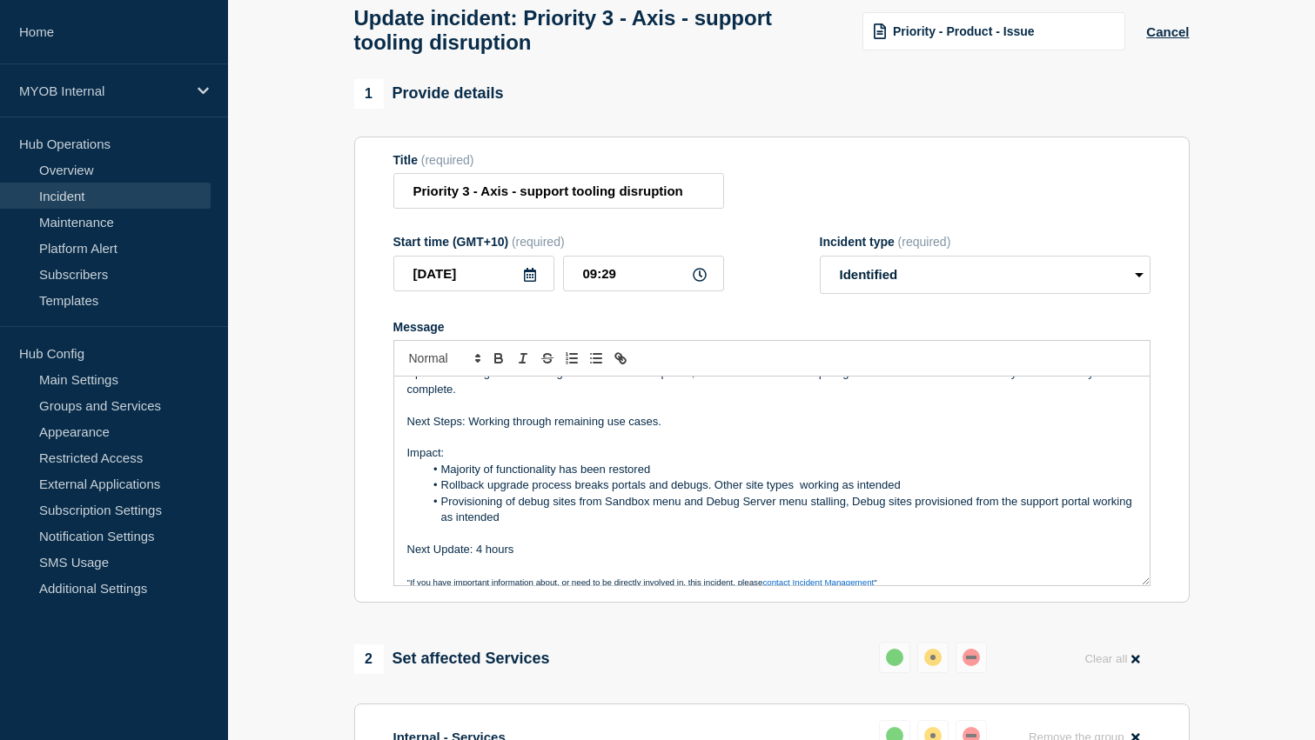
click at [705, 493] on li "Rollback upgrade process breaks portals and debugs. Other site types working as…" at bounding box center [780, 486] width 713 height 16
click at [778, 461] on p "Impact:" at bounding box center [771, 453] width 729 height 16
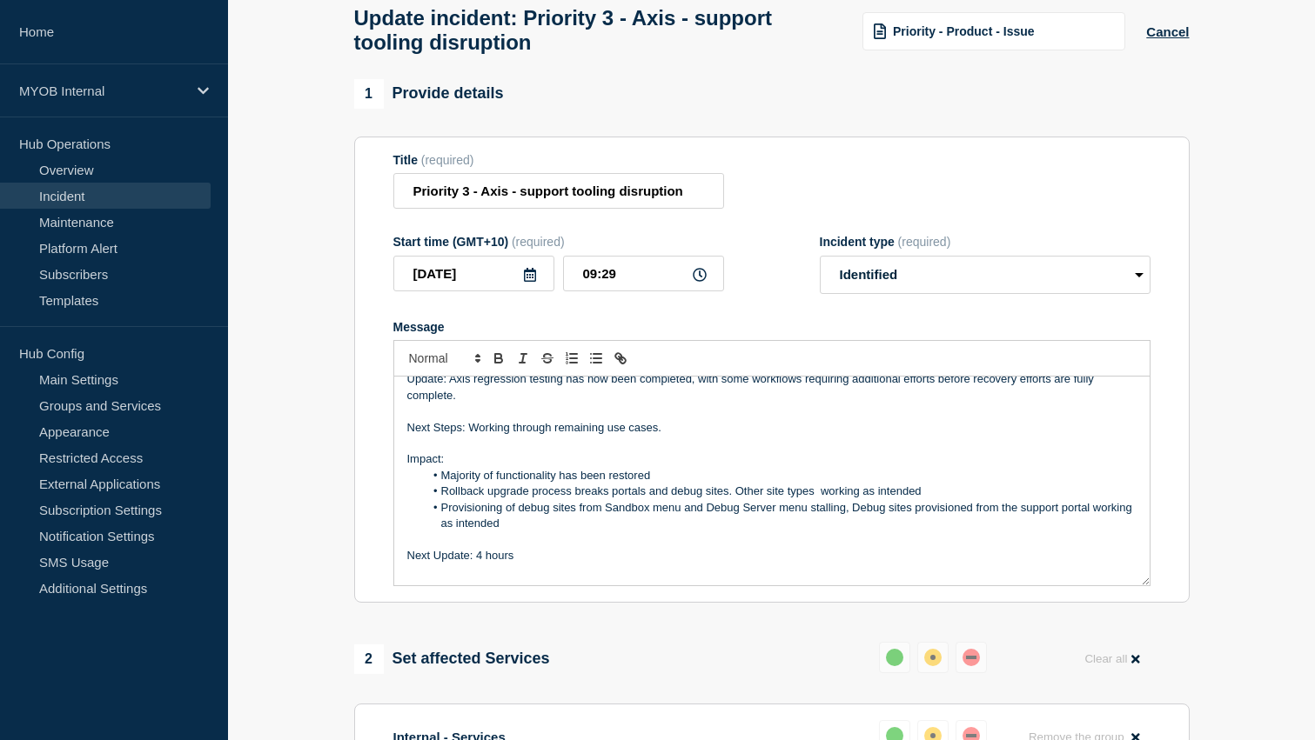
scroll to position [14, 0]
click at [936, 501] on li "Rollback upgrade process breaks portals and debug sites. Other site types worki…" at bounding box center [780, 494] width 713 height 16
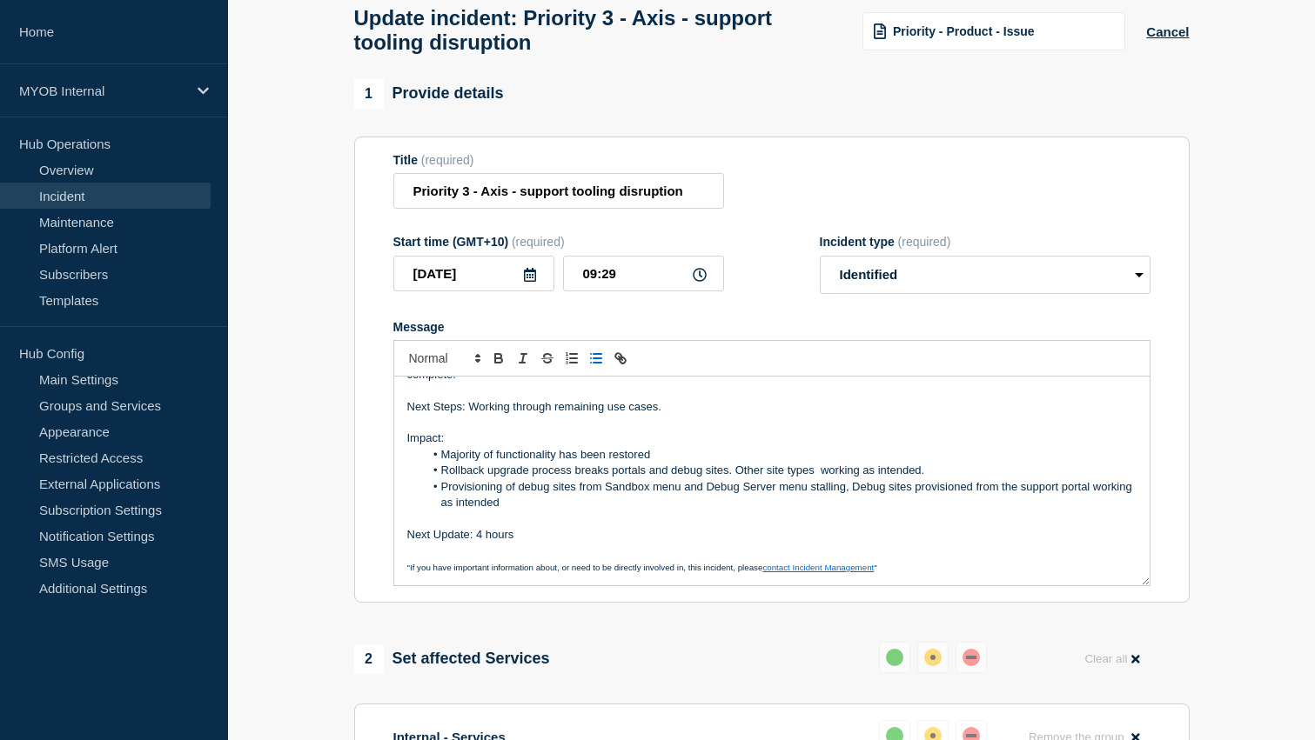
scroll to position [37, 0]
click at [1091, 507] on li "Provisioning of debug sites from Sandbox menu and Debug Server menu stalling, D…" at bounding box center [780, 495] width 713 height 32
click at [630, 512] on li "Provisioning of debug sites from Sandbox menu and Debug Server menu stalling, D…" at bounding box center [780, 495] width 713 height 32
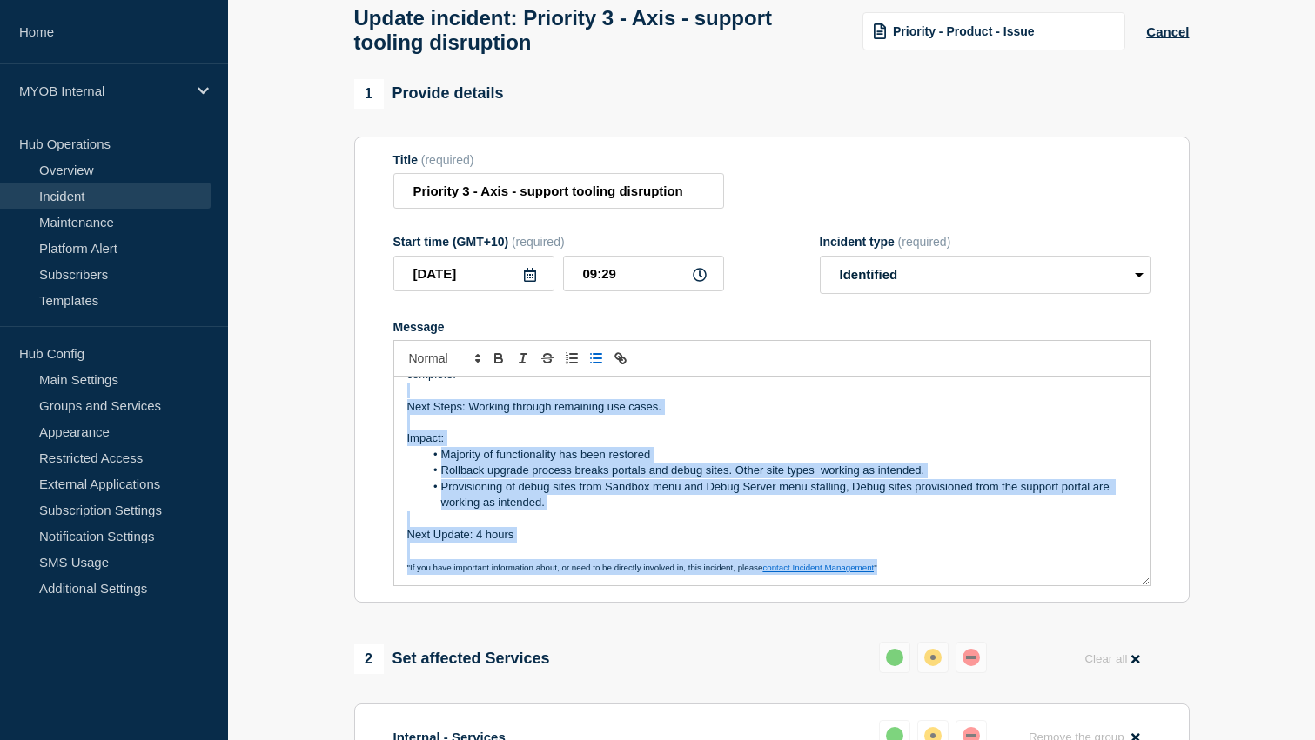
scroll to position [0, 0]
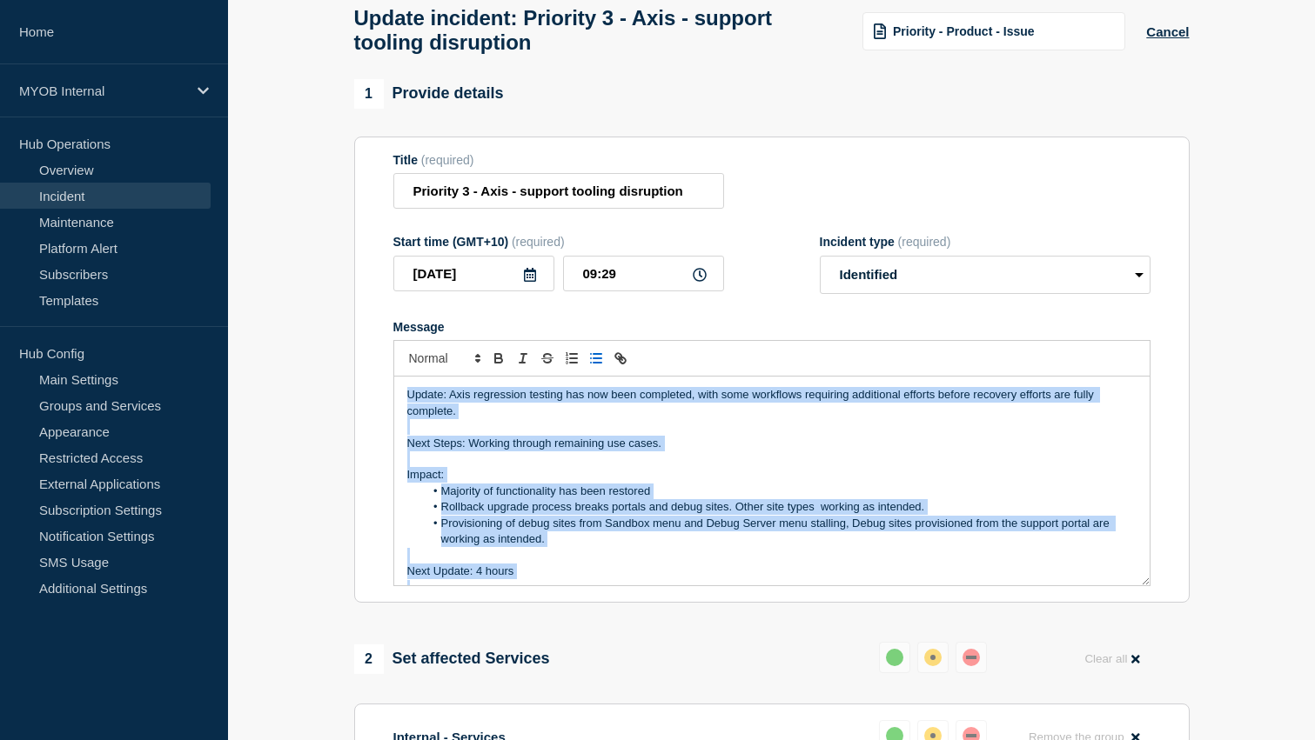
drag, startPoint x: 900, startPoint y: 593, endPoint x: 425, endPoint y: 318, distance: 549.3
click at [425, 318] on form "Title (required) Priority 3 - Axis - support tooling disruption Start time (GMT…" at bounding box center [771, 370] width 757 height 434
copy div "Update: Axis regression testing has now been completed, with some workflows req…"
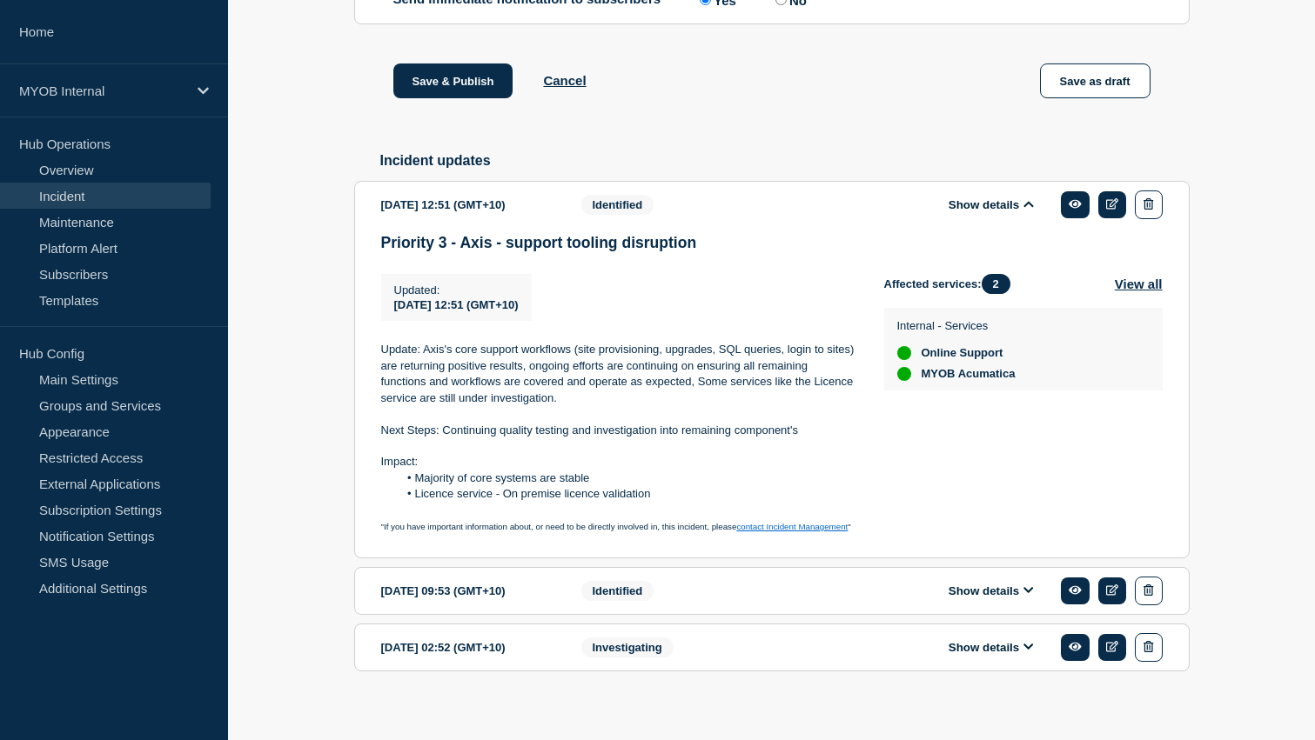
scroll to position [922, 0]
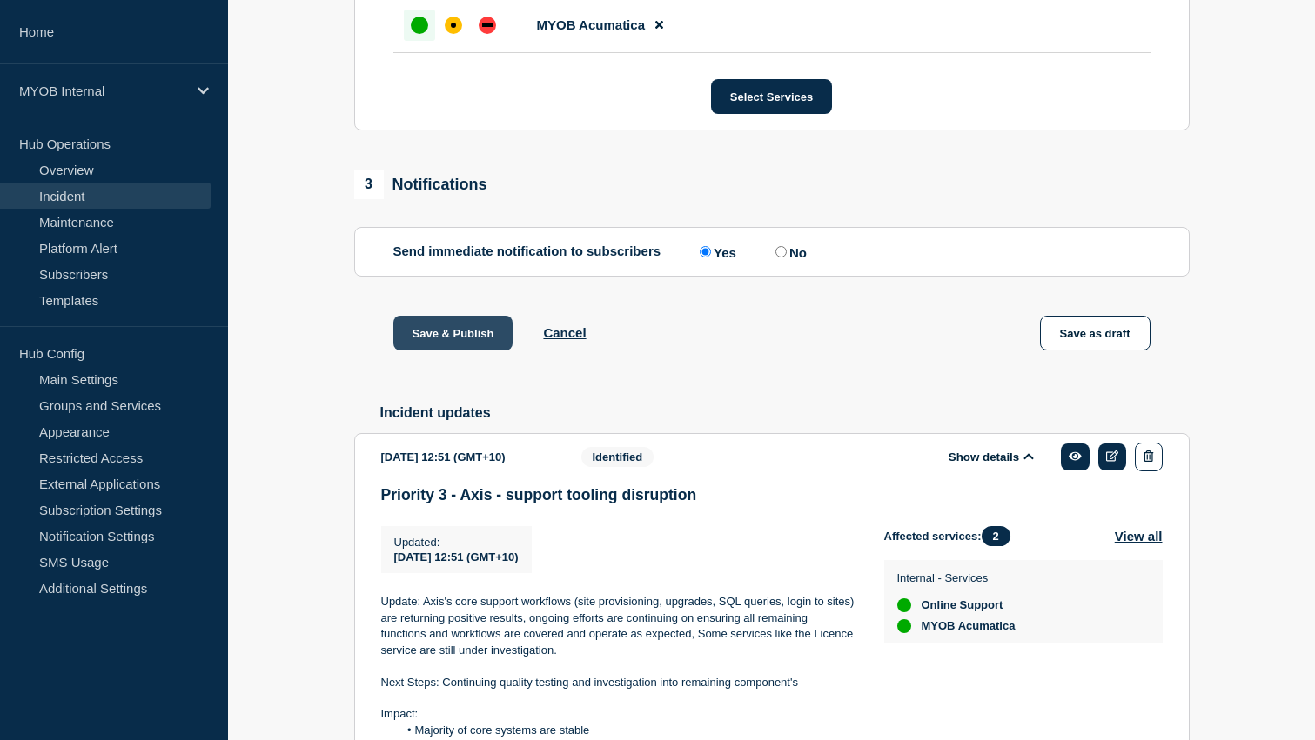
click at [431, 351] on button "Save & Publish" at bounding box center [453, 333] width 120 height 35
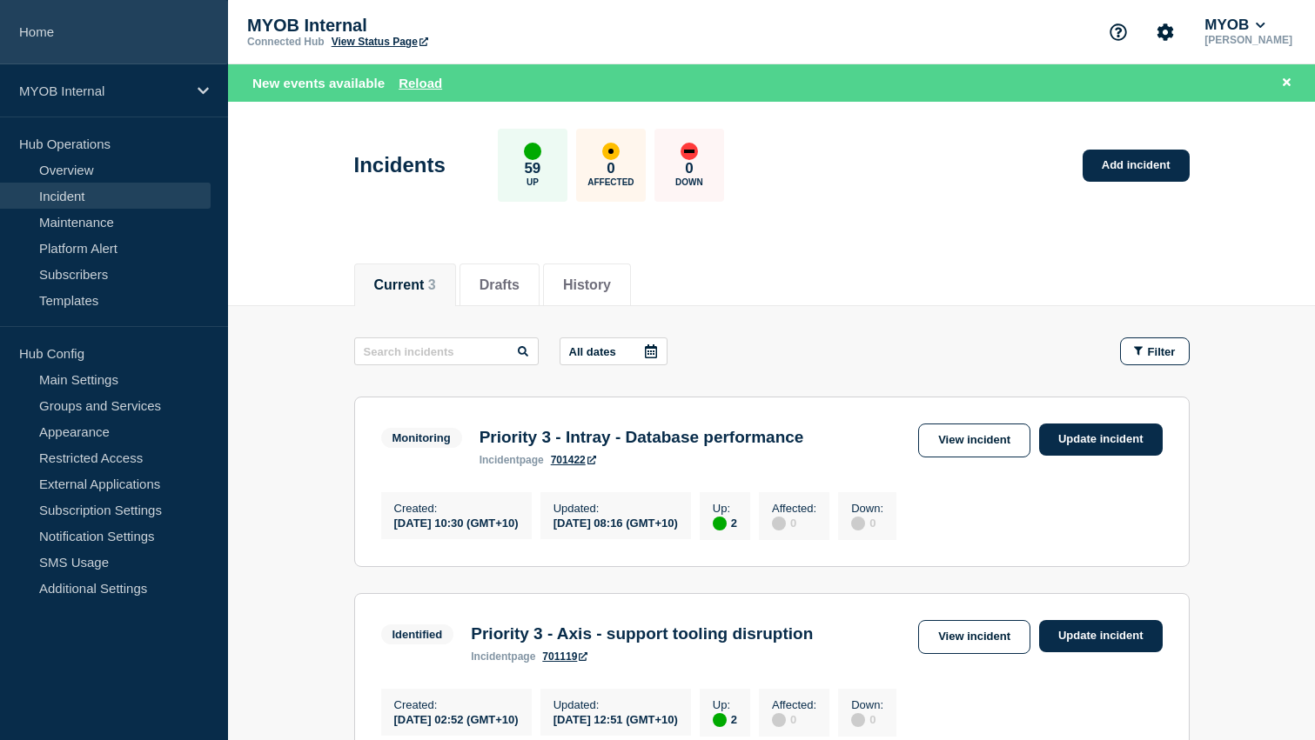
click at [51, 39] on link "Home" at bounding box center [114, 32] width 228 height 64
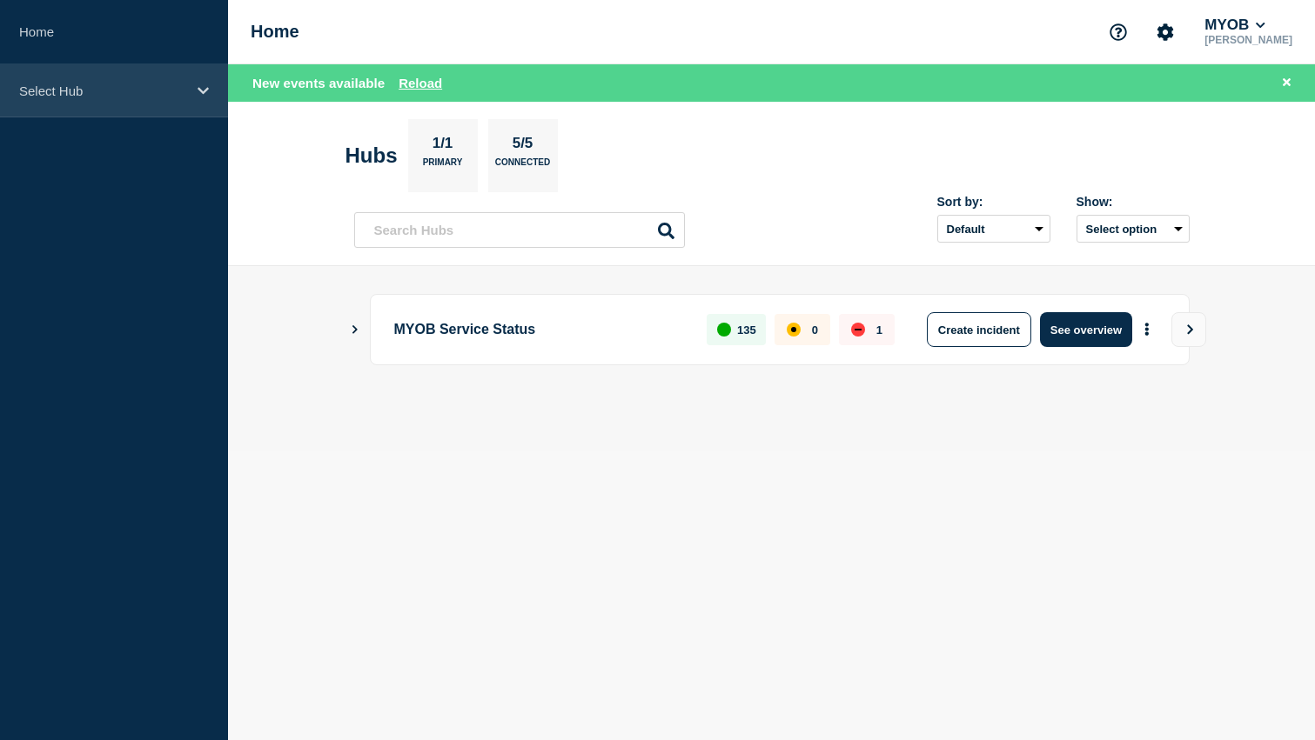
click at [74, 102] on div "Select Hub" at bounding box center [114, 90] width 228 height 53
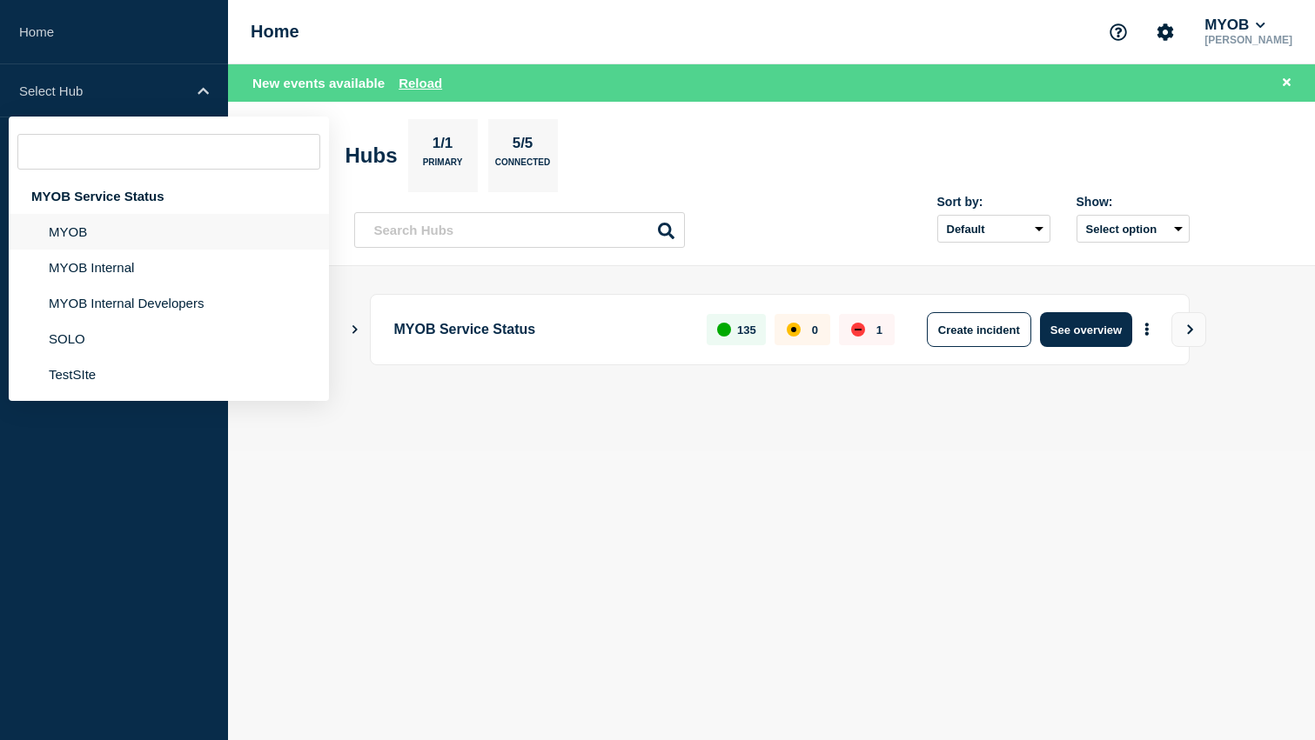
click at [83, 250] on li "MYOB" at bounding box center [169, 268] width 320 height 36
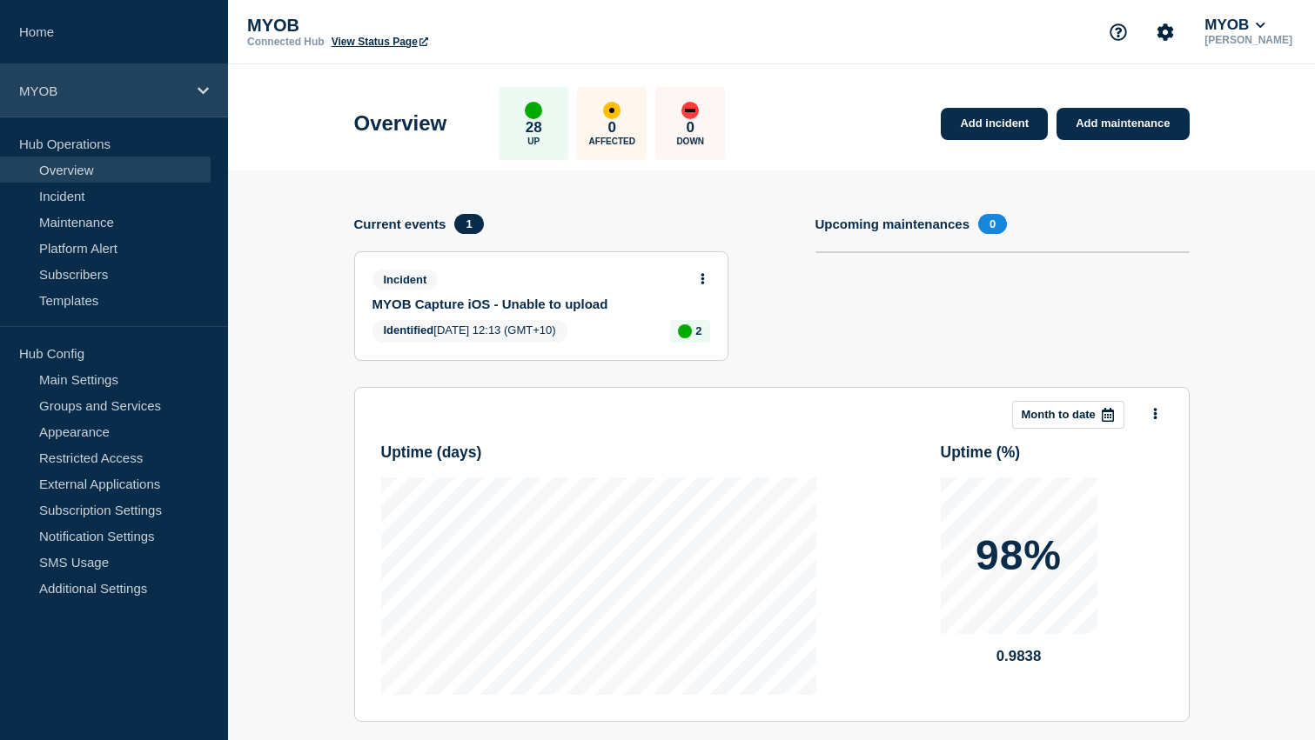
click at [133, 95] on p "MYOB" at bounding box center [102, 91] width 167 height 15
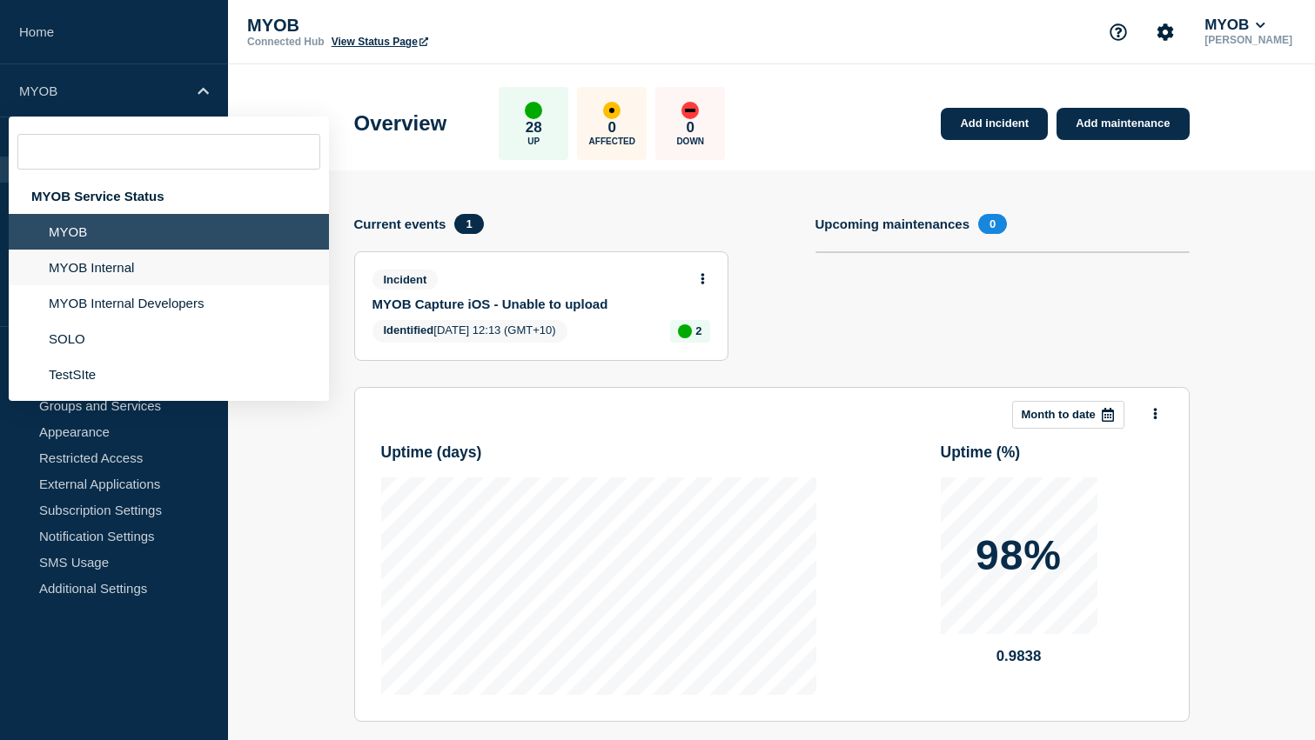
click at [103, 285] on li "MYOB Internal" at bounding box center [169, 303] width 320 height 36
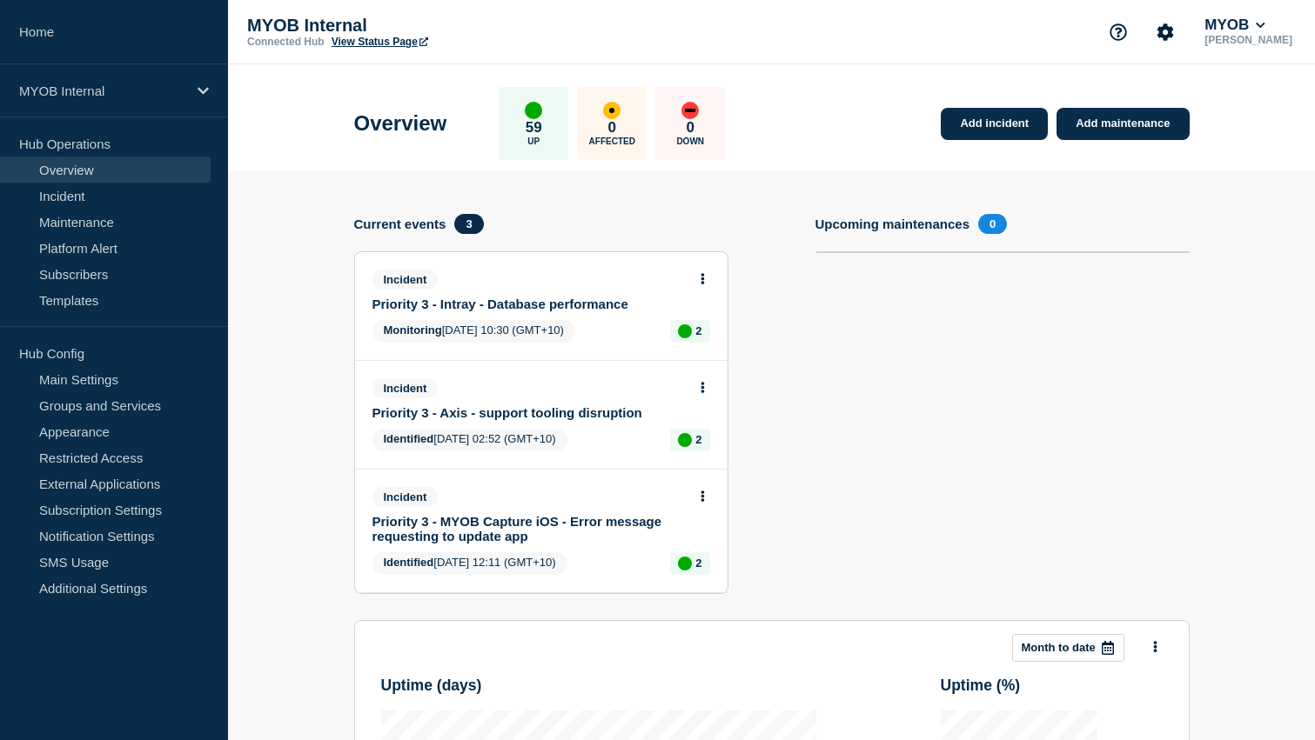
scroll to position [32, 0]
